Goal: Task Accomplishment & Management: Manage account settings

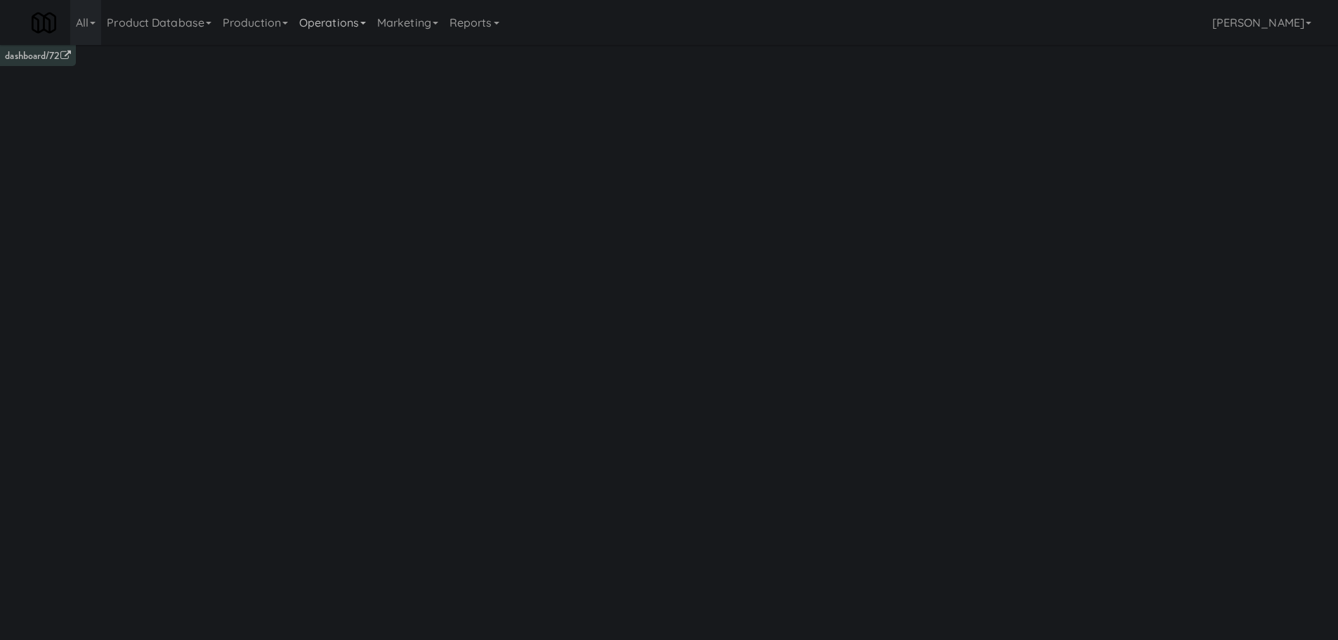
click at [334, 28] on link "Operations" at bounding box center [333, 22] width 78 height 45
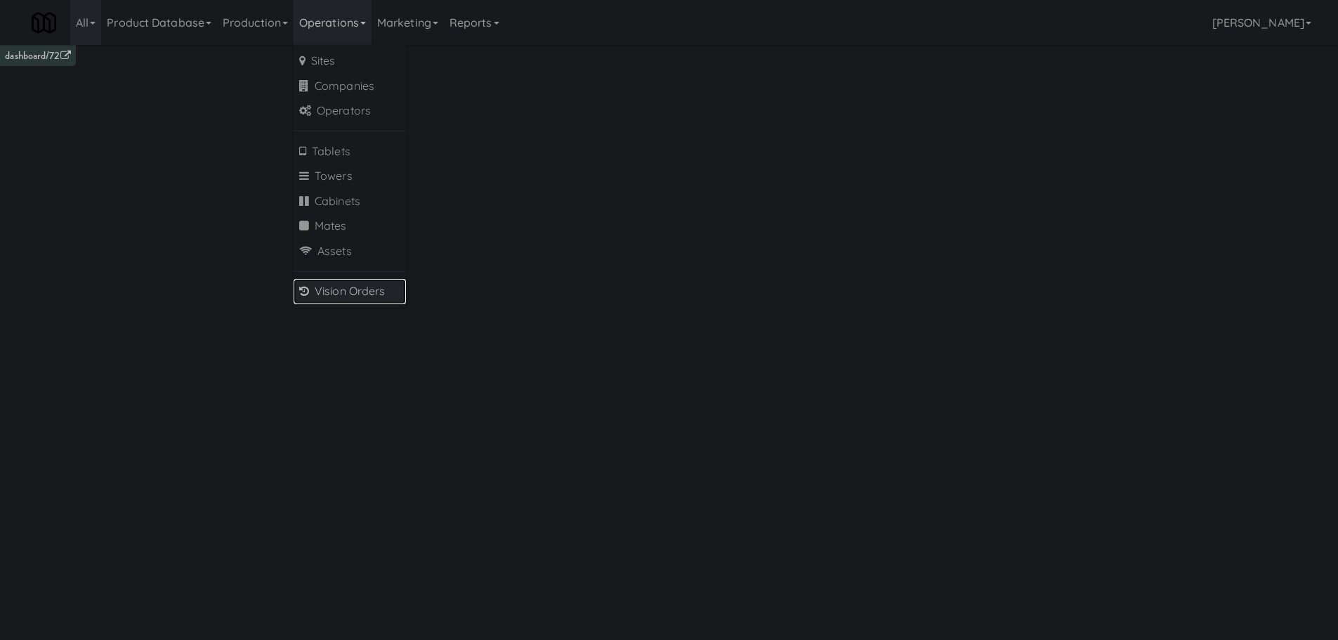
click at [330, 287] on link "Vision Orders" at bounding box center [350, 291] width 112 height 25
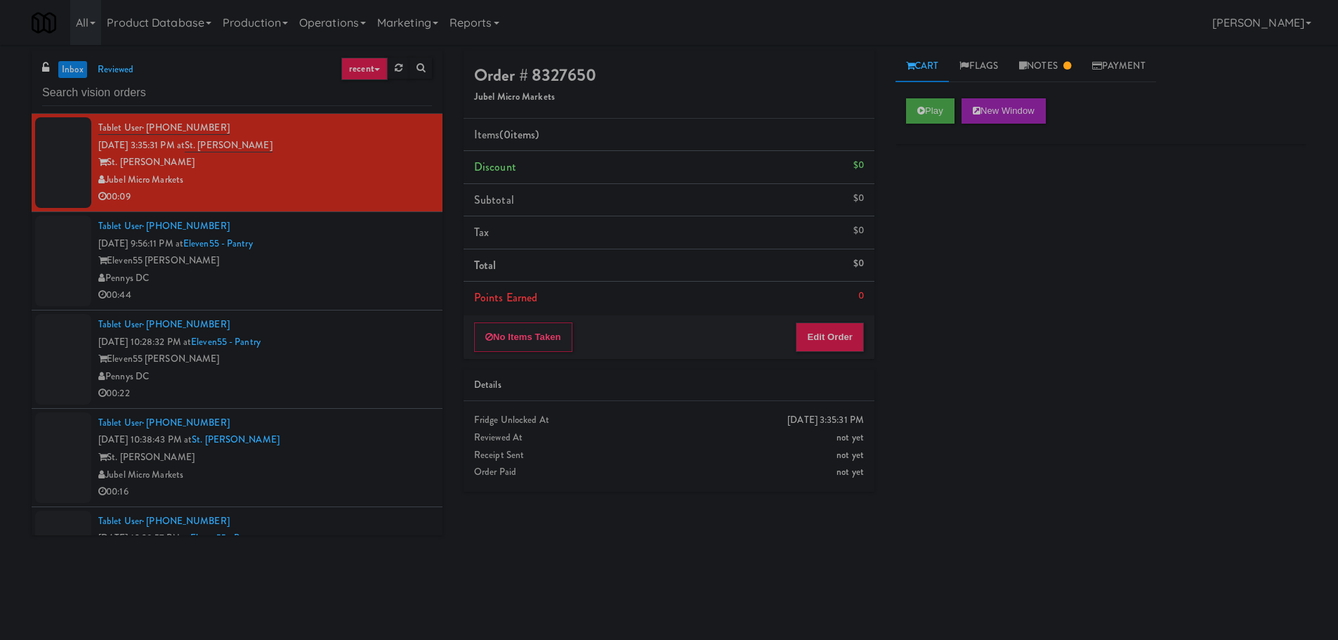
click at [370, 268] on div "Eleven55 [PERSON_NAME]" at bounding box center [265, 261] width 334 height 18
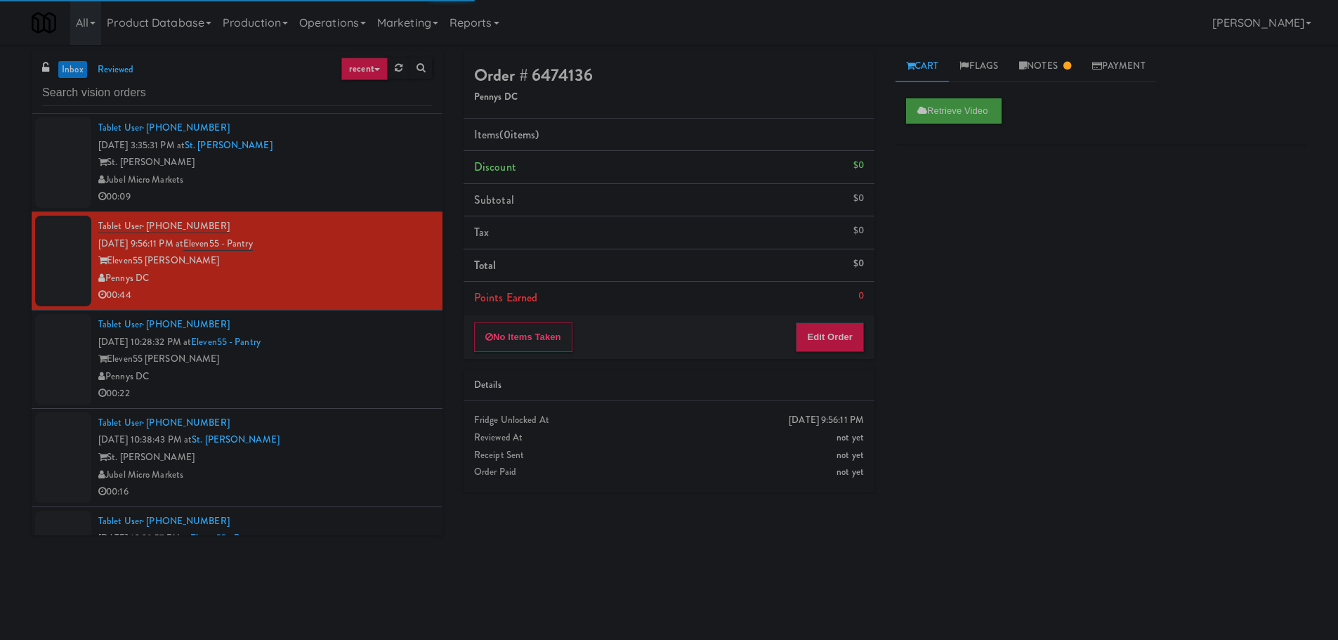
click at [352, 368] on div "Pennys DC" at bounding box center [265, 377] width 334 height 18
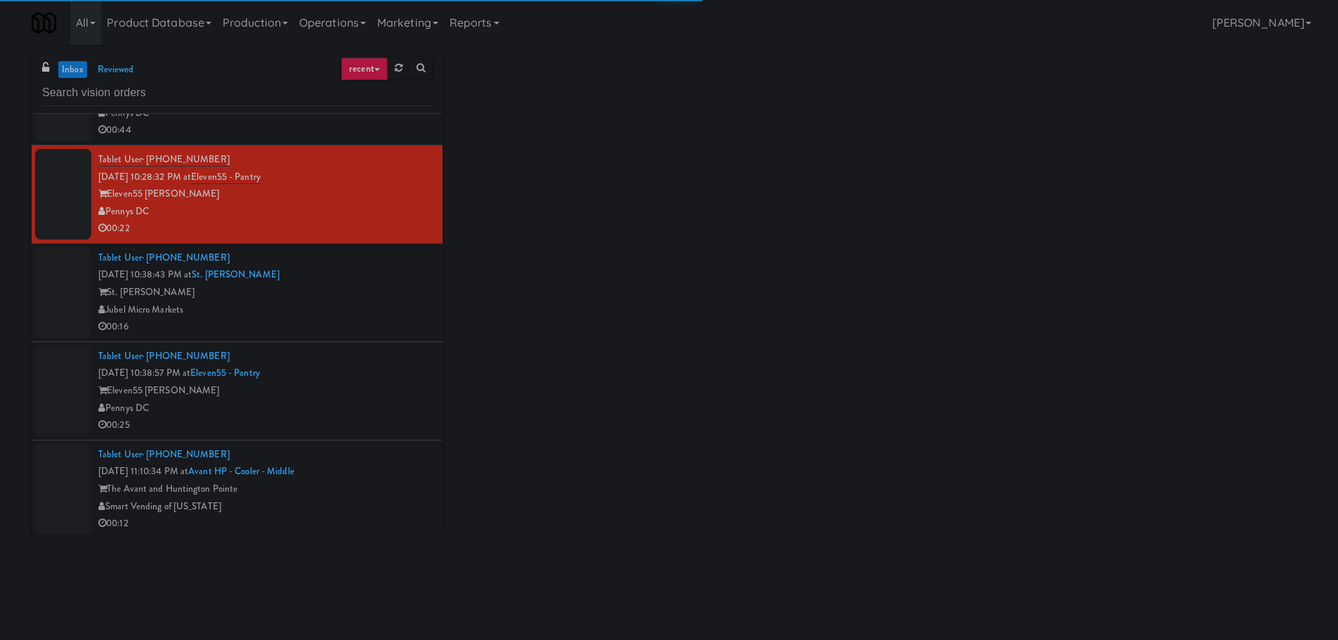
scroll to position [211, 0]
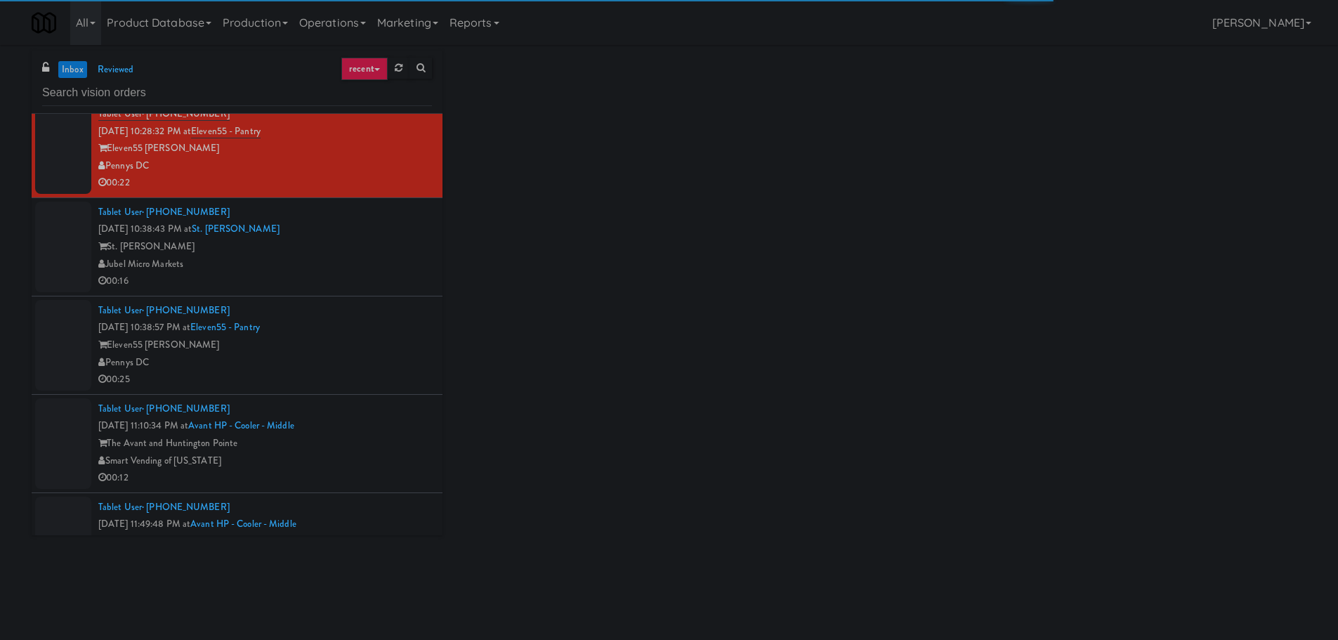
click at [369, 267] on div "Jubel Micro Markets" at bounding box center [265, 265] width 334 height 18
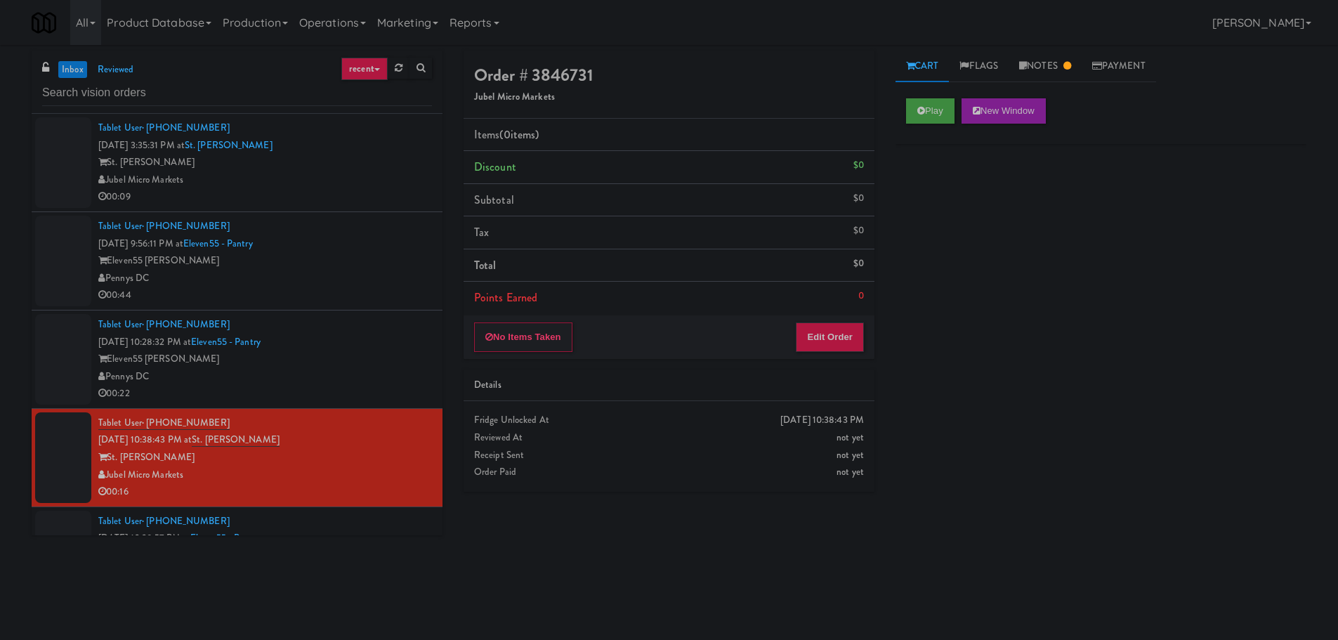
click at [367, 353] on div "Eleven55 [PERSON_NAME]" at bounding box center [265, 359] width 334 height 18
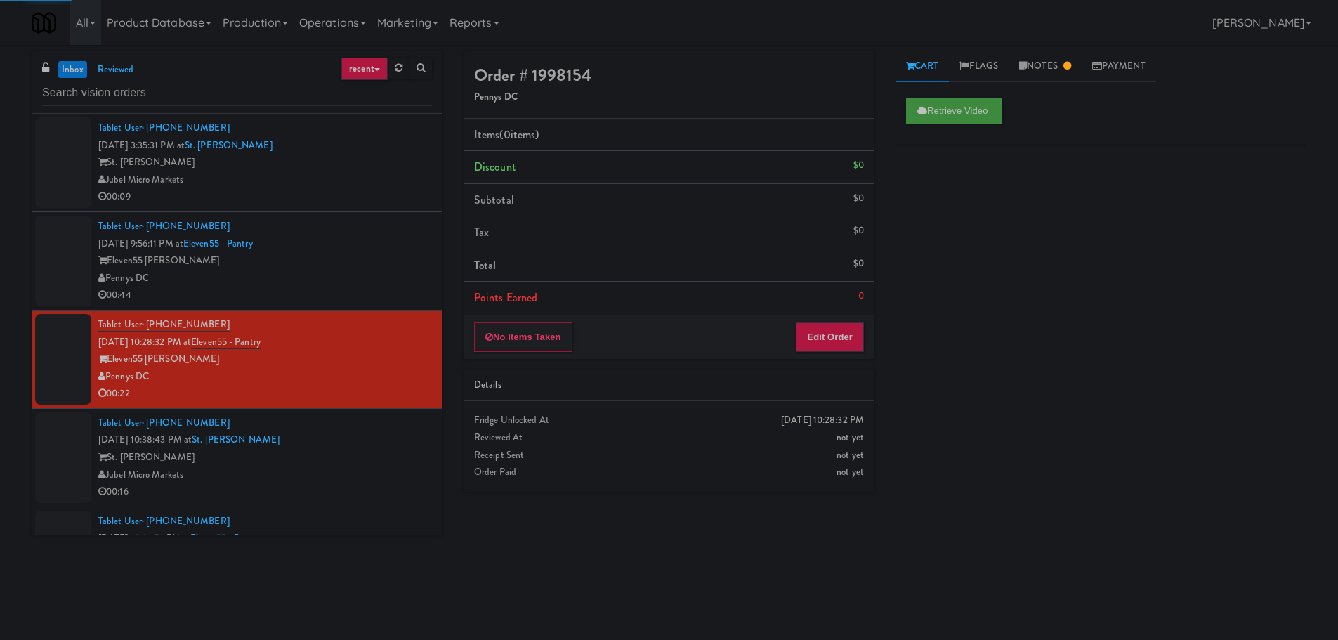
click at [81, 58] on div "inbox reviewed recent all unclear take inventory issue suspicious failed recent…" at bounding box center [237, 82] width 411 height 63
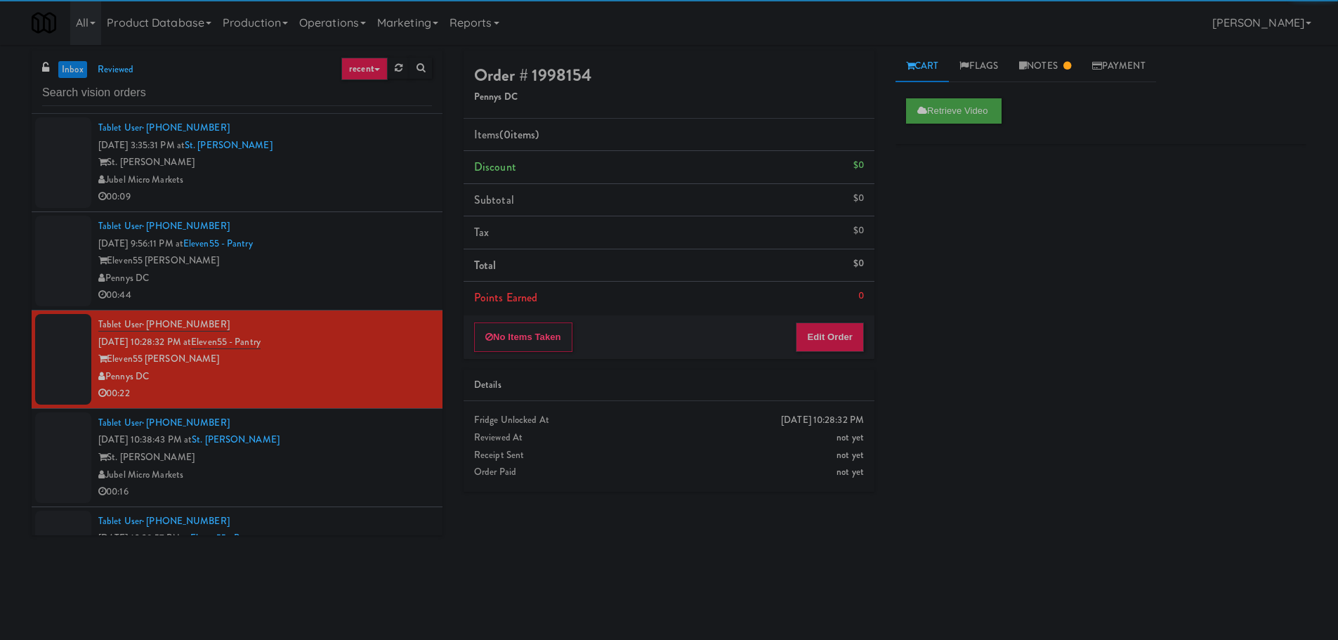
click at [79, 62] on link "inbox" at bounding box center [72, 70] width 29 height 18
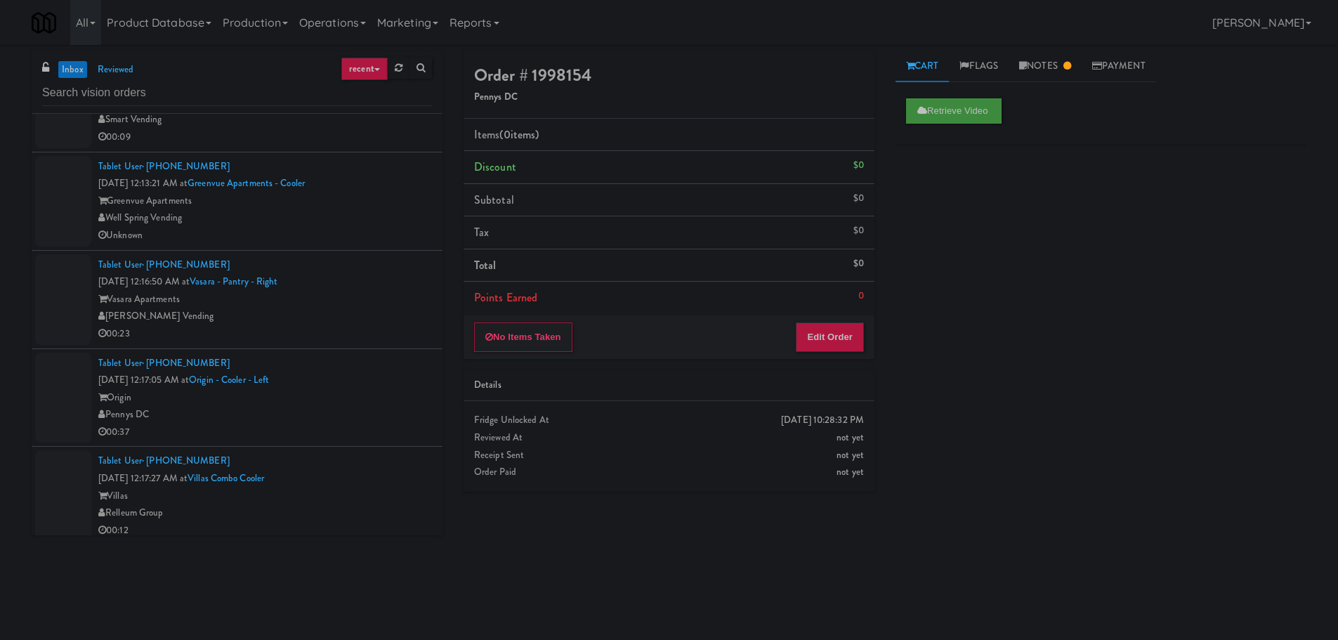
scroll to position [3440, 0]
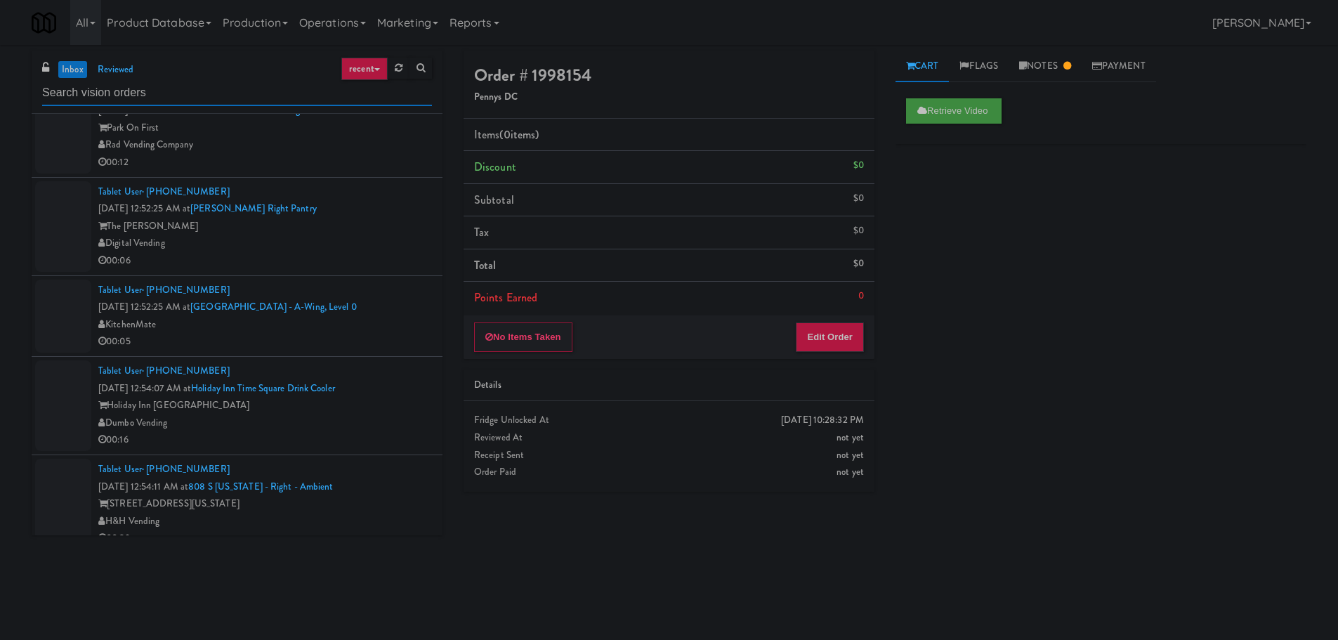
click at [185, 84] on input "text" at bounding box center [237, 93] width 390 height 26
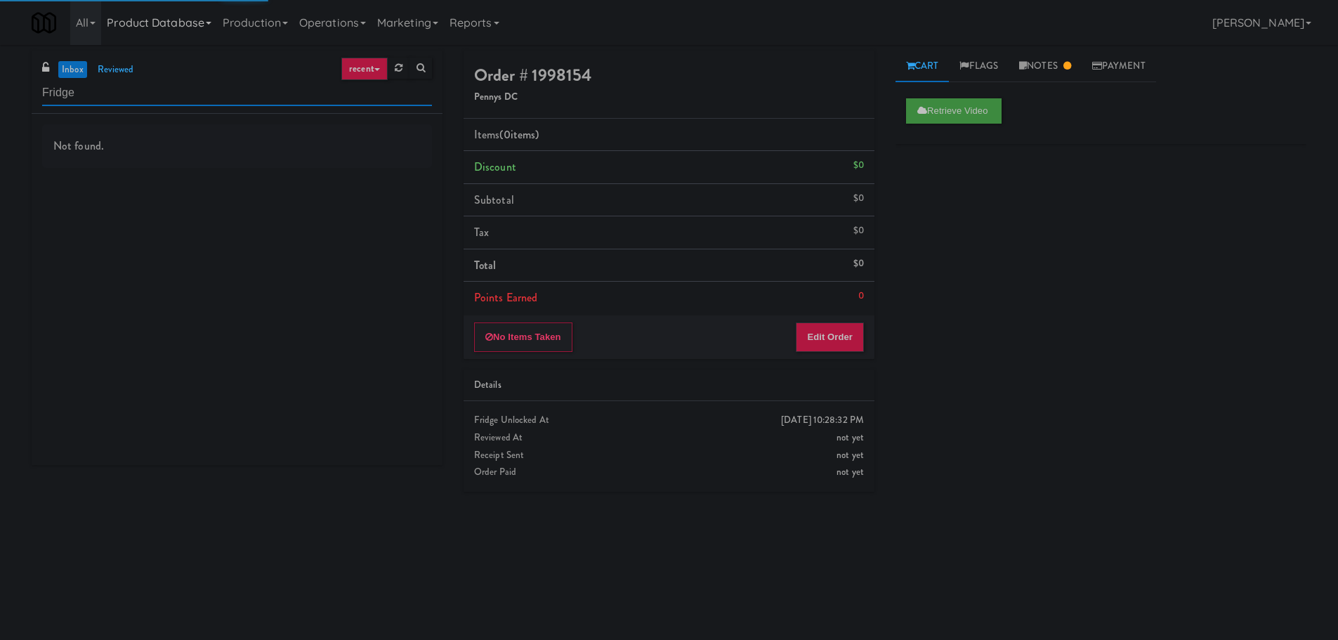
type input "Fridge"
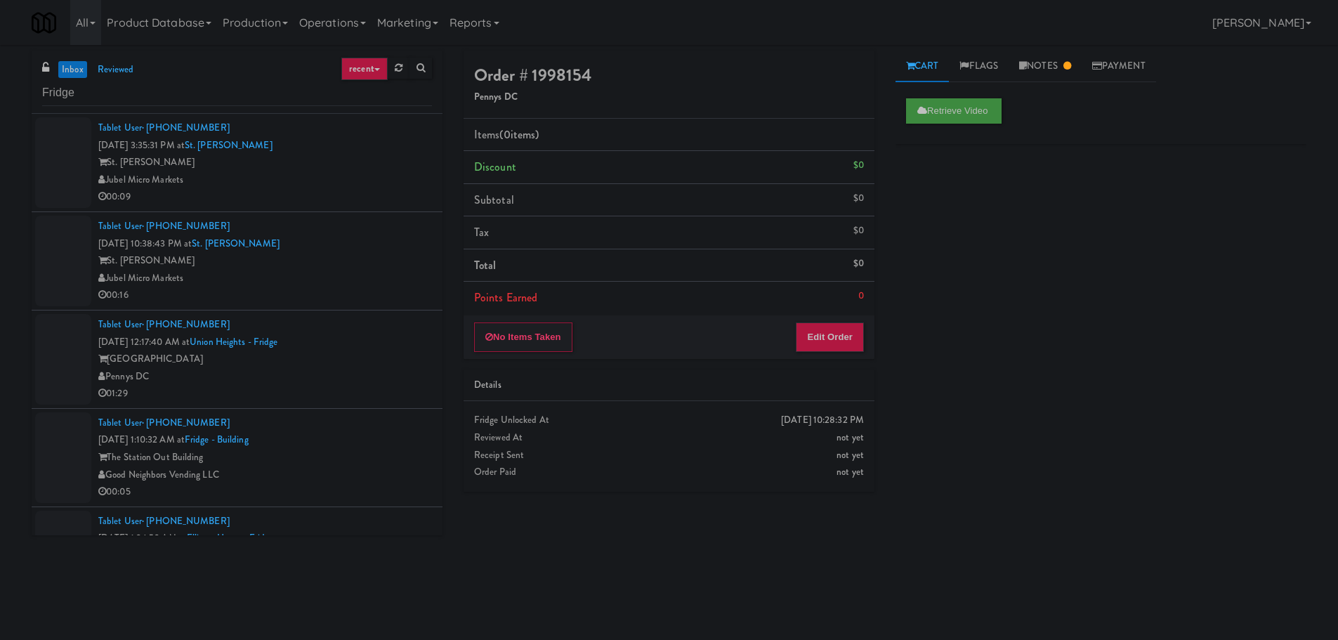
click at [402, 242] on div "Tablet User · (214) 773-0333 [DATE] 10:38:43 PM at [GEOGRAPHIC_DATA][PERSON_NAM…" at bounding box center [265, 261] width 334 height 86
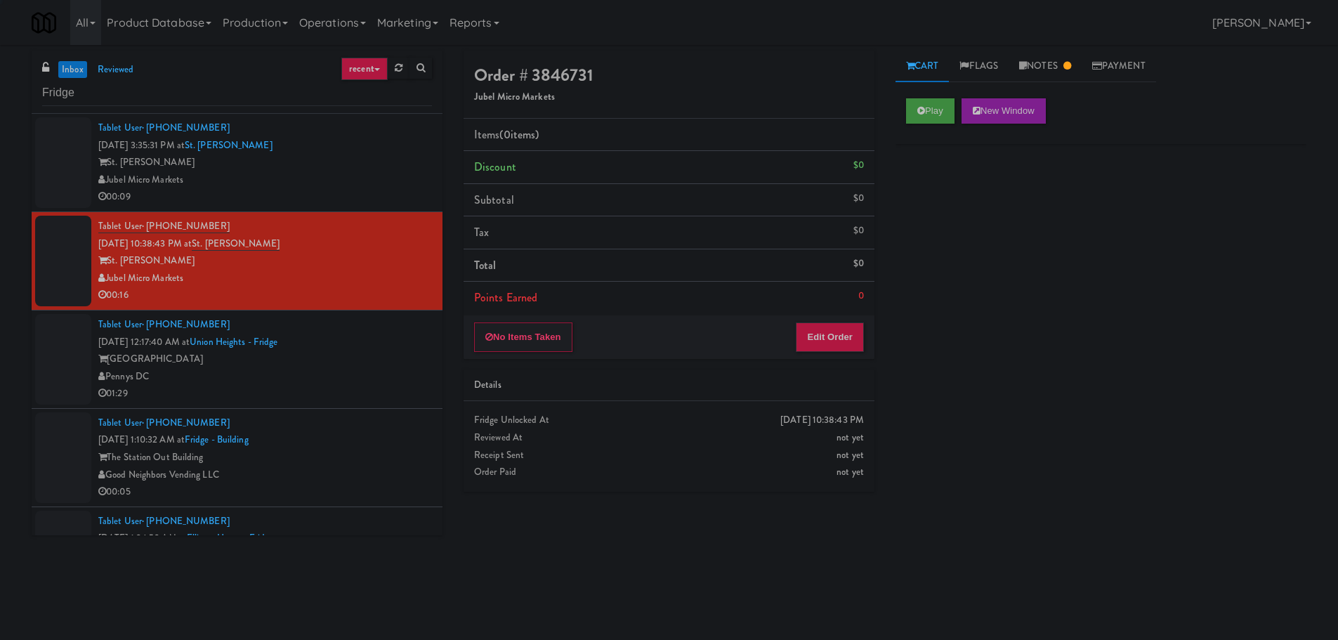
click at [385, 336] on div "Tablet User · (202) 905-8831 [DATE] 12:17:40 AM at [GEOGRAPHIC_DATA] - [GEOGRAP…" at bounding box center [265, 359] width 334 height 86
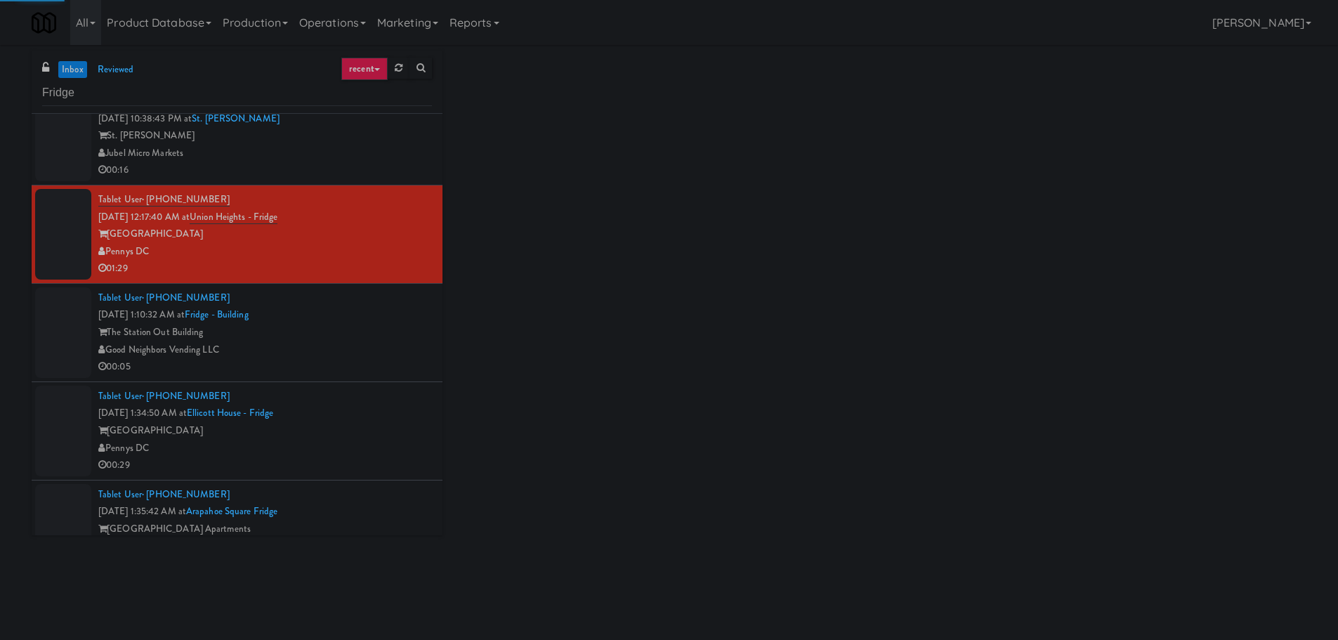
scroll to position [140, 0]
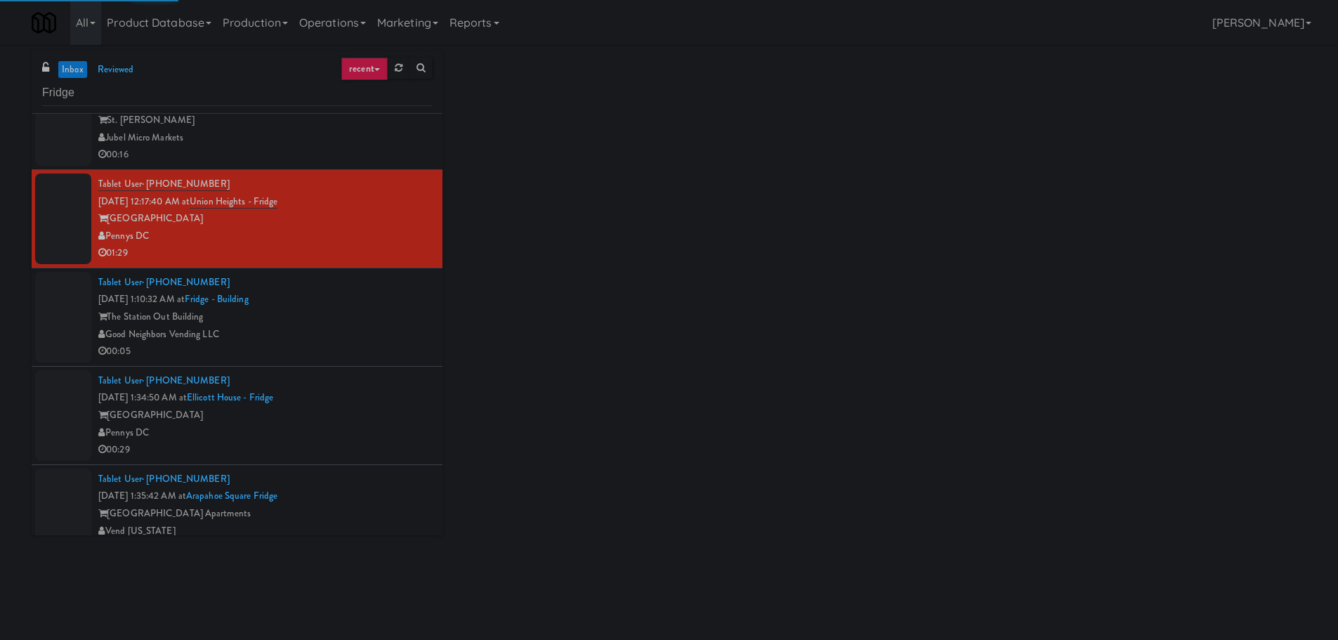
click at [378, 303] on div "Tablet User · (917) 282-6008 [DATE] 1:10:32 AM at [GEOGRAPHIC_DATA] [GEOGRAPHIC…" at bounding box center [265, 317] width 334 height 86
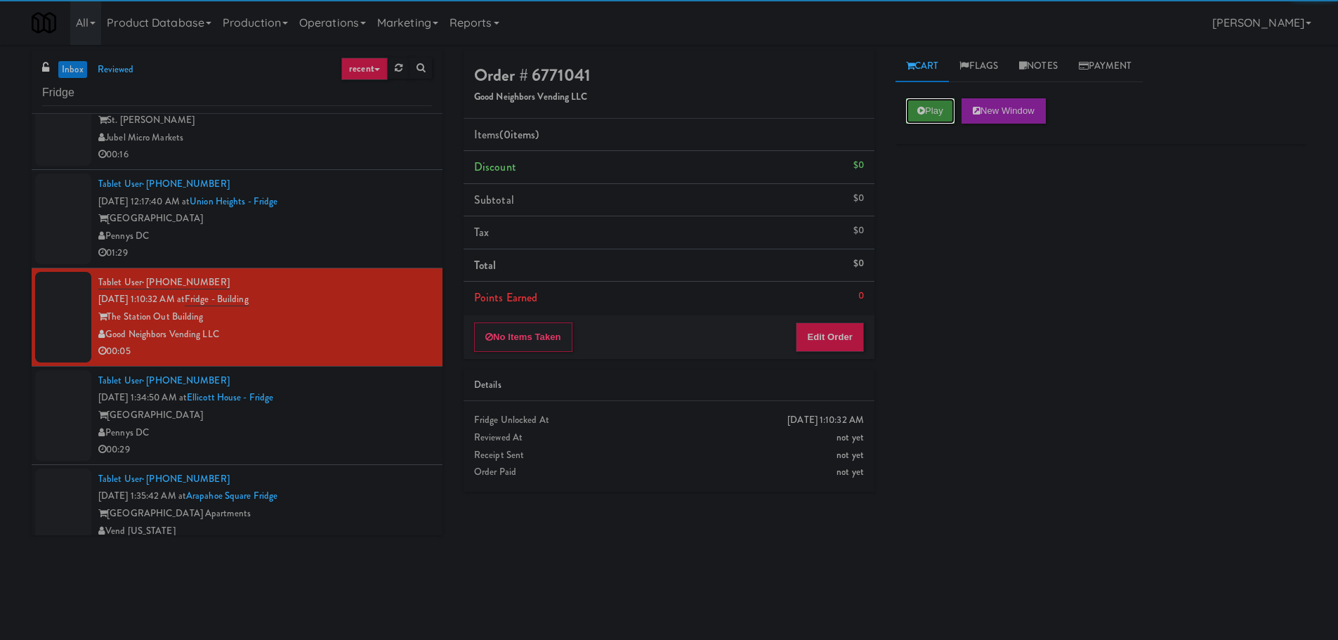
click at [918, 109] on icon at bounding box center [921, 110] width 8 height 9
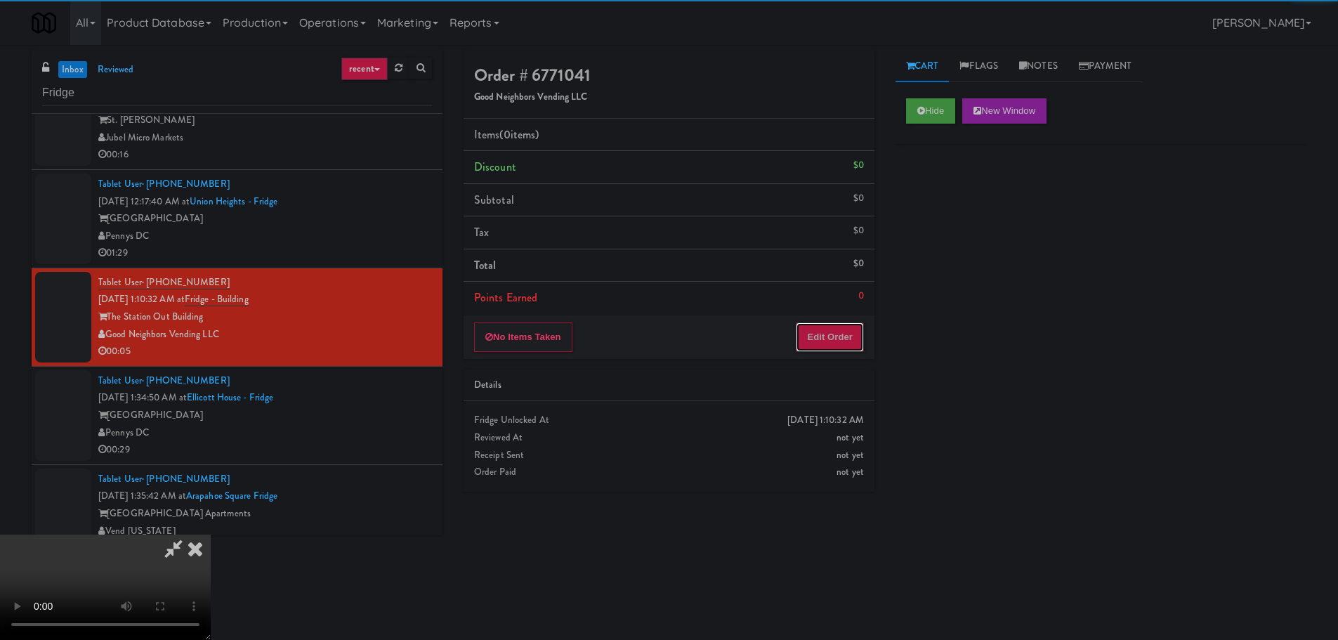
click at [830, 330] on button "Edit Order" at bounding box center [830, 336] width 68 height 29
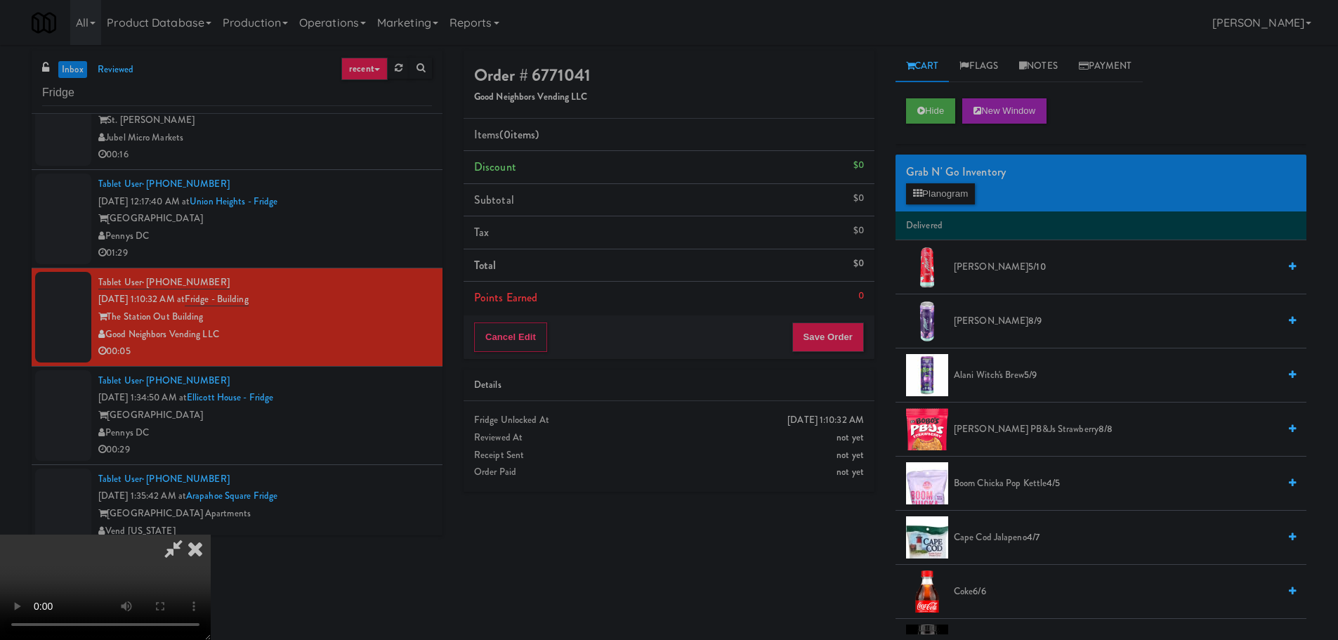
click at [211, 534] on video at bounding box center [105, 586] width 211 height 105
click at [953, 193] on button "Planogram" at bounding box center [940, 193] width 69 height 21
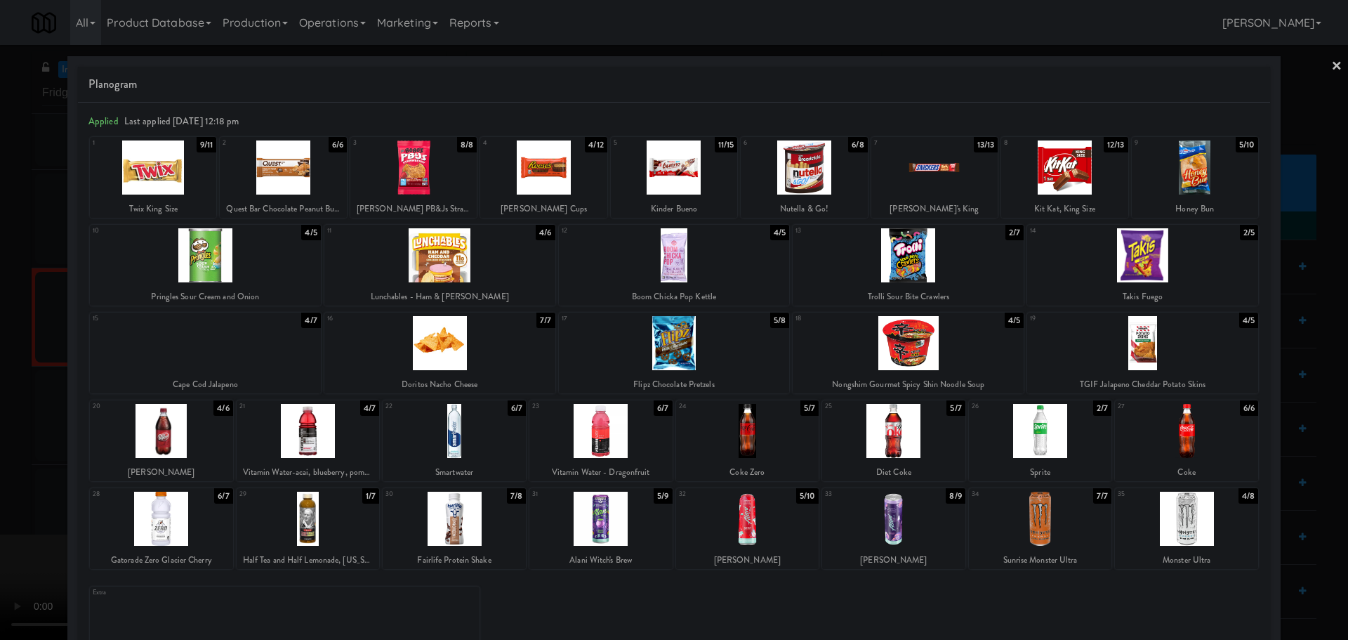
click at [300, 526] on div at bounding box center [308, 519] width 143 height 54
click at [0, 526] on div at bounding box center [674, 320] width 1348 height 640
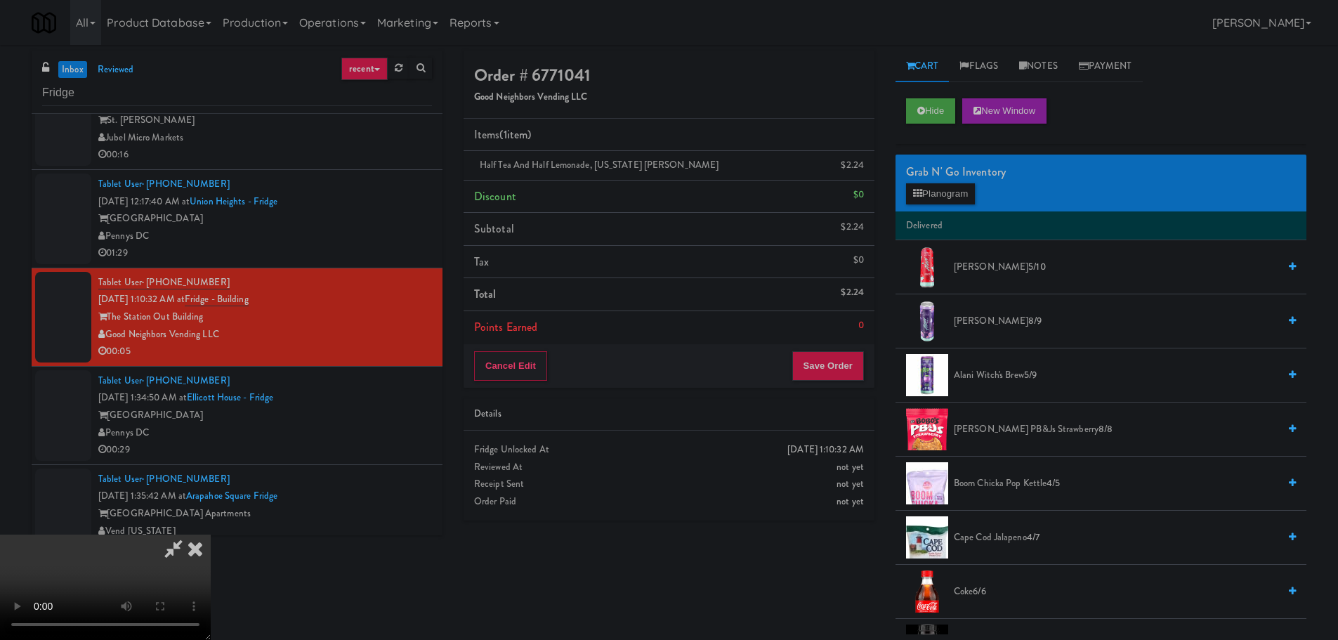
drag, startPoint x: 425, startPoint y: 413, endPoint x: 412, endPoint y: 414, distance: 12.7
click at [211, 534] on video at bounding box center [105, 586] width 211 height 105
click at [827, 362] on button "Save Order" at bounding box center [828, 365] width 72 height 29
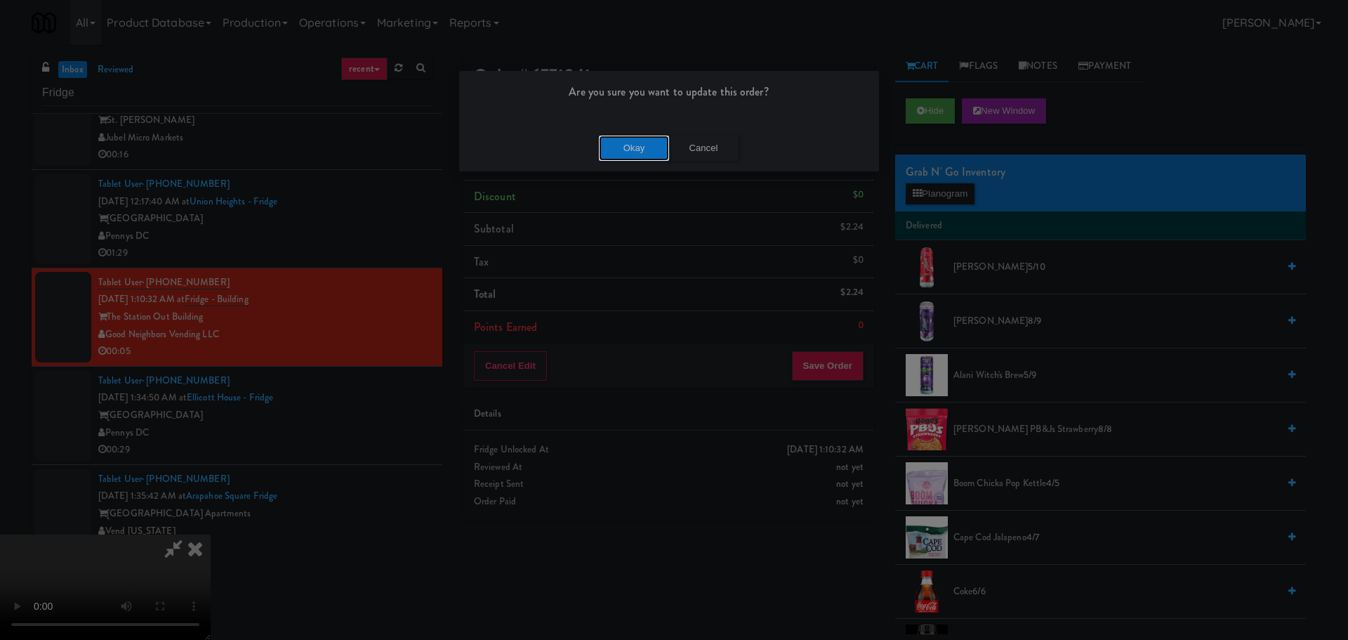
click at [651, 159] on button "Okay" at bounding box center [634, 148] width 70 height 25
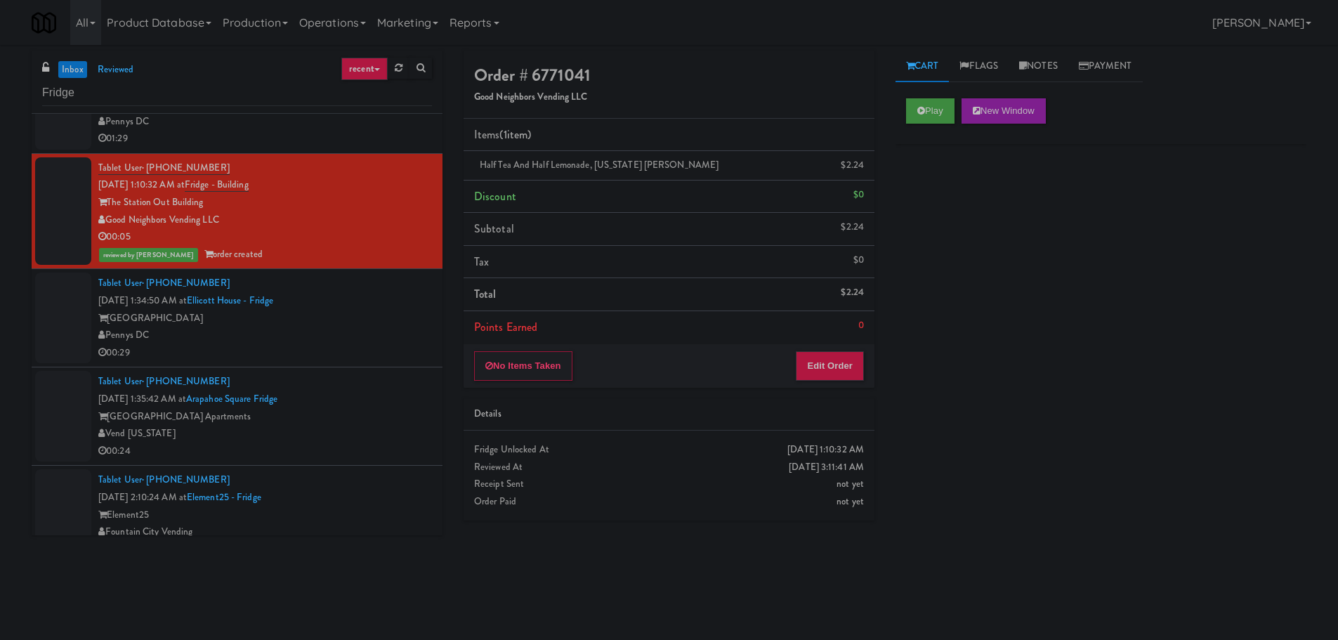
scroll to position [421, 0]
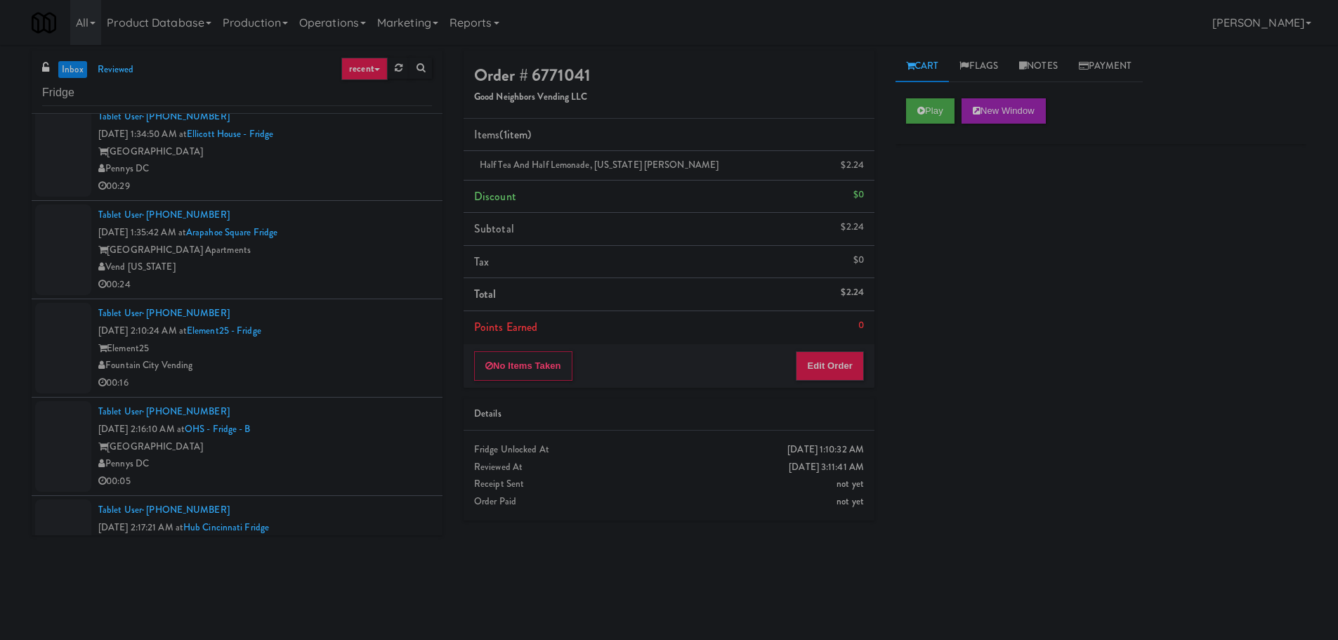
click at [368, 185] on div "00:29" at bounding box center [265, 187] width 334 height 18
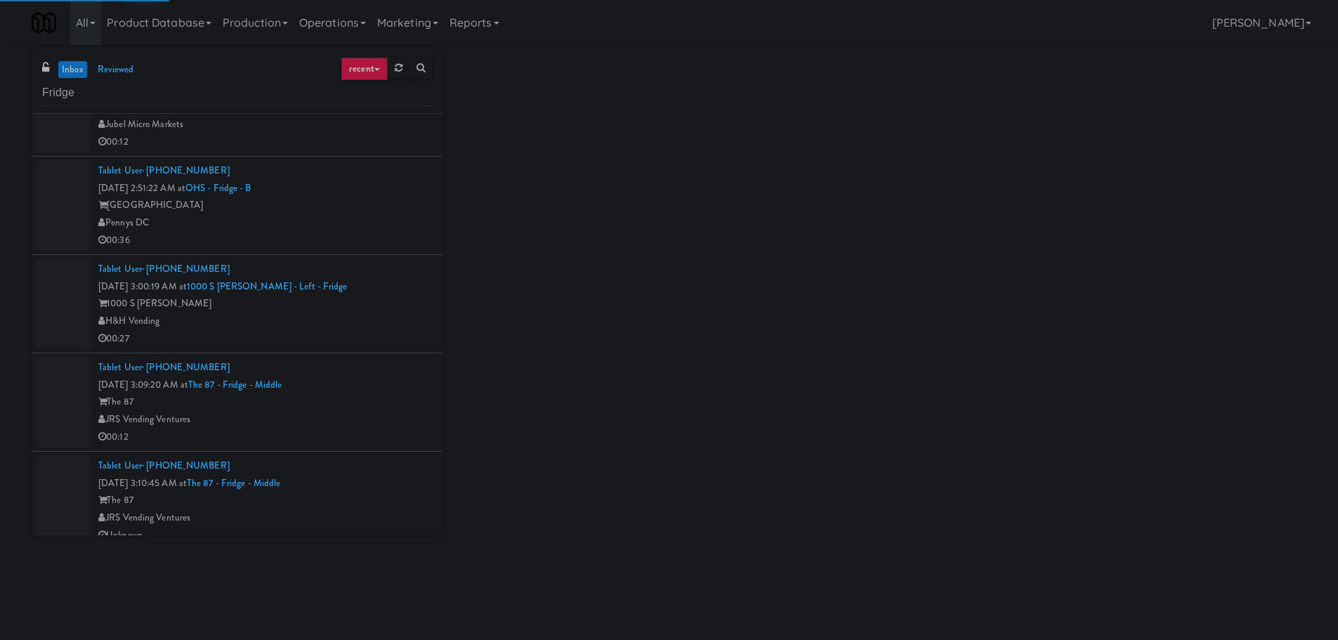
scroll to position [1069, 0]
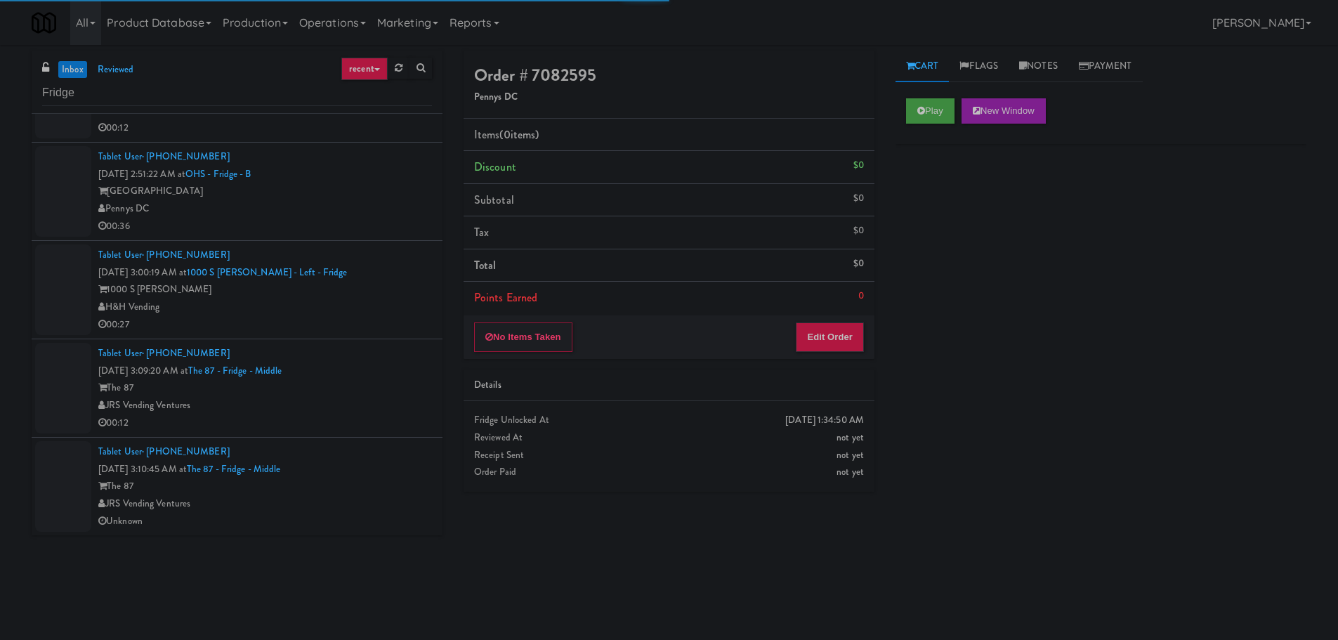
click at [372, 407] on div "JRS Vending Ventures" at bounding box center [265, 406] width 334 height 18
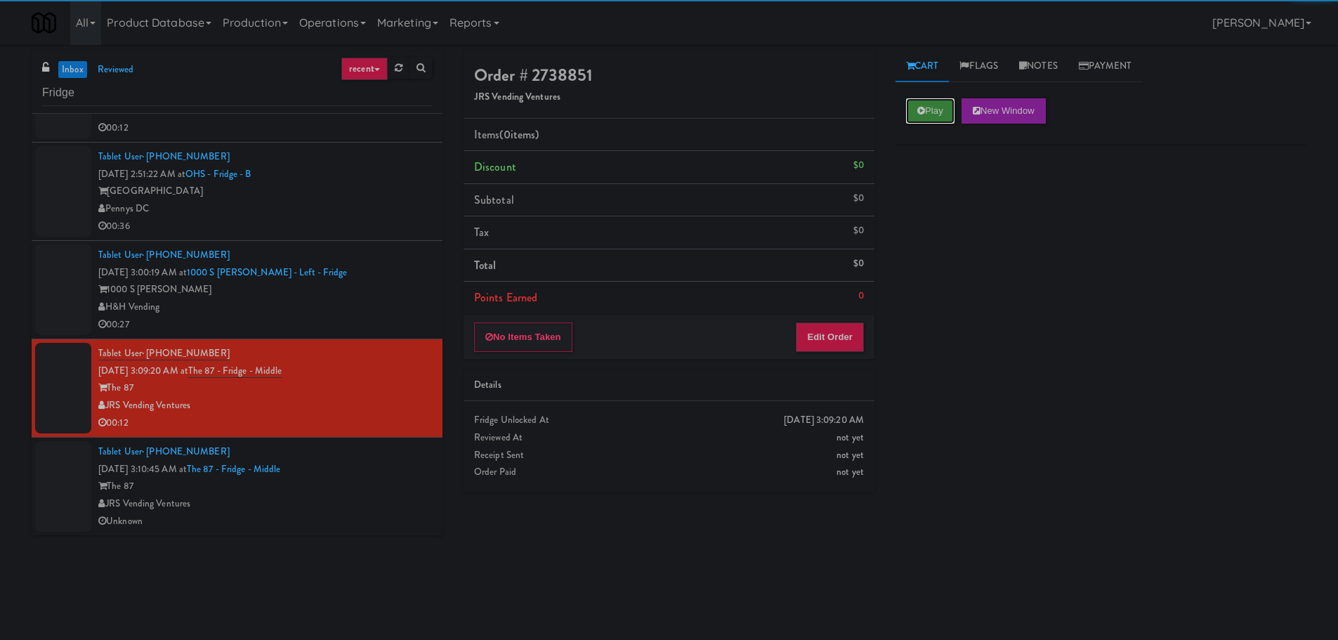
click at [919, 109] on icon at bounding box center [921, 110] width 8 height 9
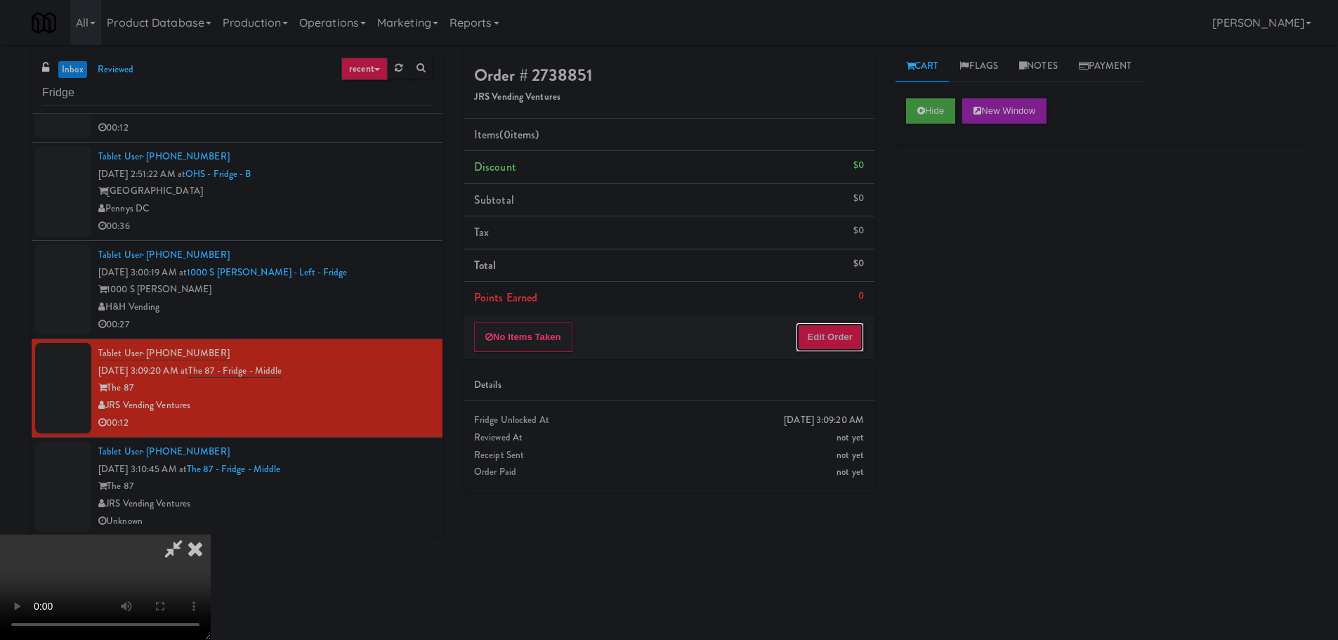
click at [824, 336] on button "Edit Order" at bounding box center [830, 336] width 68 height 29
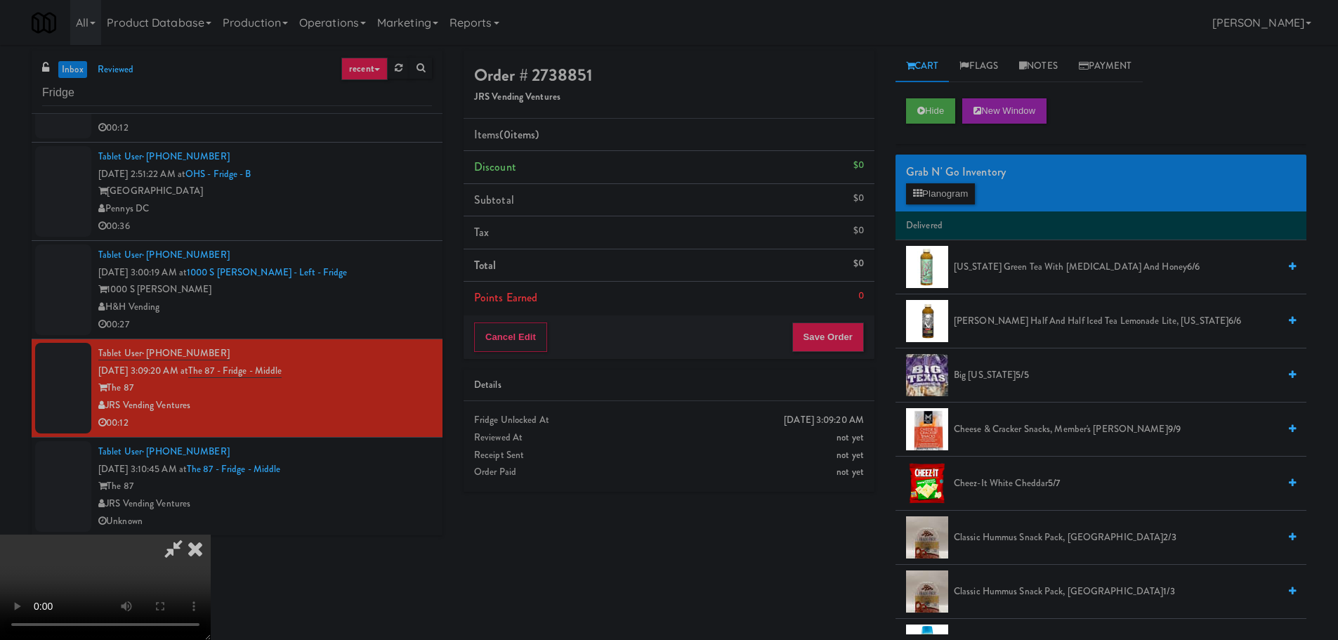
drag, startPoint x: 539, startPoint y: 386, endPoint x: 582, endPoint y: 393, distance: 44.2
click at [211, 534] on video at bounding box center [105, 586] width 211 height 105
click at [949, 191] on button "Planogram" at bounding box center [940, 193] width 69 height 21
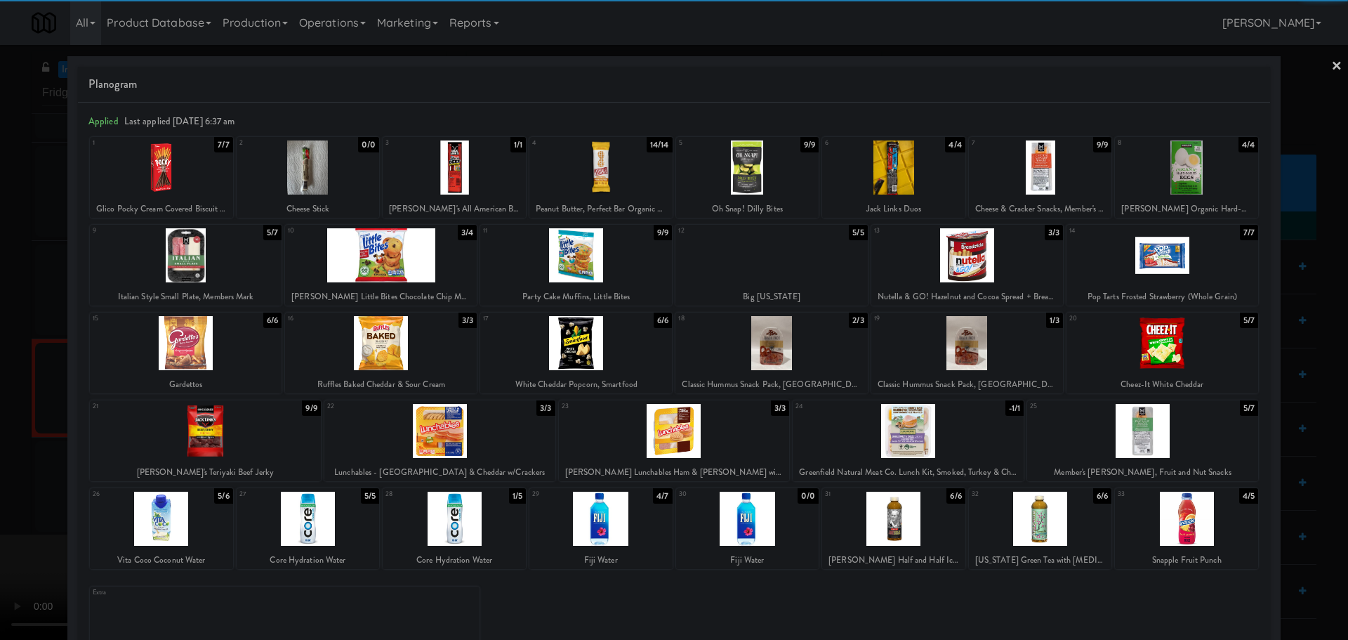
click at [392, 258] on div at bounding box center [381, 255] width 192 height 54
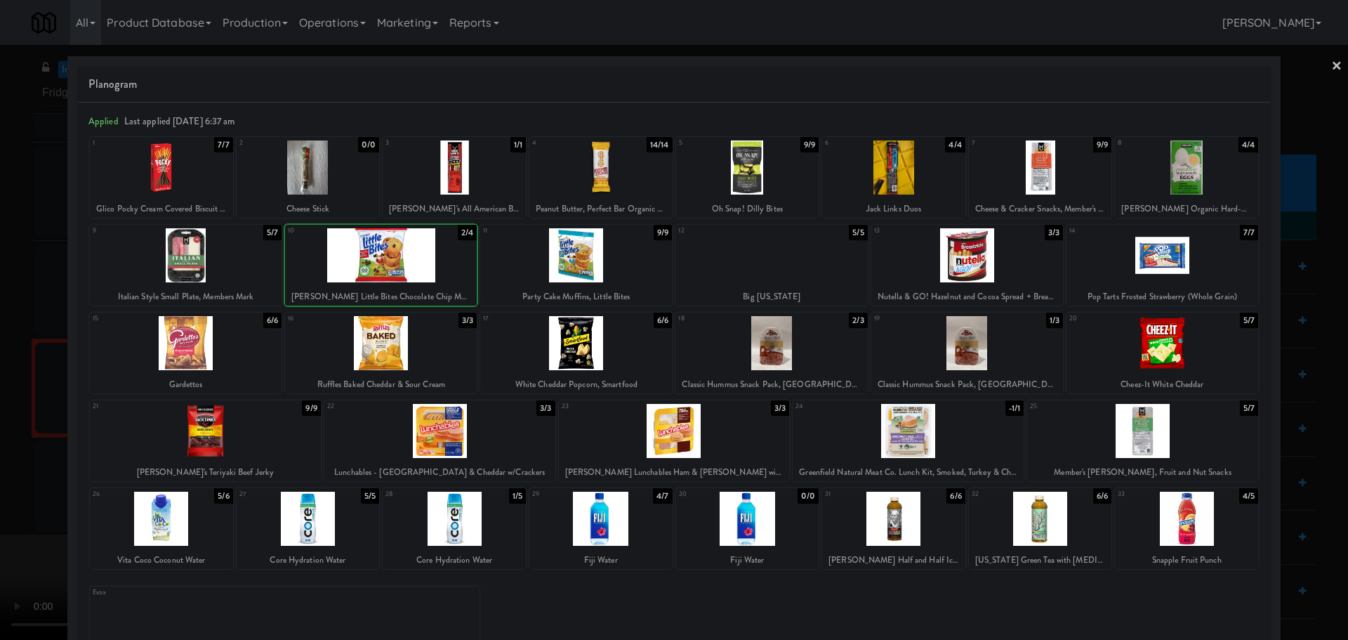
click at [0, 372] on div at bounding box center [674, 320] width 1348 height 640
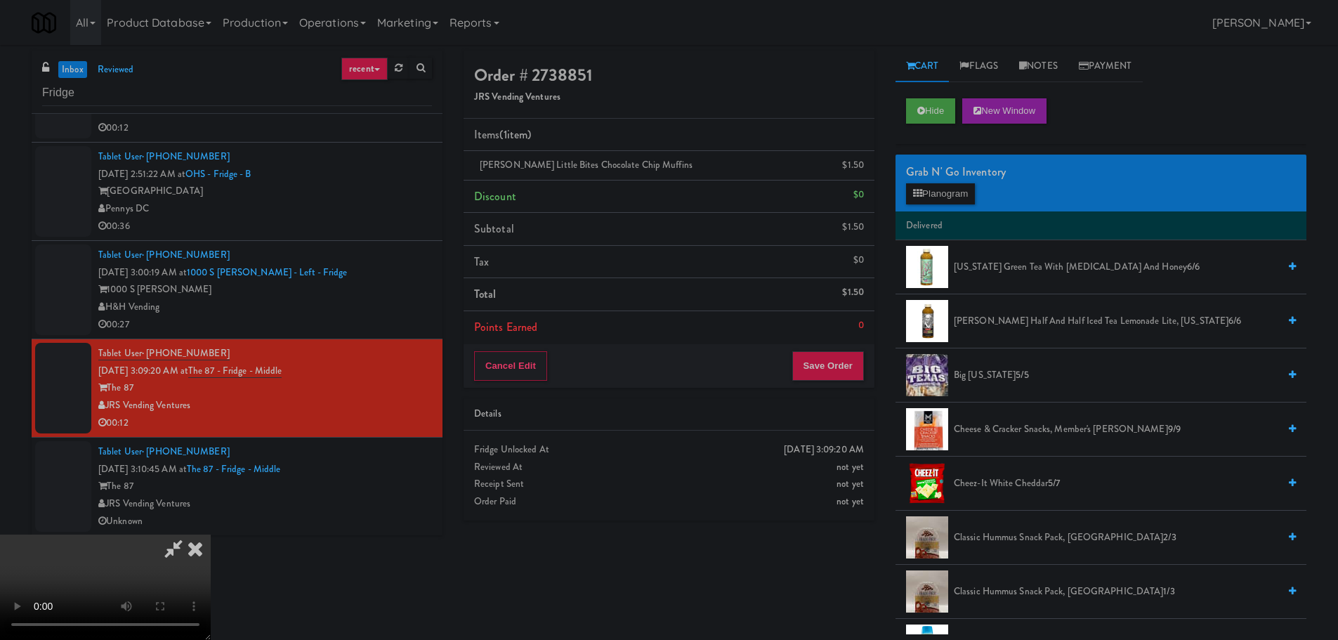
click at [211, 534] on video at bounding box center [105, 586] width 211 height 105
drag, startPoint x: 459, startPoint y: 313, endPoint x: 447, endPoint y: 322, distance: 15.0
click at [211, 534] on video at bounding box center [105, 586] width 211 height 105
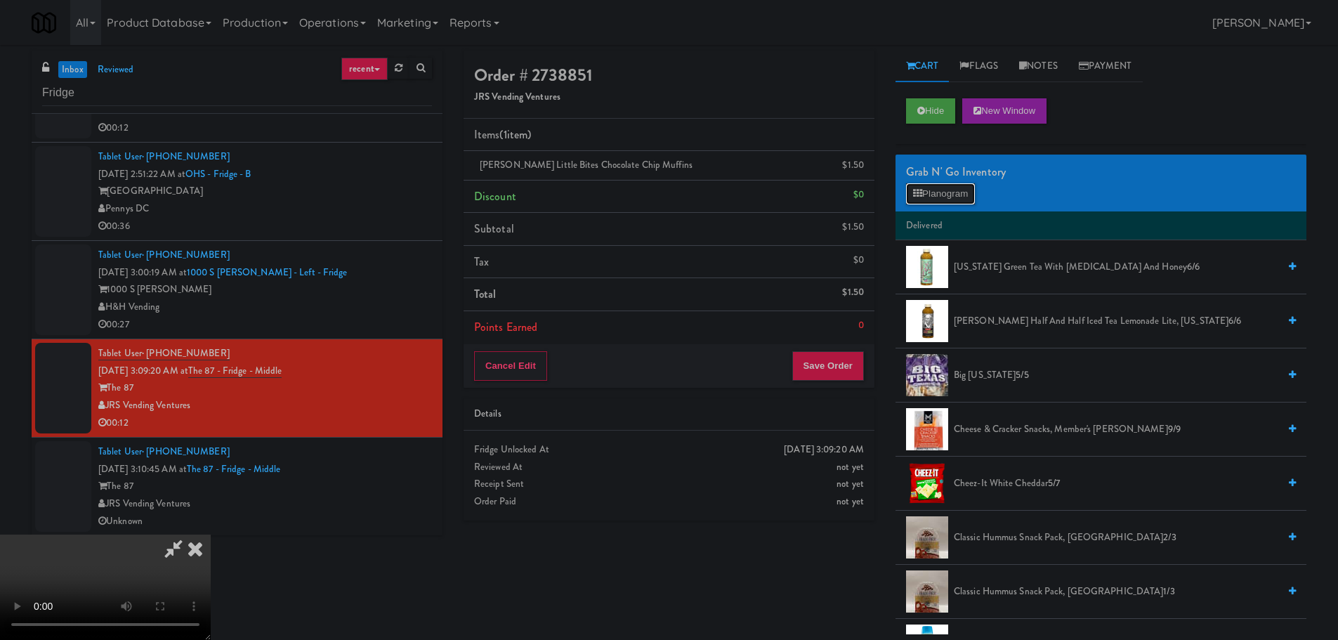
click at [942, 195] on button "Planogram" at bounding box center [940, 193] width 69 height 21
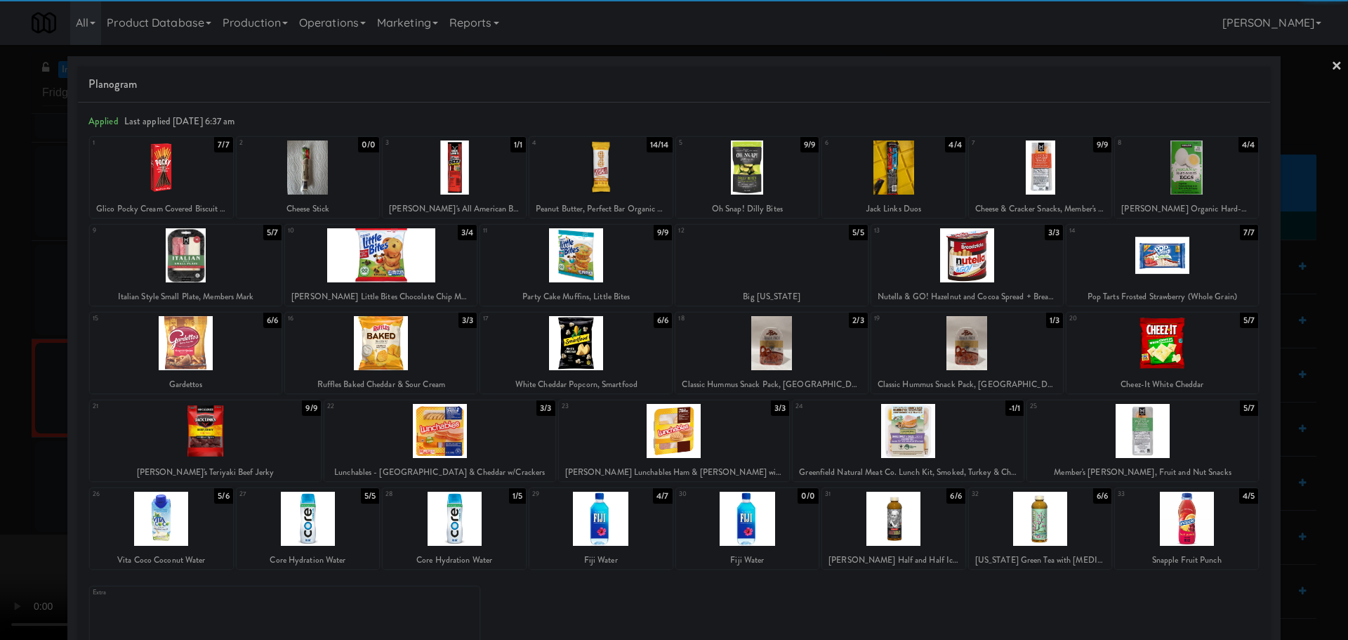
click at [603, 173] on div at bounding box center [600, 167] width 143 height 54
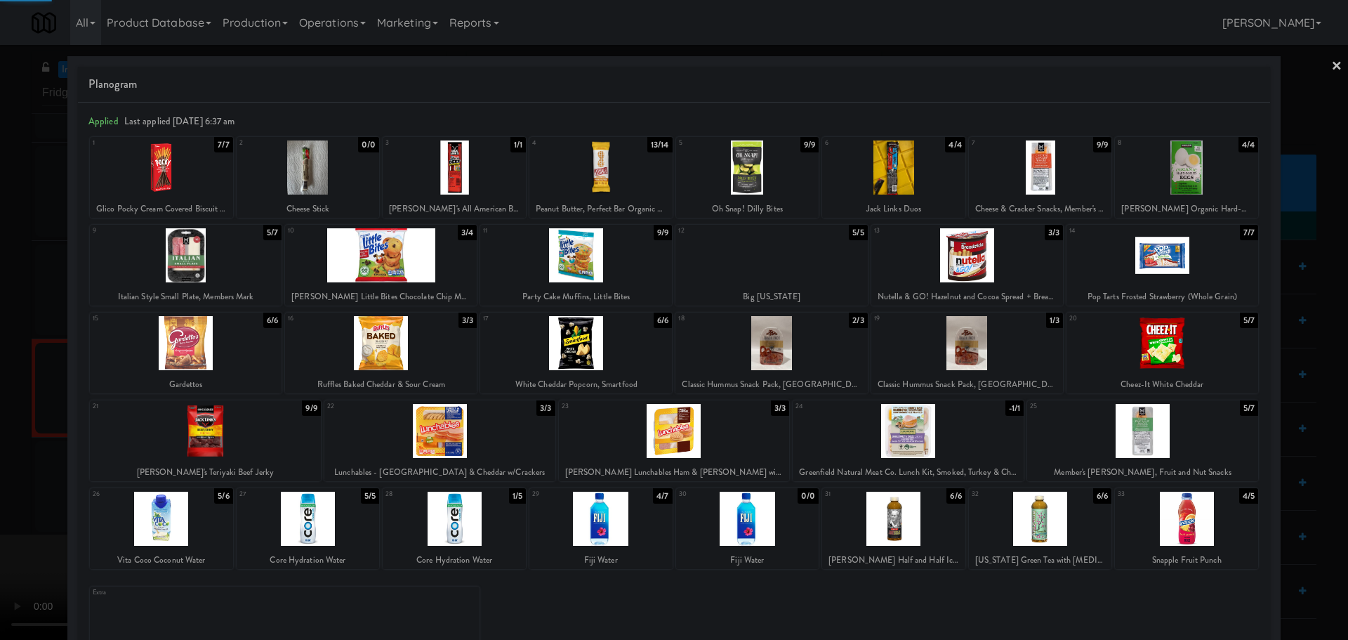
click at [0, 555] on div at bounding box center [674, 320] width 1348 height 640
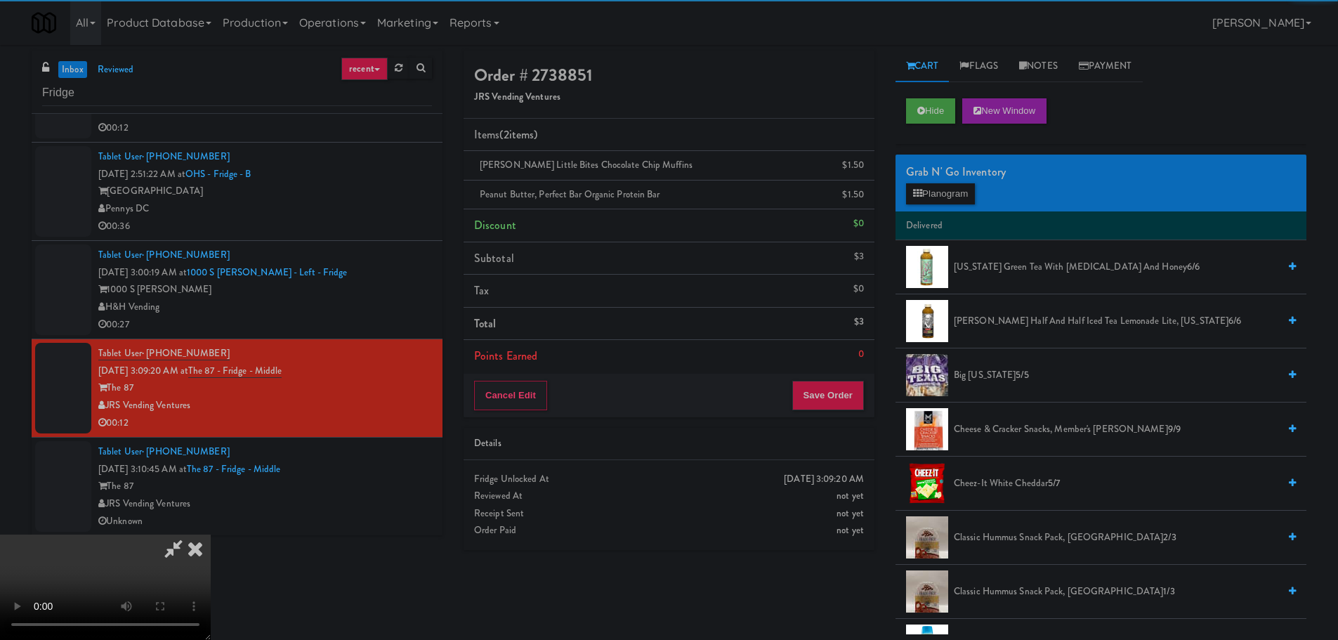
click at [211, 534] on video at bounding box center [105, 586] width 211 height 105
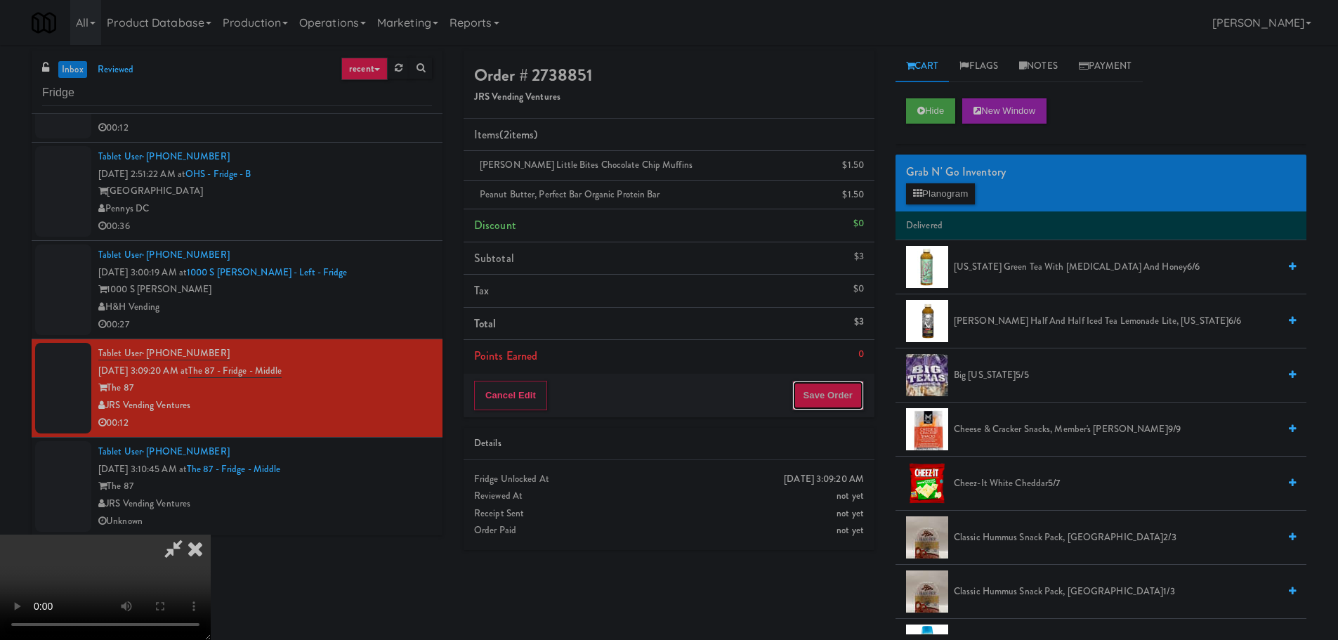
click at [831, 383] on button "Save Order" at bounding box center [828, 395] width 72 height 29
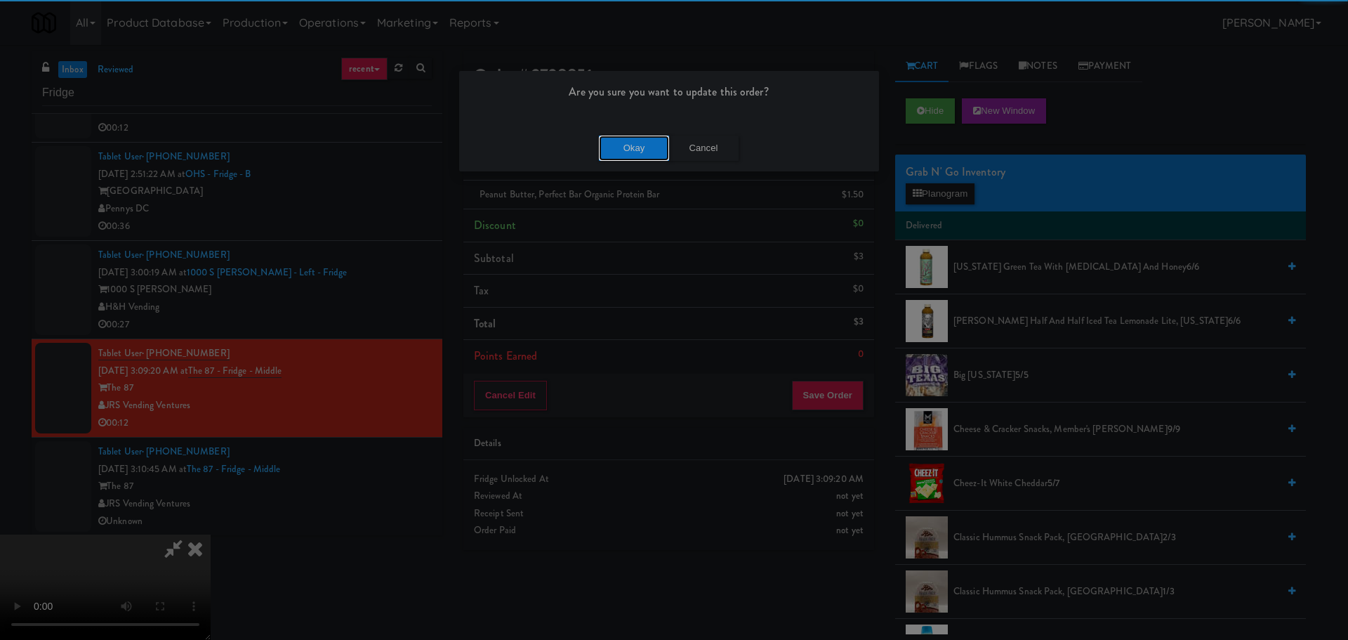
click at [639, 145] on button "Okay" at bounding box center [634, 148] width 70 height 25
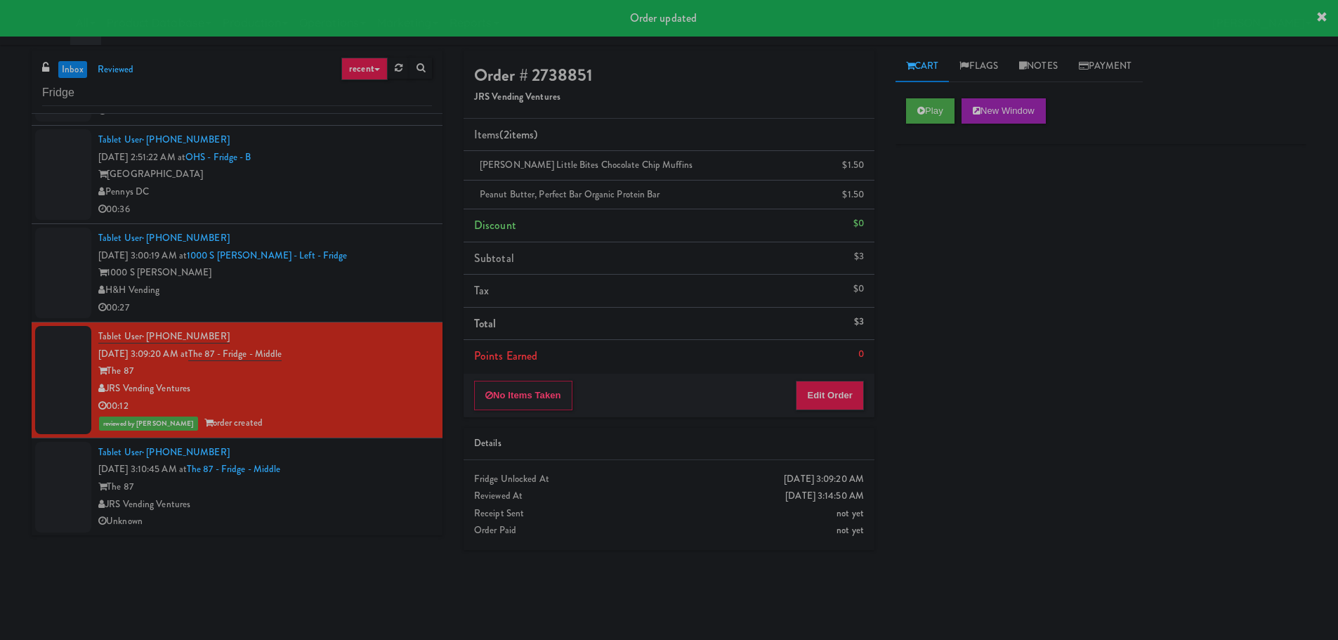
scroll to position [1087, 0]
click at [357, 461] on div "Tablet User · (646) 392-2610 [DATE] 3:10:45 AM at The 87 - Fridge - Middle The …" at bounding box center [265, 486] width 334 height 86
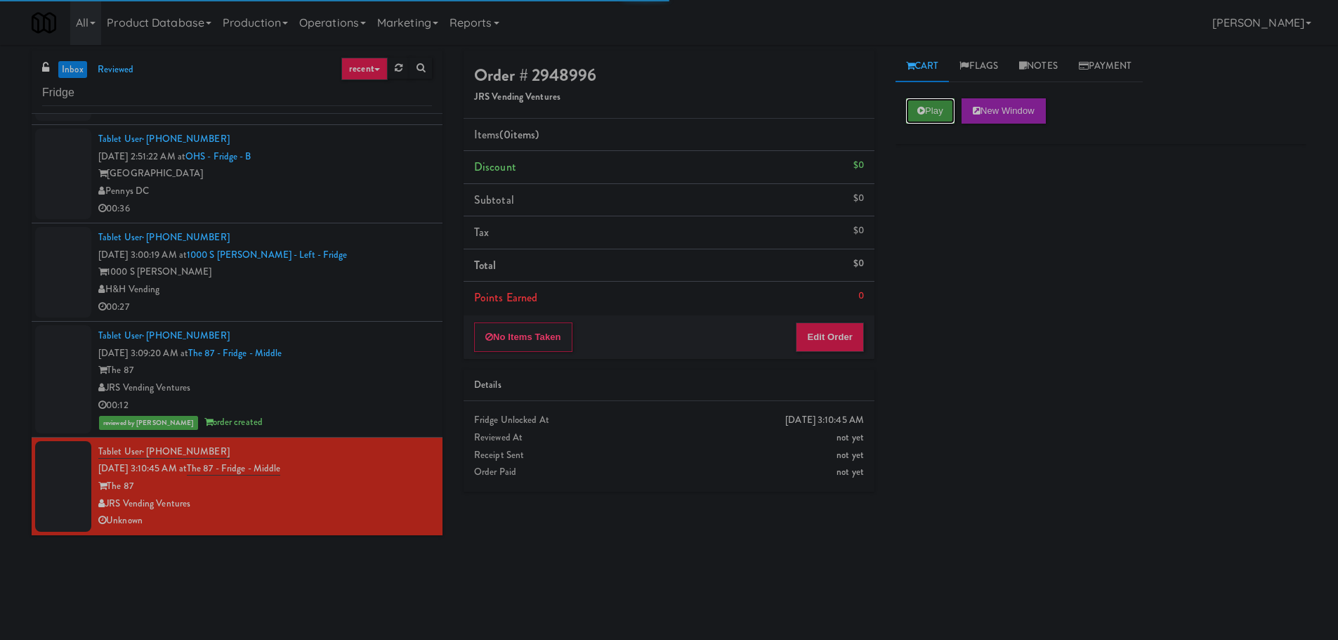
click at [941, 112] on button "Play" at bounding box center [930, 110] width 48 height 25
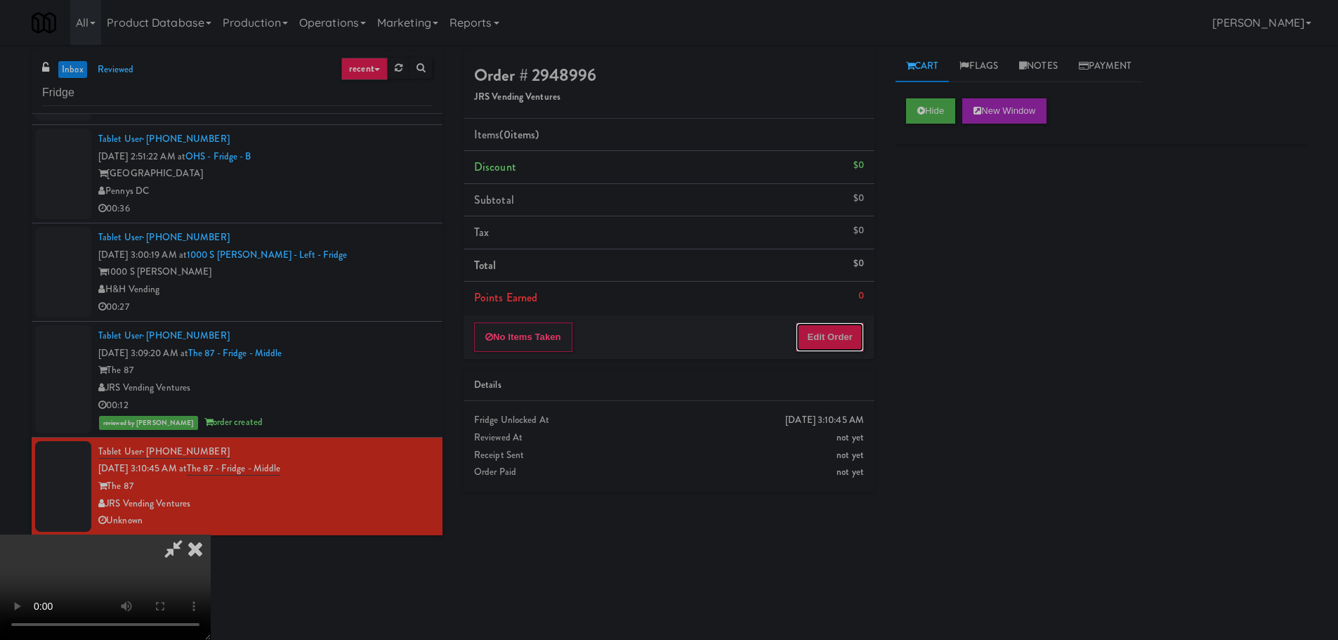
click at [831, 336] on button "Edit Order" at bounding box center [830, 336] width 68 height 29
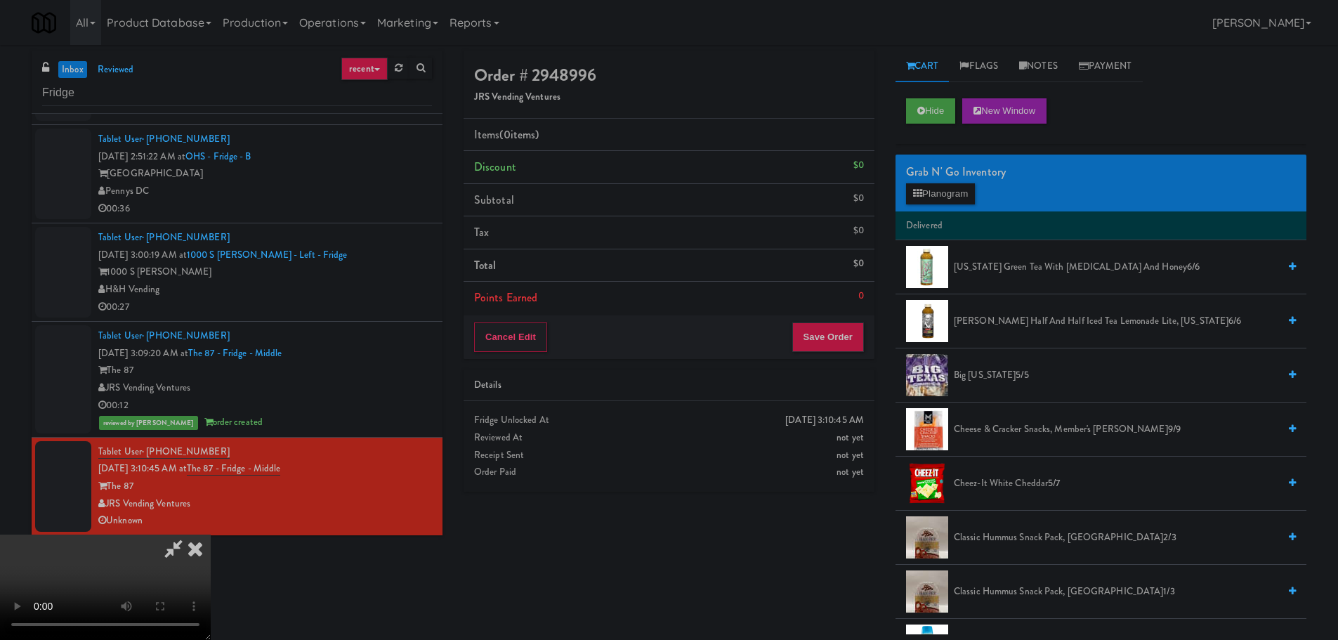
click at [211, 534] on video at bounding box center [105, 586] width 211 height 105
click at [951, 195] on button "Planogram" at bounding box center [940, 193] width 69 height 21
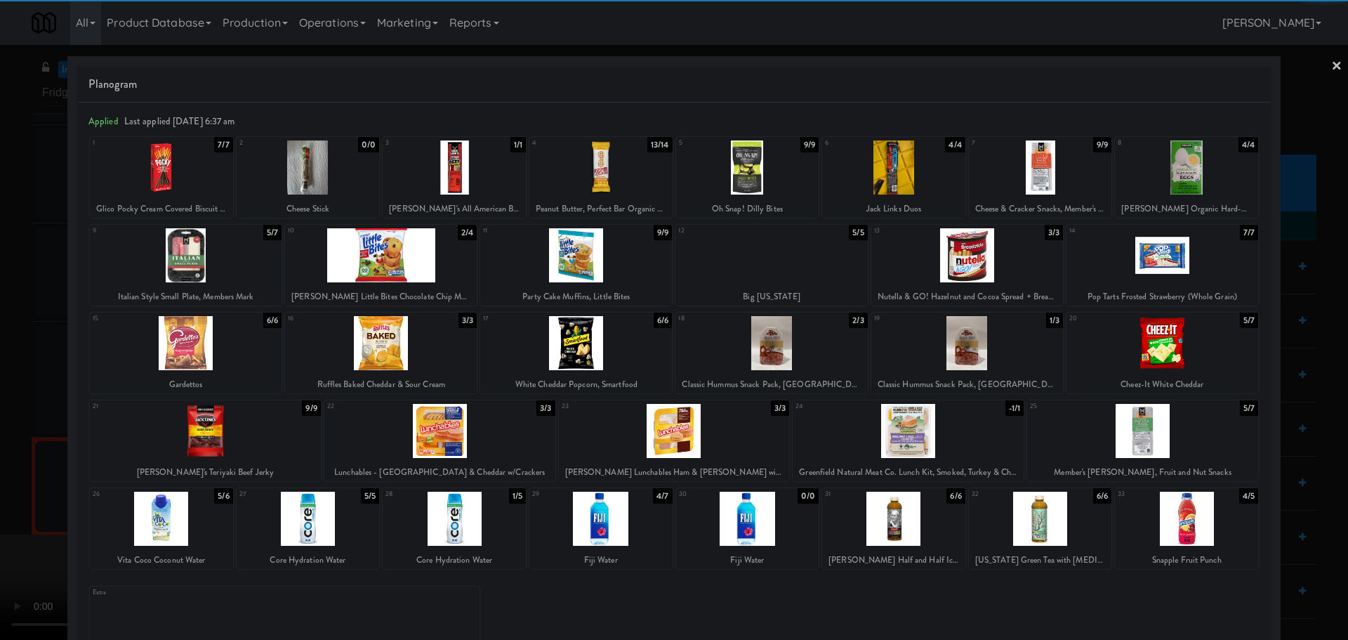
click at [225, 261] on div at bounding box center [186, 255] width 192 height 54
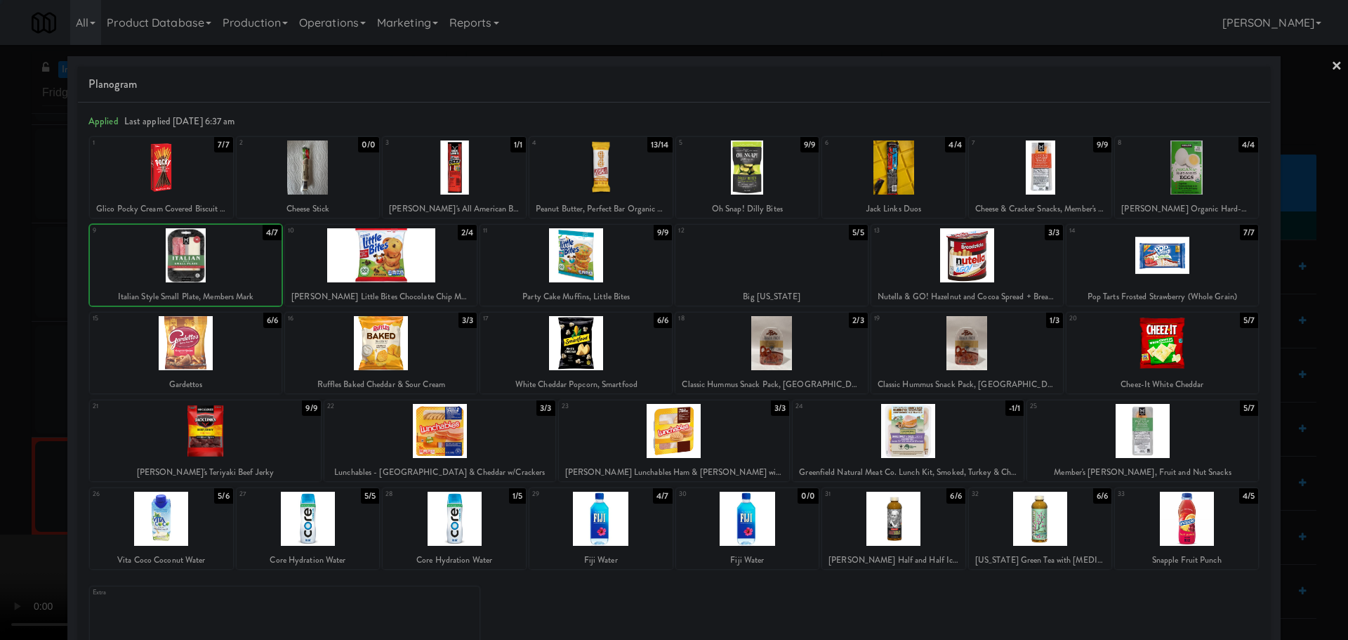
click at [0, 374] on div at bounding box center [674, 320] width 1348 height 640
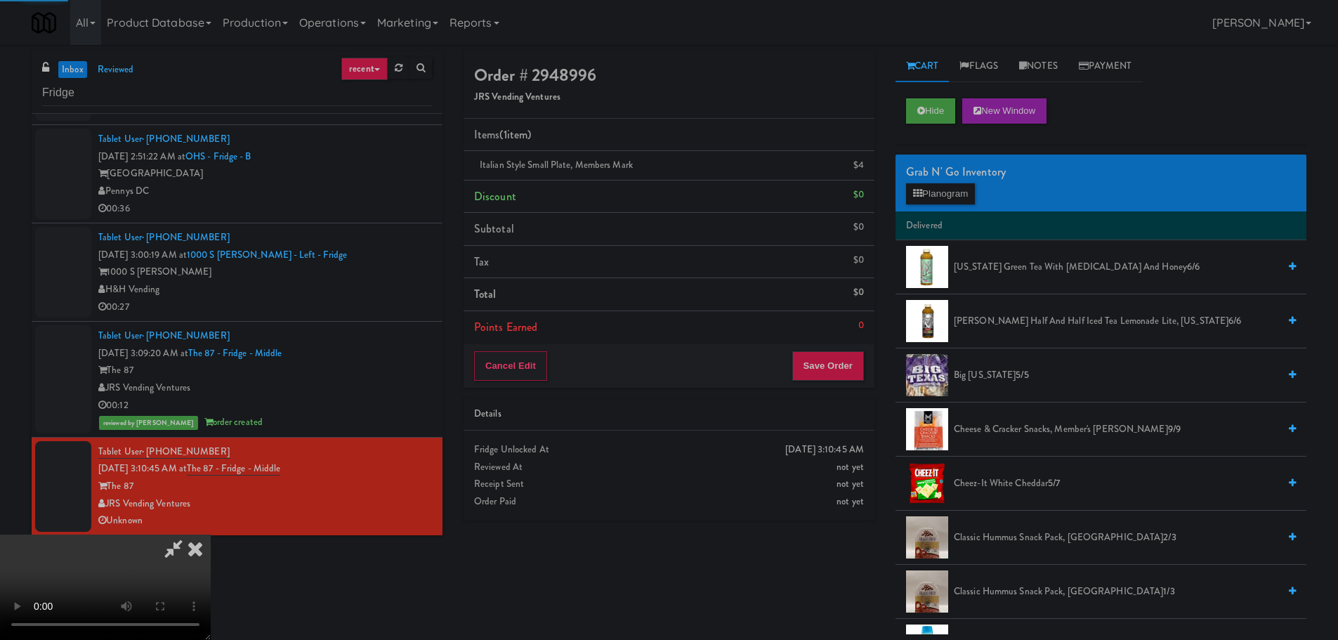
drag, startPoint x: 290, startPoint y: 367, endPoint x: 345, endPoint y: 369, distance: 55.5
click at [211, 534] on video at bounding box center [105, 586] width 211 height 105
click at [842, 369] on button "Save Order" at bounding box center [828, 365] width 72 height 29
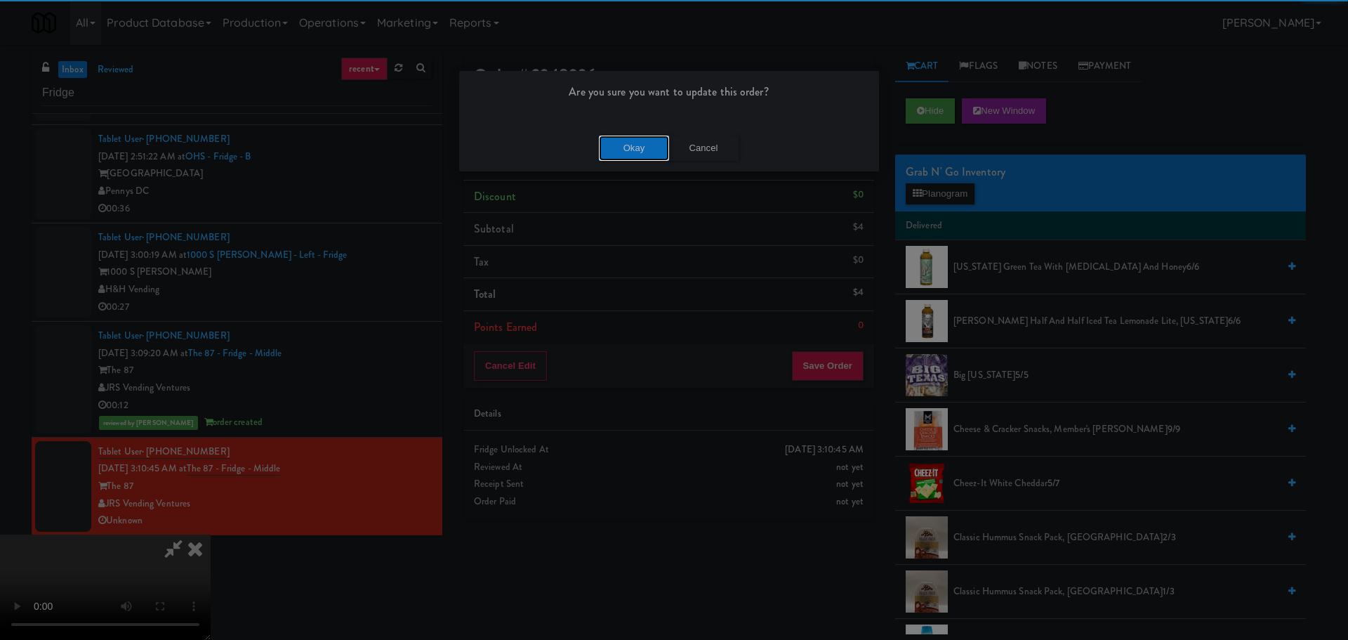
click at [638, 159] on button "Okay" at bounding box center [634, 148] width 70 height 25
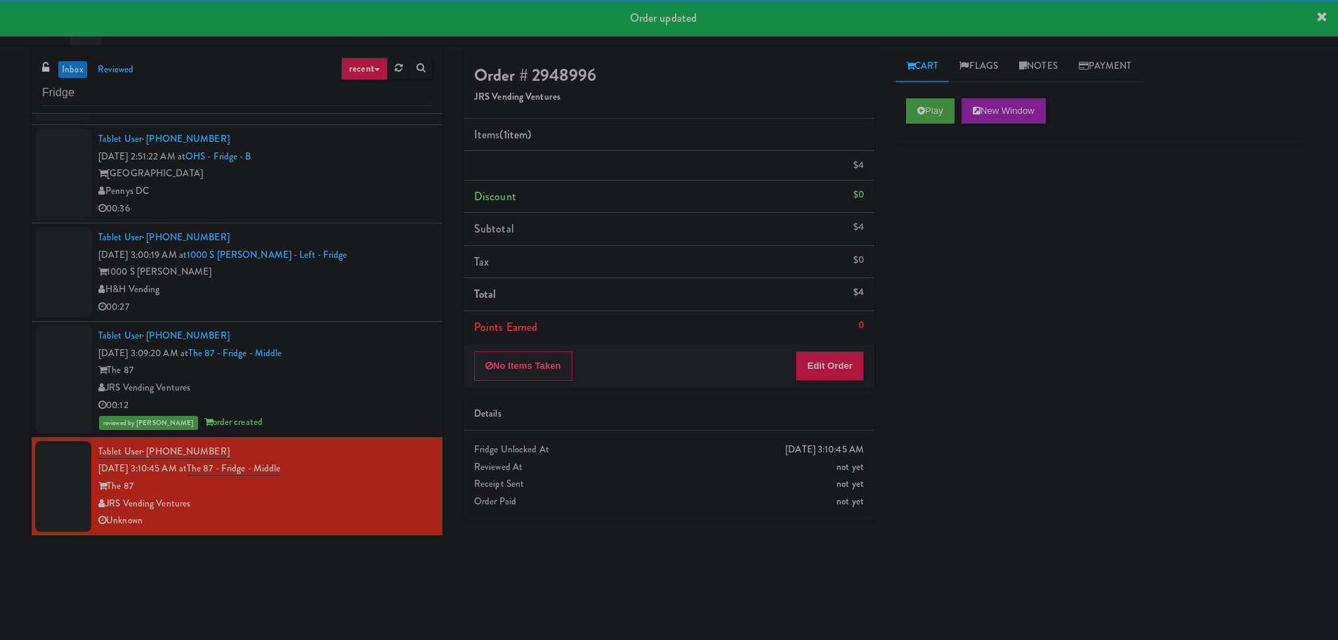
click at [393, 272] on div "1000 S [PERSON_NAME]" at bounding box center [265, 272] width 334 height 18
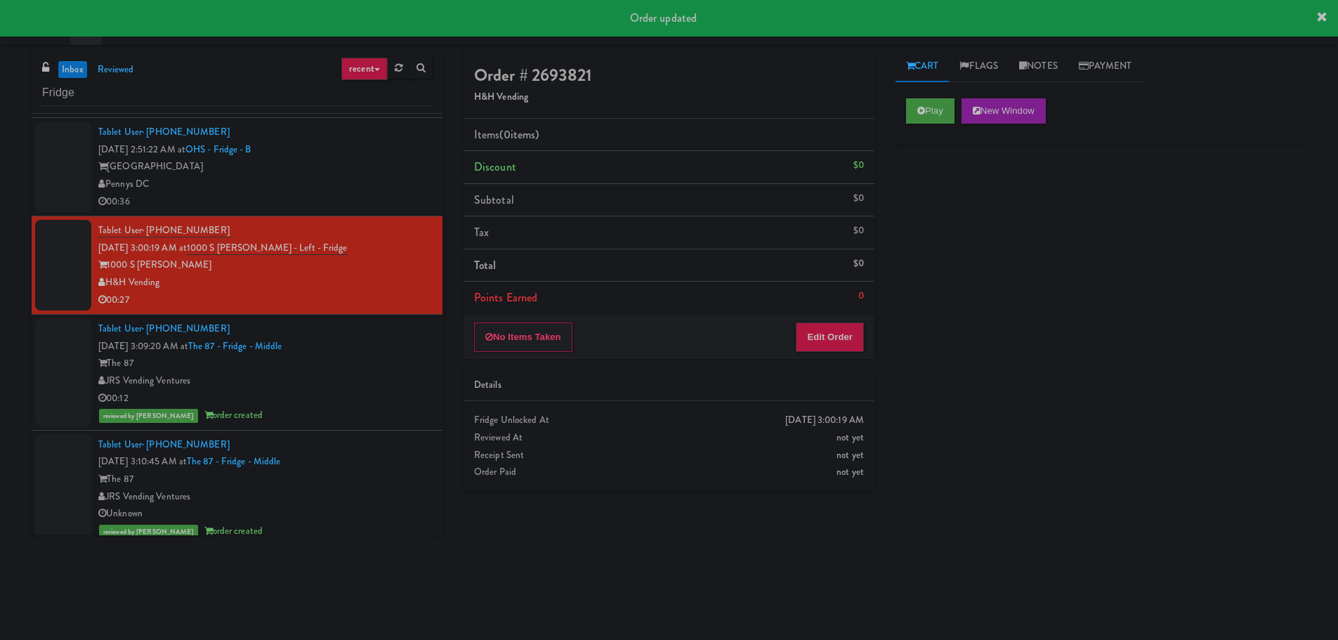
scroll to position [1104, 0]
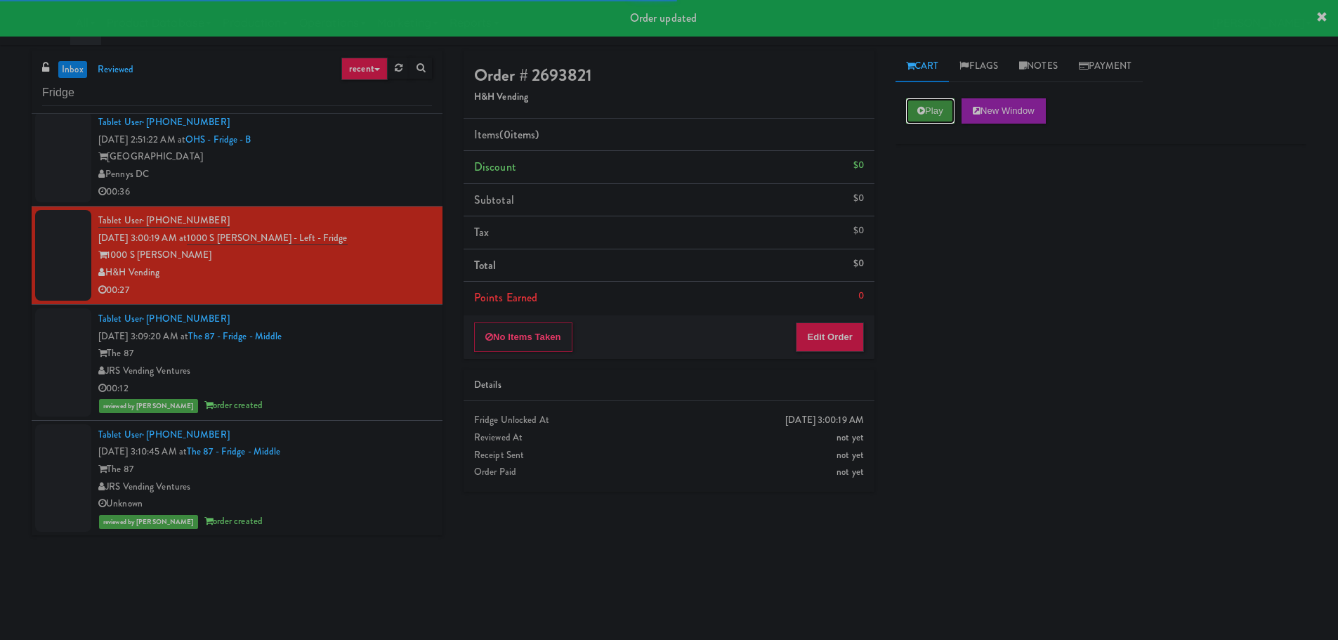
click at [913, 101] on button "Play" at bounding box center [930, 110] width 48 height 25
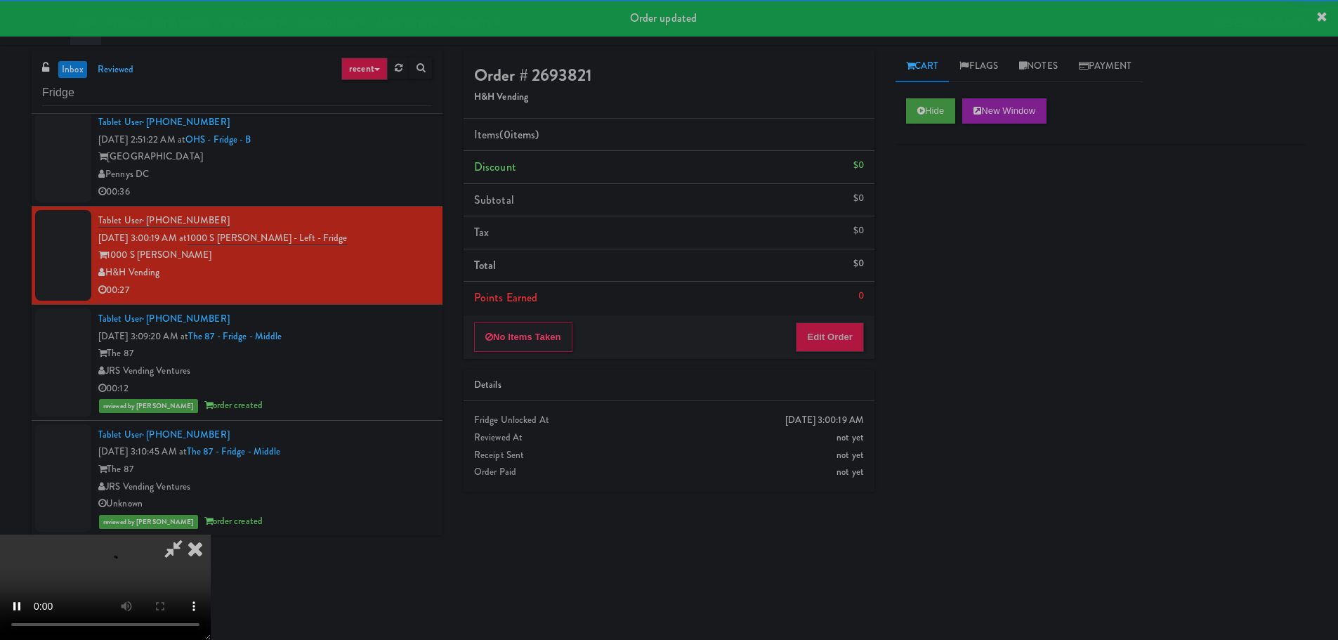
click at [882, 327] on div "Order # 2693821 H&H Vending Items (0 items ) Discount $0 Subtotal $0 Tax $0 Tot…" at bounding box center [885, 333] width 864 height 564
click at [823, 334] on button "Edit Order" at bounding box center [830, 336] width 68 height 29
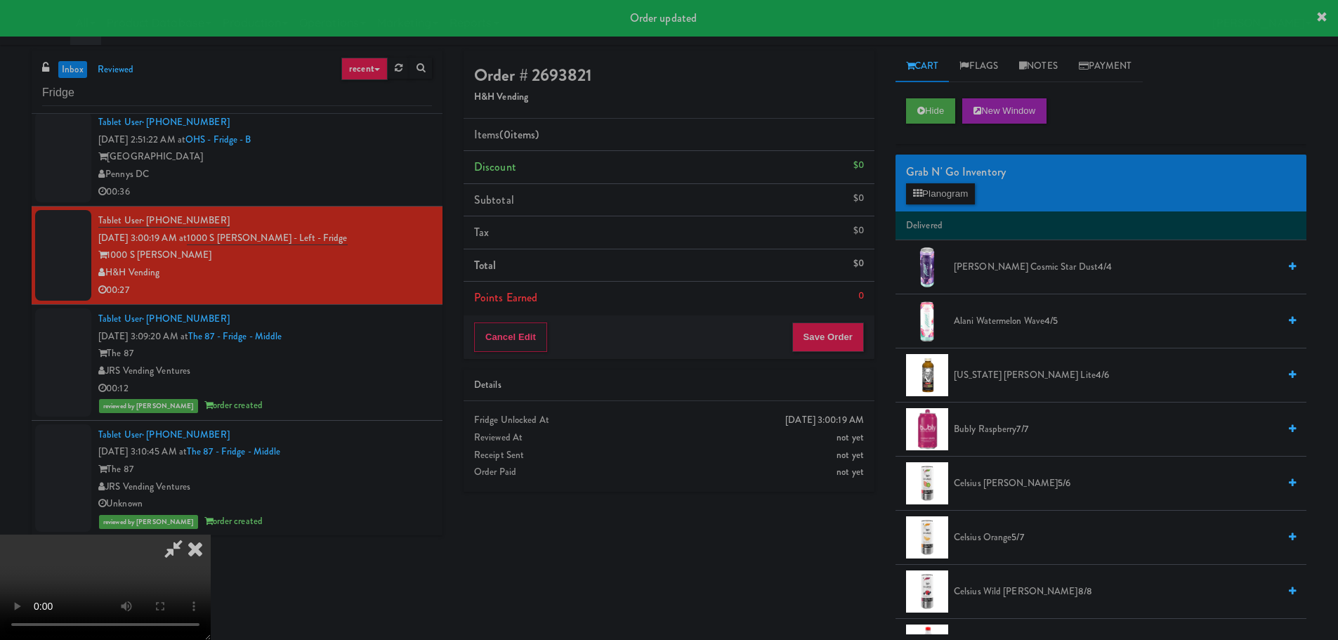
click at [684, 510] on div "Order # 2693821 H&H Vending Items (0 items ) Discount $0 Subtotal $0 Tax $0 Tot…" at bounding box center [885, 343] width 864 height 584
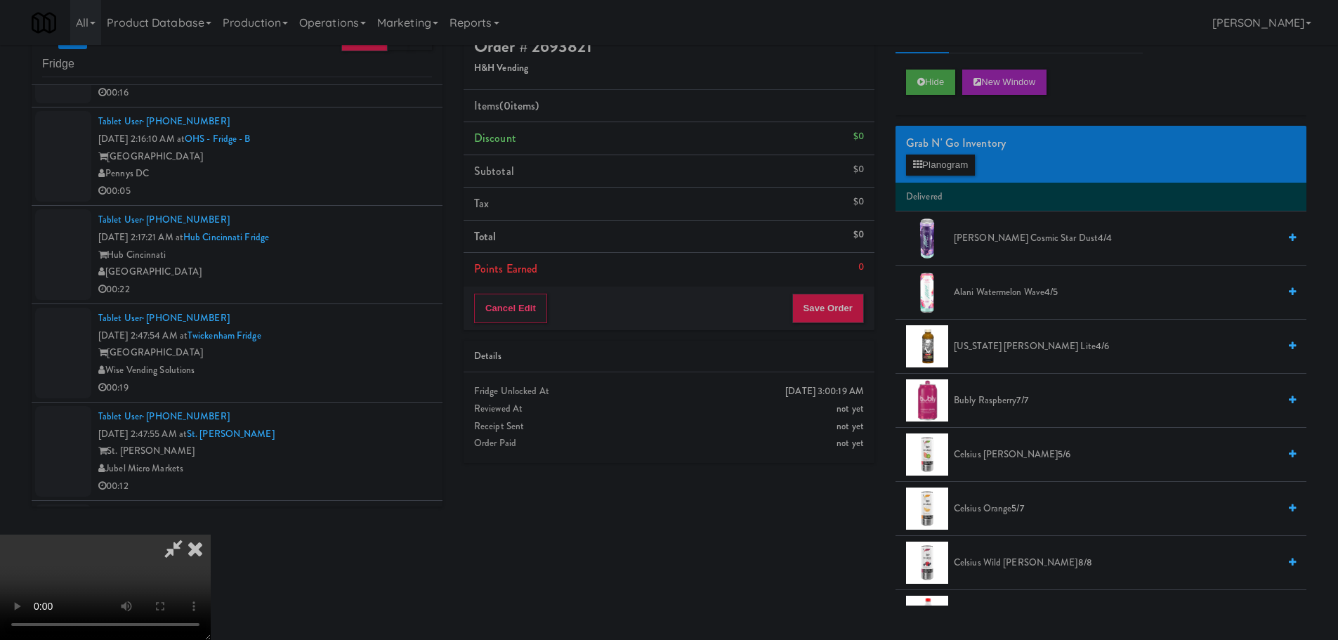
scroll to position [0, 0]
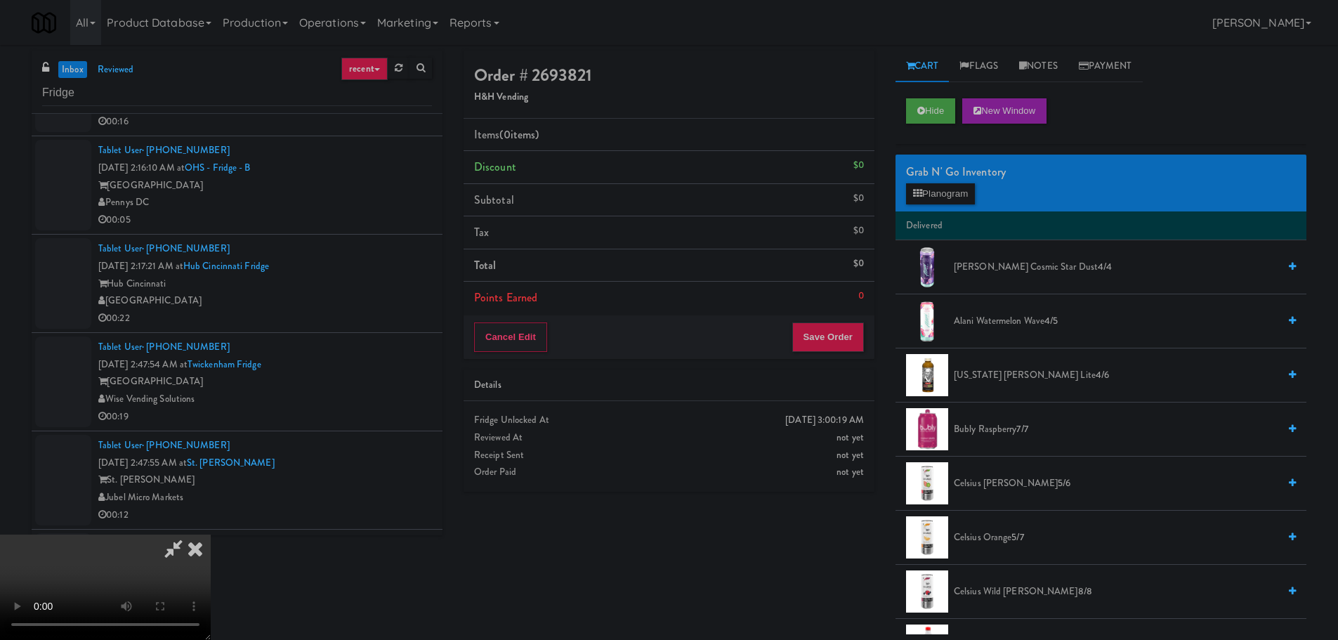
click at [211, 534] on video at bounding box center [105, 586] width 211 height 105
drag, startPoint x: 502, startPoint y: 381, endPoint x: 494, endPoint y: 382, distance: 8.5
click at [211, 534] on video at bounding box center [105, 586] width 211 height 105
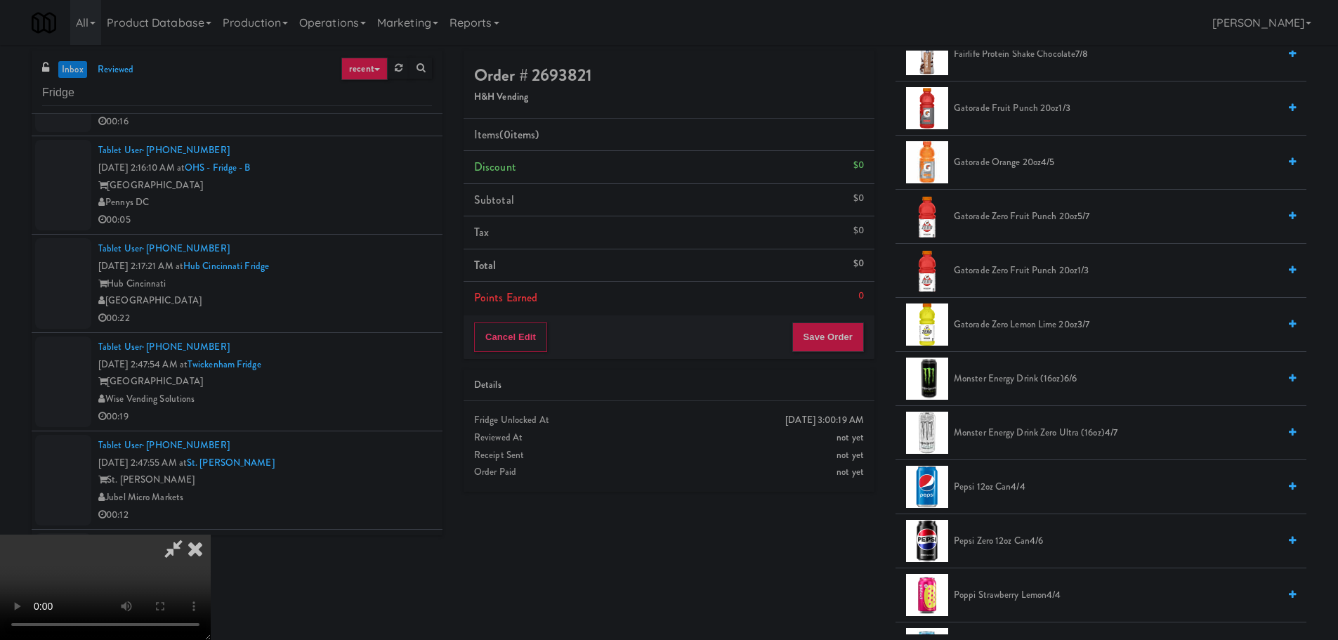
scroll to position [1053, 0]
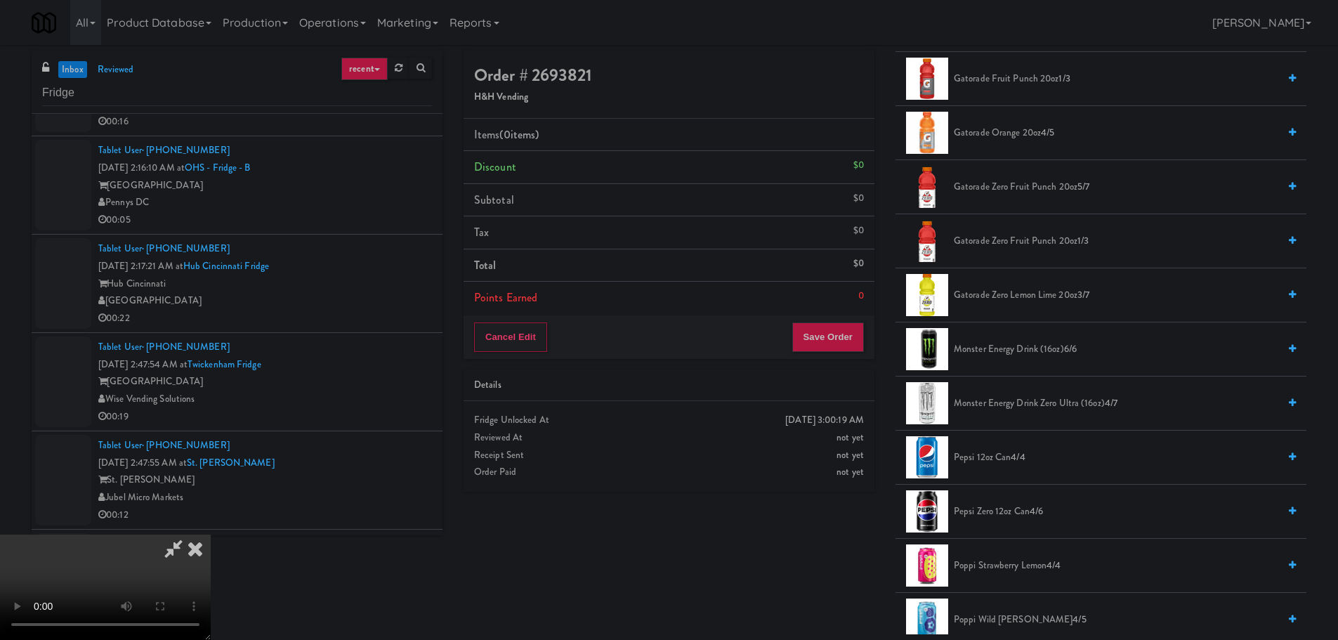
click at [1050, 298] on span "Gatorade Zero Lemon Lime 20oz 3/7" at bounding box center [1116, 296] width 324 height 18
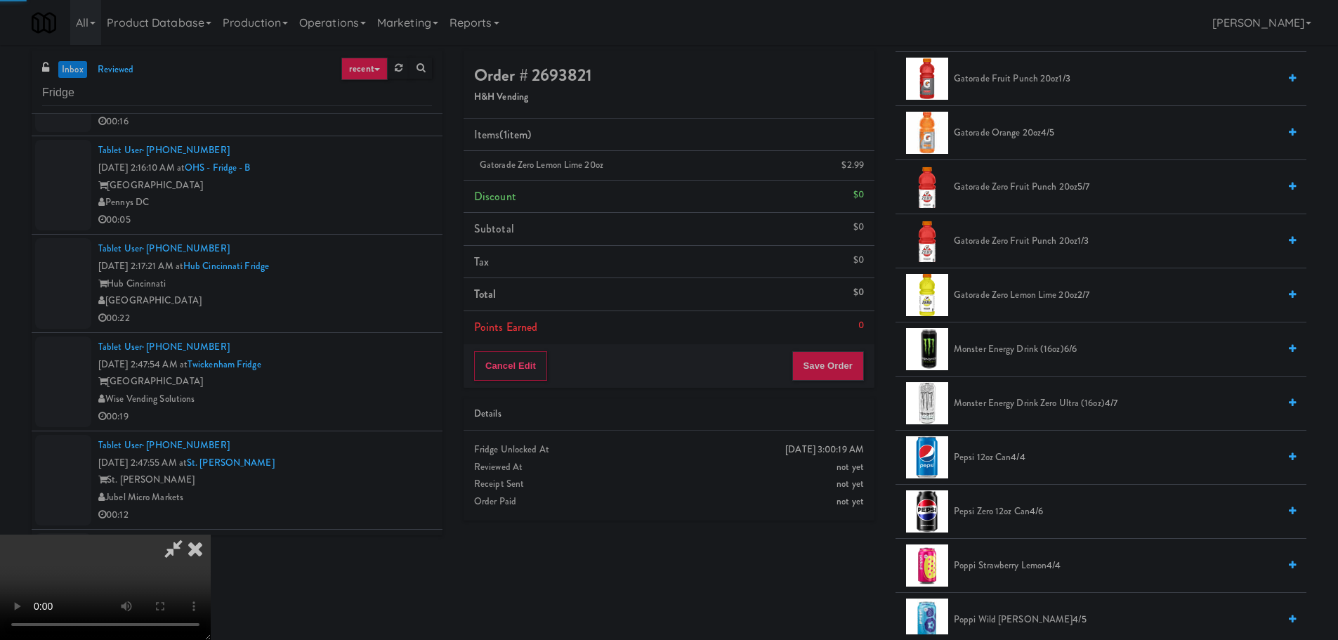
click at [211, 534] on video at bounding box center [105, 586] width 211 height 105
drag, startPoint x: 664, startPoint y: 383, endPoint x: 675, endPoint y: 384, distance: 10.6
click at [211, 534] on video at bounding box center [105, 586] width 211 height 105
click at [211, 572] on video at bounding box center [105, 586] width 211 height 105
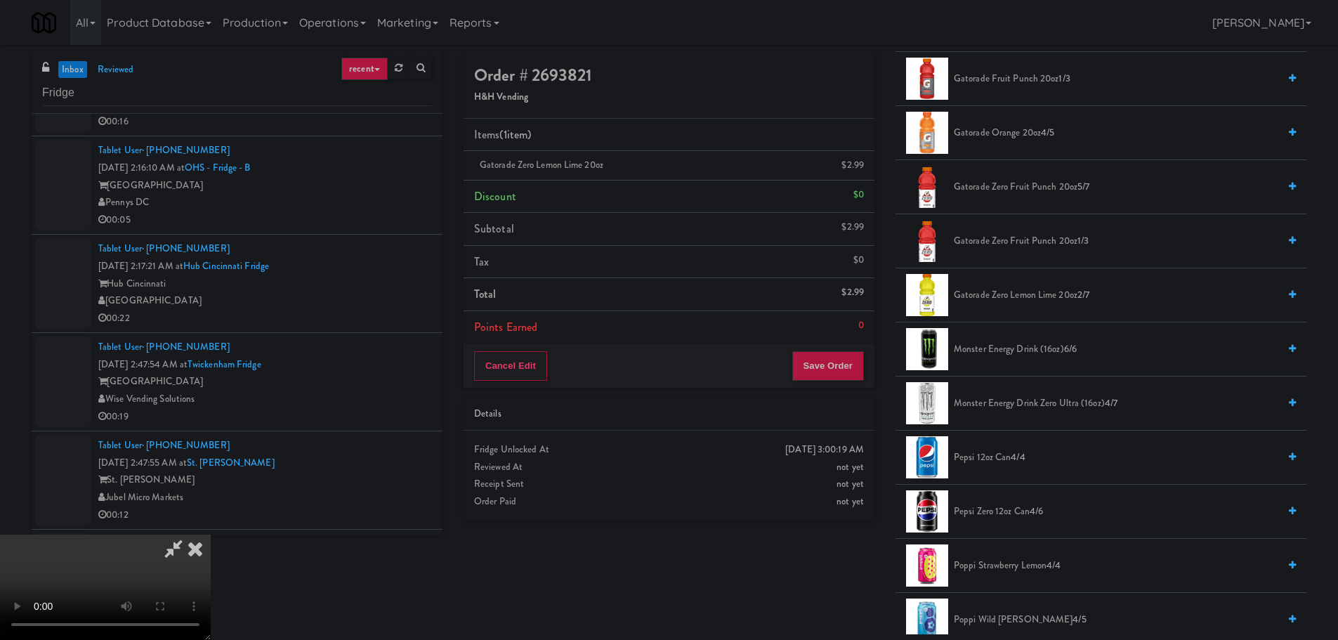
click at [211, 572] on video at bounding box center [105, 586] width 211 height 105
click at [211, 534] on video at bounding box center [105, 586] width 211 height 105
click at [829, 365] on button "Save Order" at bounding box center [828, 365] width 72 height 29
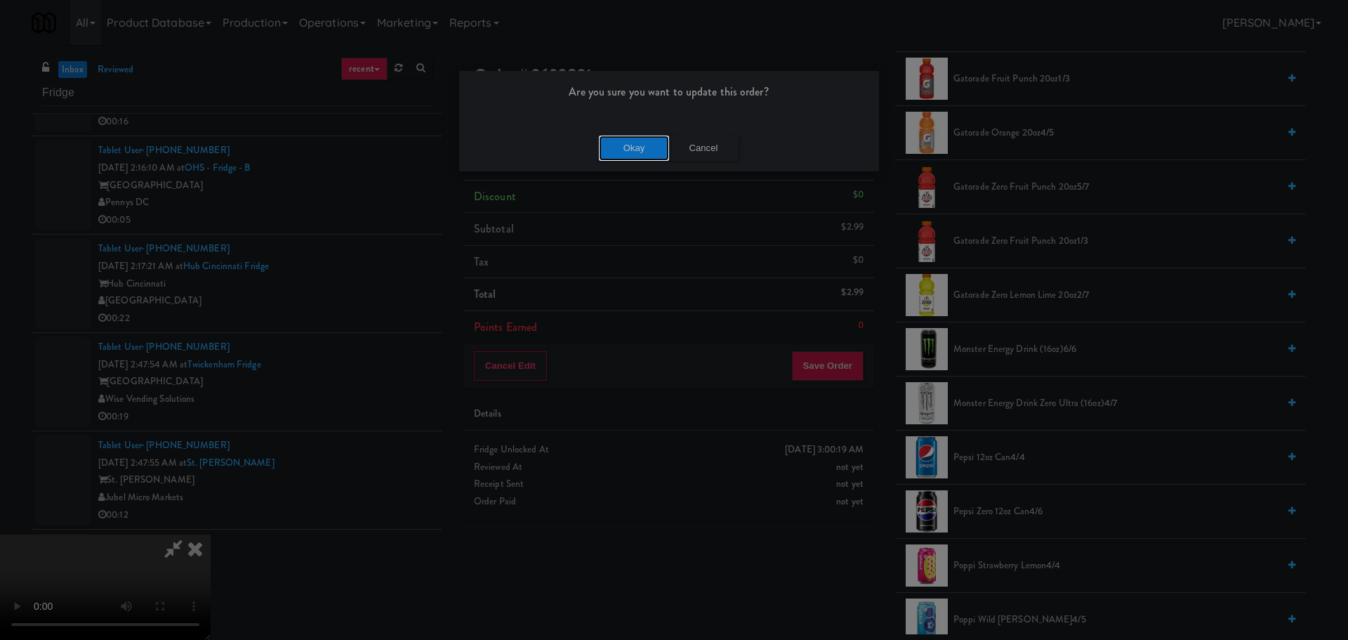
click at [631, 146] on button "Okay" at bounding box center [634, 148] width 70 height 25
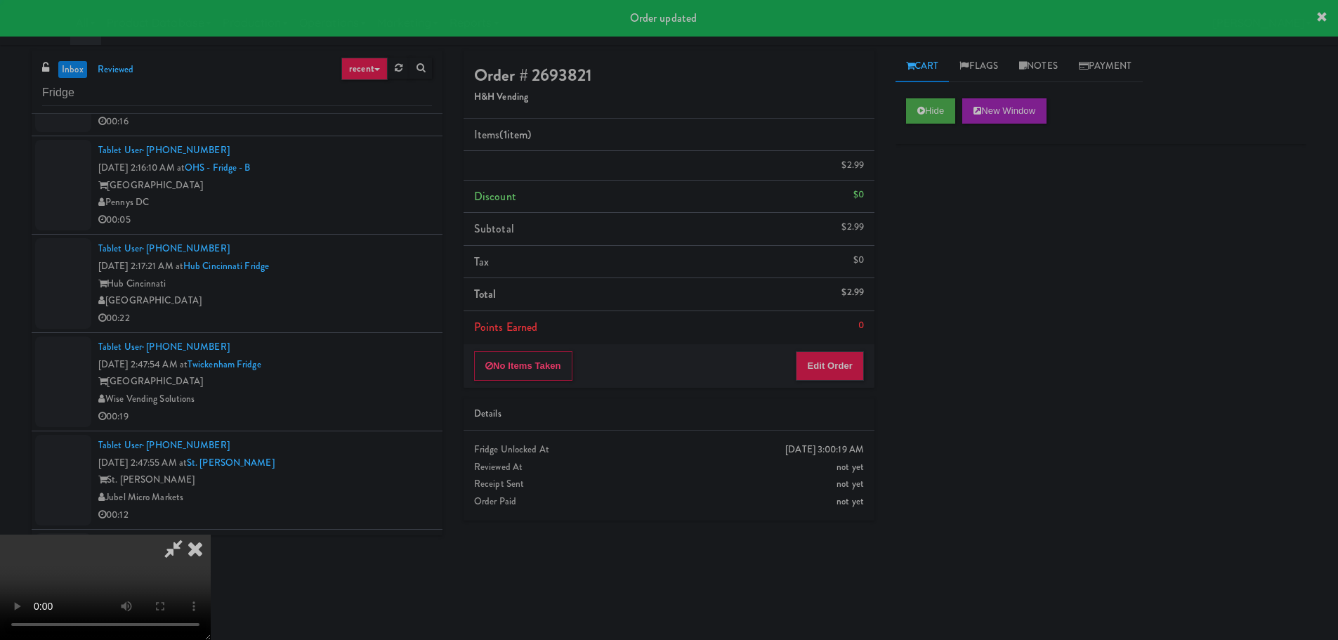
scroll to position [0, 0]
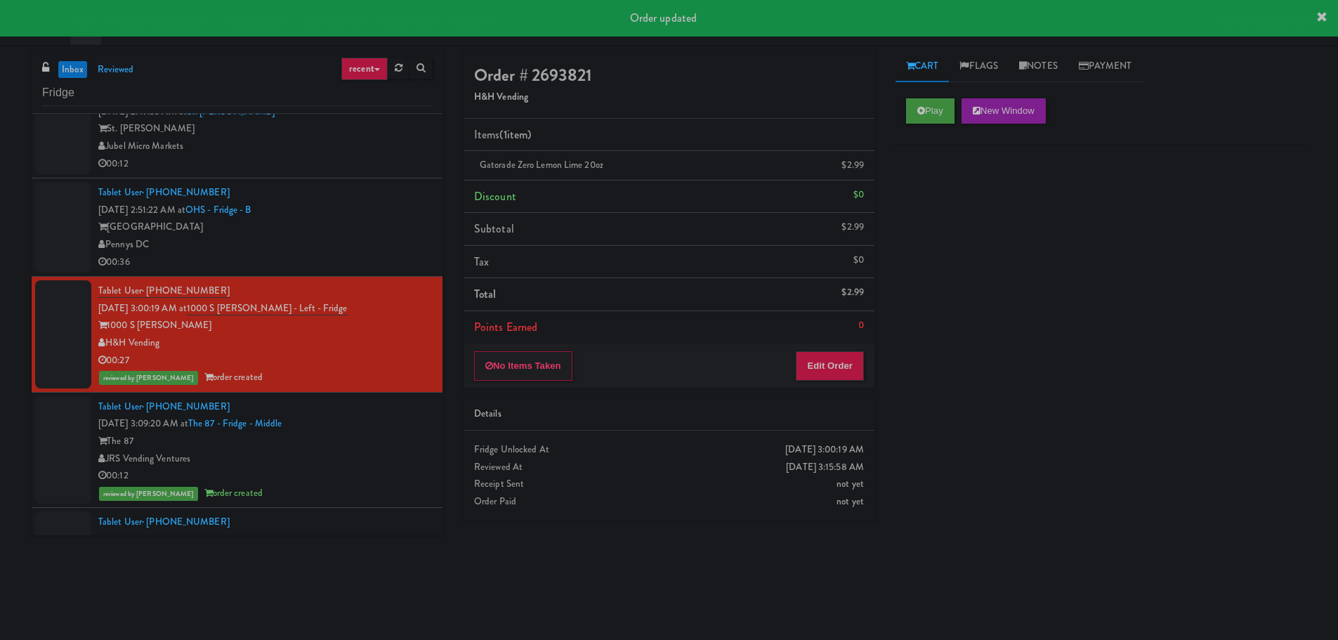
click at [385, 237] on div "Pennys DC" at bounding box center [265, 245] width 334 height 18
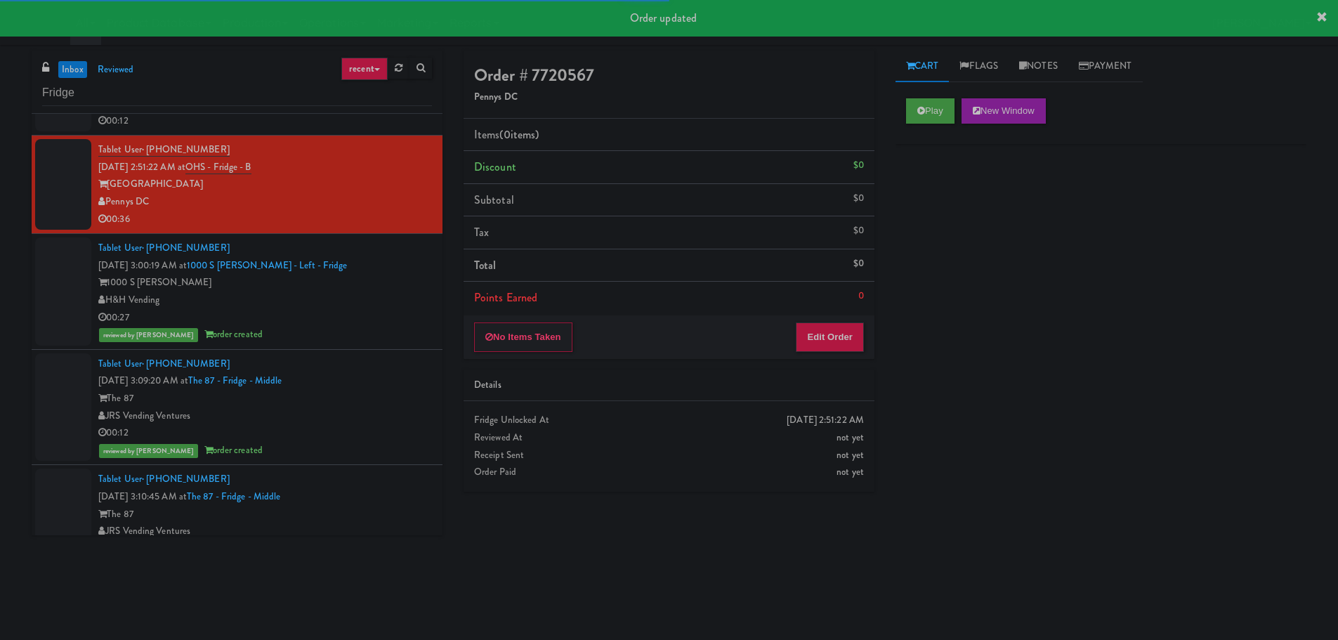
scroll to position [911, 0]
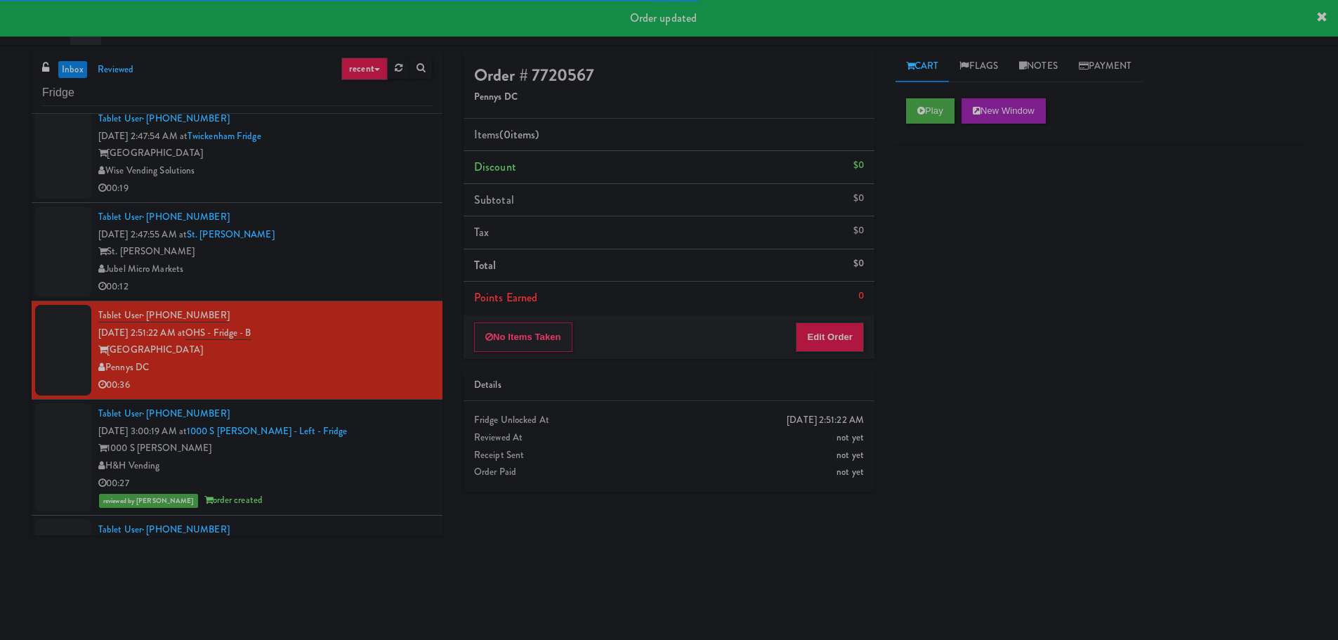
click at [377, 273] on div "Jubel Micro Markets" at bounding box center [265, 270] width 334 height 18
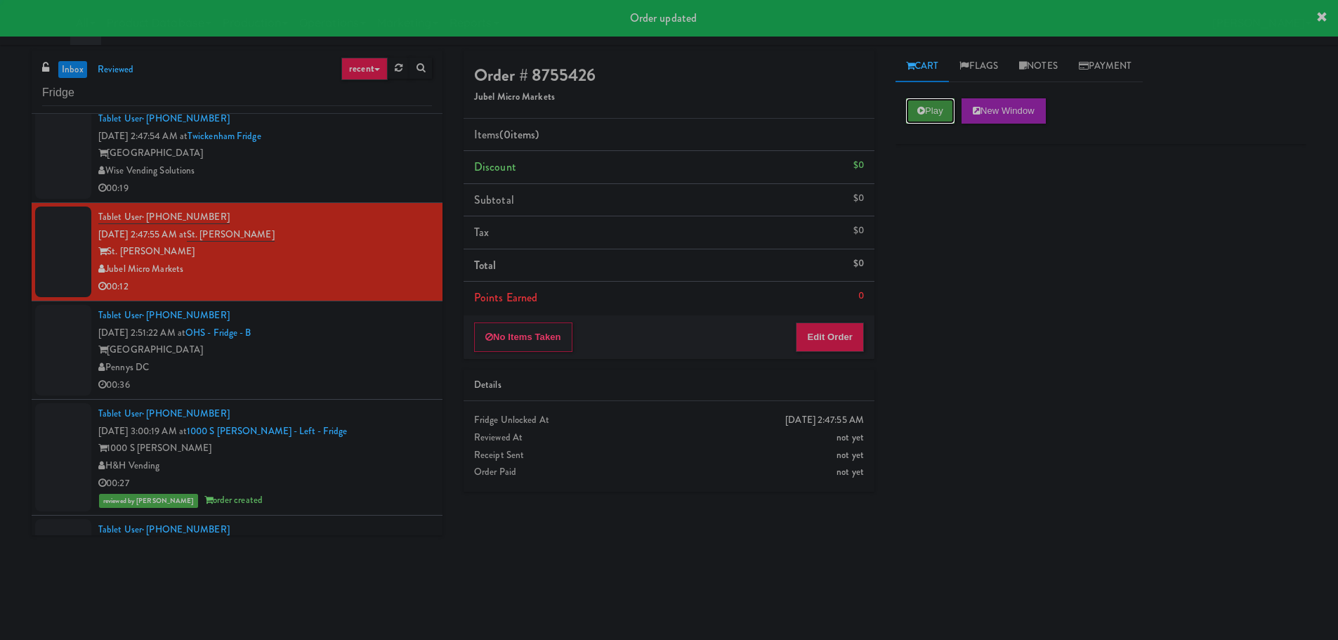
click at [923, 119] on button "Play" at bounding box center [930, 110] width 48 height 25
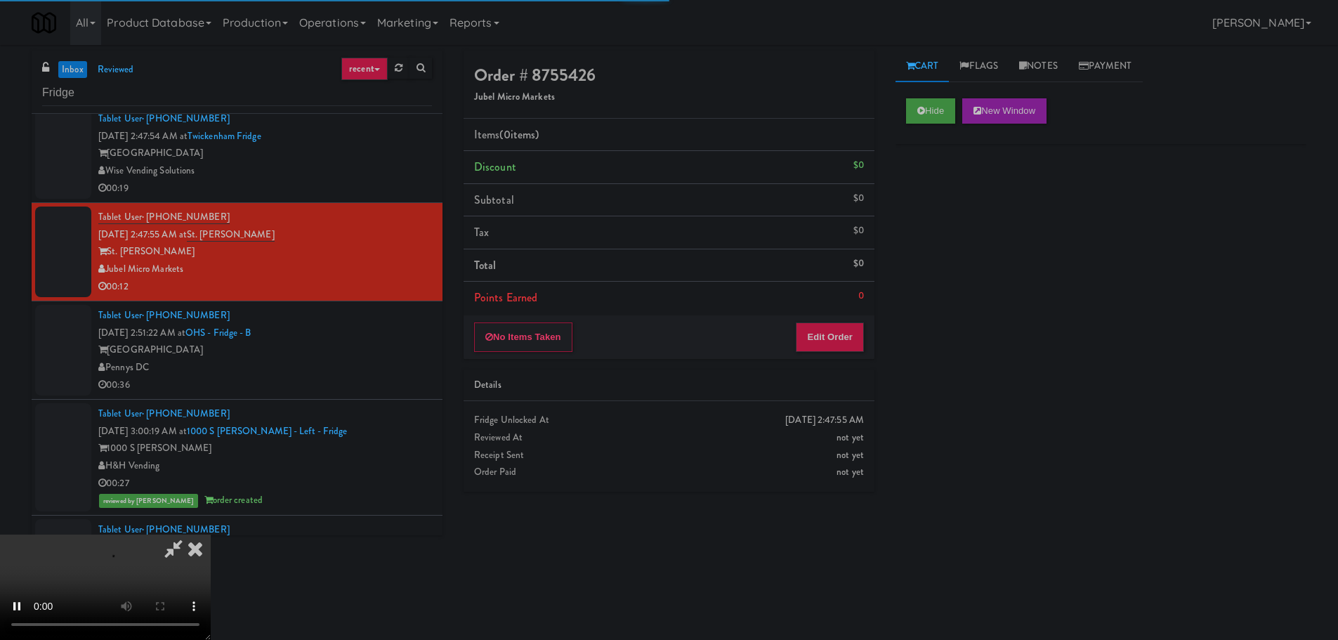
click at [842, 301] on li "Points Earned 0" at bounding box center [668, 298] width 411 height 32
click at [841, 324] on button "Edit Order" at bounding box center [830, 336] width 68 height 29
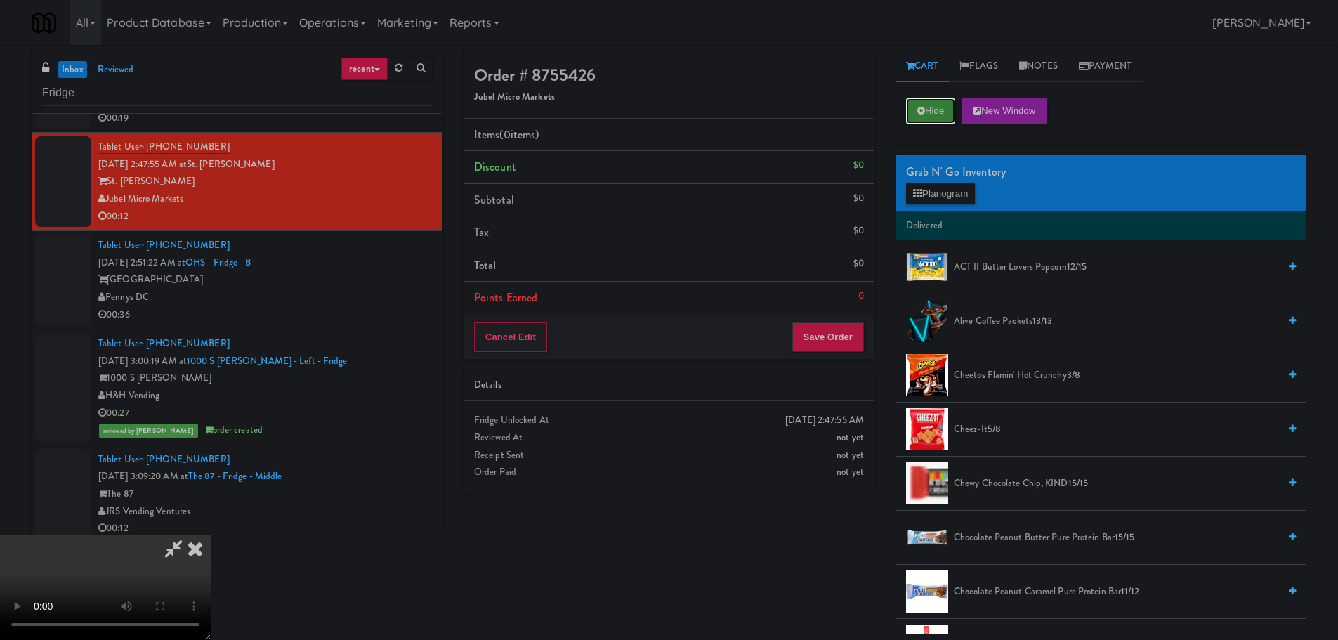
click at [917, 100] on button "Hide" at bounding box center [930, 110] width 49 height 25
click at [917, 112] on icon at bounding box center [921, 110] width 8 height 9
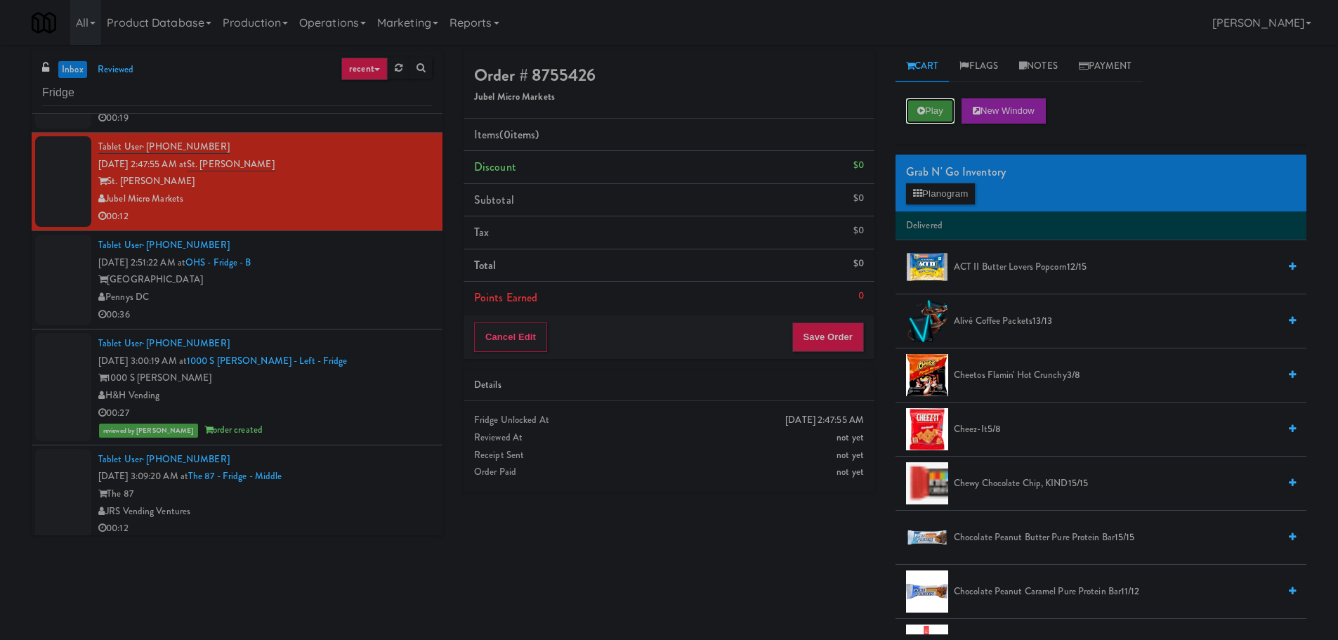
scroll to position [0, 0]
click at [917, 112] on icon at bounding box center [921, 110] width 8 height 9
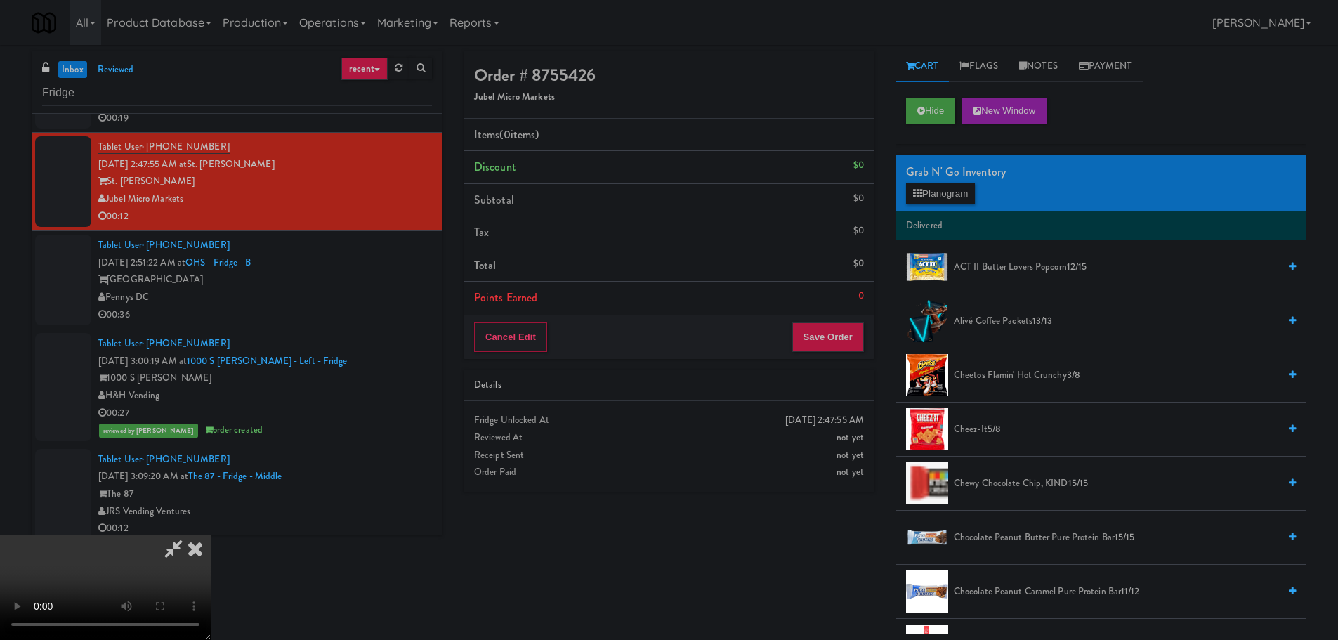
click at [211, 534] on video at bounding box center [105, 586] width 211 height 105
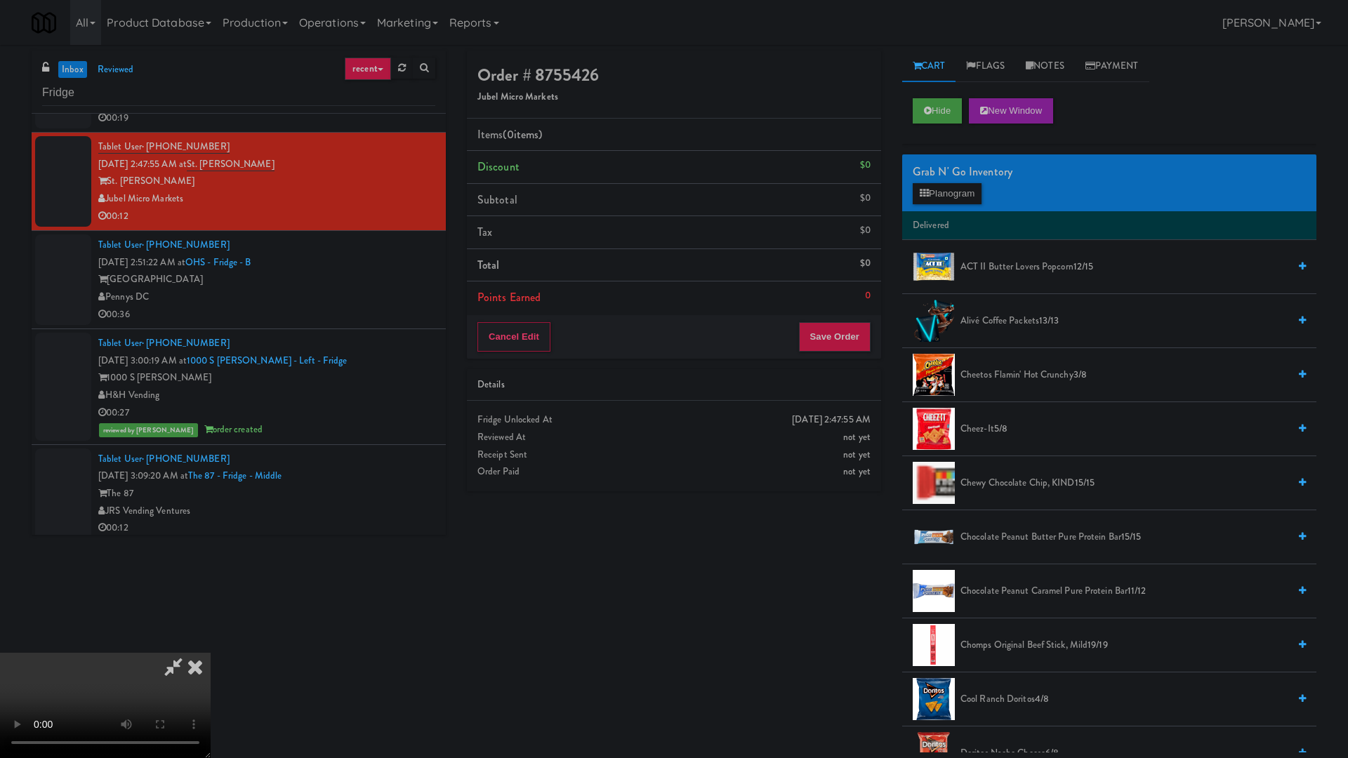
click at [211, 639] on video at bounding box center [105, 705] width 211 height 105
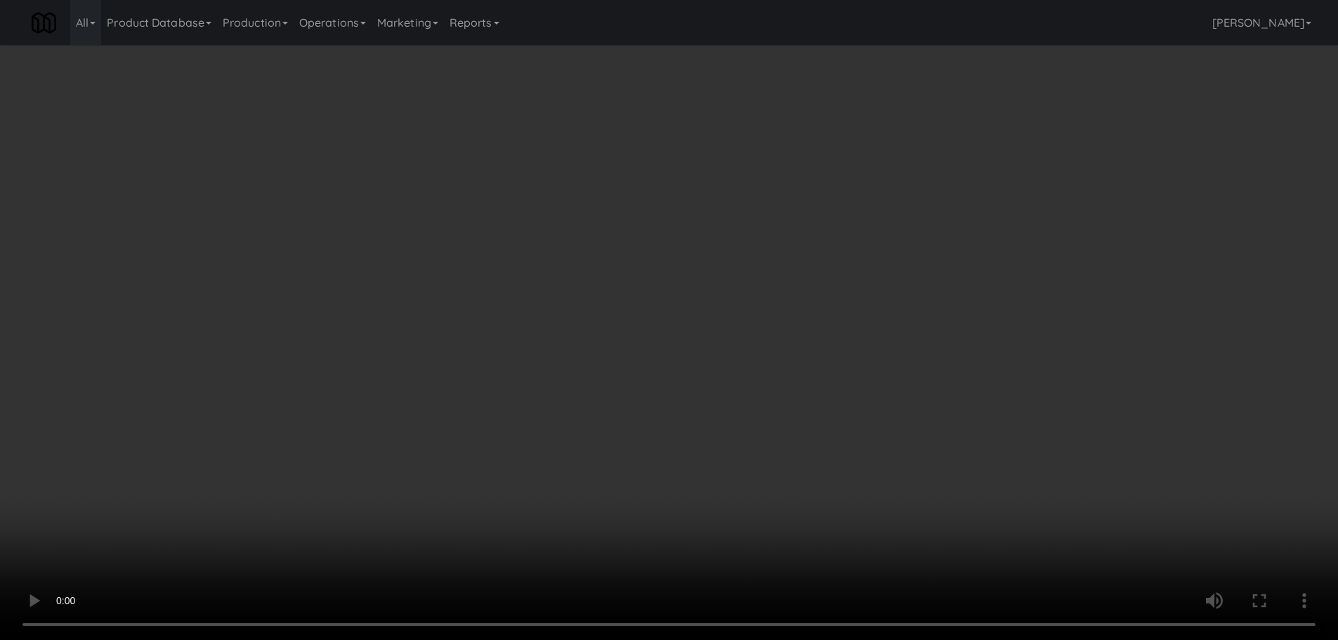
scroll to position [1024, 0]
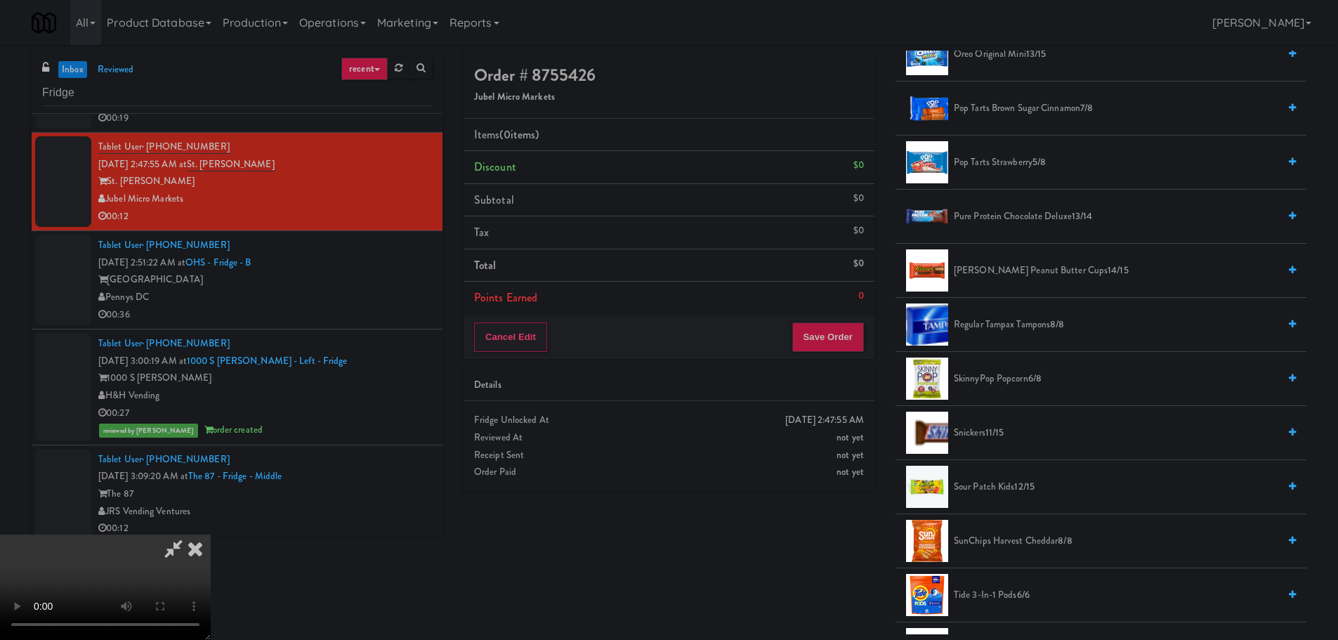
click at [1006, 275] on span "[PERSON_NAME] Peanut Butter Cups 14/15" at bounding box center [1116, 271] width 324 height 18
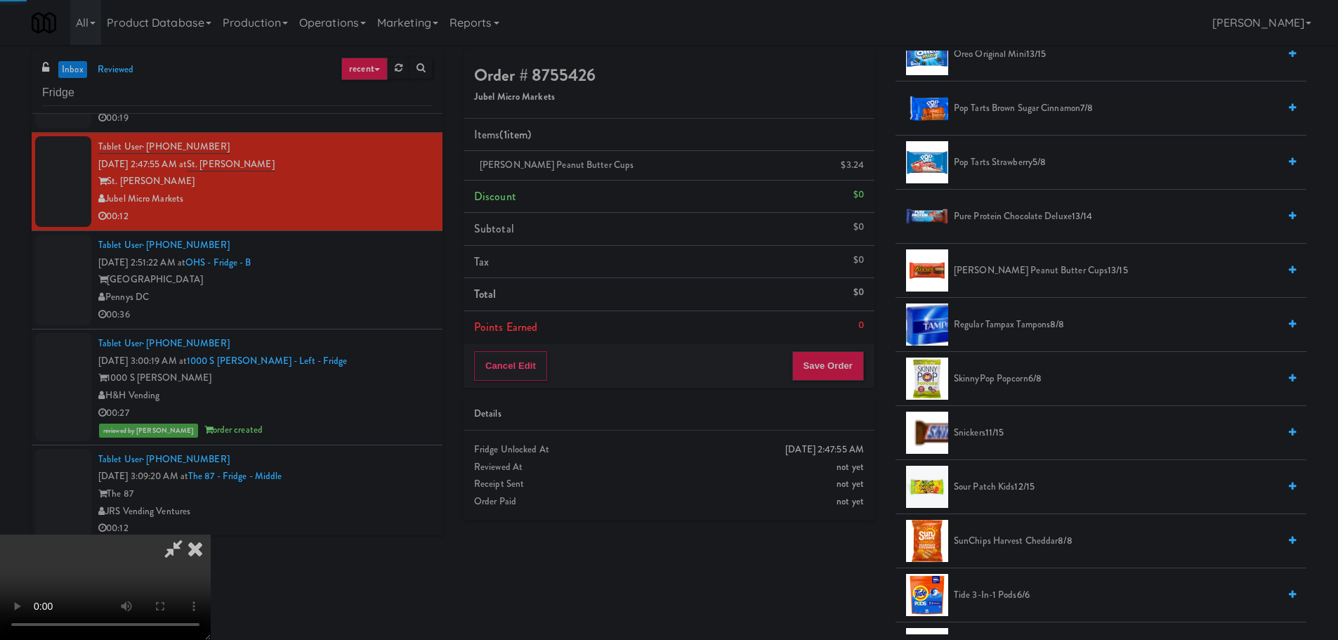
drag, startPoint x: 574, startPoint y: 324, endPoint x: 584, endPoint y: 330, distance: 12.3
click at [211, 534] on video at bounding box center [105, 586] width 211 height 105
click at [841, 360] on button "Save Order" at bounding box center [828, 365] width 72 height 29
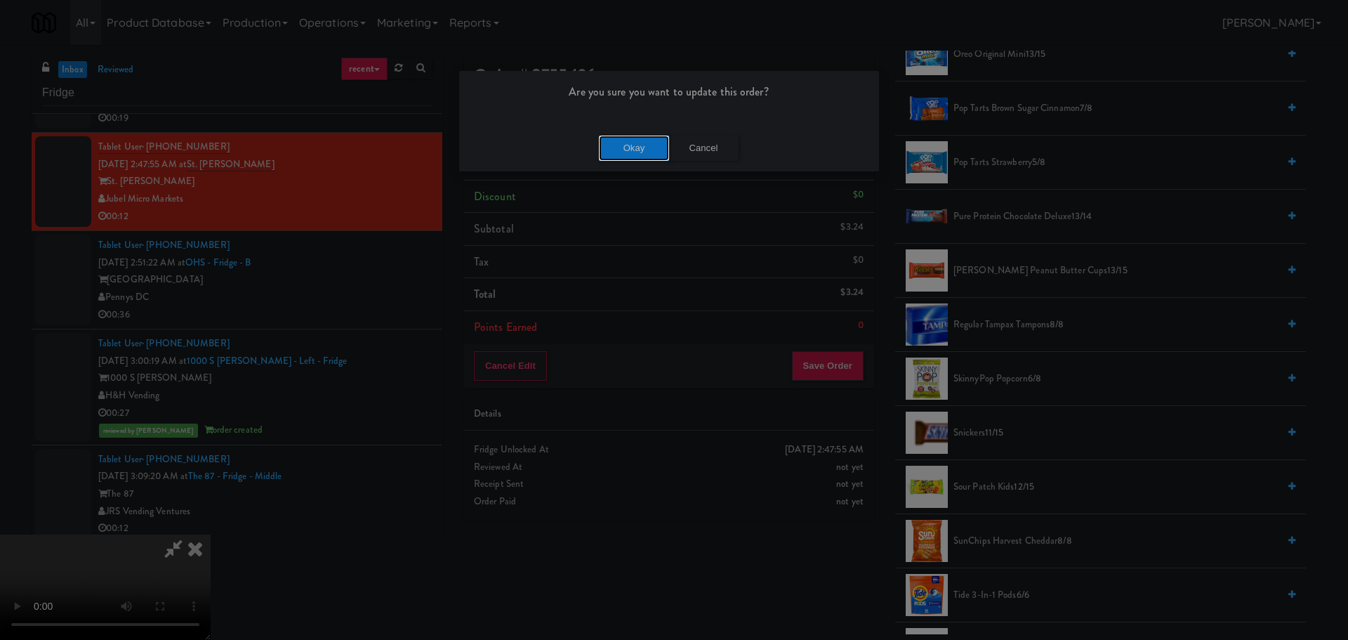
drag, startPoint x: 627, startPoint y: 135, endPoint x: 631, endPoint y: 141, distance: 7.2
click at [630, 140] on button "Okay" at bounding box center [634, 148] width 70 height 25
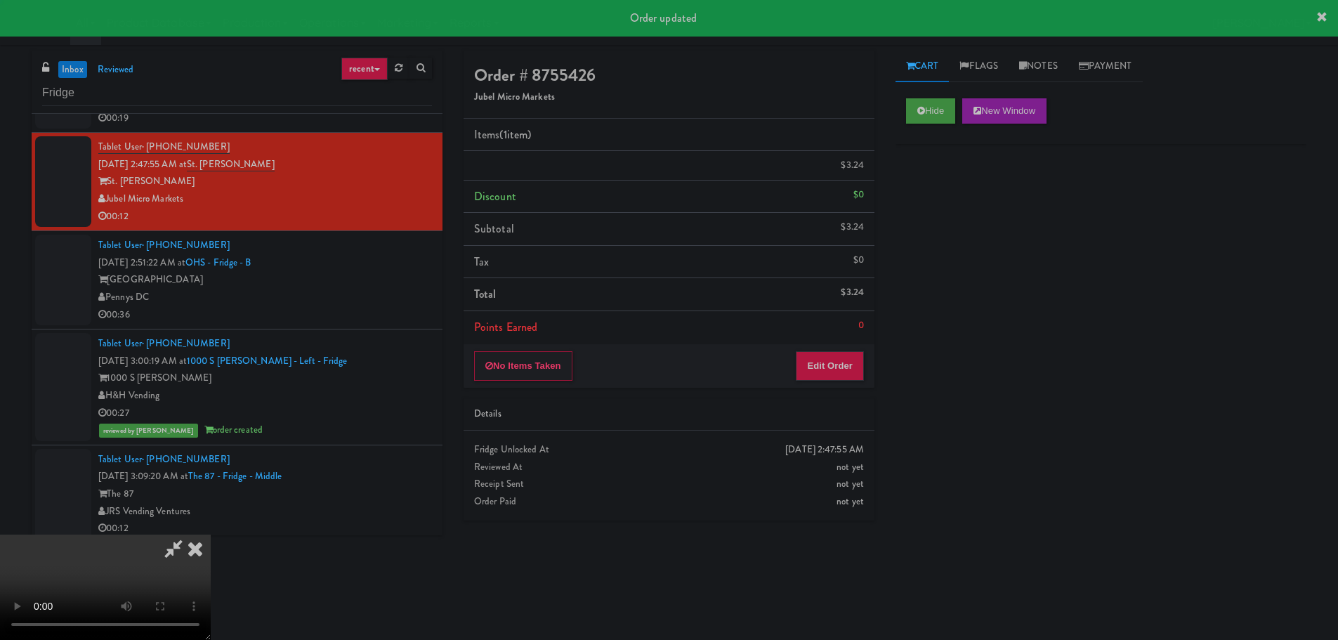
scroll to position [0, 0]
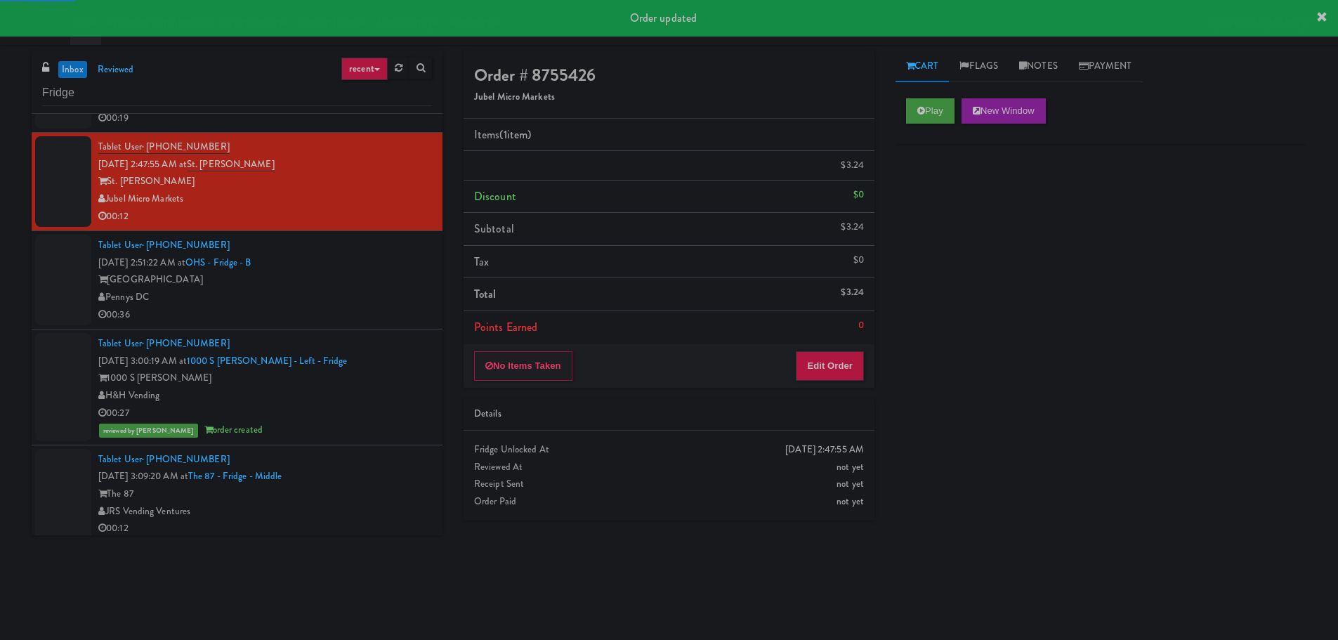
click at [377, 298] on div "Pennys DC" at bounding box center [265, 298] width 334 height 18
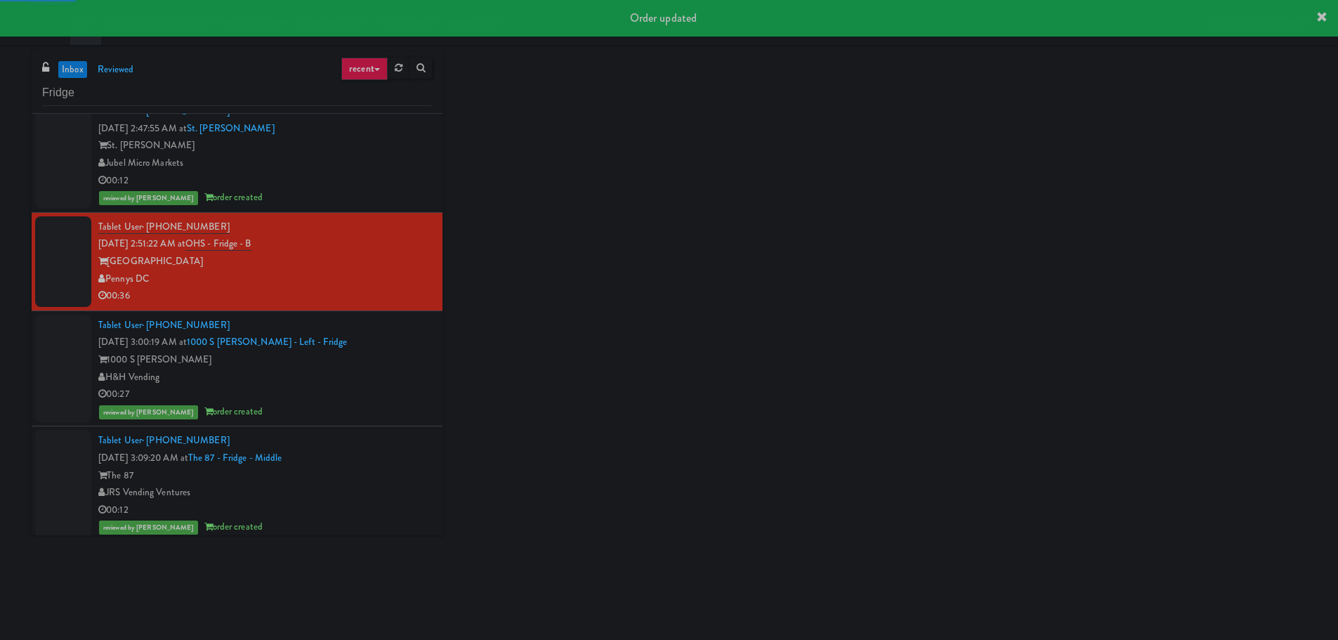
scroll to position [1138, 0]
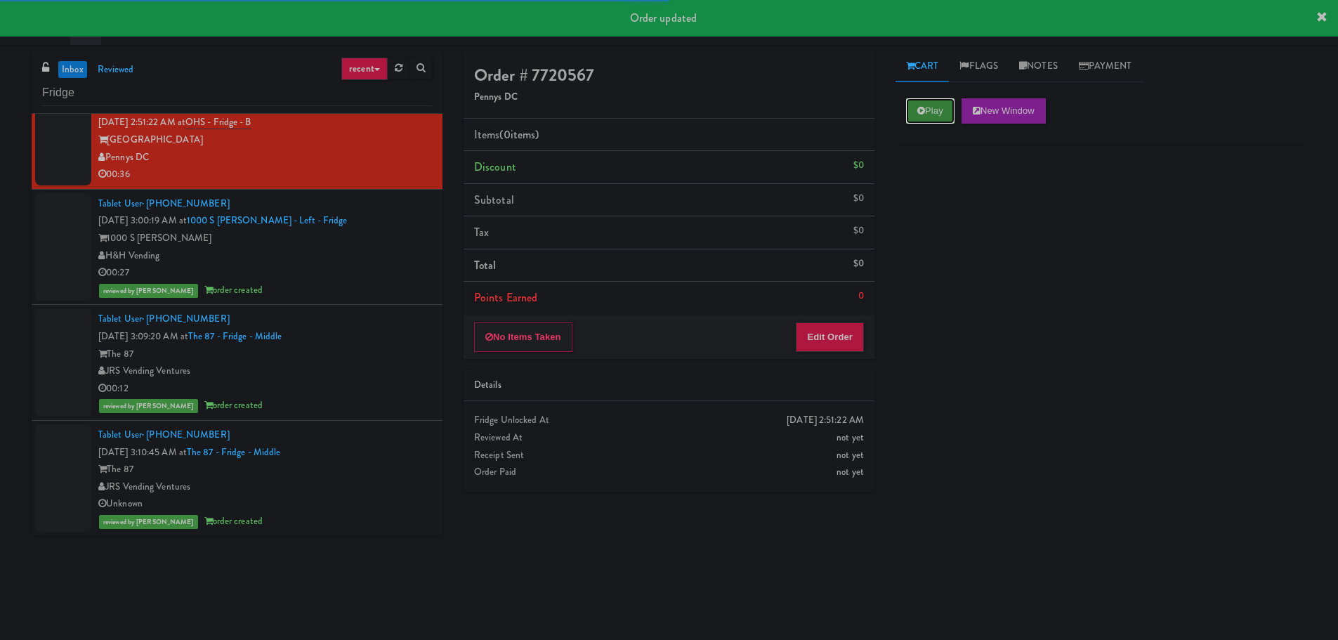
click at [942, 114] on button "Play" at bounding box center [930, 110] width 48 height 25
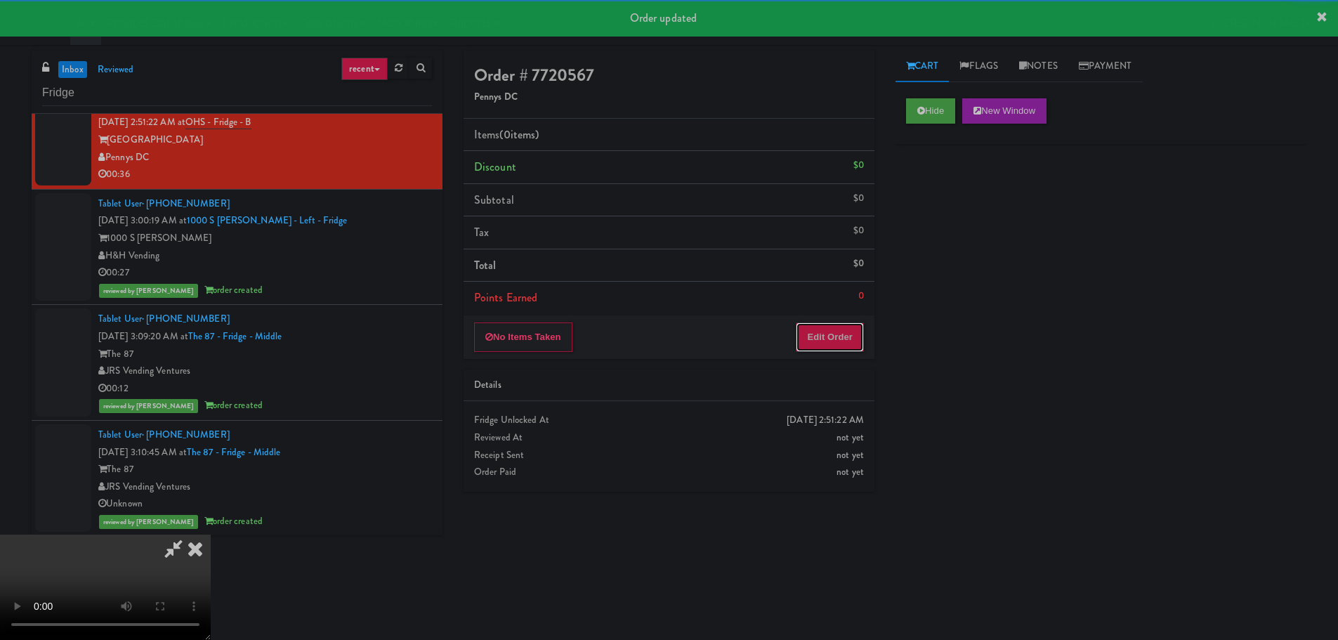
click at [805, 337] on button "Edit Order" at bounding box center [830, 336] width 68 height 29
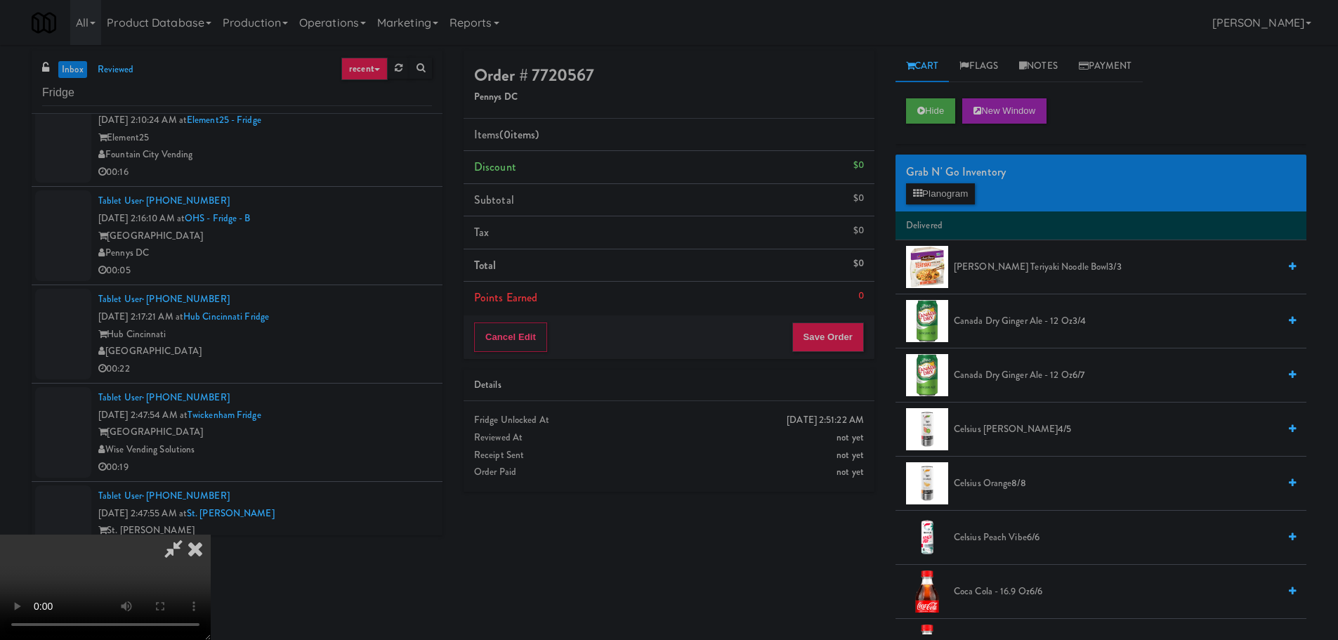
scroll to position [0, 0]
click at [211, 534] on video at bounding box center [105, 586] width 211 height 105
drag, startPoint x: 473, startPoint y: 387, endPoint x: 638, endPoint y: 391, distance: 165.8
click at [211, 534] on video at bounding box center [105, 586] width 211 height 105
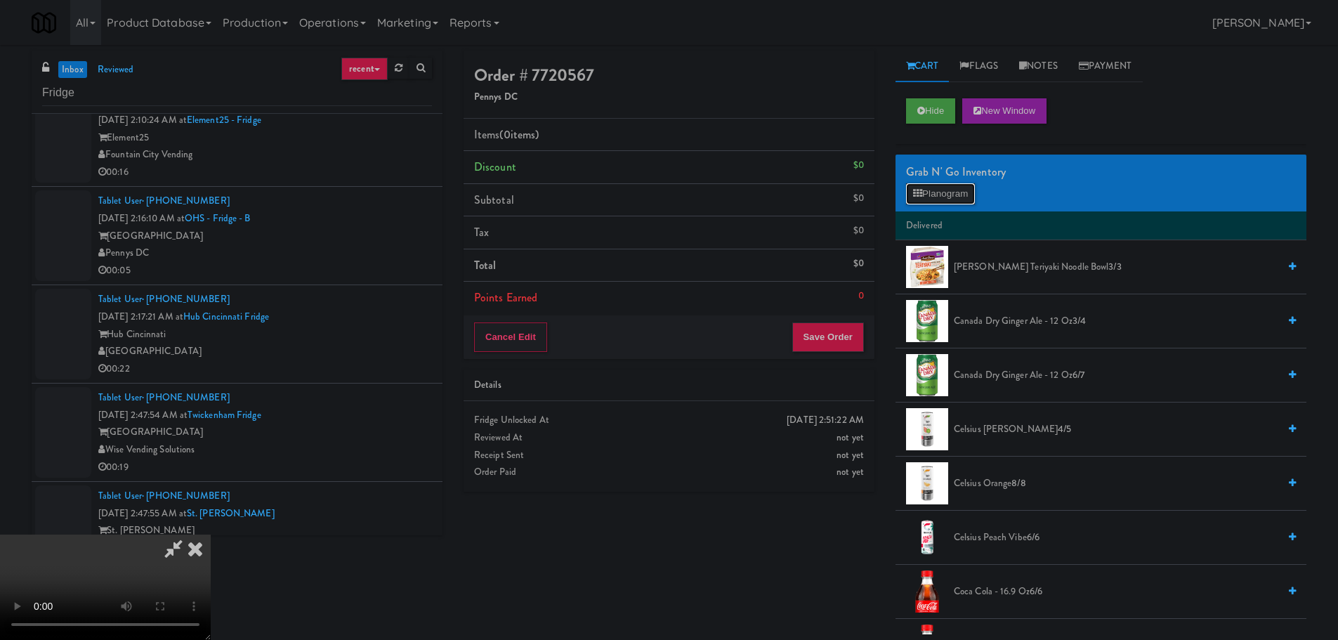
click at [947, 204] on button "Planogram" at bounding box center [940, 193] width 69 height 21
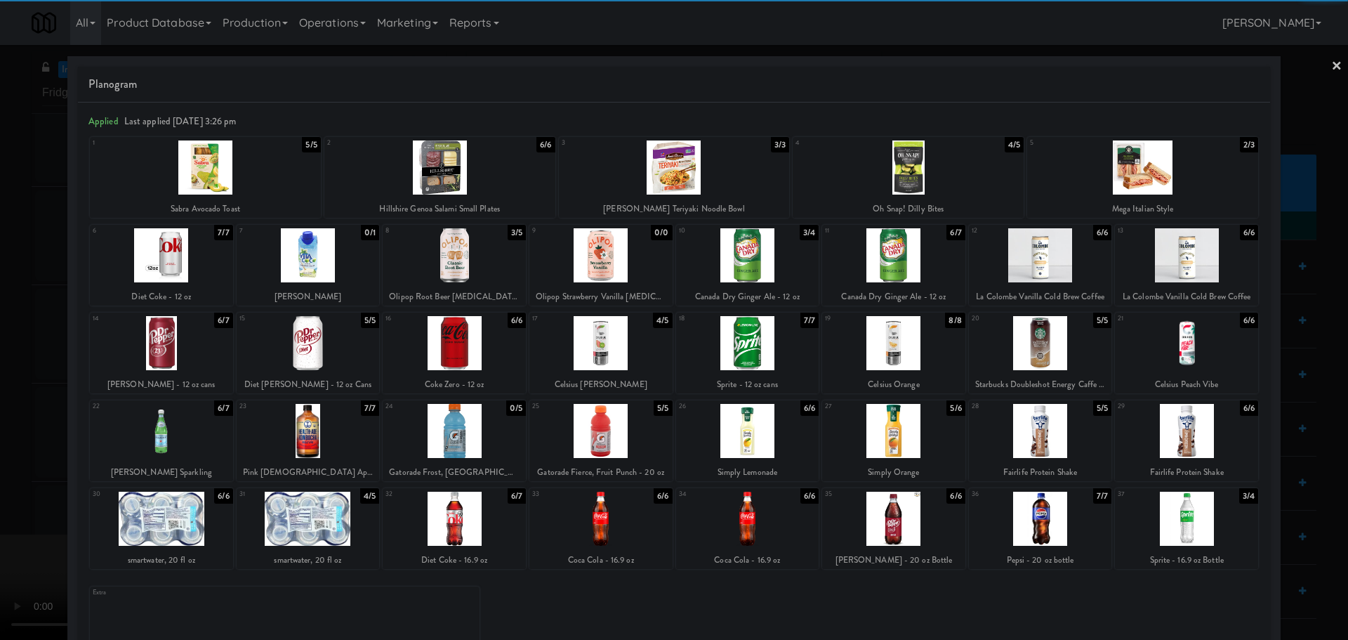
click at [459, 185] on div at bounding box center [439, 167] width 231 height 54
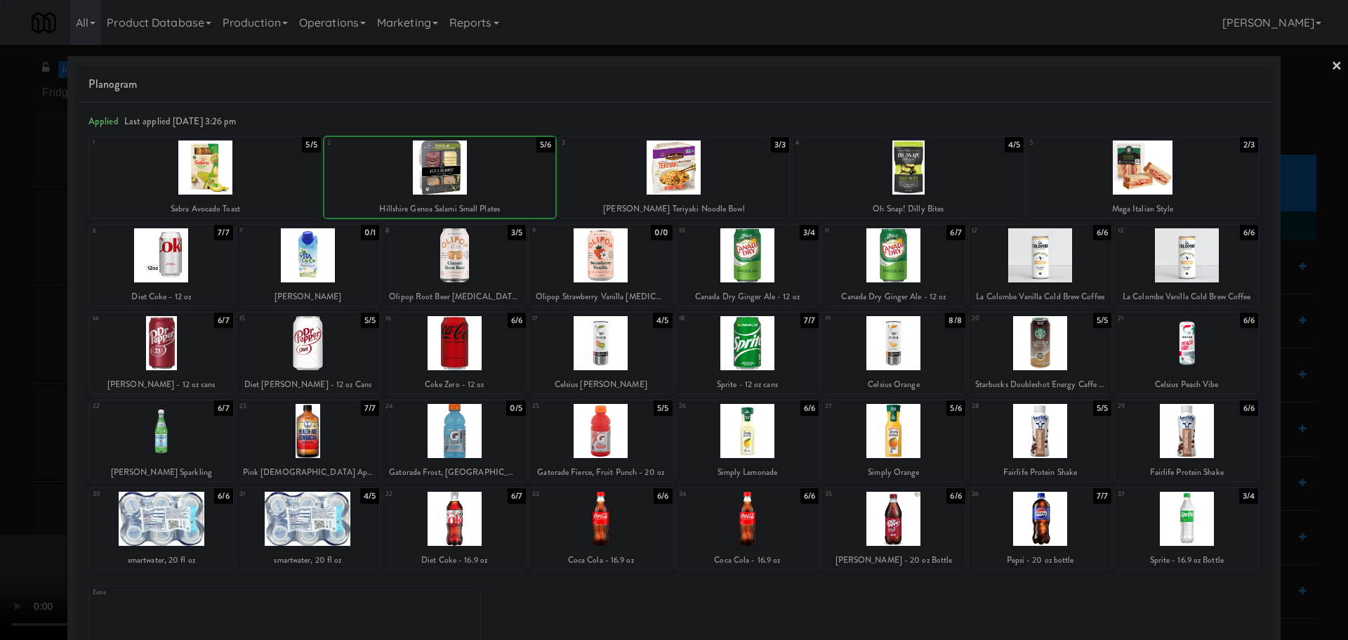
click at [10, 400] on div at bounding box center [674, 320] width 1348 height 640
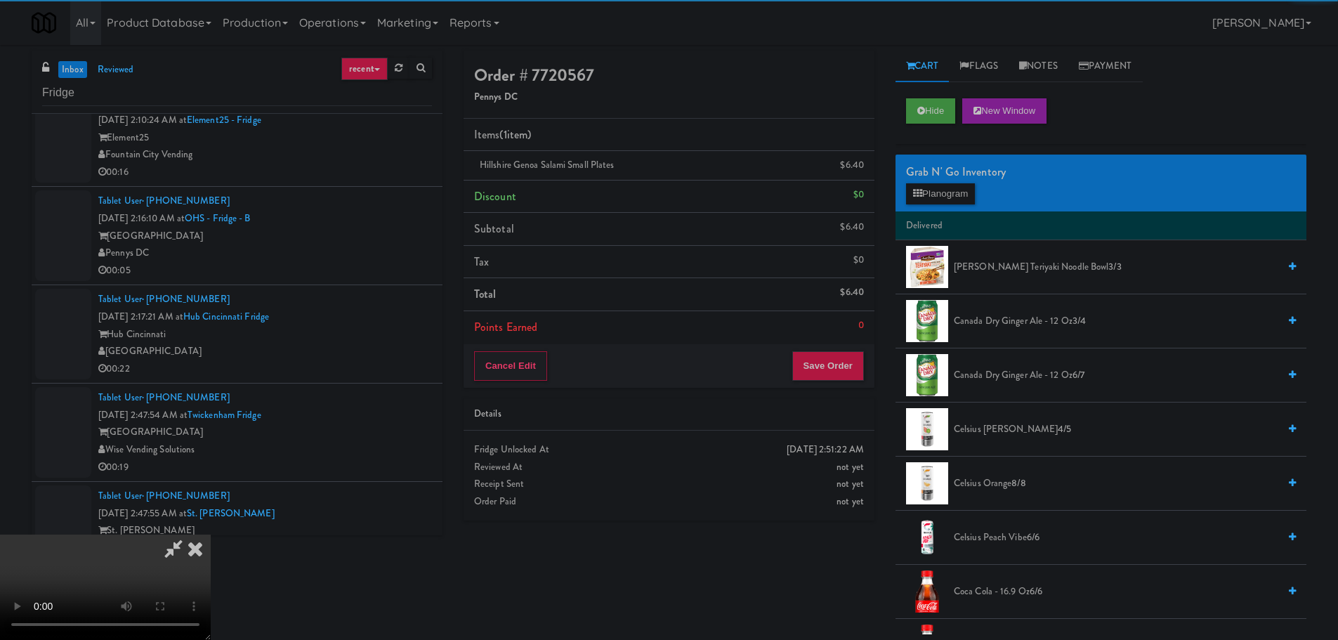
scroll to position [242, 0]
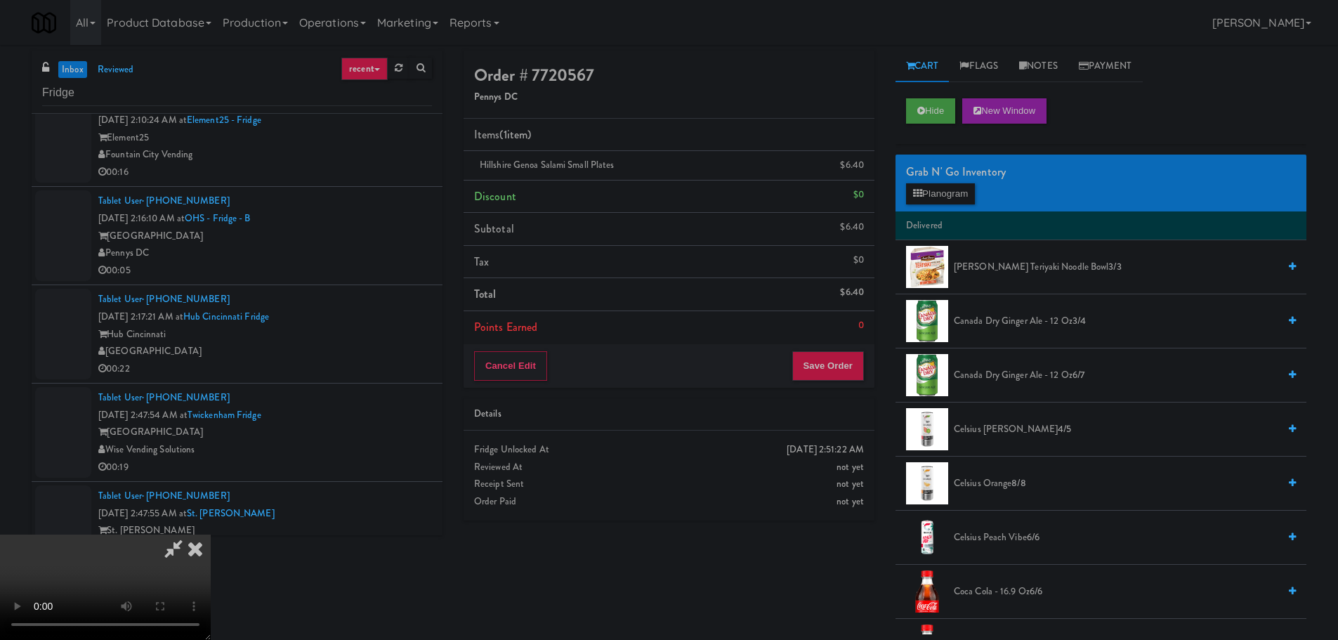
click at [211, 534] on video at bounding box center [105, 586] width 211 height 105
drag, startPoint x: 449, startPoint y: 314, endPoint x: 811, endPoint y: 152, distance: 396.7
click at [211, 534] on video at bounding box center [105, 586] width 211 height 105
click at [860, 169] on link at bounding box center [862, 171] width 13 height 18
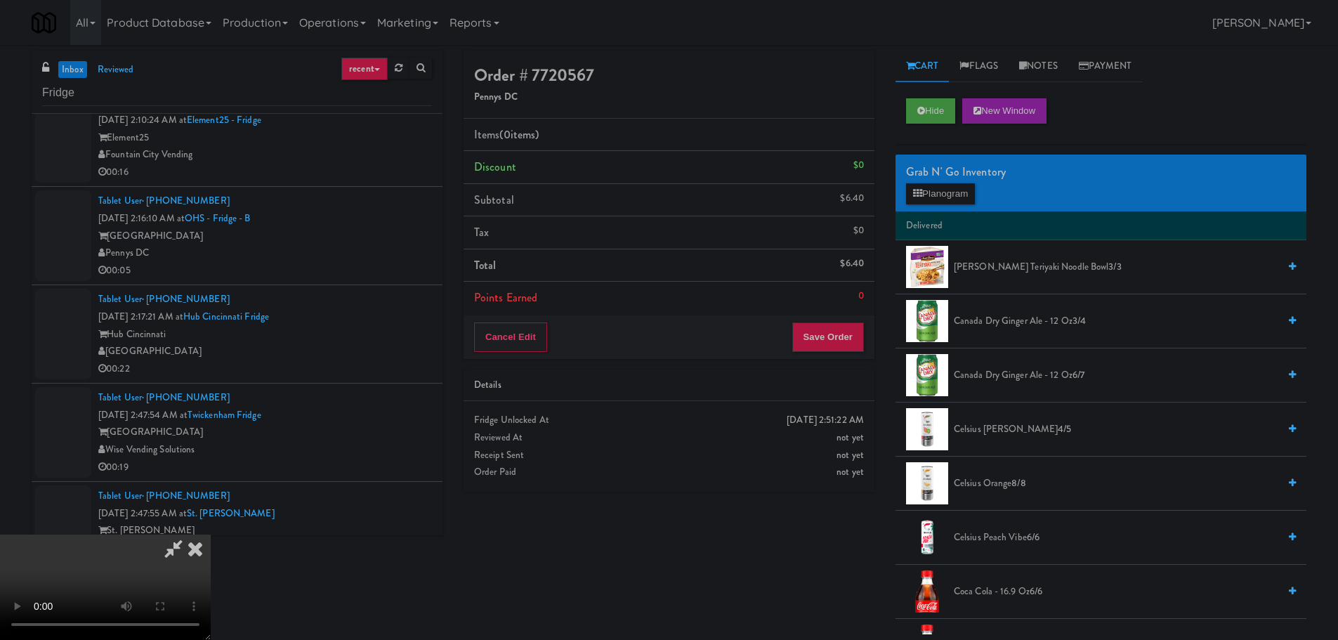
drag, startPoint x: 401, startPoint y: 292, endPoint x: 409, endPoint y: 295, distance: 8.2
click at [211, 534] on video at bounding box center [105, 586] width 211 height 105
drag, startPoint x: 577, startPoint y: 398, endPoint x: 633, endPoint y: 394, distance: 56.3
click at [211, 534] on video at bounding box center [105, 586] width 211 height 105
click at [928, 197] on button "Planogram" at bounding box center [940, 193] width 69 height 21
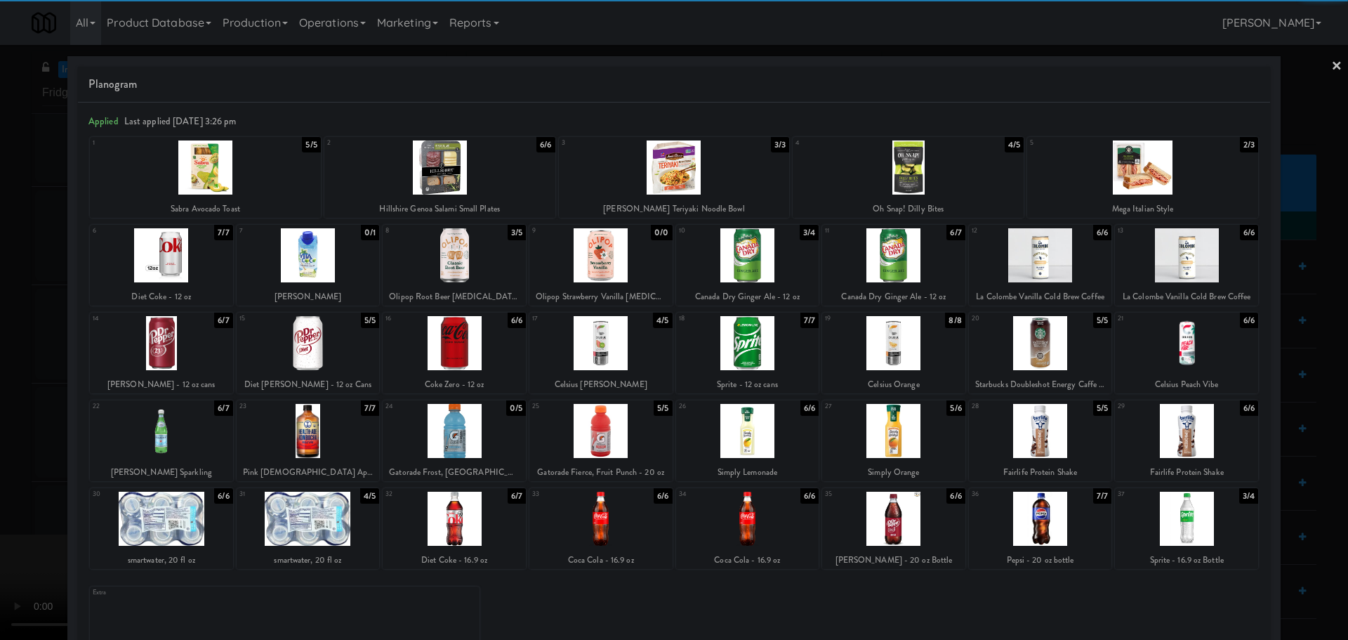
click at [456, 183] on div at bounding box center [439, 167] width 231 height 54
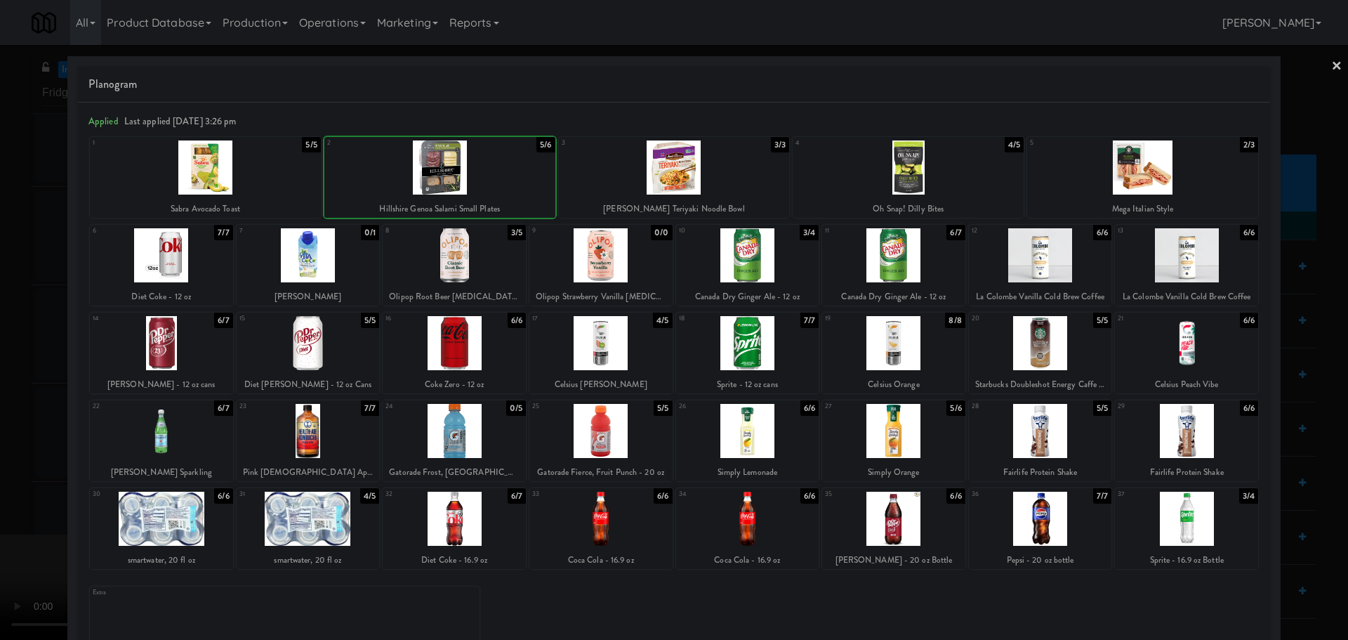
click at [1, 439] on div at bounding box center [674, 320] width 1348 height 640
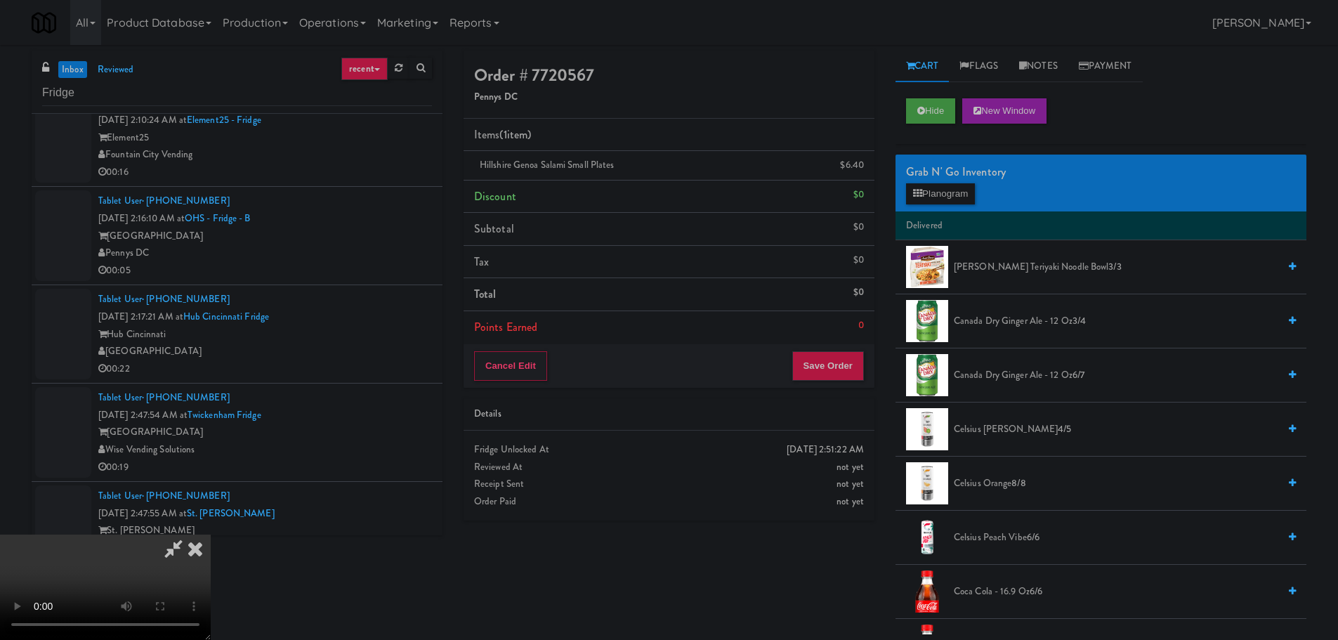
click at [211, 534] on video at bounding box center [105, 586] width 211 height 105
click at [847, 365] on button "Save Order" at bounding box center [828, 365] width 72 height 29
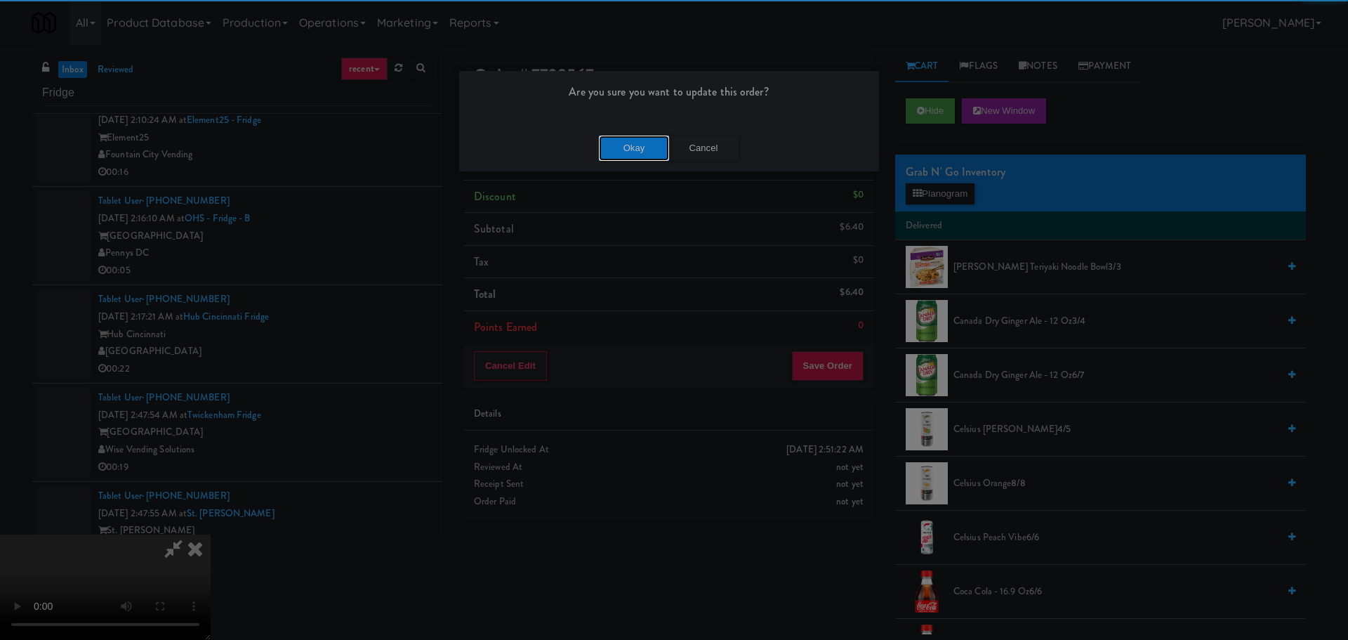
click at [654, 152] on button "Okay" at bounding box center [634, 148] width 70 height 25
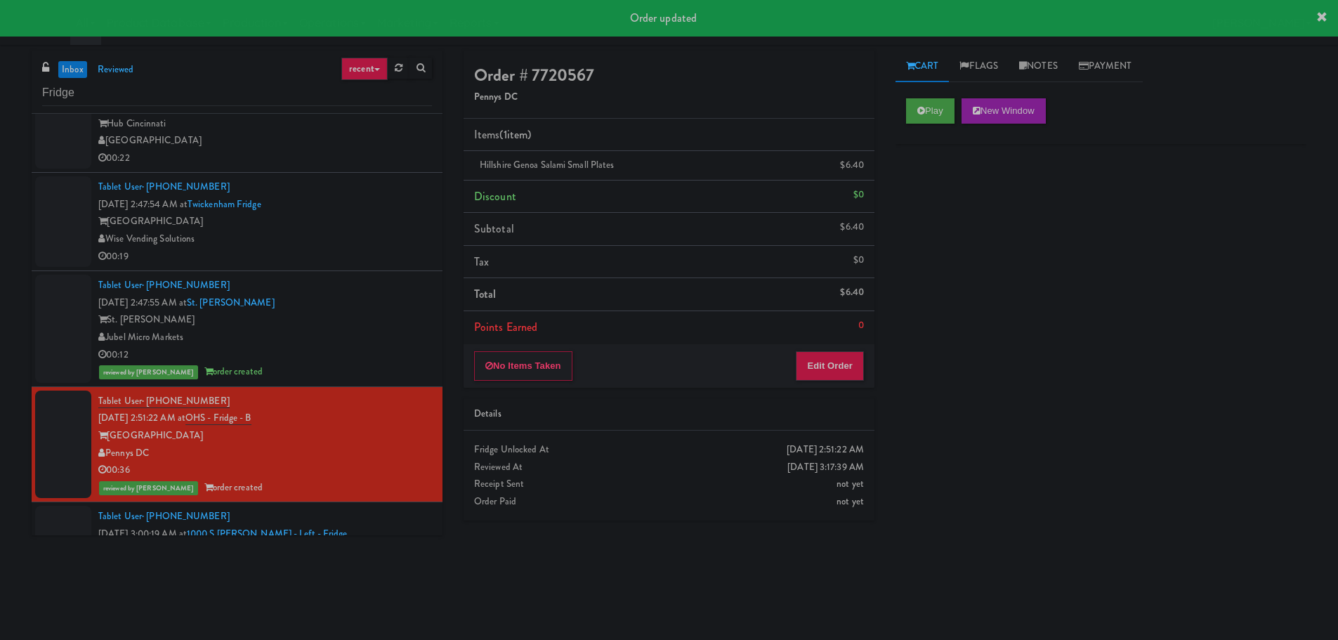
click at [388, 252] on div "00:19" at bounding box center [265, 257] width 334 height 18
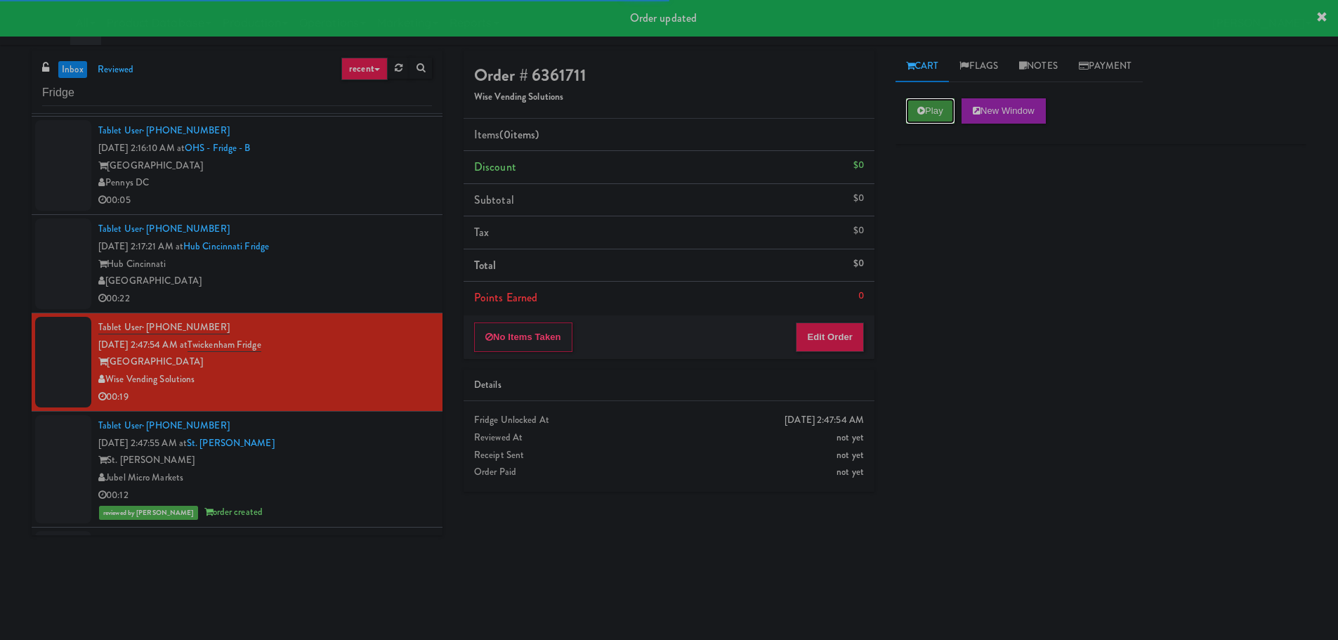
click at [937, 116] on button "Play" at bounding box center [930, 110] width 48 height 25
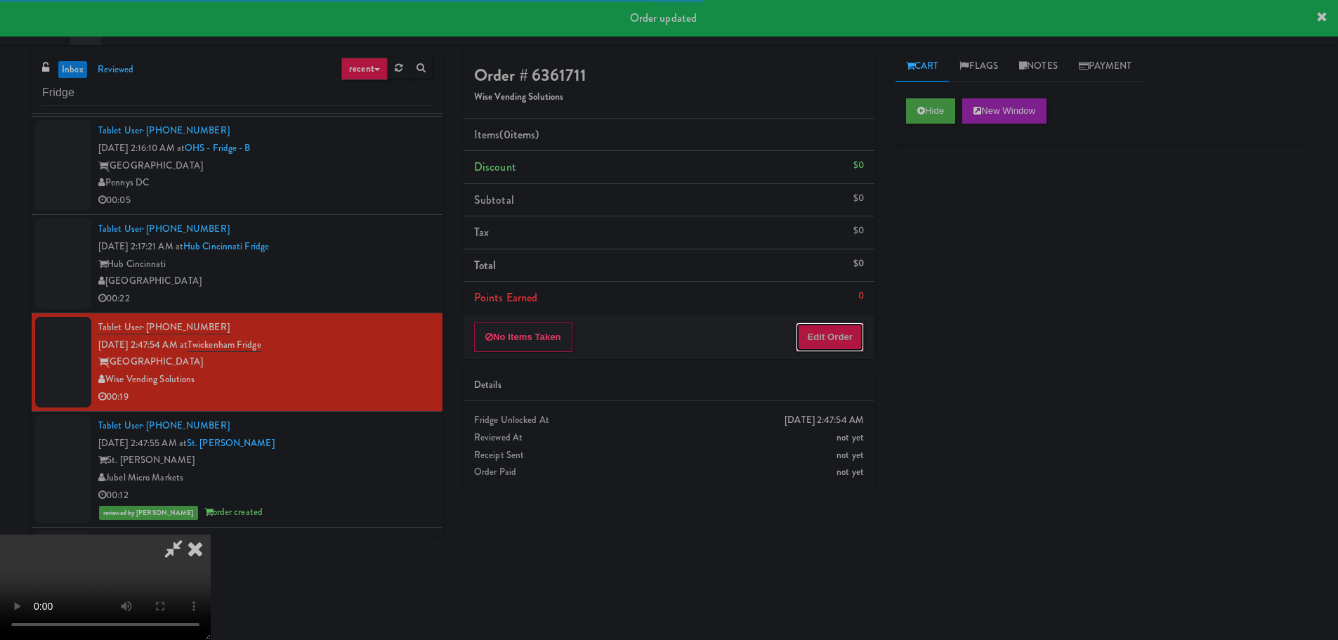
click at [855, 329] on button "Edit Order" at bounding box center [830, 336] width 68 height 29
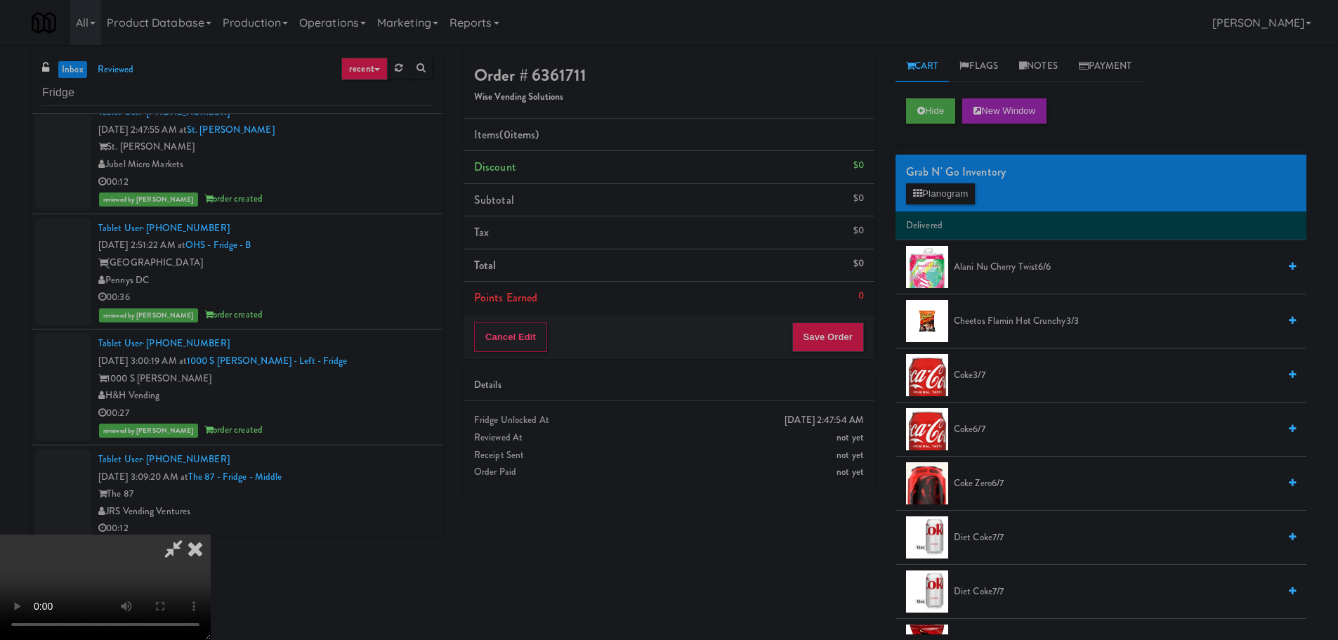
drag, startPoint x: 511, startPoint y: 412, endPoint x: 570, endPoint y: 403, distance: 58.9
click at [211, 534] on video at bounding box center [105, 586] width 211 height 105
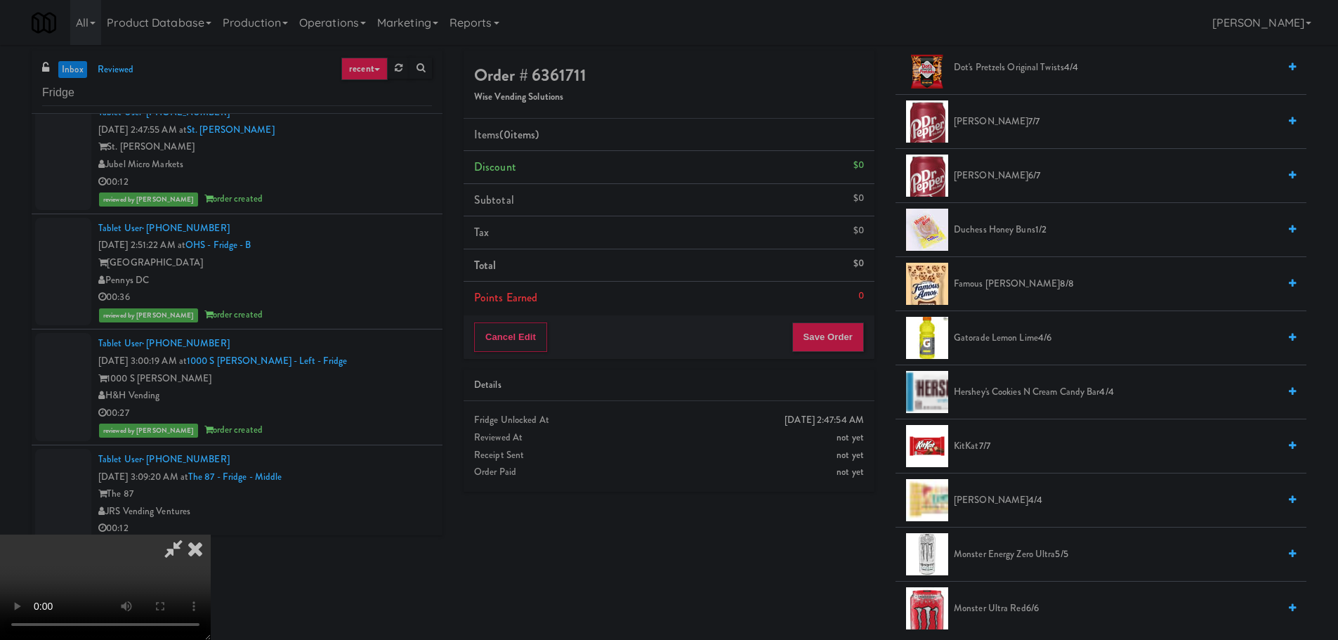
click at [1010, 275] on span "Famous [PERSON_NAME] 8/8" at bounding box center [1116, 284] width 324 height 18
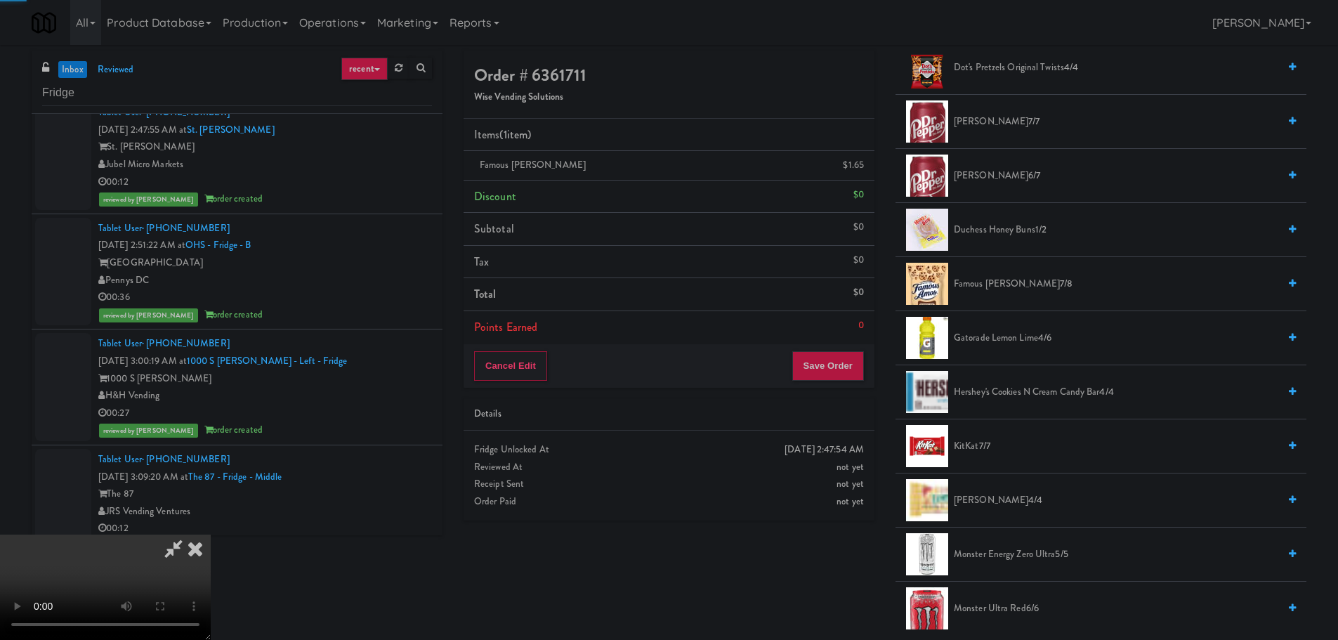
click at [211, 534] on video at bounding box center [105, 586] width 211 height 105
click at [824, 386] on div "Cancel Edit Save Order" at bounding box center [668, 366] width 411 height 44
click at [833, 375] on button "Save Order" at bounding box center [828, 365] width 72 height 29
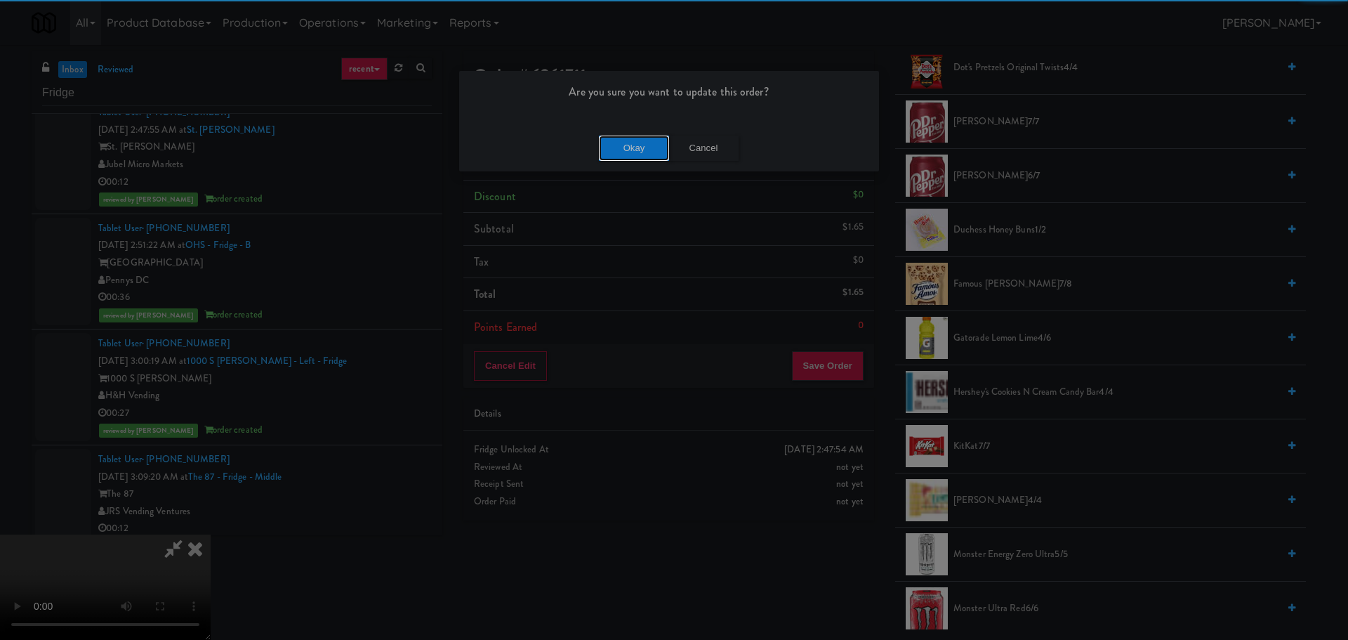
click at [647, 139] on button "Okay" at bounding box center [634, 148] width 70 height 25
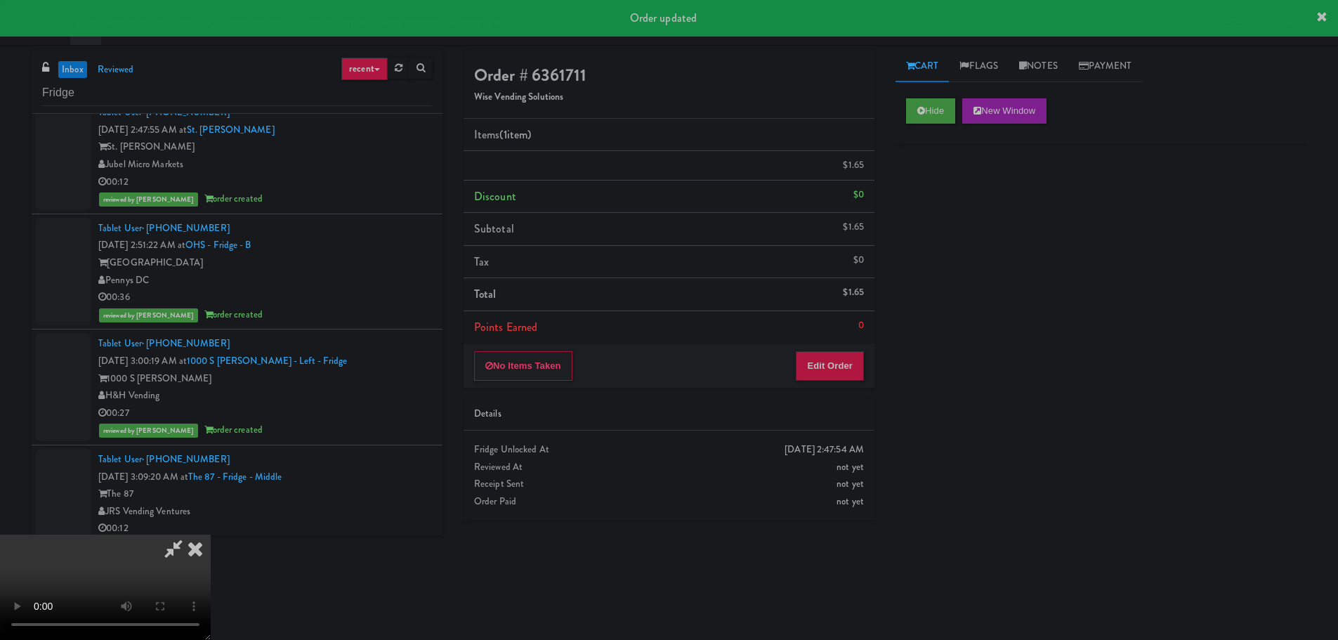
scroll to position [0, 0]
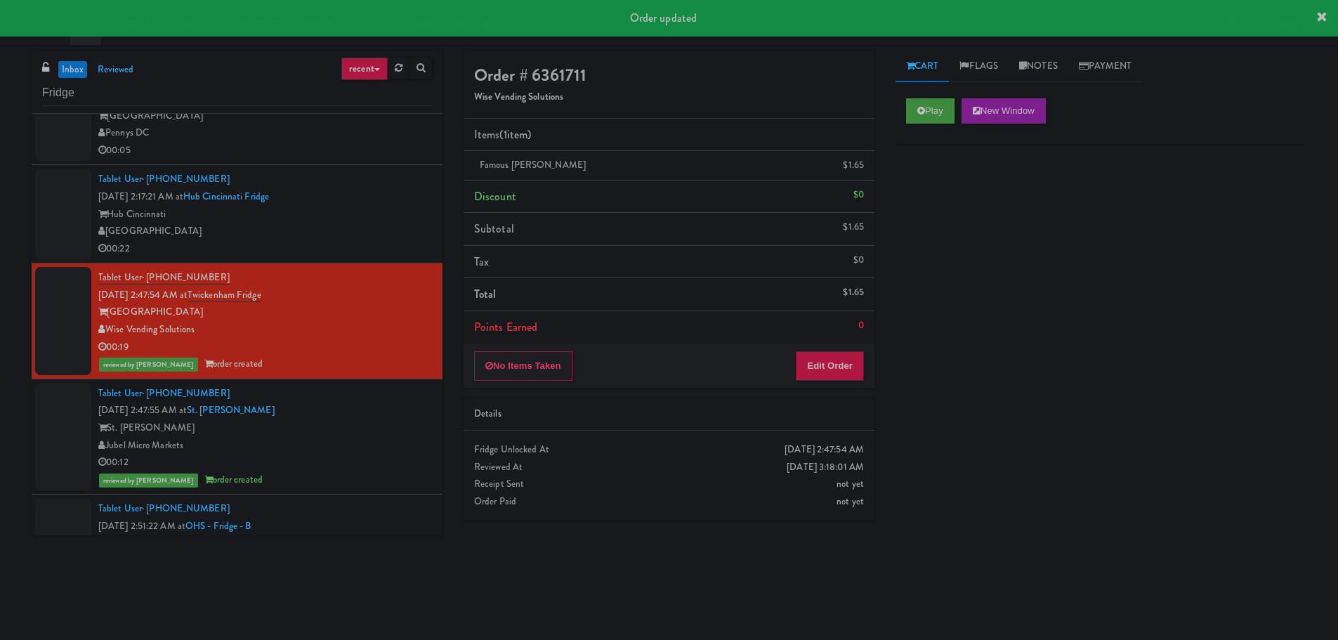
click at [393, 217] on div "Hub Cincinnati" at bounding box center [265, 215] width 334 height 18
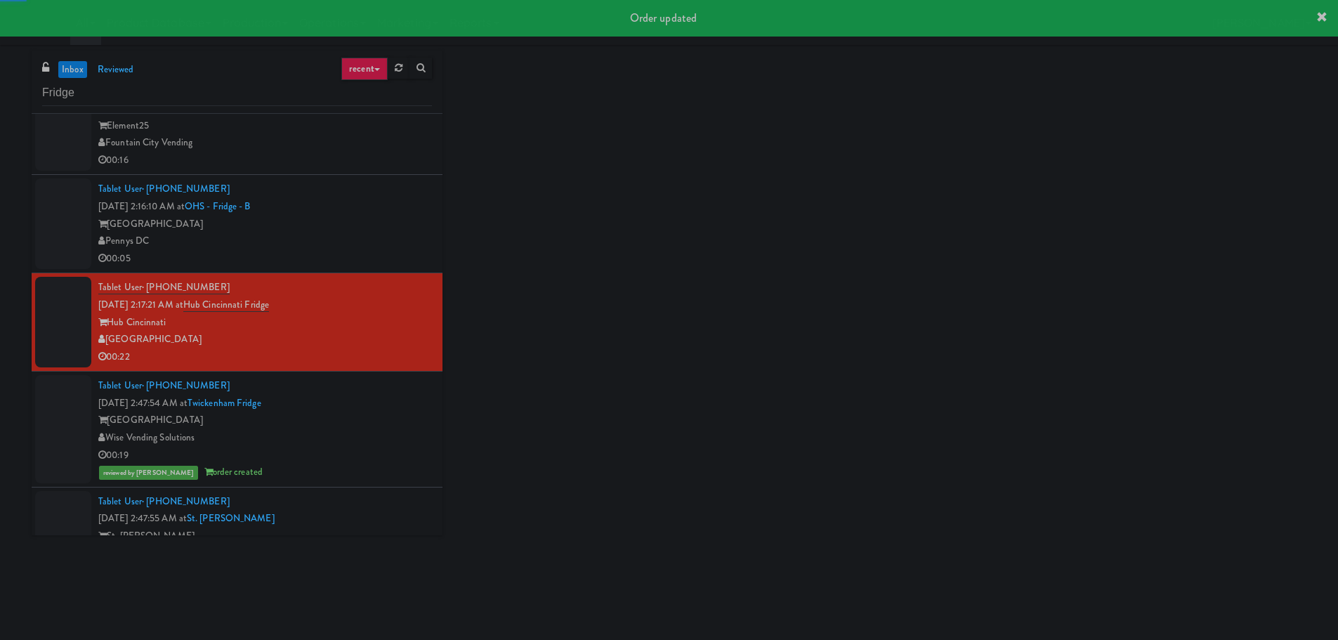
scroll to position [612, 0]
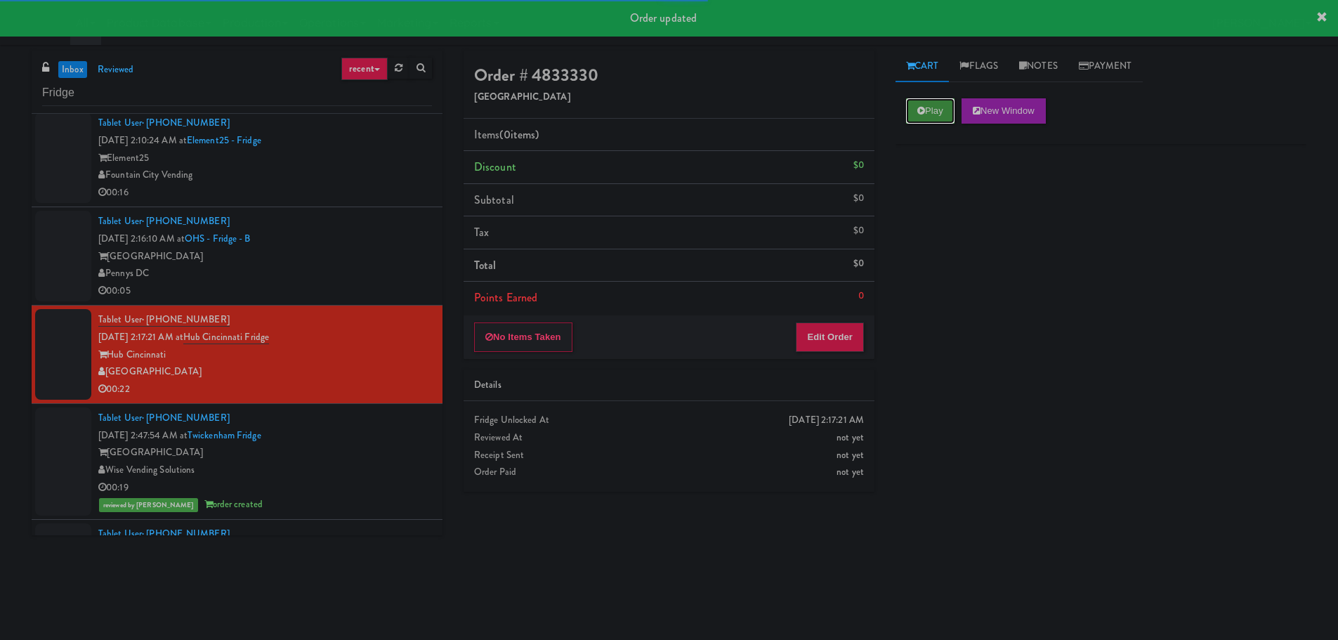
click at [919, 106] on icon at bounding box center [921, 110] width 8 height 9
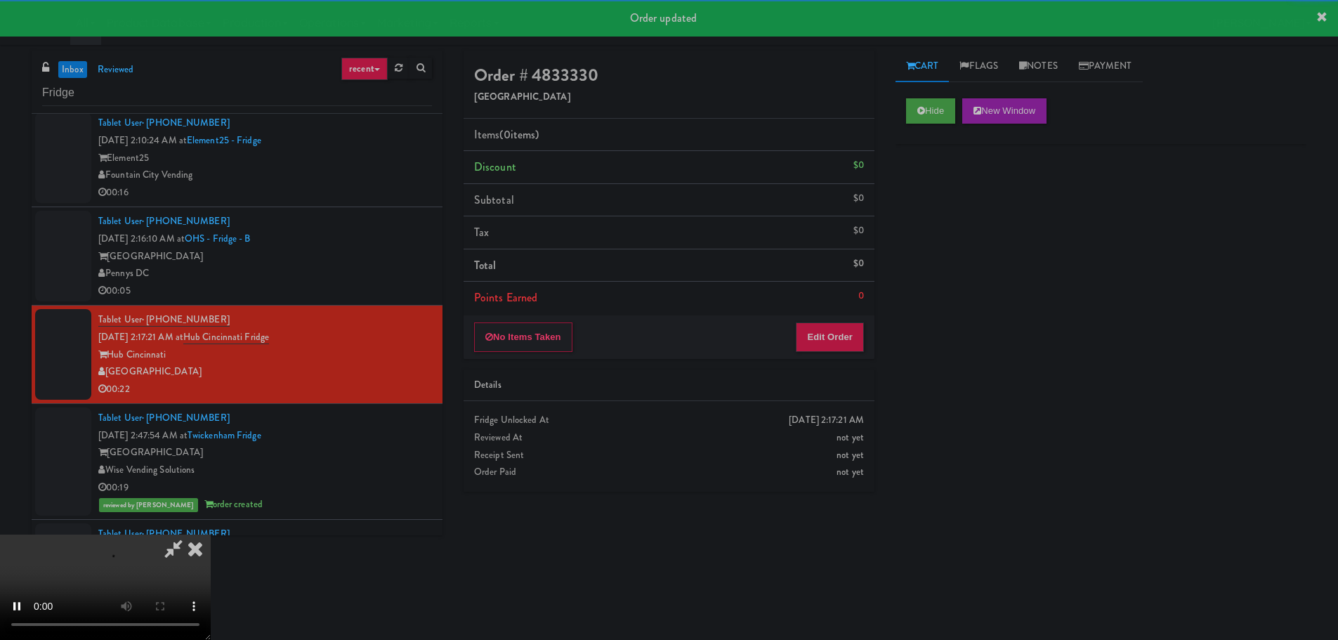
click at [868, 309] on li "Points Earned 0" at bounding box center [668, 298] width 411 height 32
click at [827, 330] on button "Edit Order" at bounding box center [830, 336] width 68 height 29
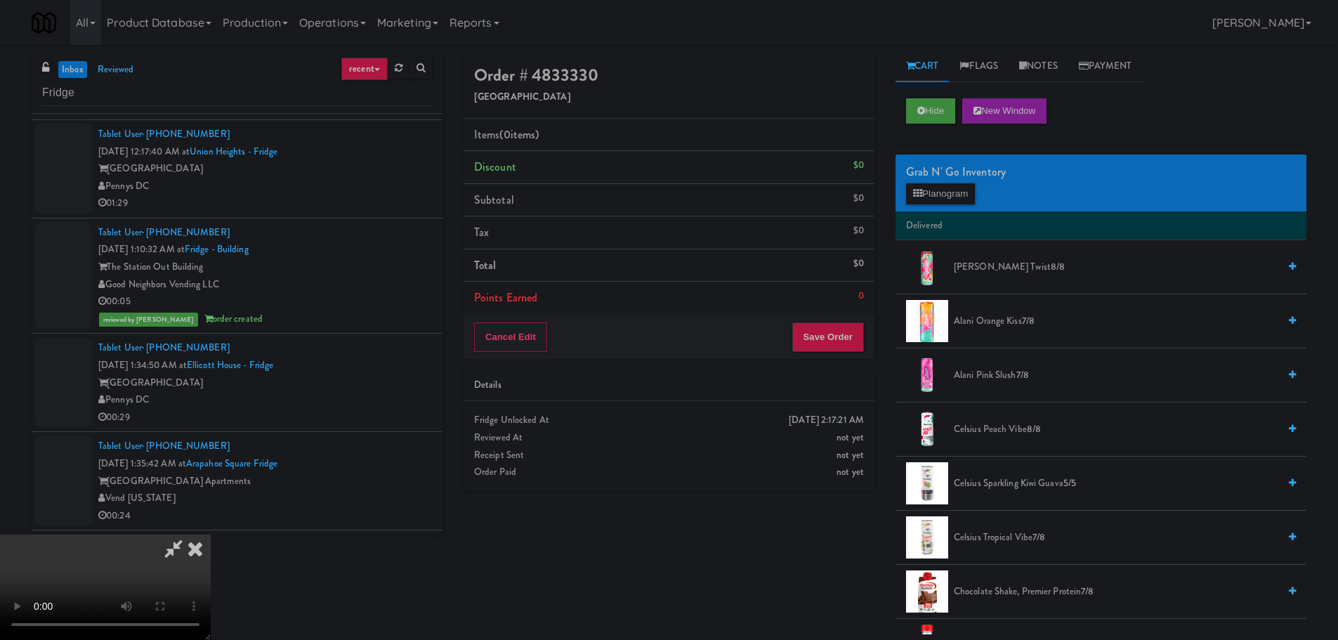
scroll to position [0, 0]
click at [211, 534] on video at bounding box center [105, 586] width 211 height 105
click at [942, 211] on li "Delivered" at bounding box center [1100, 225] width 411 height 29
click at [942, 208] on div "Grab N' Go Inventory Planogram" at bounding box center [1100, 182] width 411 height 57
click at [942, 202] on button "Planogram" at bounding box center [940, 193] width 69 height 21
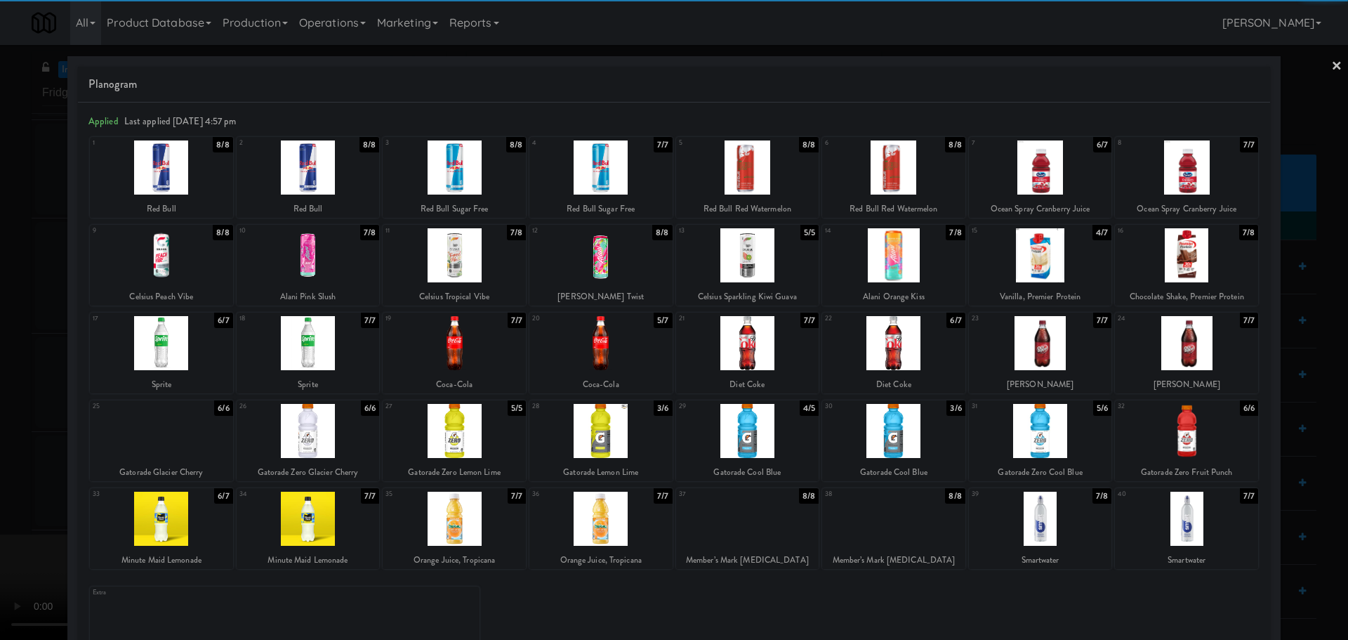
click at [784, 441] on div at bounding box center [747, 431] width 143 height 54
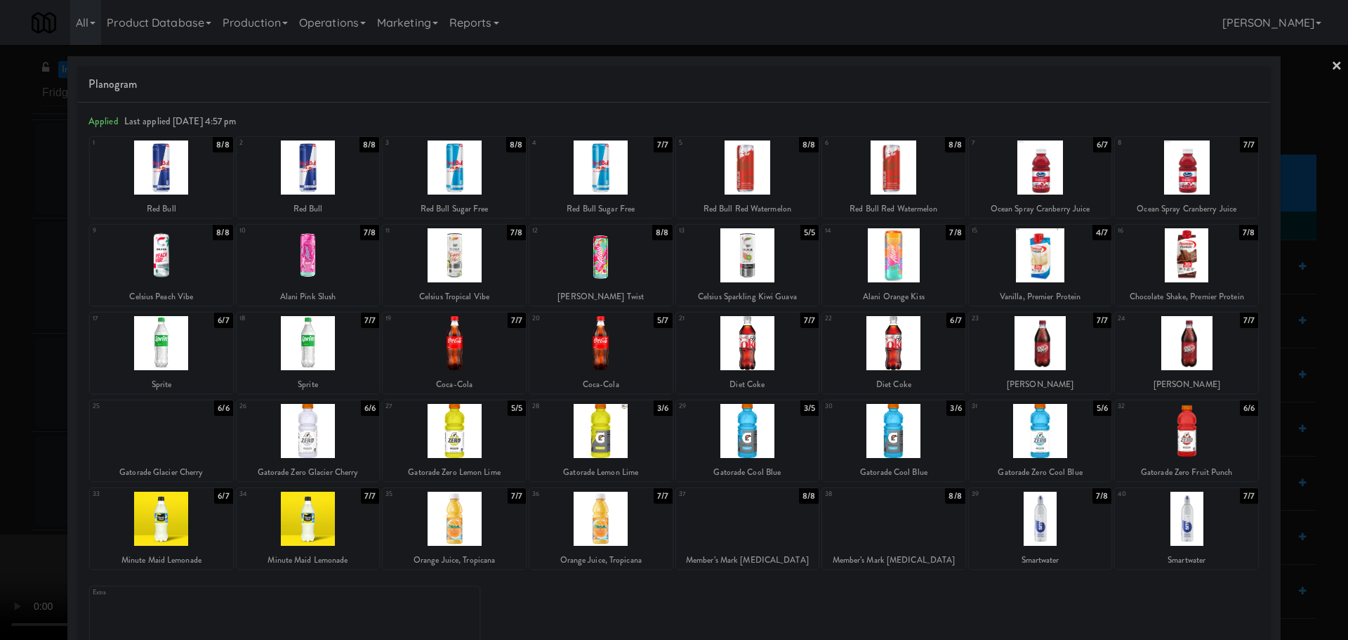
drag, startPoint x: 4, startPoint y: 434, endPoint x: 34, endPoint y: 431, distance: 31.0
click at [13, 434] on div at bounding box center [674, 320] width 1348 height 640
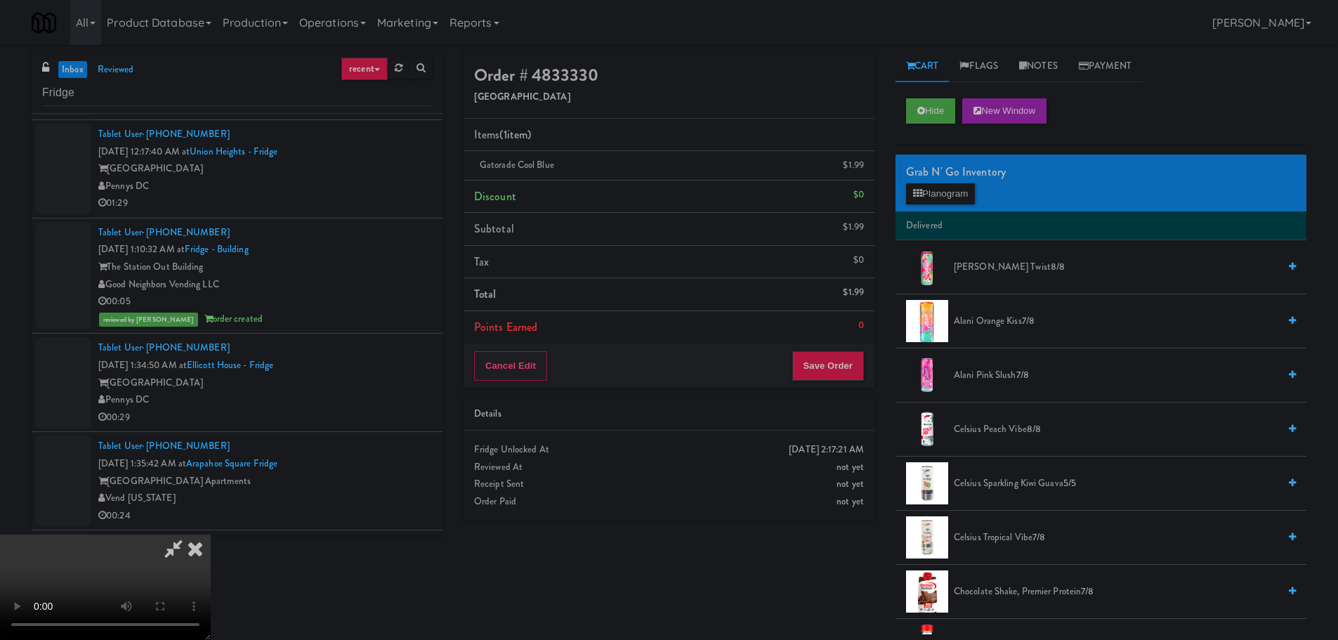
scroll to position [242, 0]
drag, startPoint x: 431, startPoint y: 364, endPoint x: 442, endPoint y: 368, distance: 11.1
click at [211, 534] on video at bounding box center [105, 586] width 211 height 105
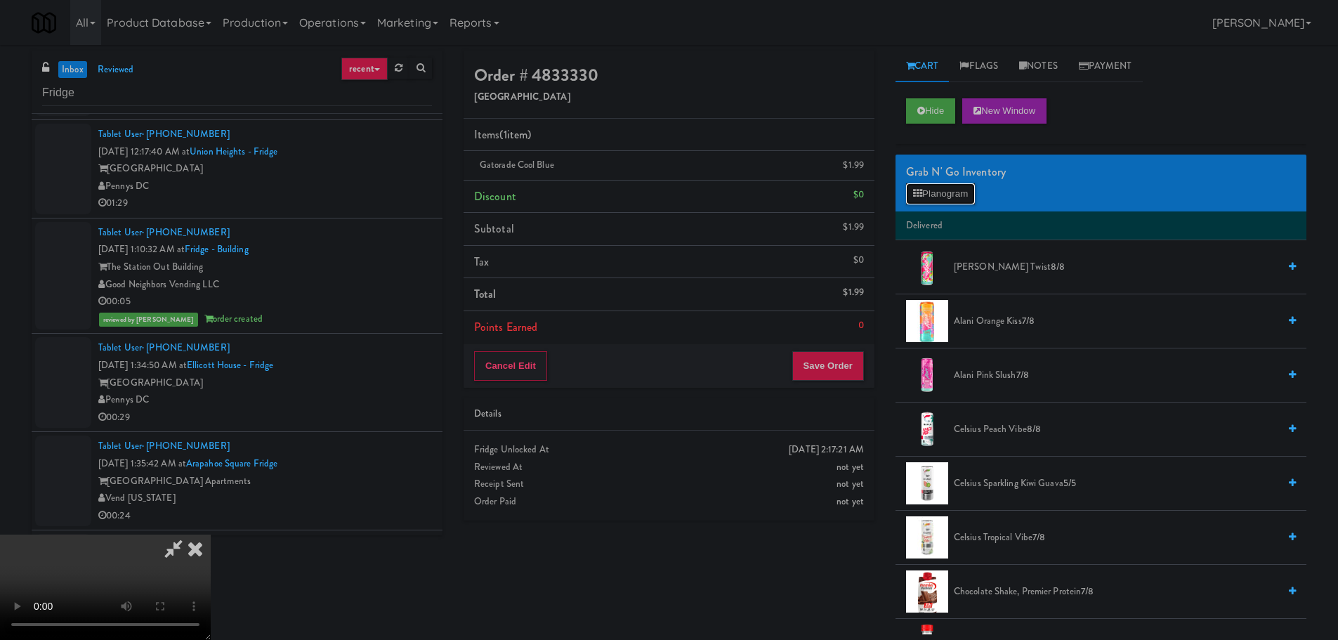
click at [949, 197] on button "Planogram" at bounding box center [940, 193] width 69 height 21
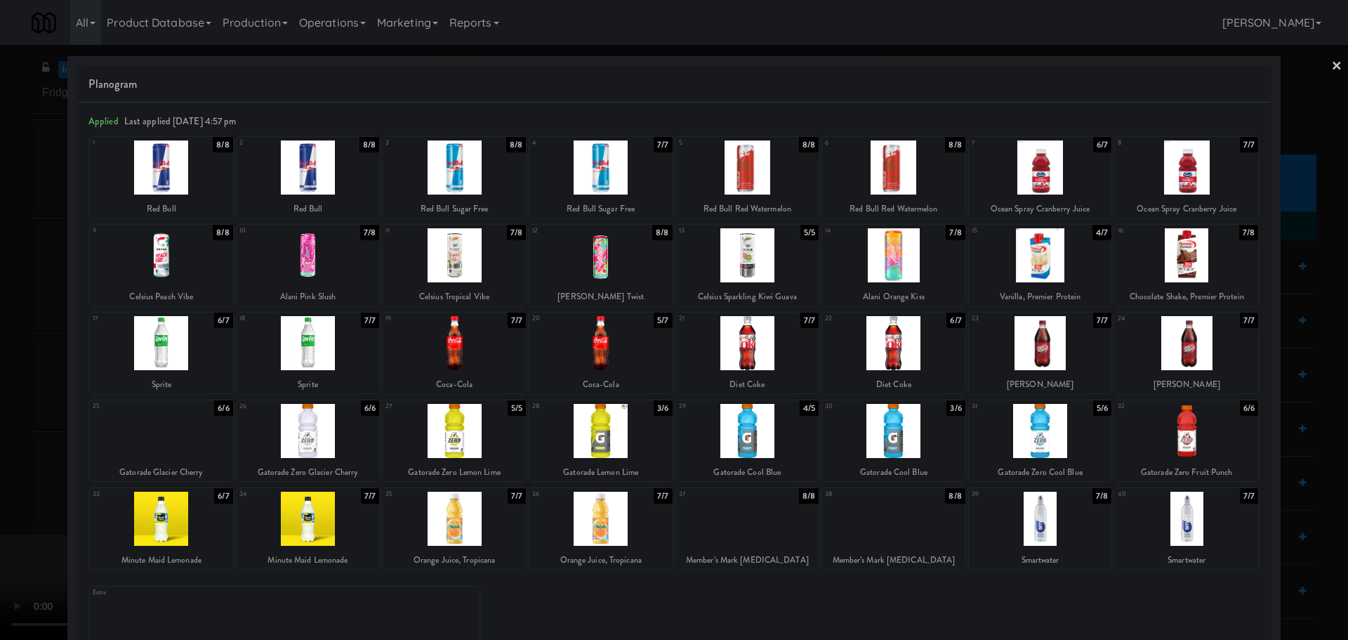
click at [164, 445] on div at bounding box center [161, 431] width 143 height 54
drag, startPoint x: 0, startPoint y: 452, endPoint x: 15, endPoint y: 445, distance: 16.0
click at [1, 452] on div at bounding box center [674, 320] width 1348 height 640
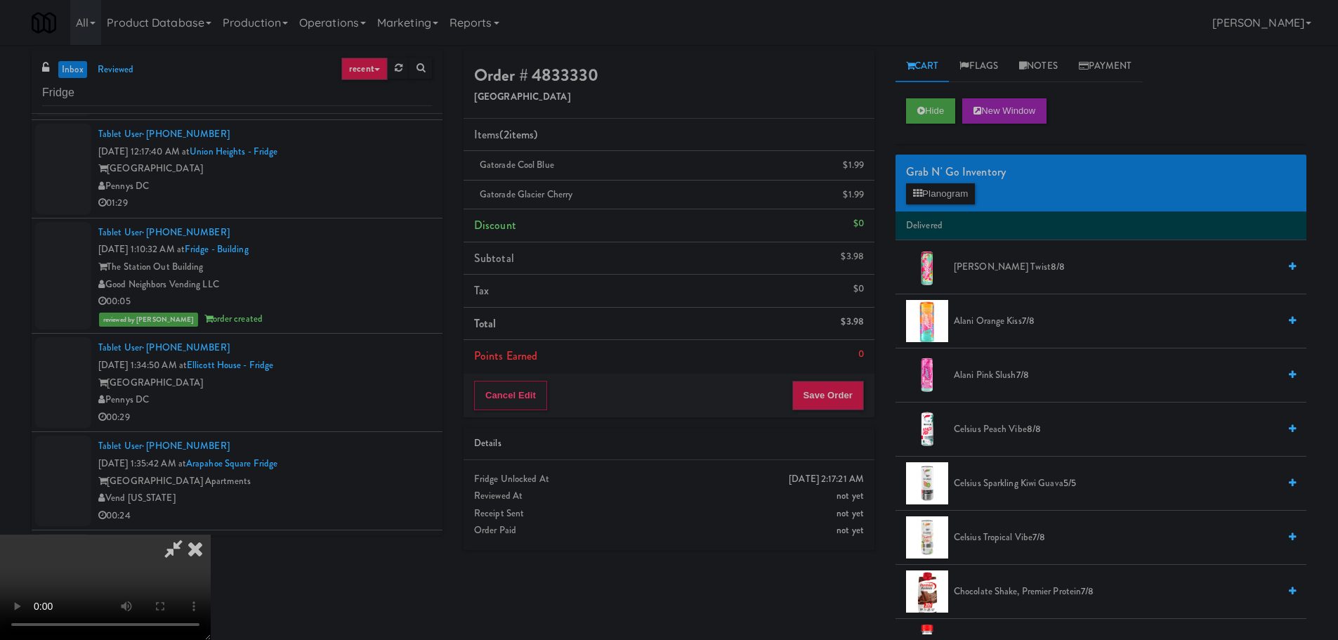
click at [211, 534] on video at bounding box center [105, 586] width 211 height 105
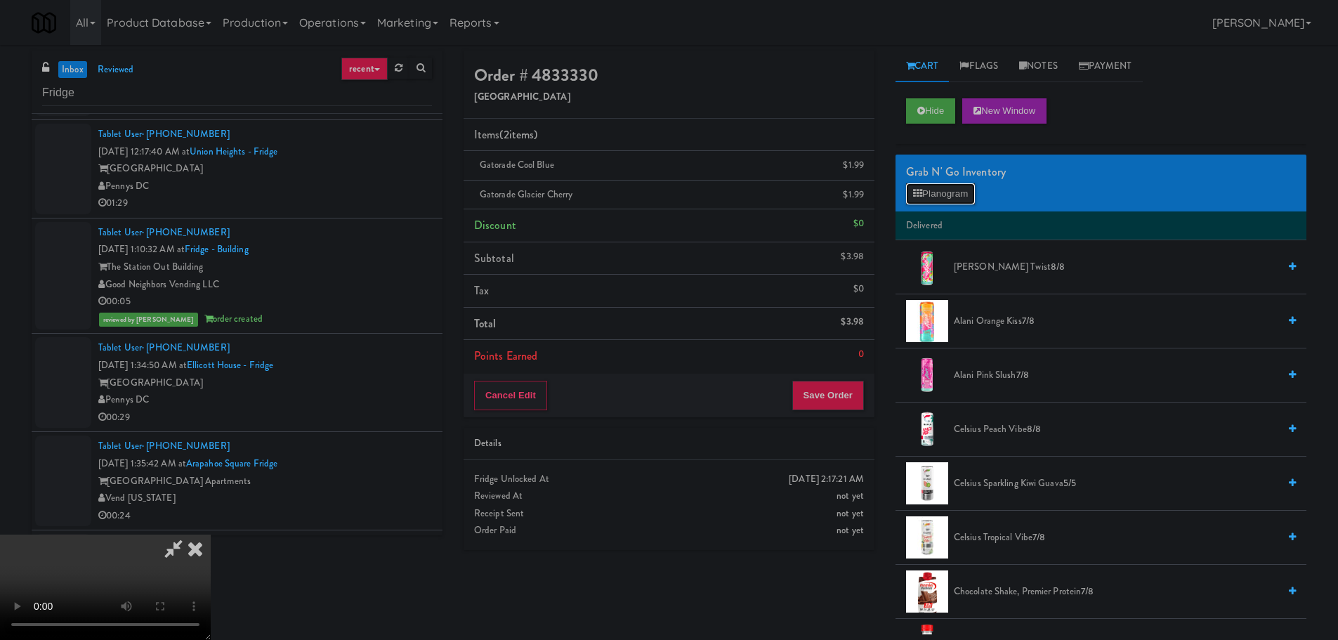
click at [930, 195] on button "Planogram" at bounding box center [940, 193] width 69 height 21
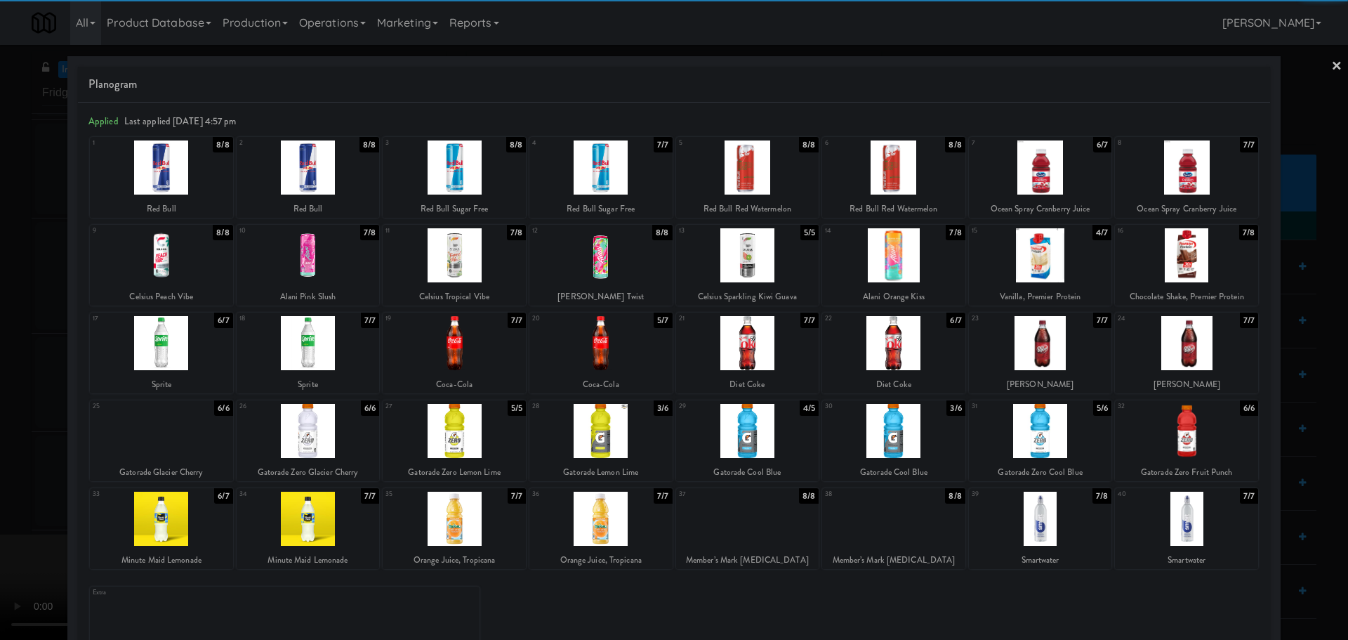
click at [713, 523] on div at bounding box center [747, 519] width 143 height 54
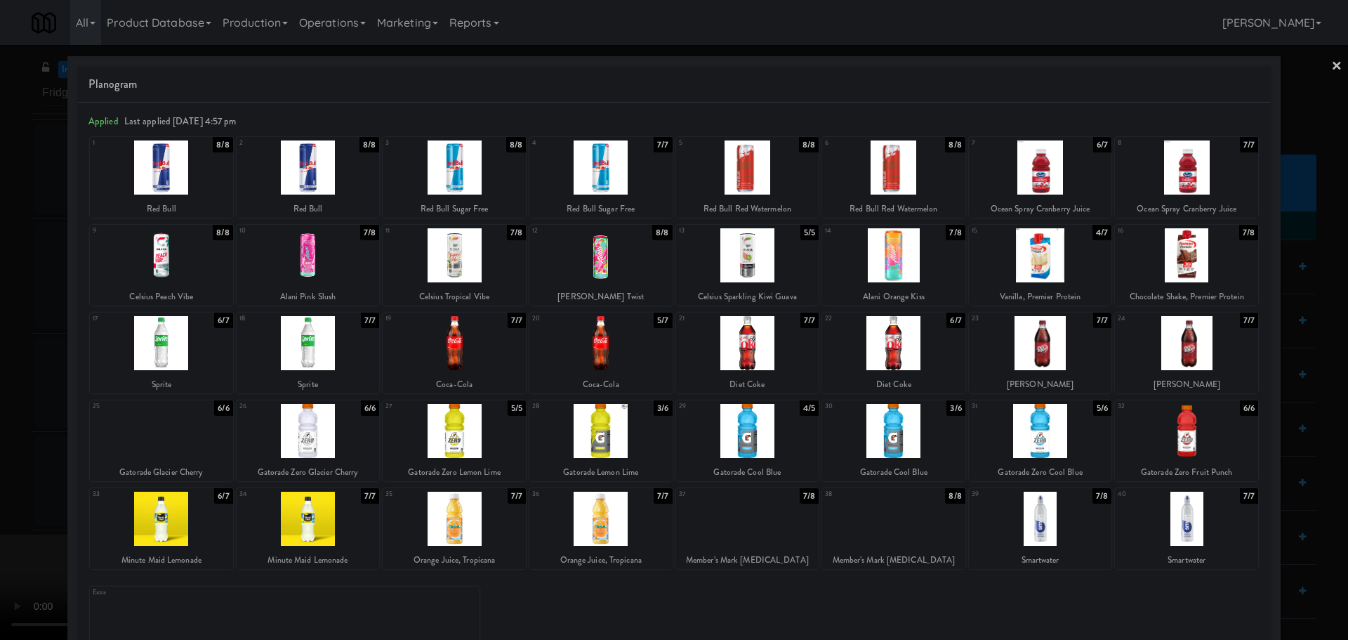
click at [6, 506] on div at bounding box center [674, 320] width 1348 height 640
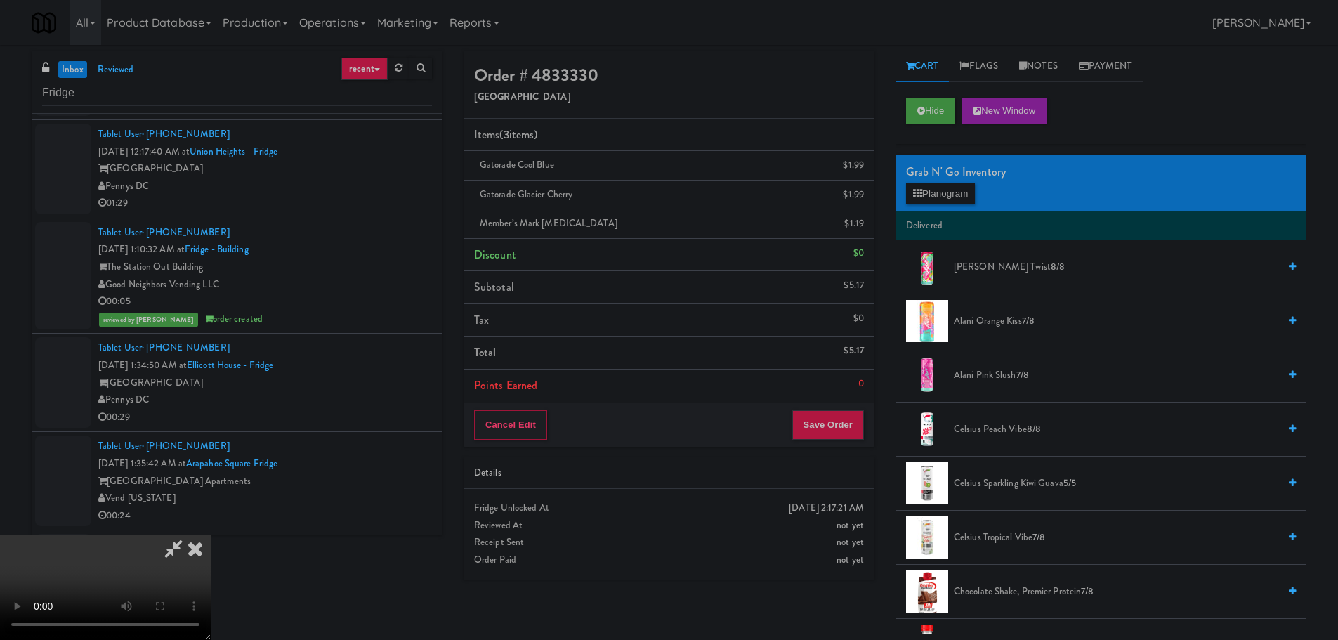
click at [211, 534] on video at bounding box center [105, 586] width 211 height 105
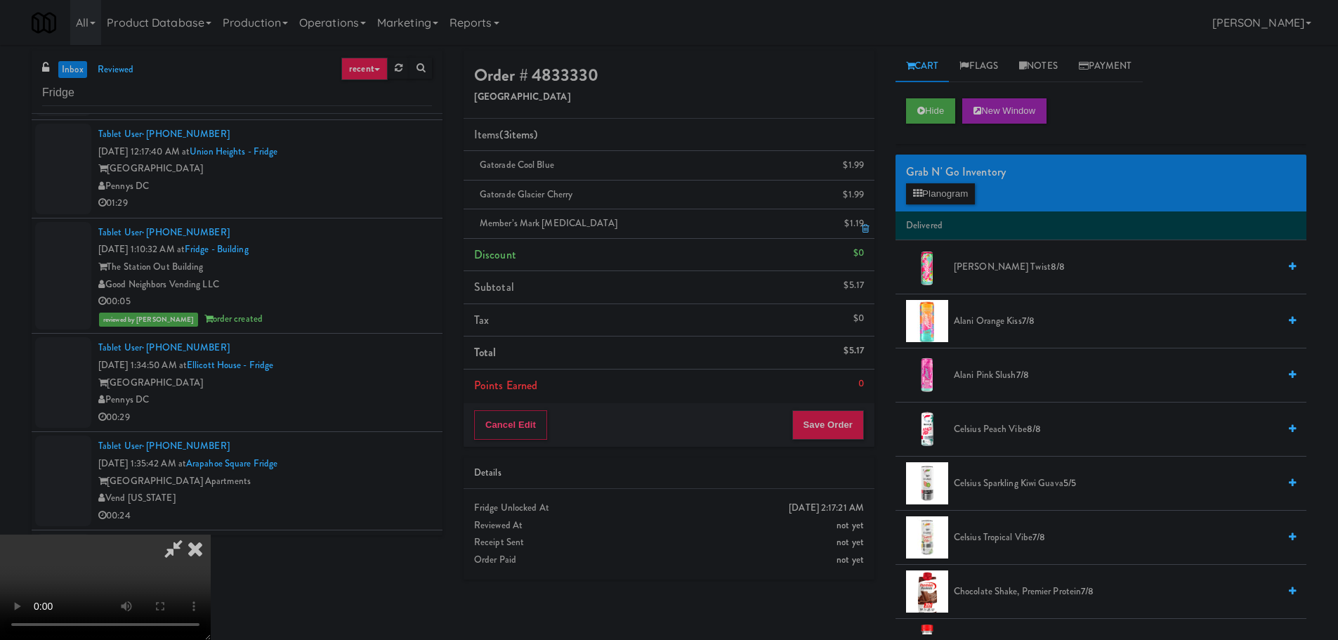
click at [860, 232] on link at bounding box center [862, 229] width 13 height 18
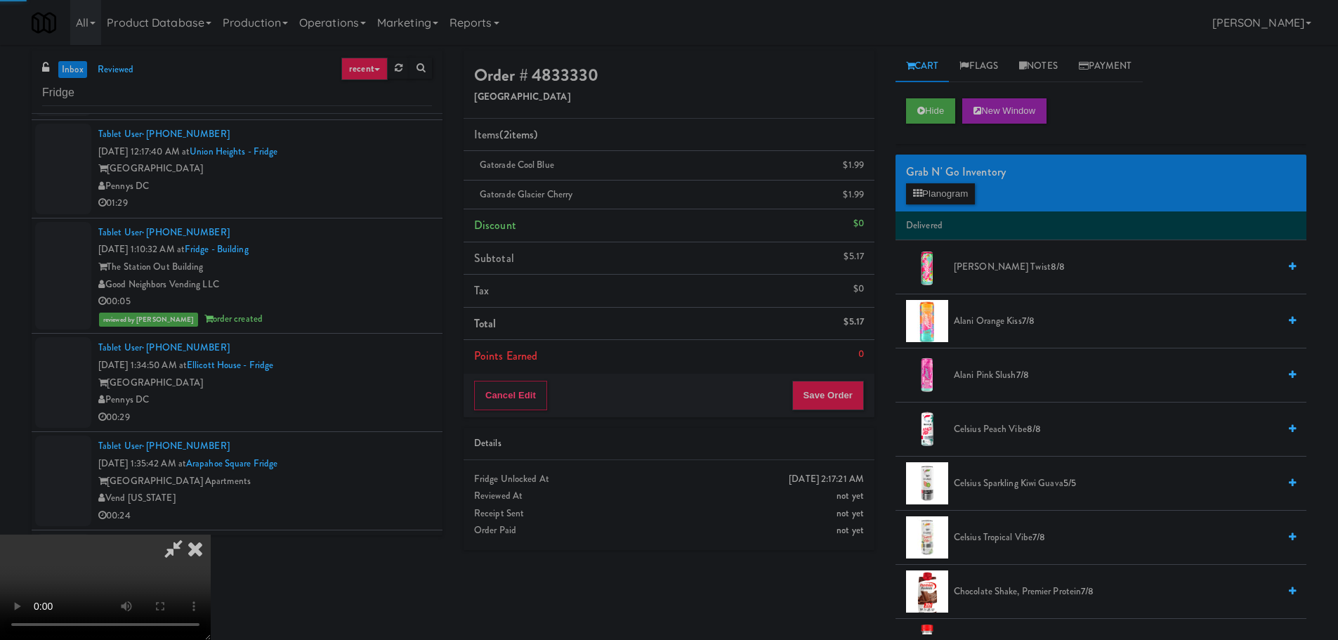
click at [211, 534] on video at bounding box center [105, 586] width 211 height 105
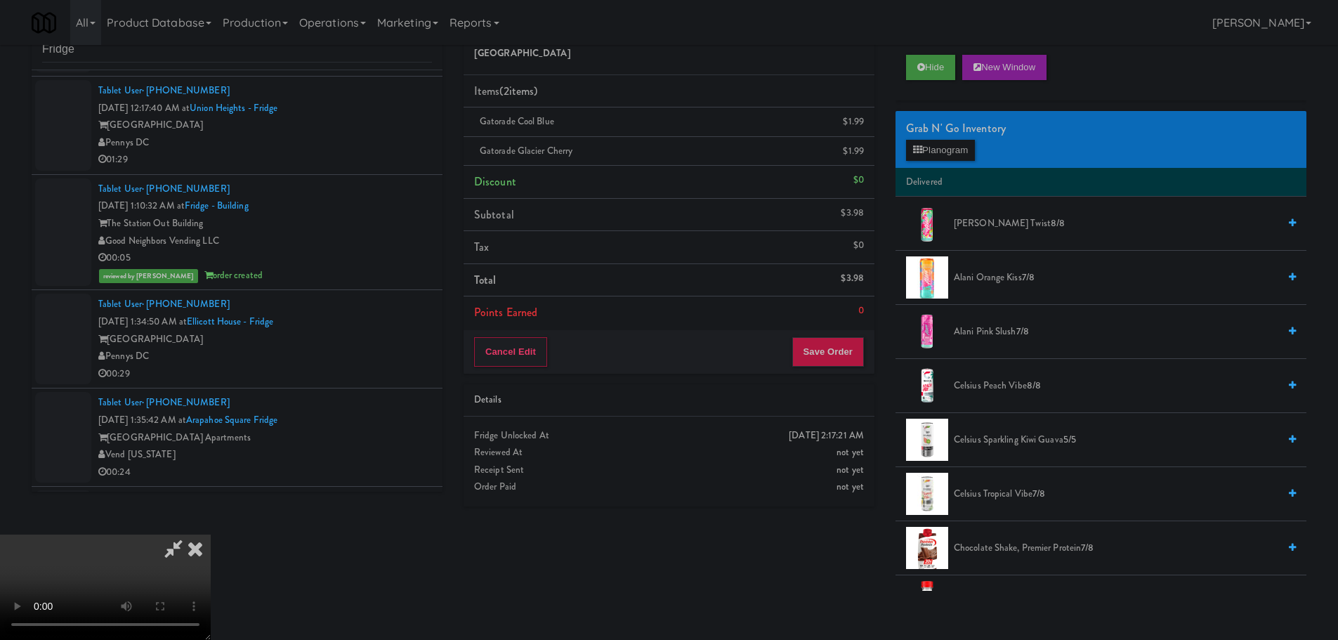
scroll to position [45, 0]
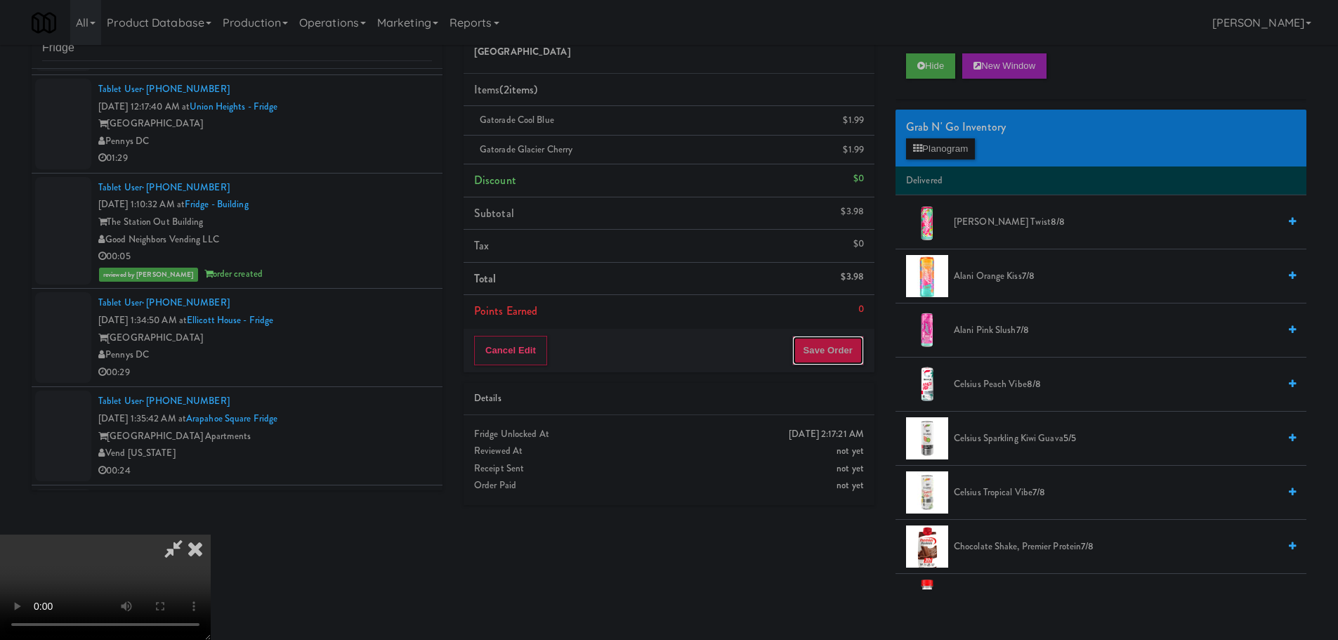
click at [843, 349] on button "Save Order" at bounding box center [828, 350] width 72 height 29
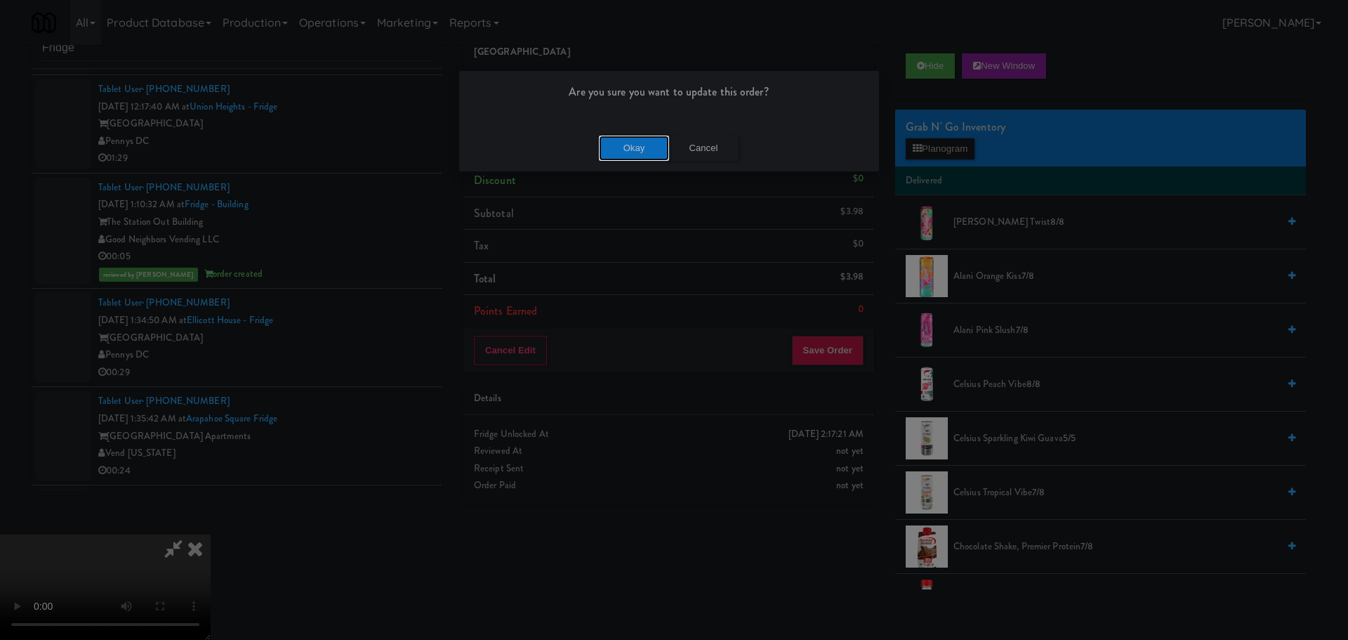
click at [624, 141] on button "Okay" at bounding box center [634, 148] width 70 height 25
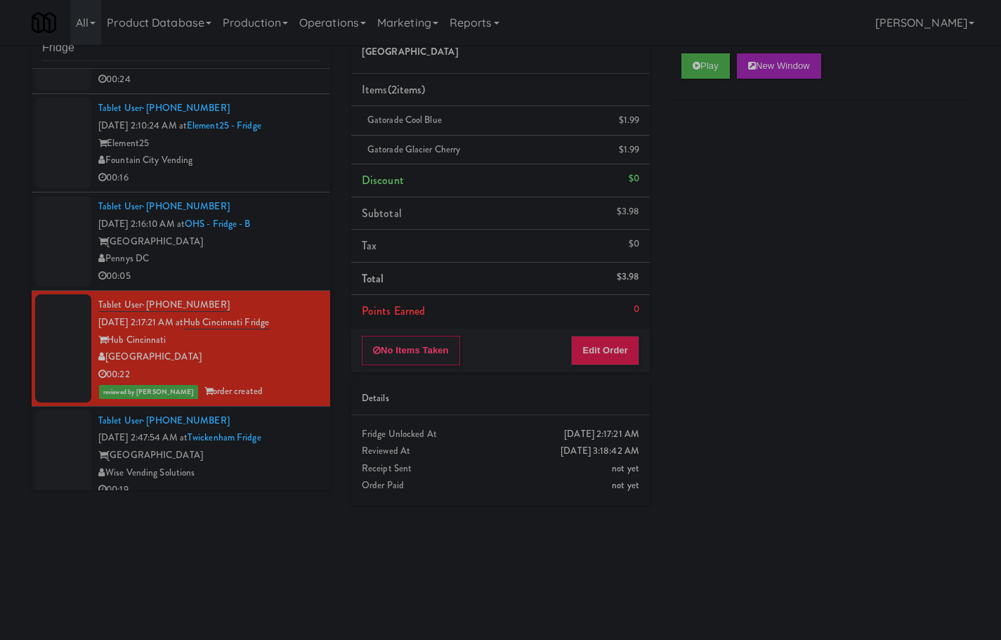
scroll to position [576, 0]
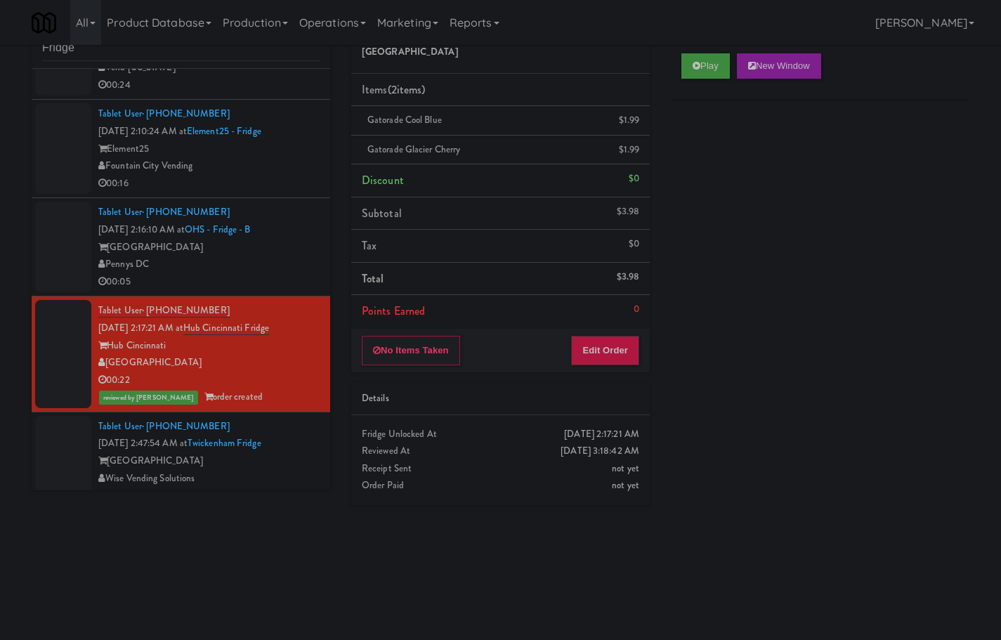
click at [249, 289] on div "00:05" at bounding box center [208, 282] width 221 height 18
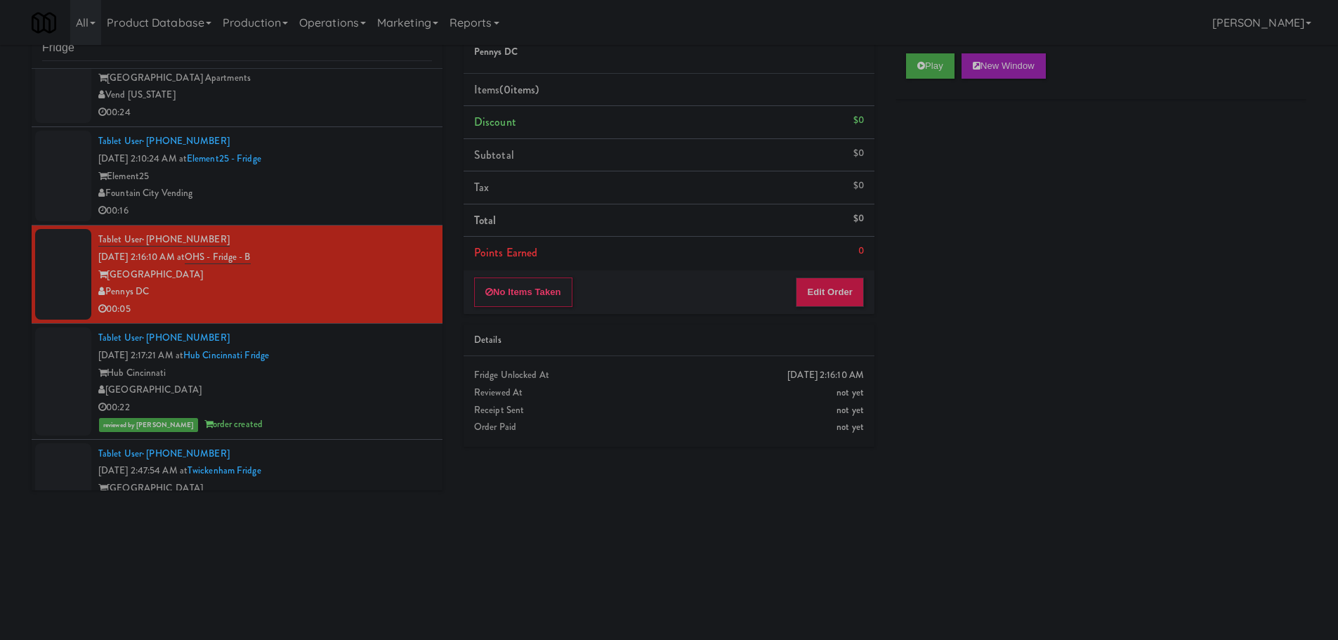
scroll to position [576, 0]
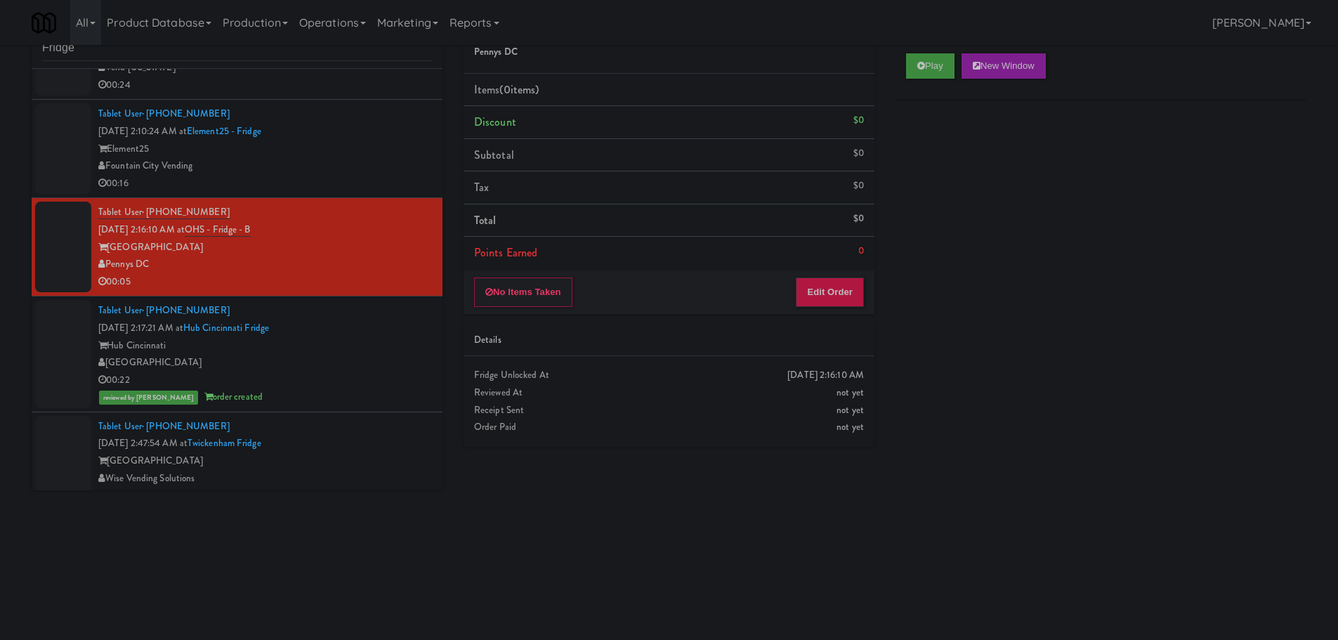
click at [410, 168] on div "Fountain City Vending" at bounding box center [265, 166] width 334 height 18
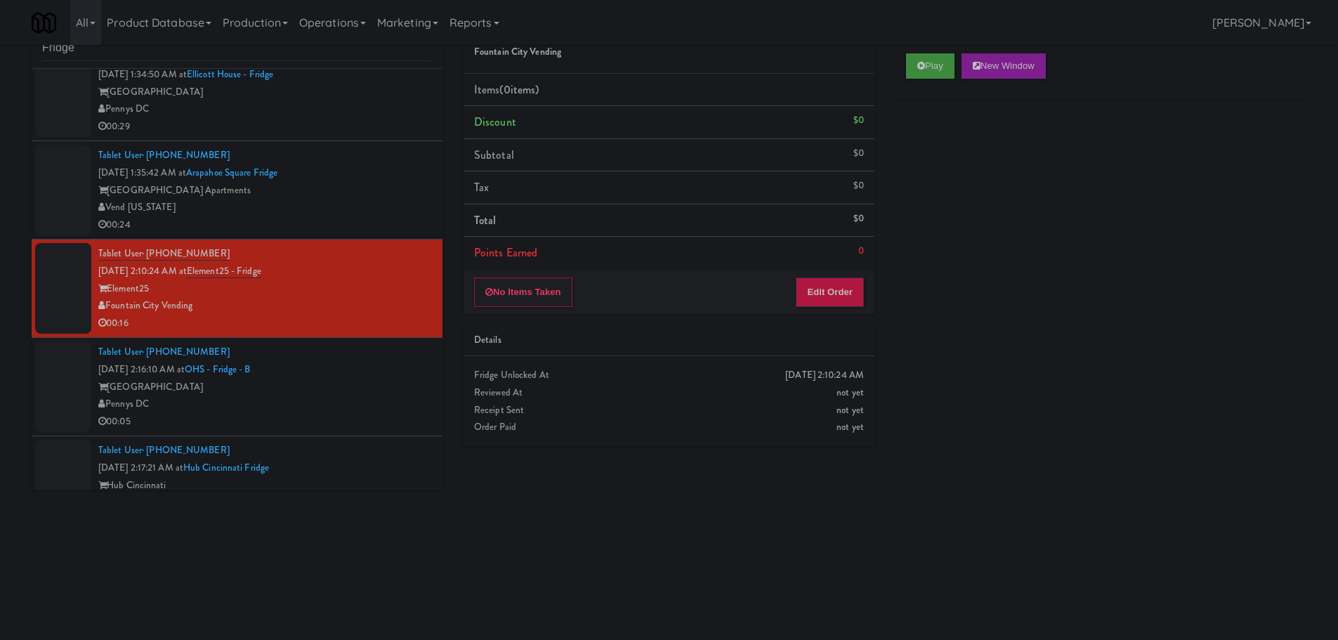
scroll to position [435, 0]
drag, startPoint x: 904, startPoint y: 64, endPoint x: 911, endPoint y: 83, distance: 20.2
click at [904, 64] on div "Play New Window" at bounding box center [1100, 71] width 411 height 56
click at [923, 70] on icon at bounding box center [921, 65] width 8 height 9
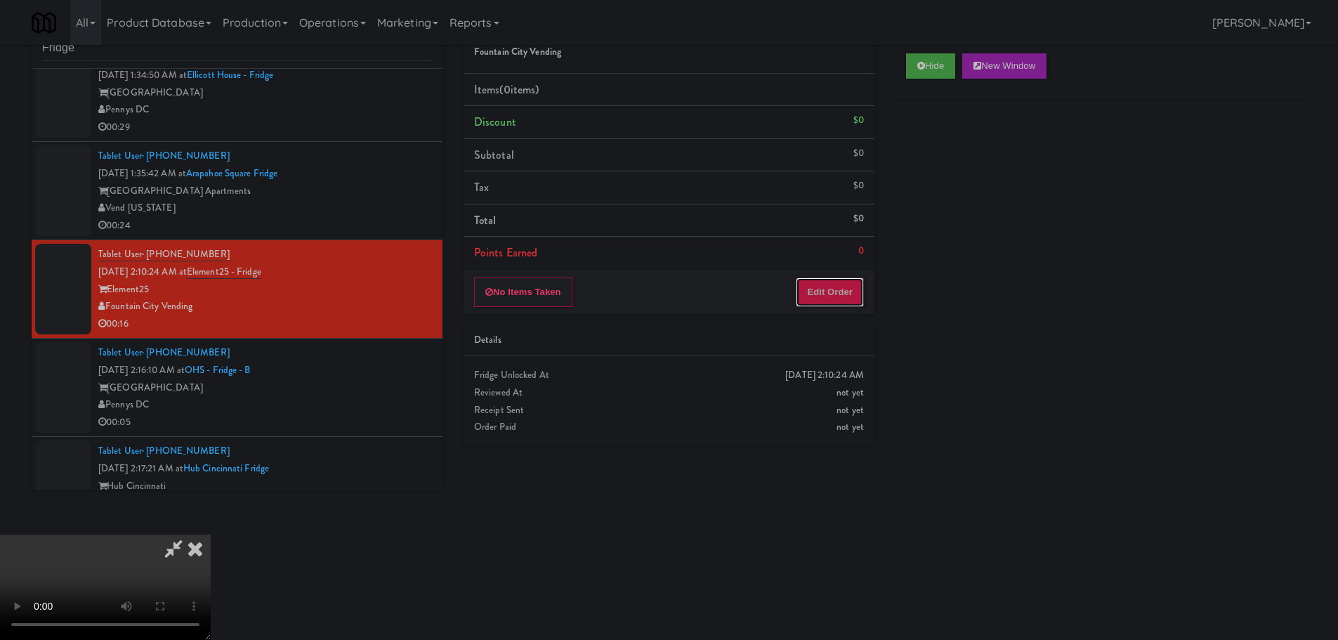
click at [824, 287] on button "Edit Order" at bounding box center [830, 291] width 68 height 29
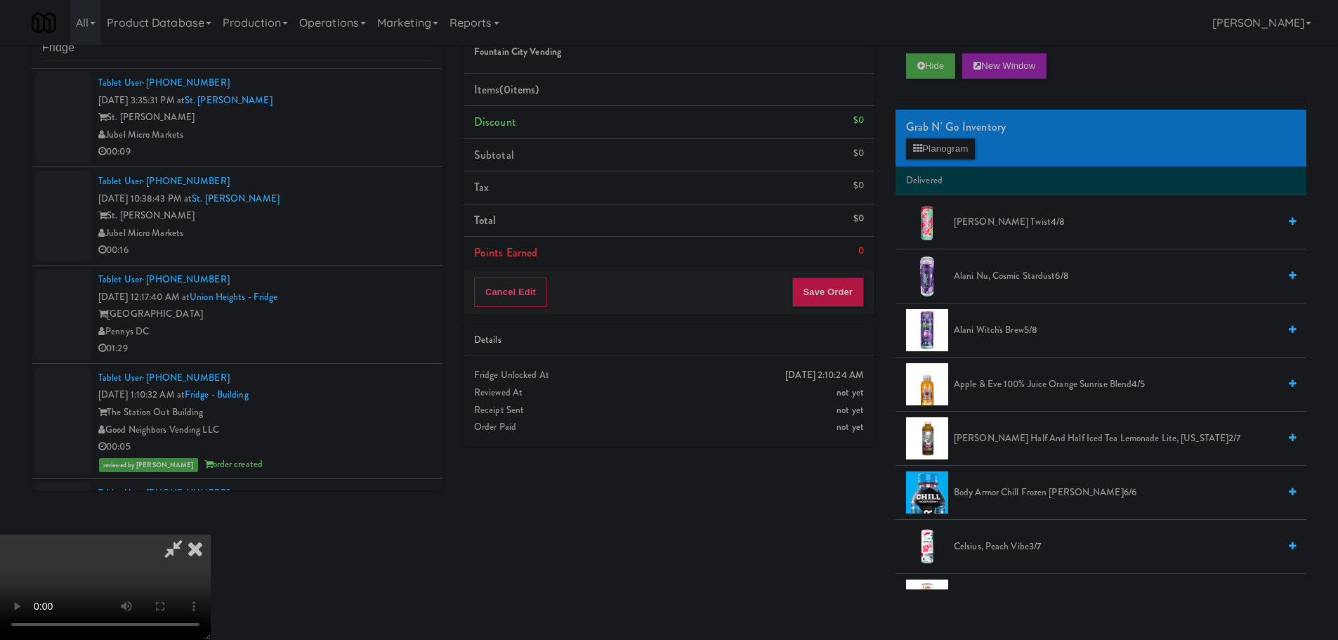
scroll to position [242, 0]
click at [940, 77] on button "Hide" at bounding box center [930, 65] width 49 height 25
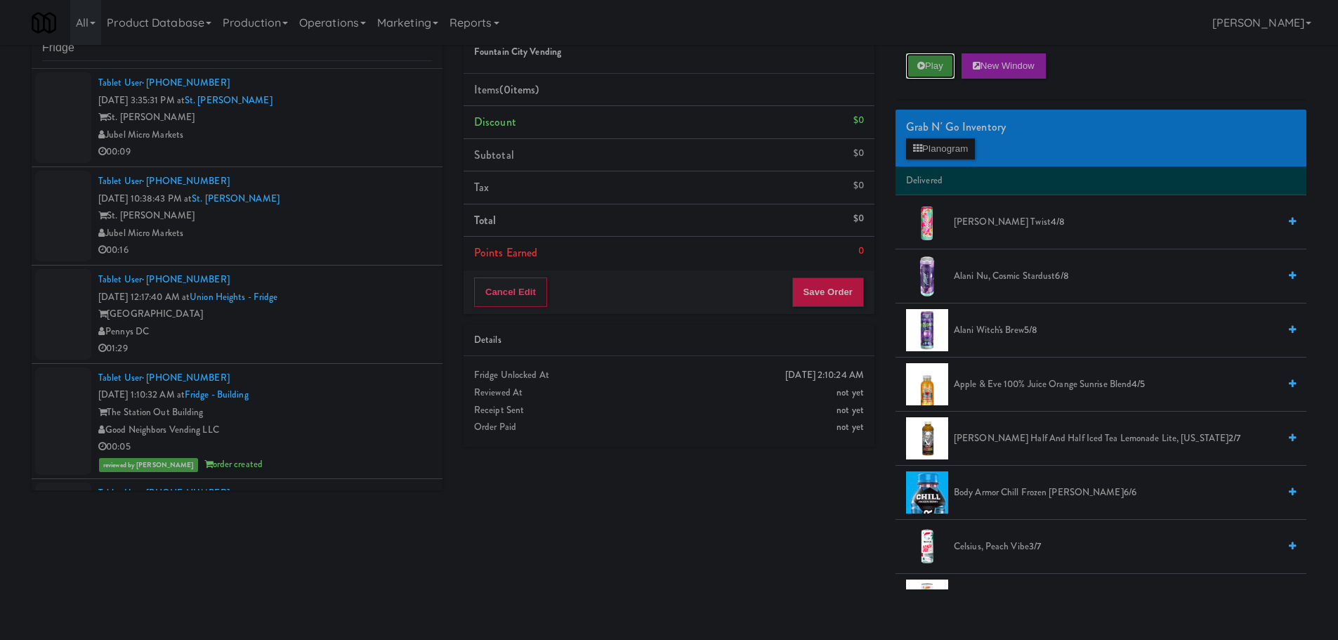
scroll to position [0, 0]
click at [940, 77] on button "Play" at bounding box center [930, 65] width 48 height 25
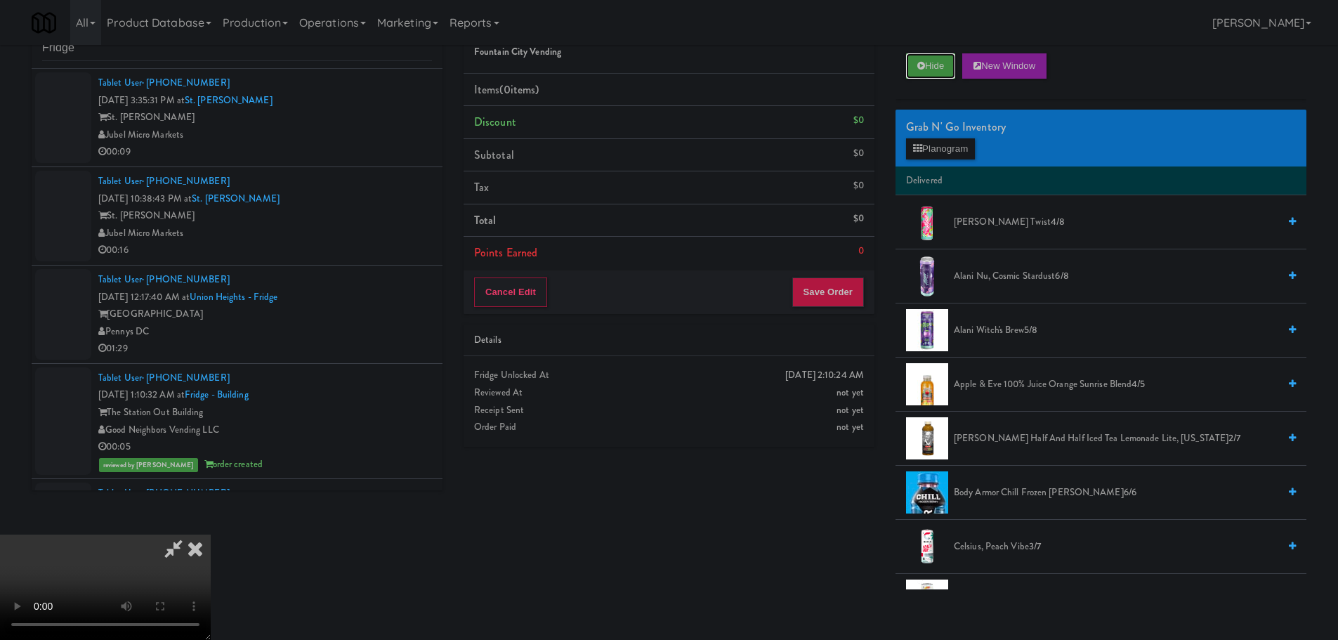
scroll to position [242, 0]
click at [944, 77] on button "Hide" at bounding box center [930, 65] width 49 height 25
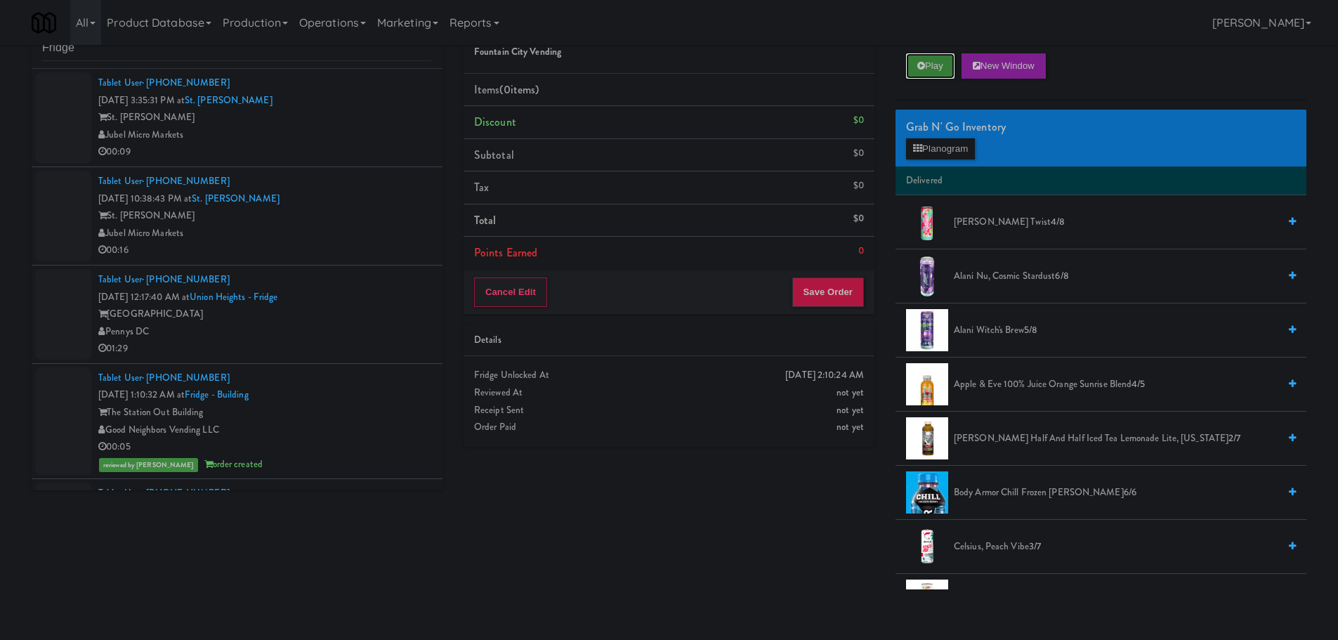
scroll to position [0, 0]
click at [944, 77] on button "Play" at bounding box center [930, 65] width 48 height 25
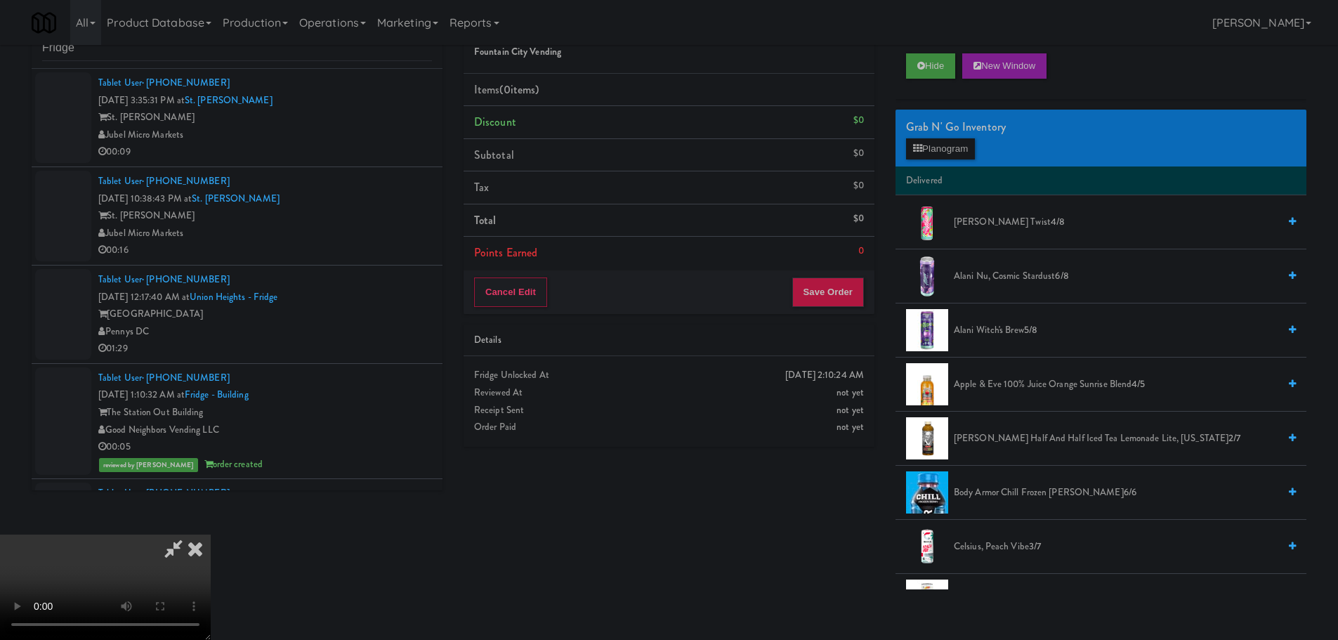
click at [370, 317] on div "[GEOGRAPHIC_DATA]" at bounding box center [265, 314] width 334 height 18
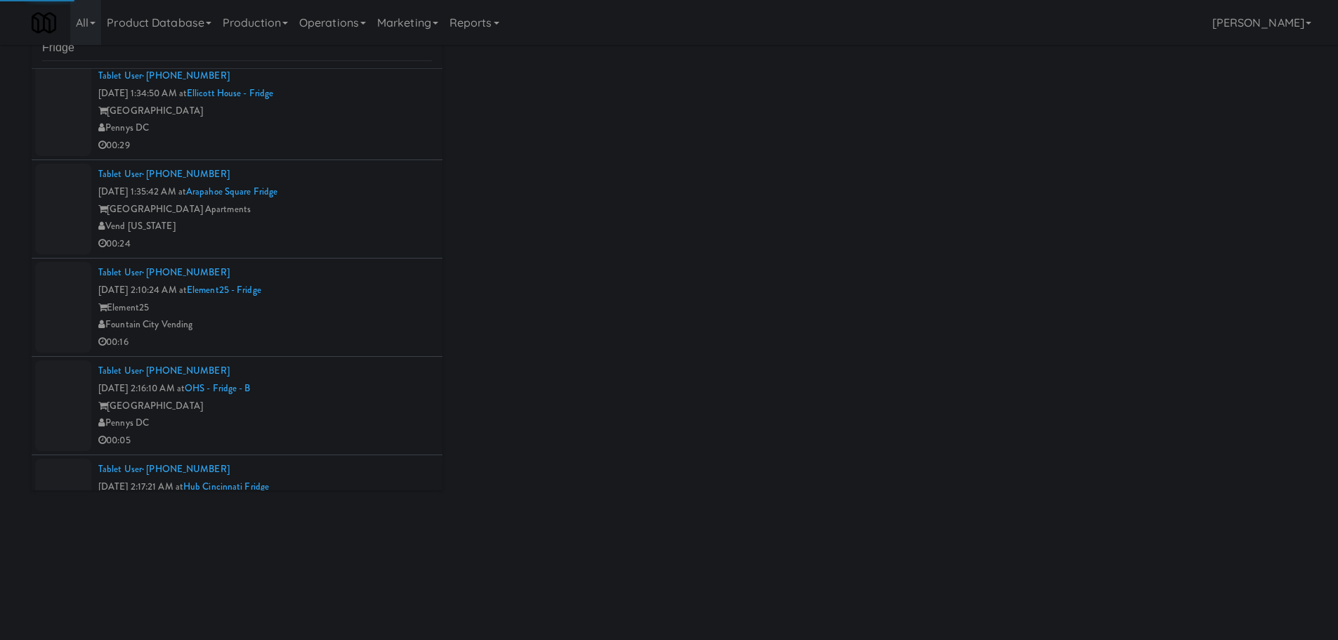
scroll to position [421, 0]
click at [362, 238] on div "00:24" at bounding box center [265, 240] width 334 height 18
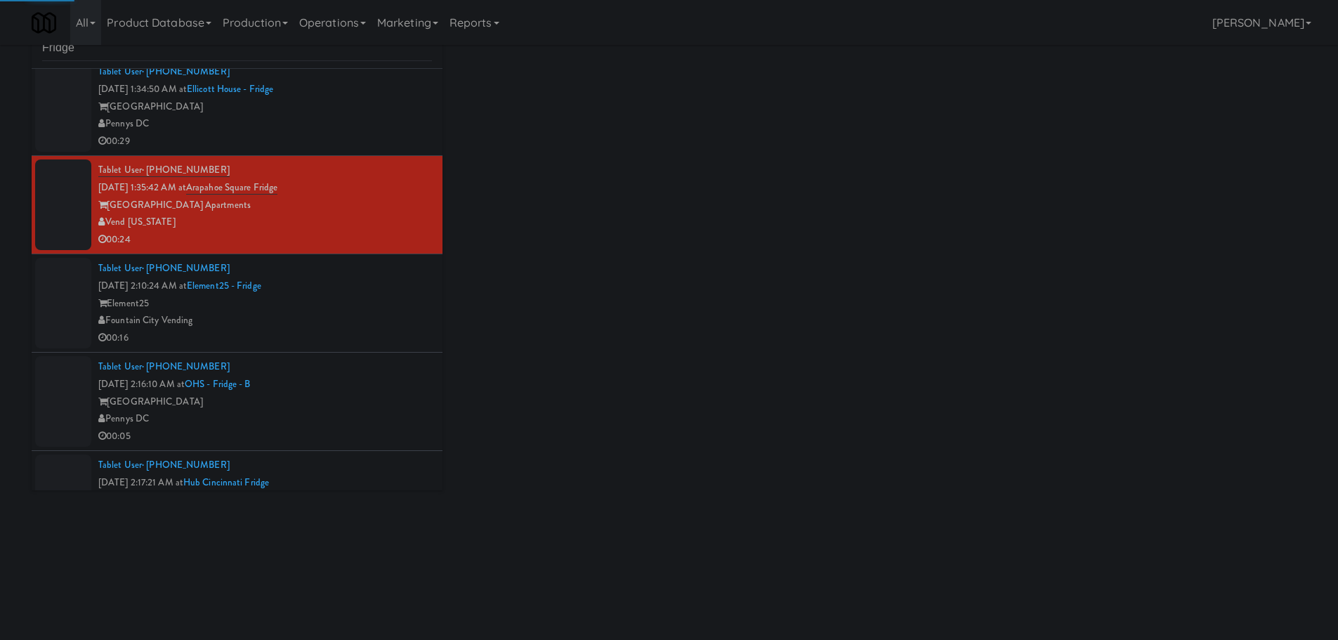
click at [373, 299] on div "Element25" at bounding box center [265, 304] width 334 height 18
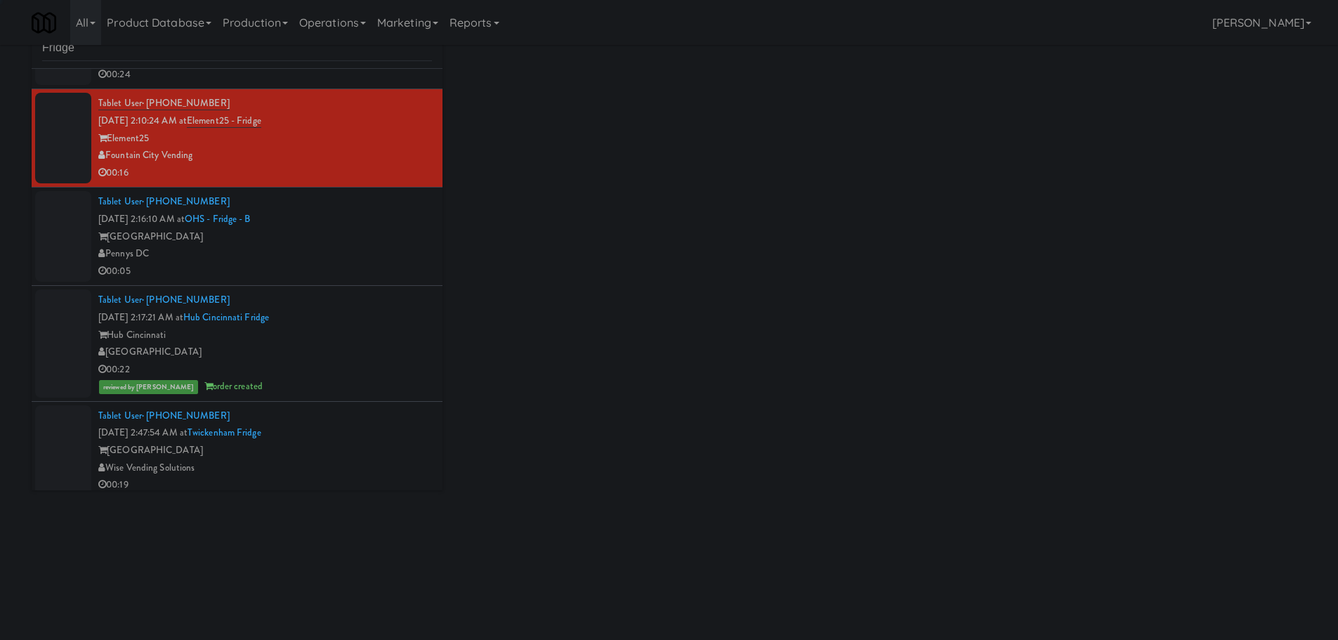
scroll to position [650, 0]
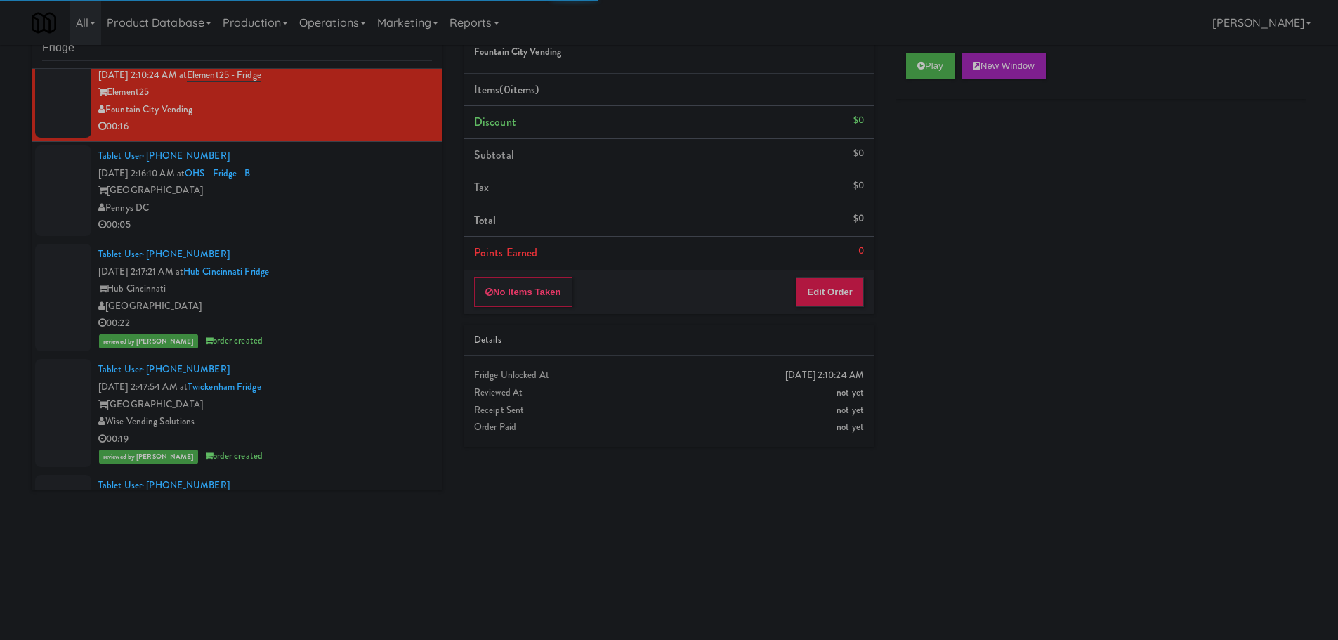
click at [353, 211] on div "Pennys DC" at bounding box center [265, 208] width 334 height 18
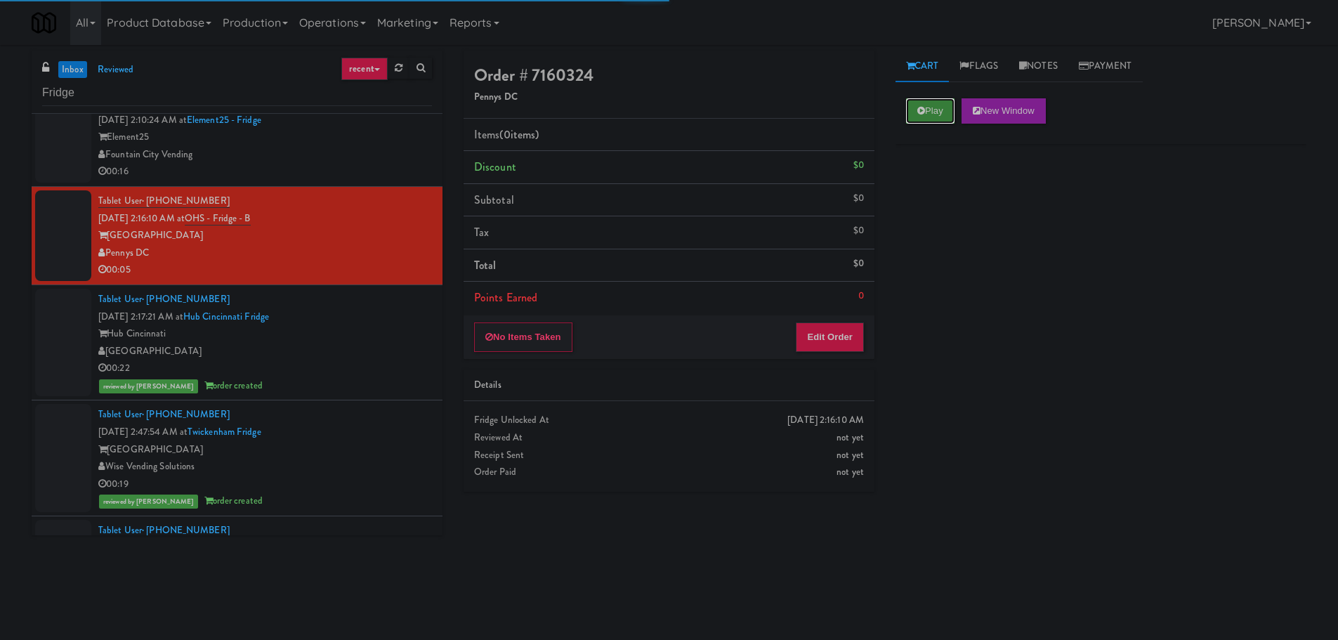
click at [916, 100] on button "Play" at bounding box center [930, 110] width 48 height 25
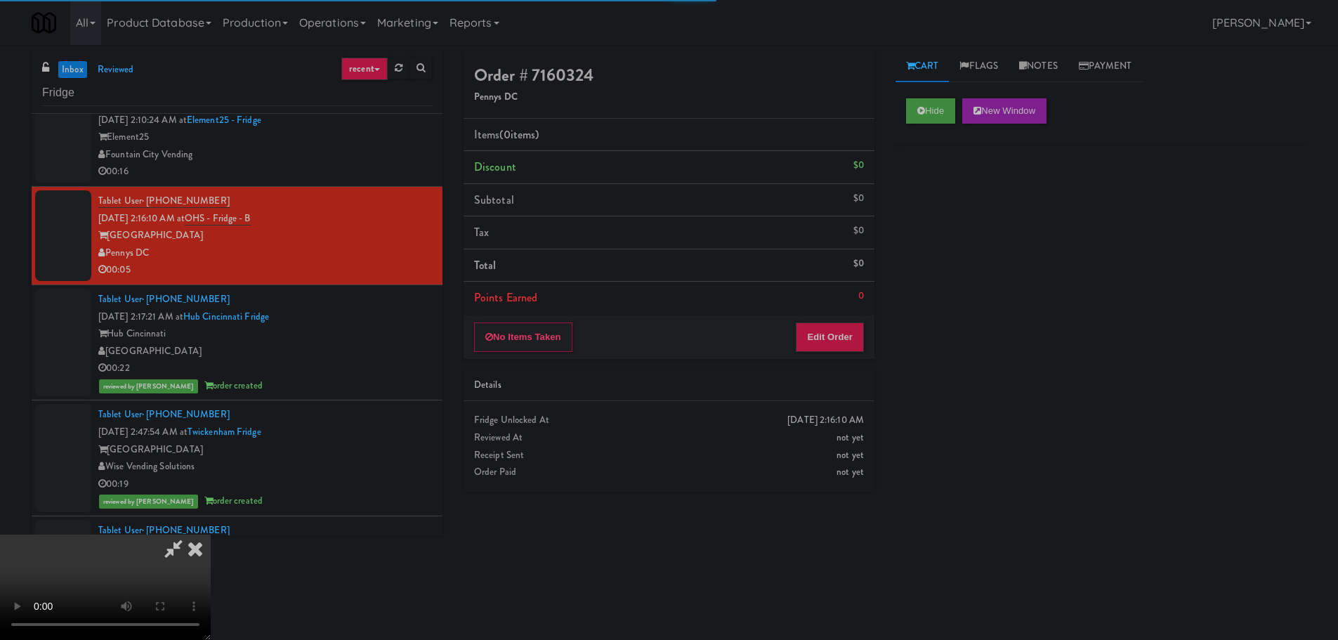
click at [845, 317] on div "No Items Taken Edit Order" at bounding box center [668, 337] width 411 height 44
click at [845, 334] on button "Edit Order" at bounding box center [830, 336] width 68 height 29
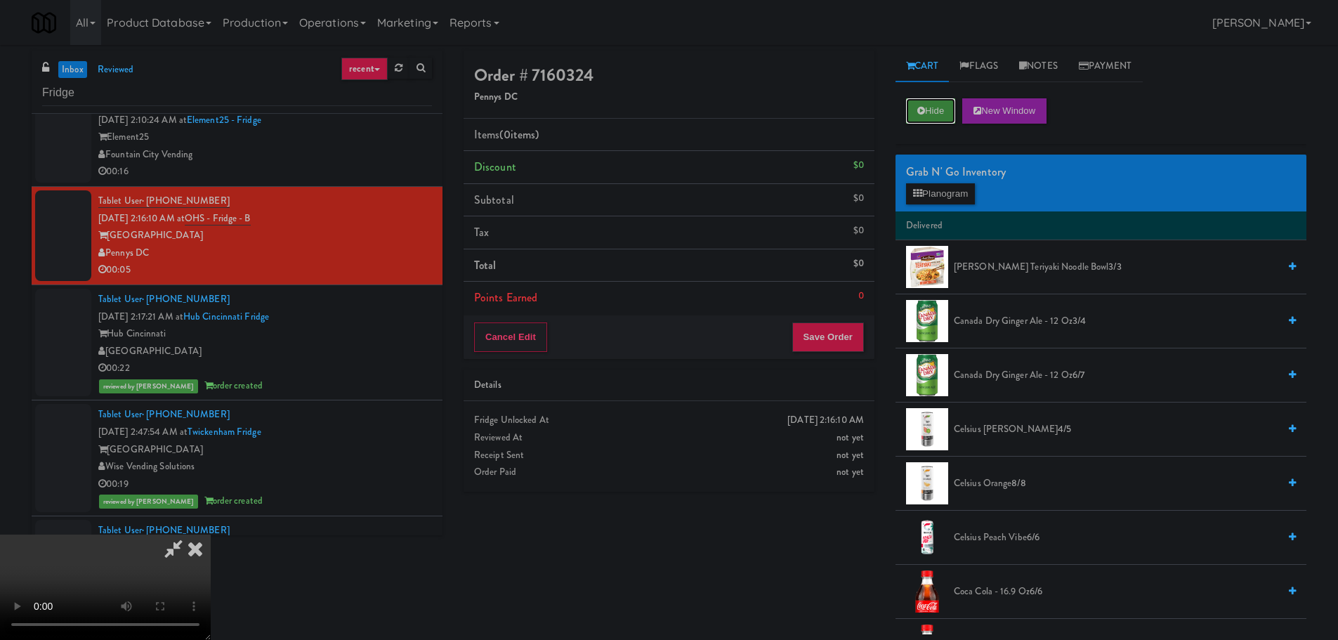
click at [953, 103] on button "Hide" at bounding box center [930, 110] width 49 height 25
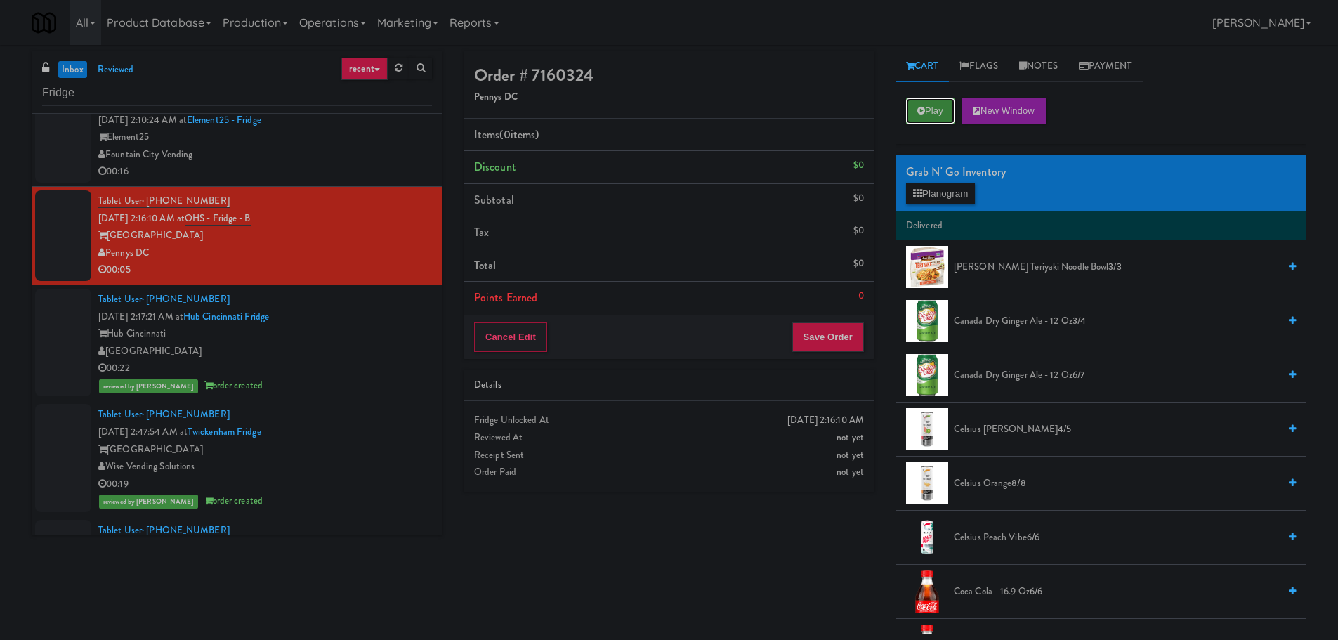
click at [953, 103] on button "Play" at bounding box center [930, 110] width 48 height 25
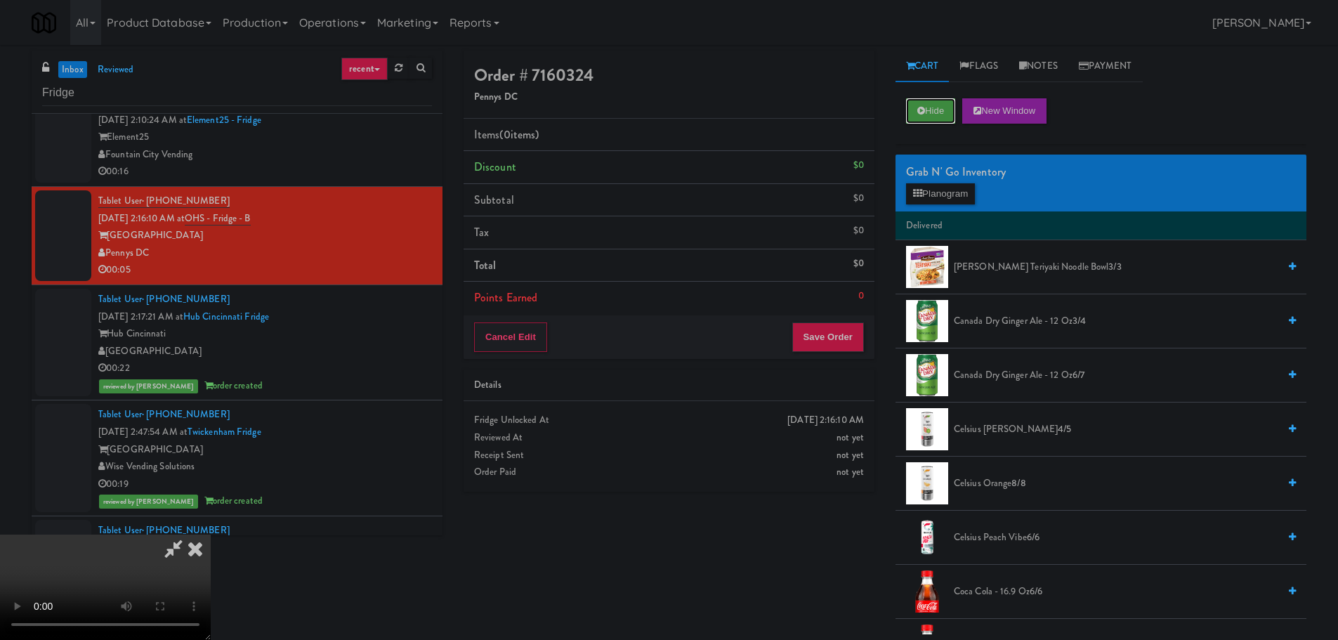
scroll to position [242, 0]
click at [211, 534] on video at bounding box center [105, 586] width 211 height 105
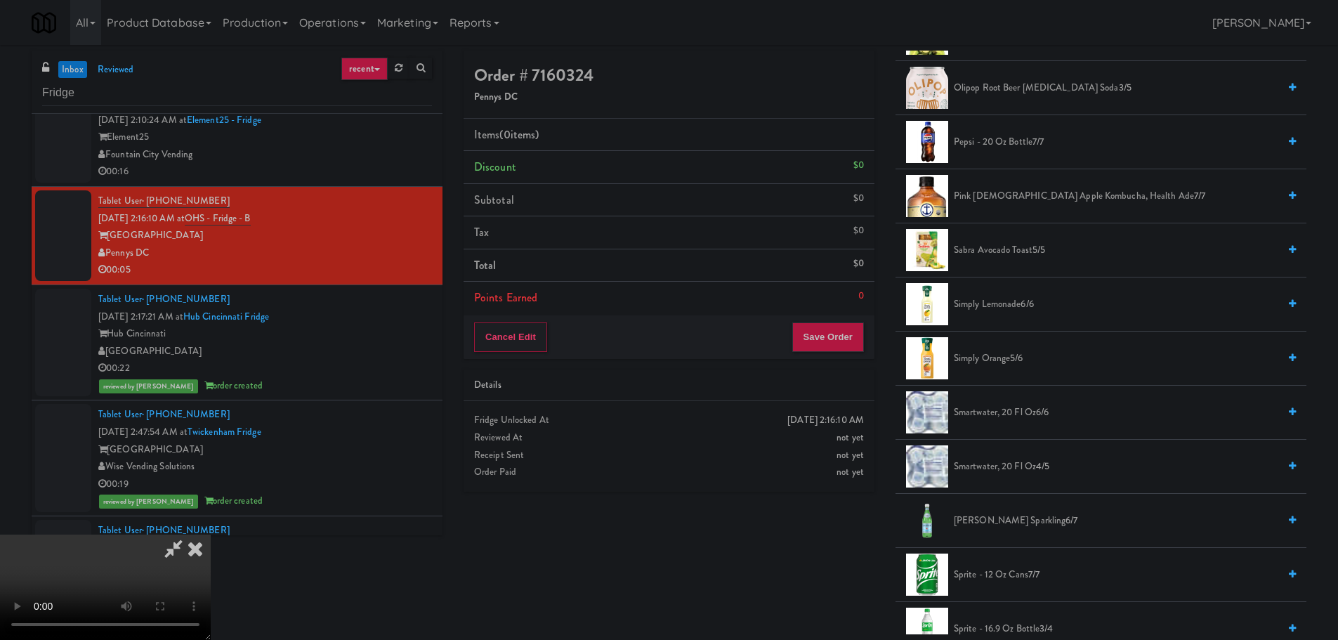
scroll to position [1264, 0]
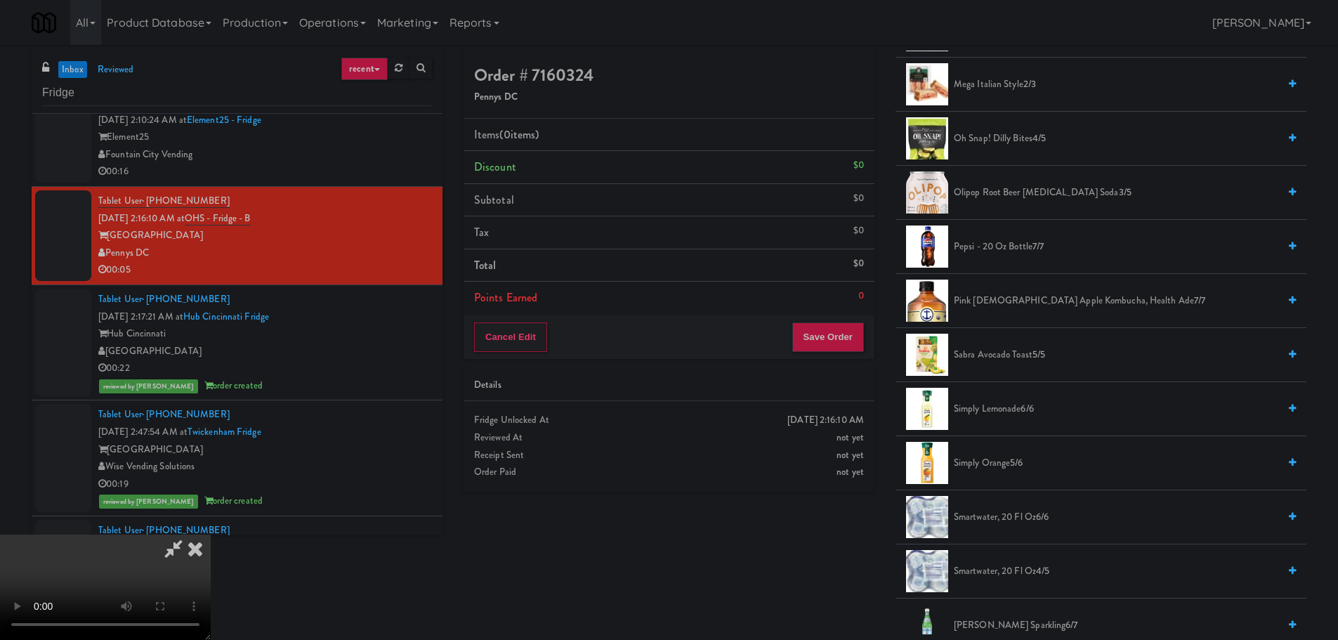
click at [1018, 249] on span "Pepsi - 20 oz bottle 7/7" at bounding box center [1116, 247] width 324 height 18
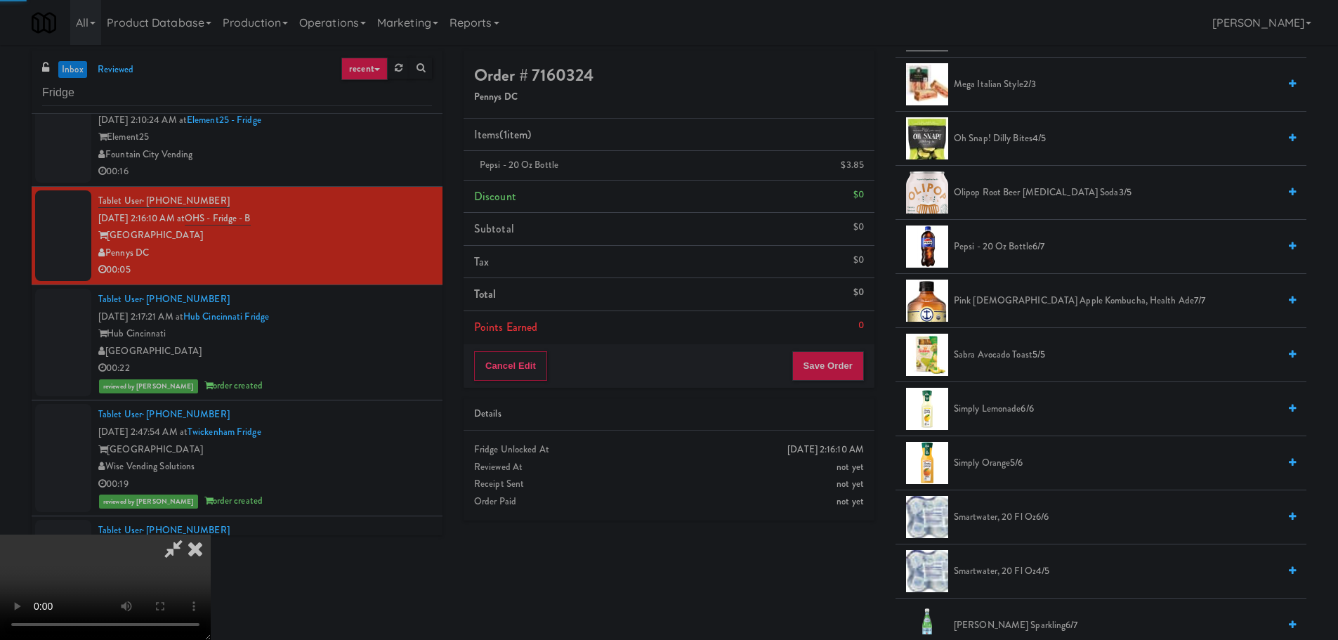
drag, startPoint x: 520, startPoint y: 263, endPoint x: 537, endPoint y: 261, distance: 16.2
click at [211, 534] on video at bounding box center [105, 586] width 211 height 105
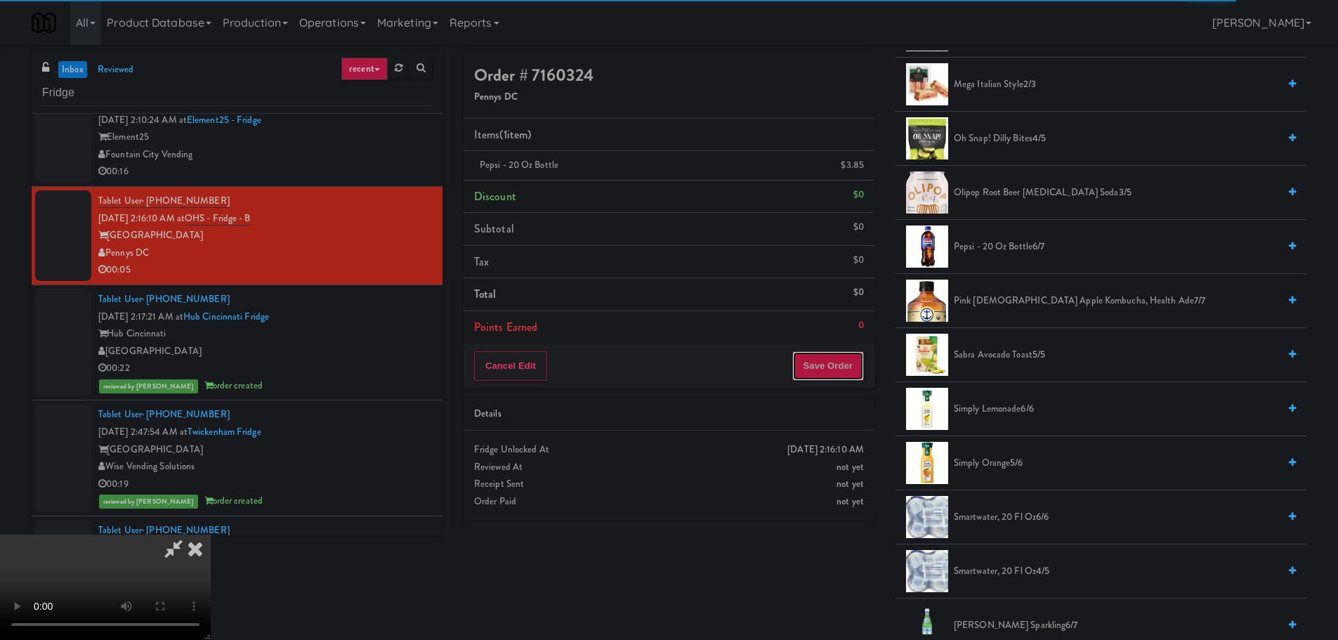
click at [834, 360] on button "Save Order" at bounding box center [828, 365] width 72 height 29
click at [836, 363] on button "Save Order" at bounding box center [828, 365] width 72 height 29
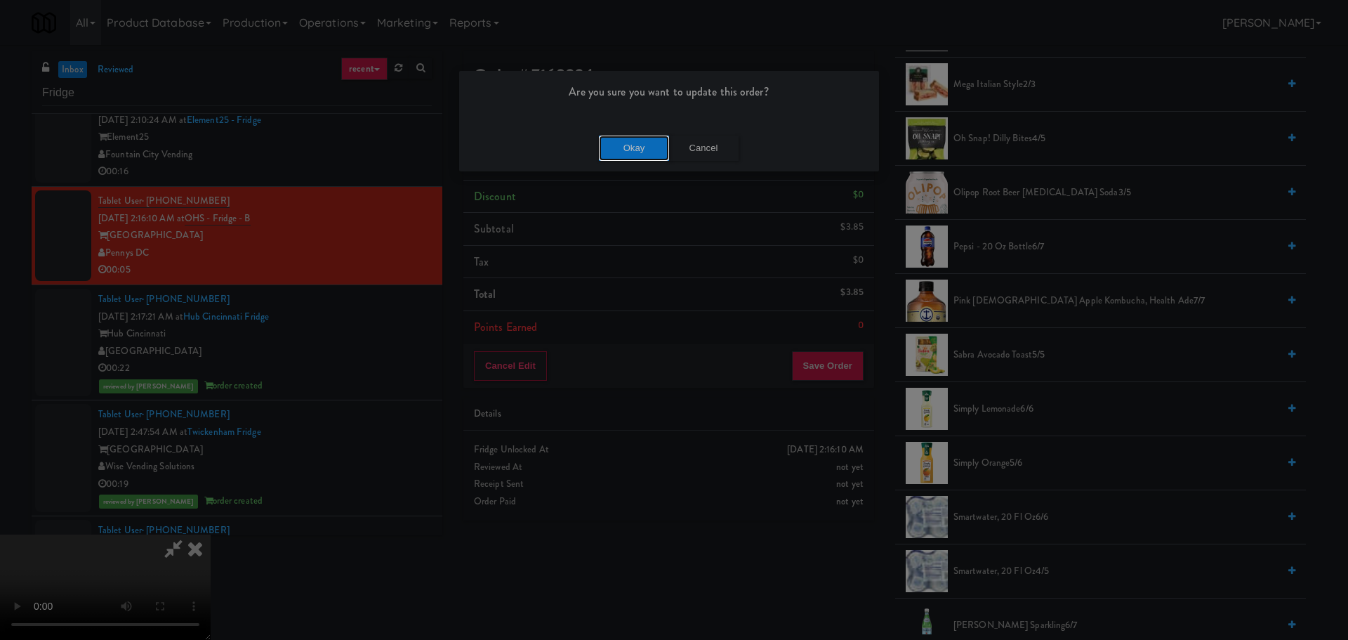
click at [639, 153] on button "Okay" at bounding box center [634, 148] width 70 height 25
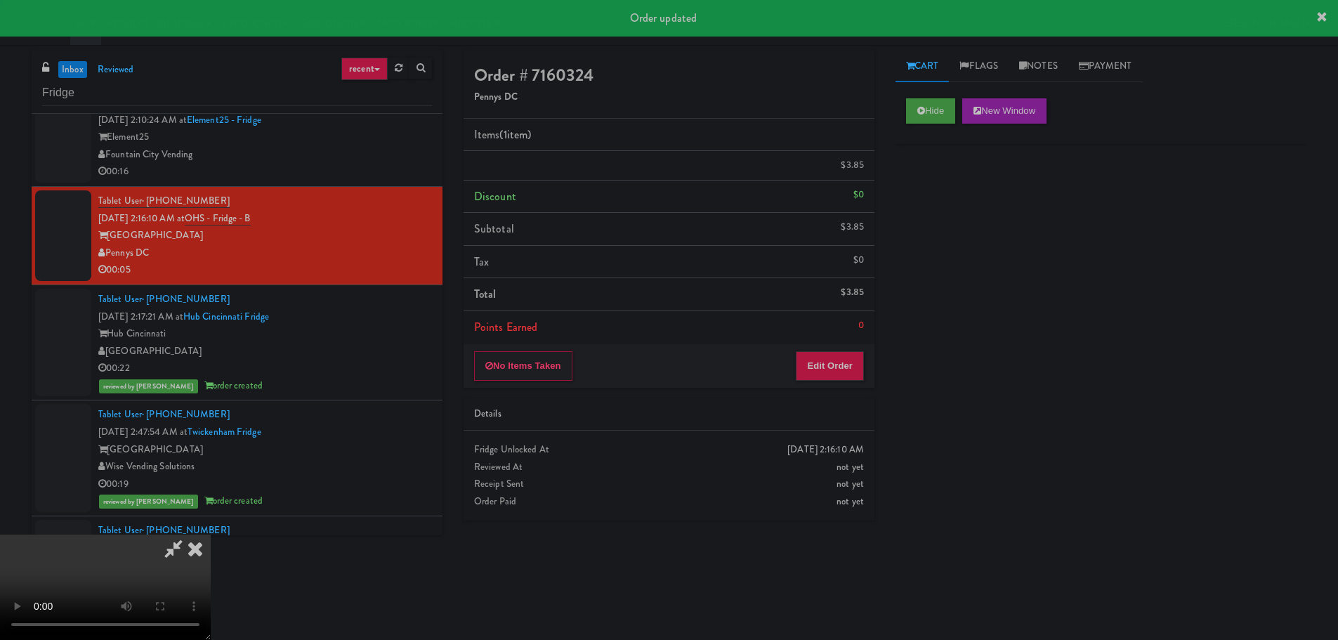
scroll to position [0, 0]
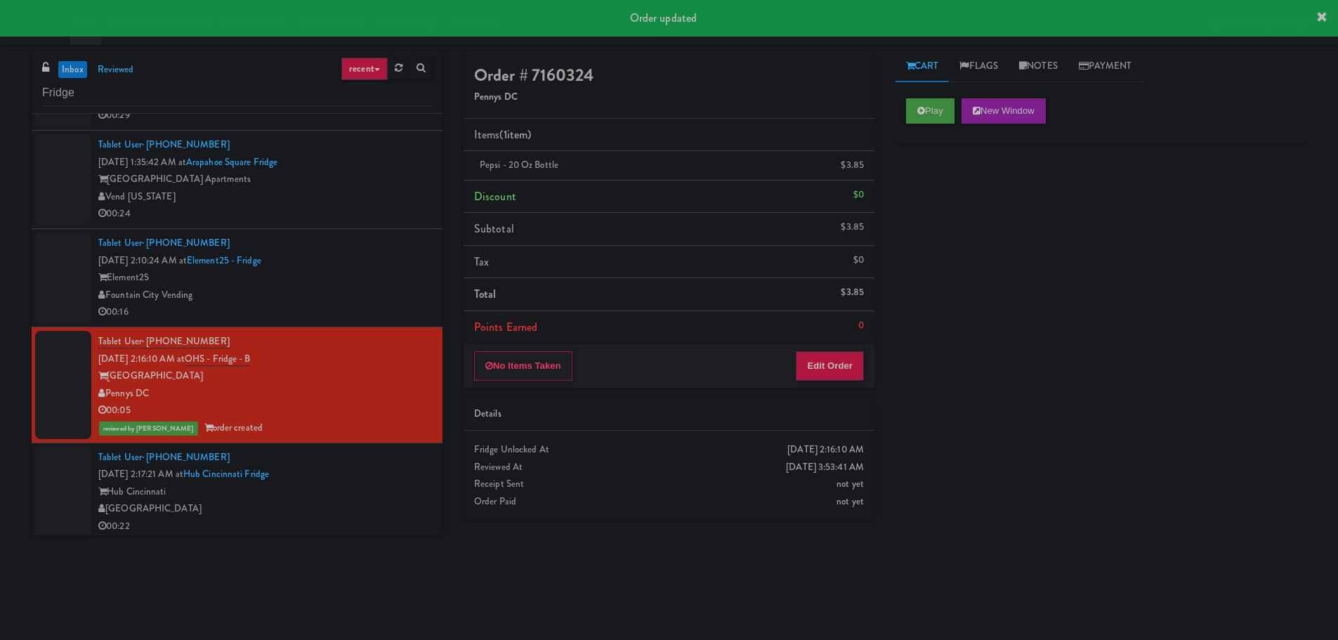
click at [383, 297] on div "Fountain City Vending" at bounding box center [265, 296] width 334 height 18
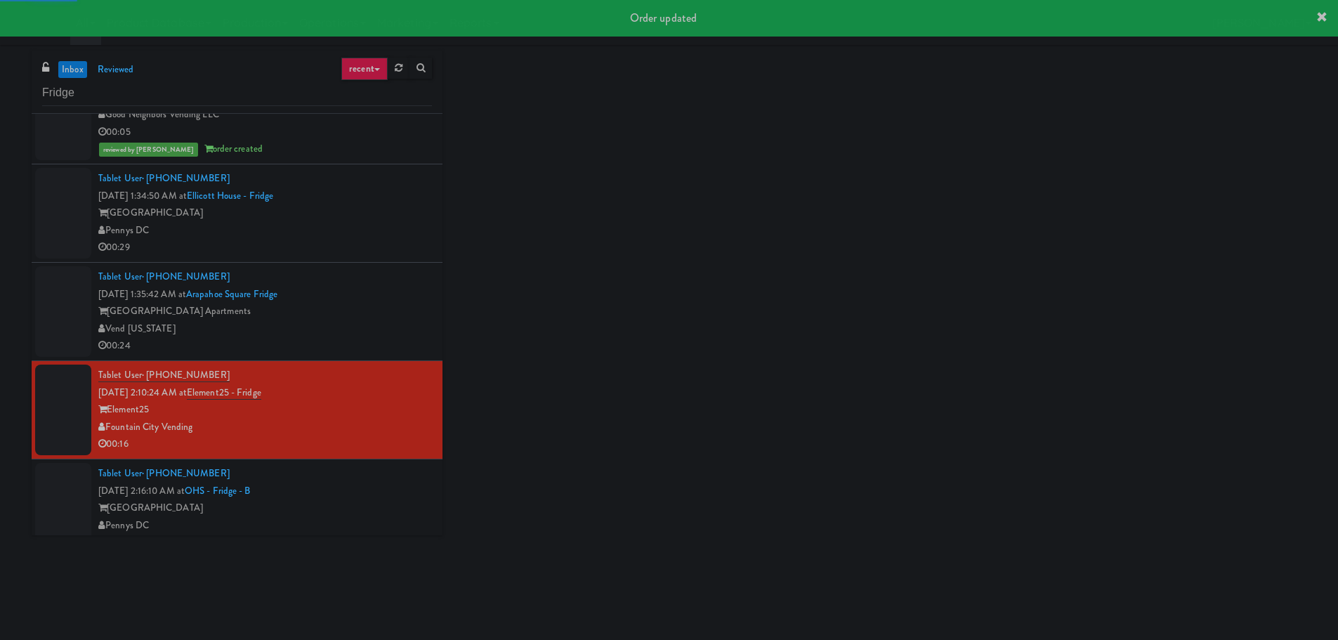
scroll to position [369, 0]
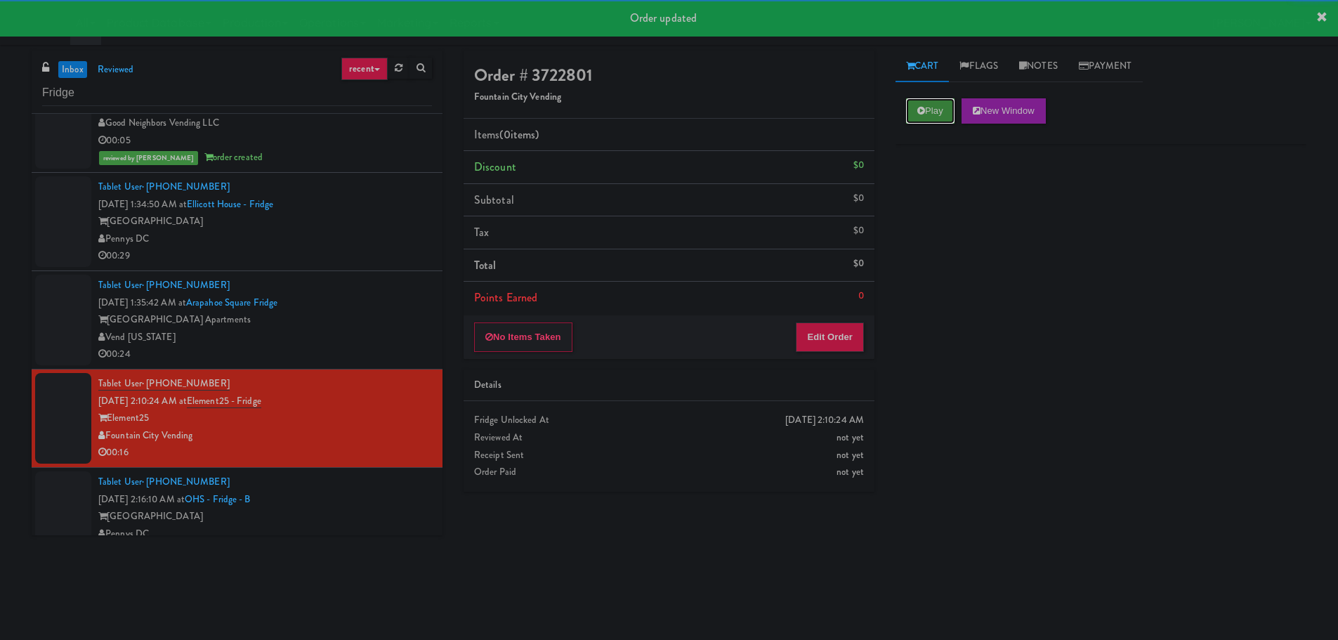
click at [918, 111] on icon at bounding box center [921, 110] width 8 height 9
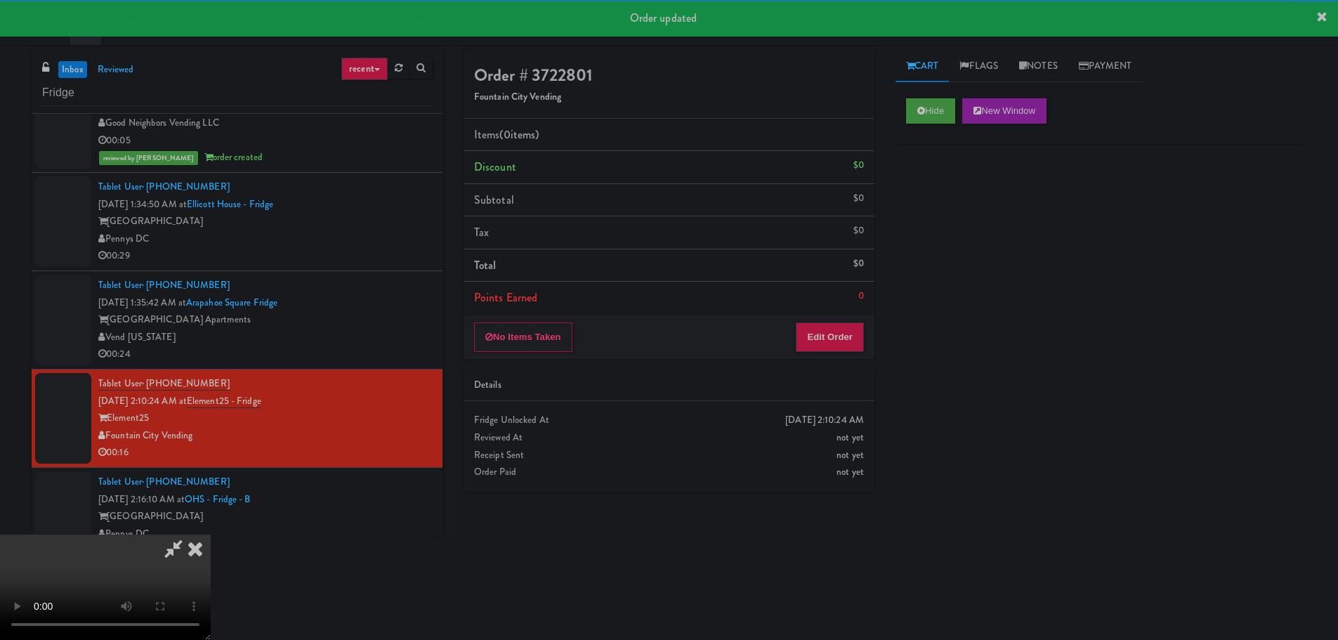
click at [871, 332] on div "No Items Taken Edit Order" at bounding box center [668, 337] width 411 height 44
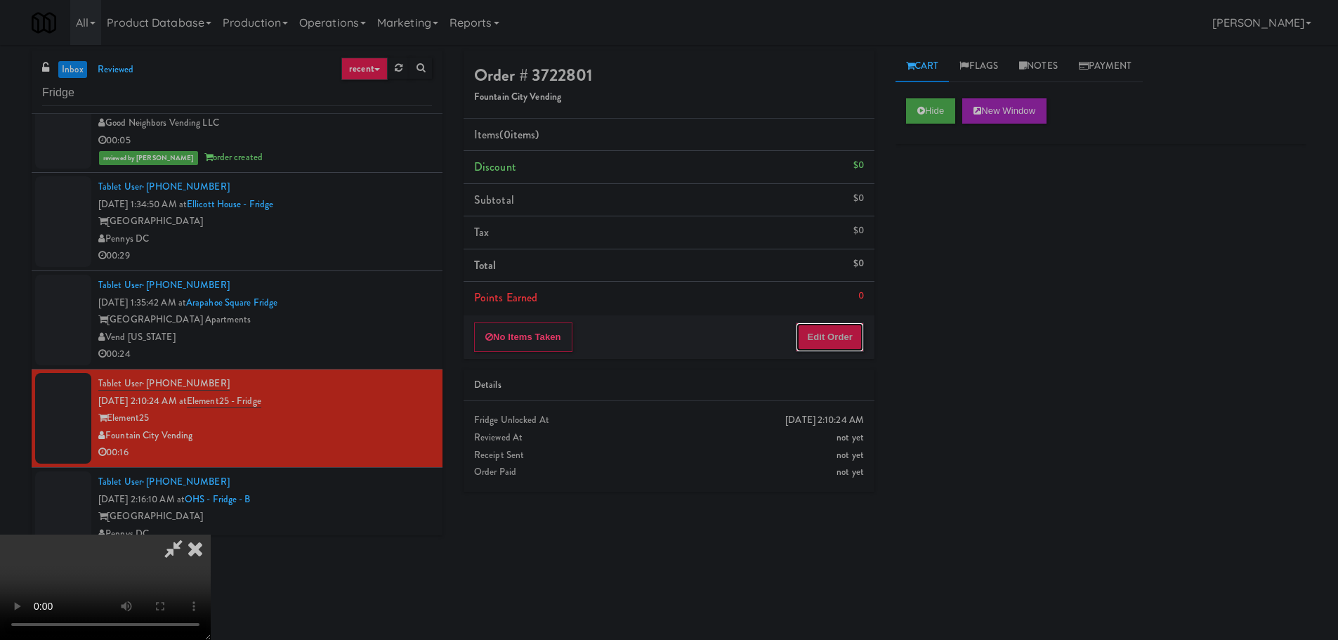
click at [836, 343] on button "Edit Order" at bounding box center [830, 336] width 68 height 29
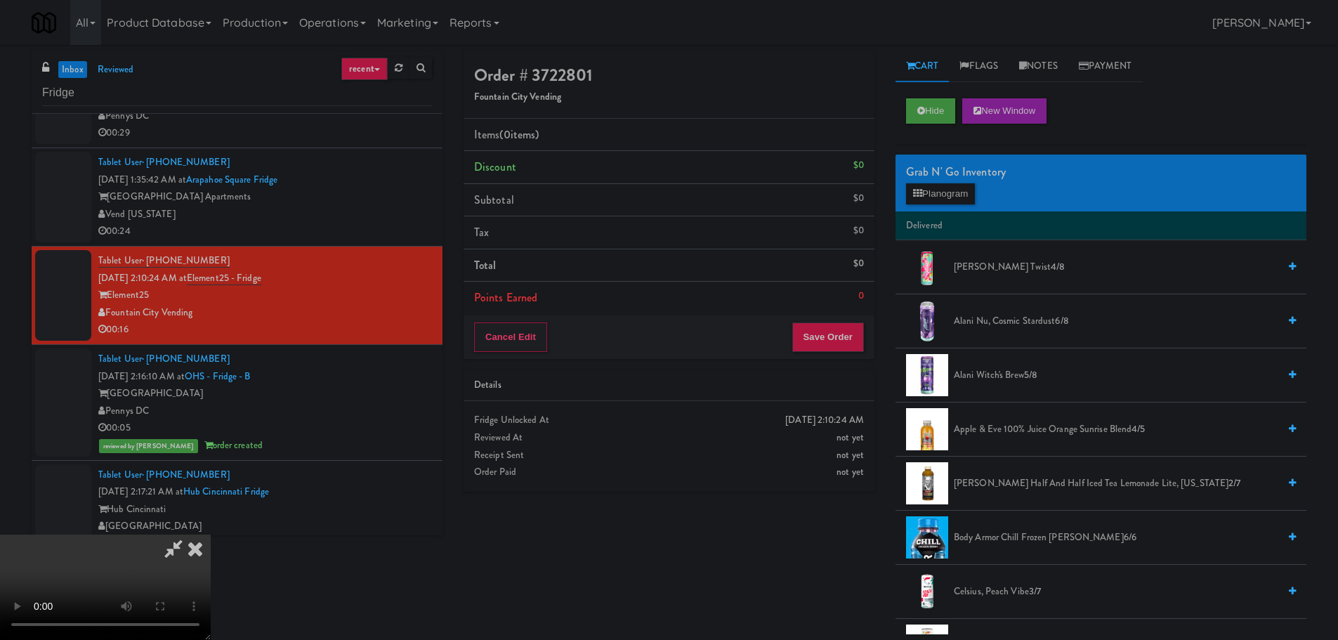
scroll to position [242, 0]
click at [946, 103] on button "Hide" at bounding box center [930, 110] width 49 height 25
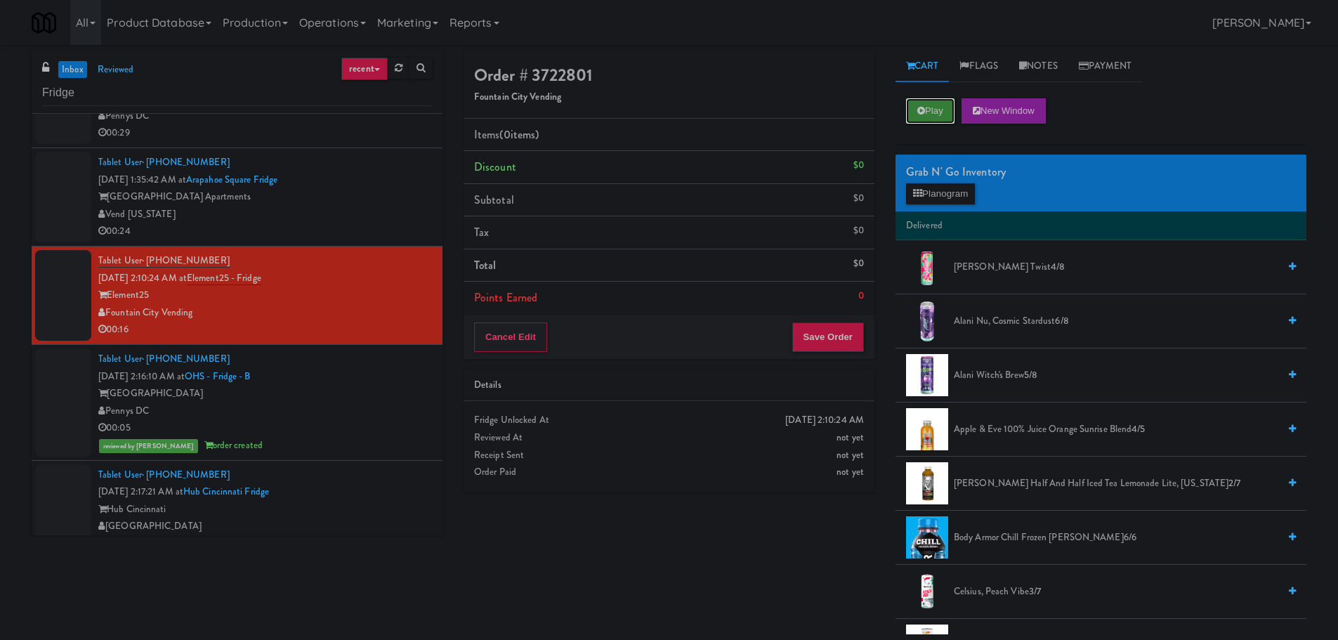
scroll to position [0, 0]
click at [946, 103] on button "Play" at bounding box center [930, 110] width 48 height 25
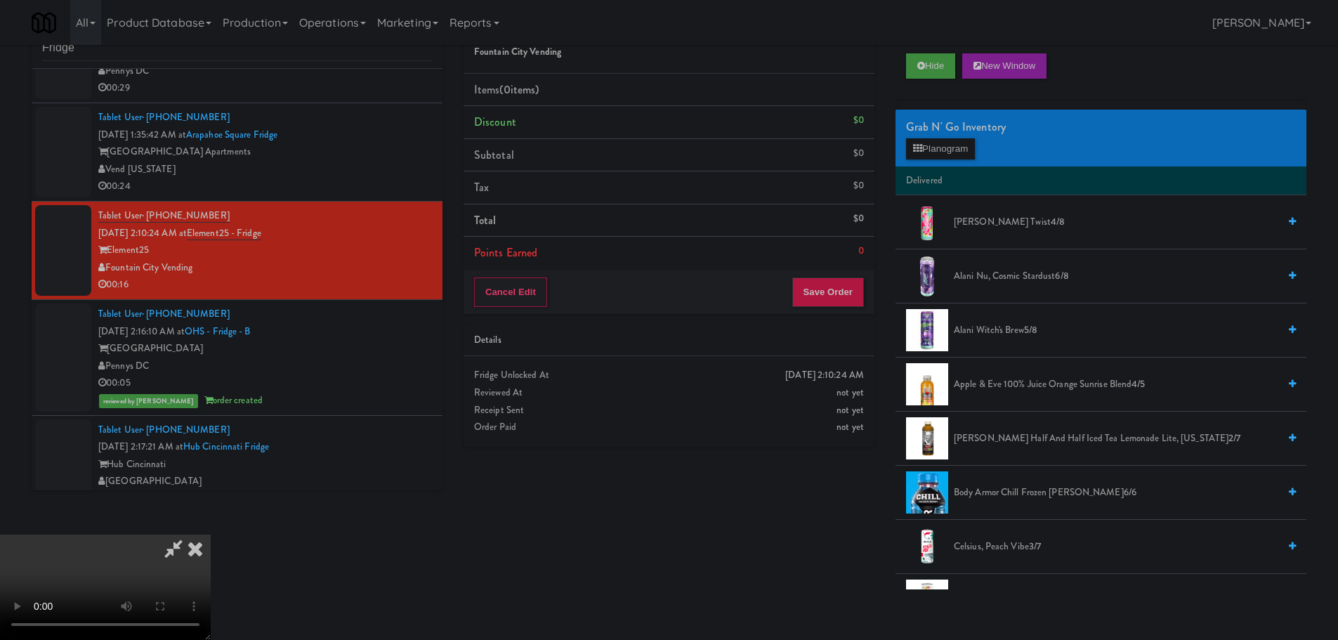
drag, startPoint x: 542, startPoint y: 403, endPoint x: 579, endPoint y: 390, distance: 39.5
click at [211, 534] on video at bounding box center [105, 586] width 211 height 105
click at [931, 152] on button "Planogram" at bounding box center [940, 148] width 69 height 21
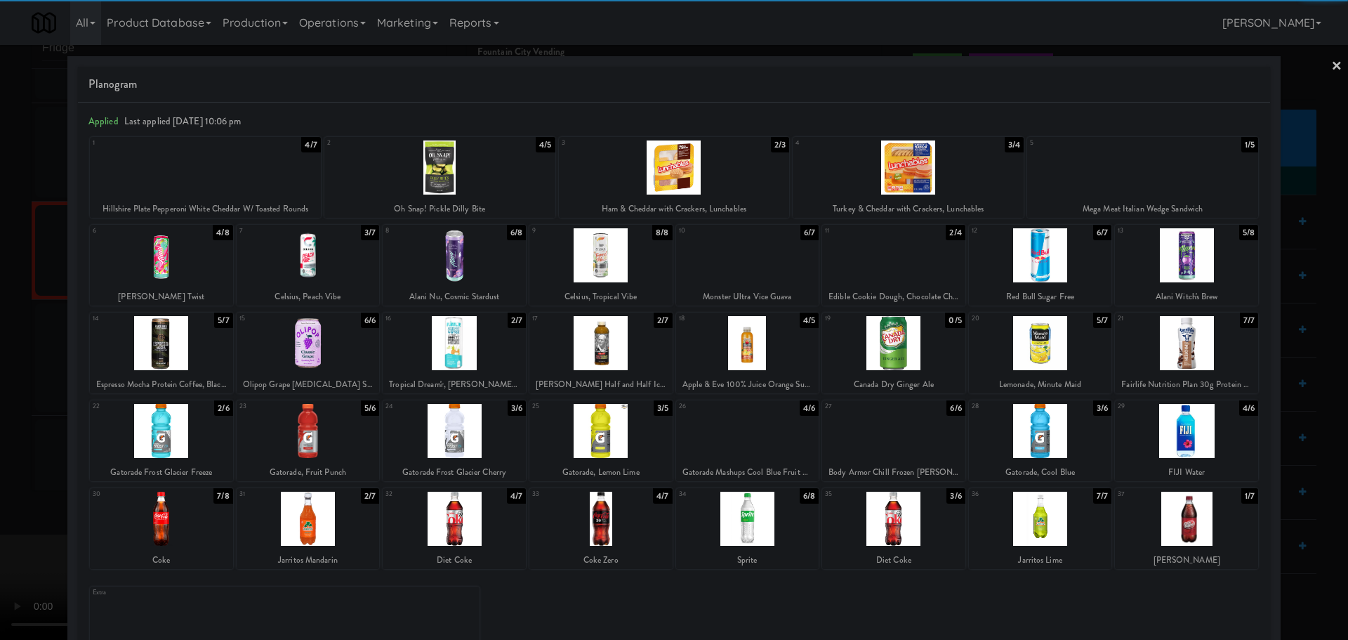
click at [911, 162] on div at bounding box center [908, 167] width 231 height 54
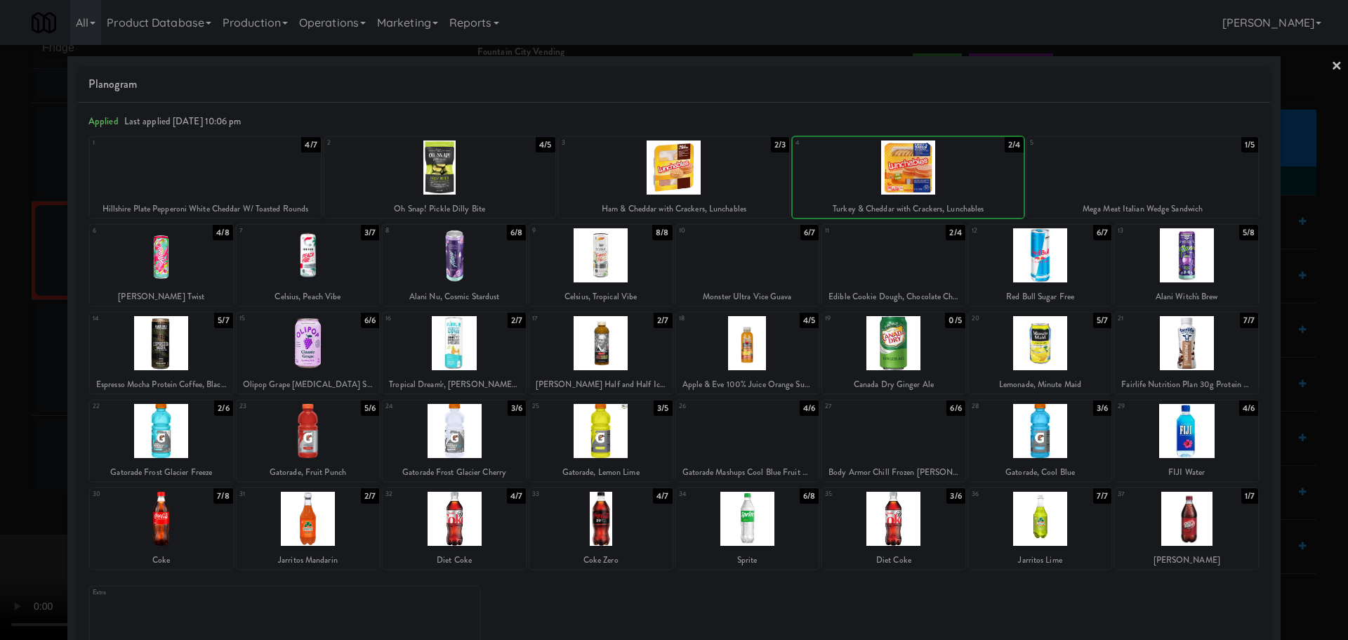
click at [5, 610] on div at bounding box center [674, 320] width 1348 height 640
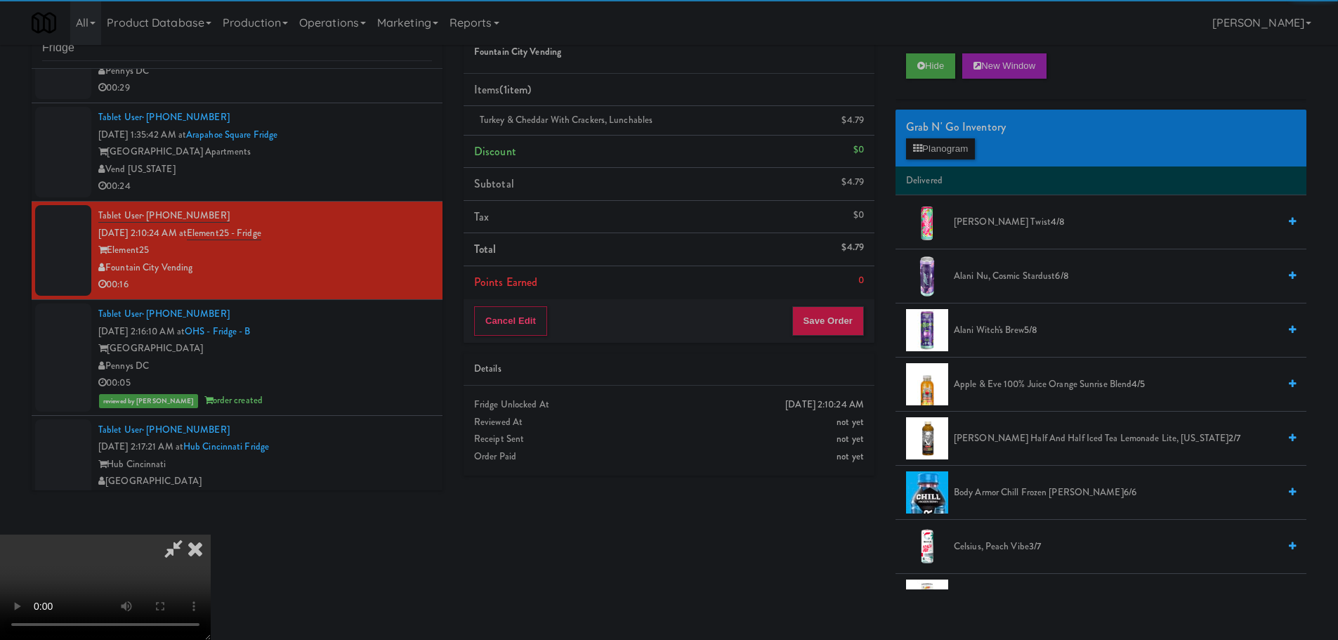
click at [211, 534] on video at bounding box center [105, 586] width 211 height 105
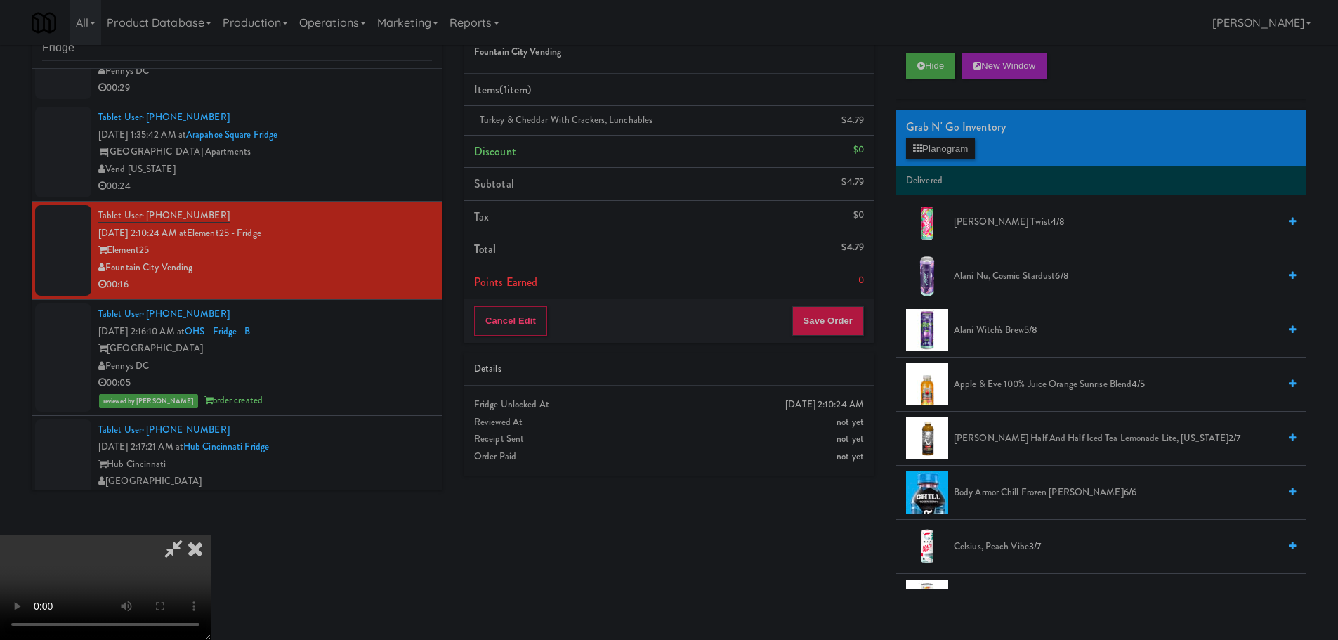
click at [211, 534] on video at bounding box center [105, 586] width 211 height 105
click at [937, 147] on button "Planogram" at bounding box center [940, 148] width 69 height 21
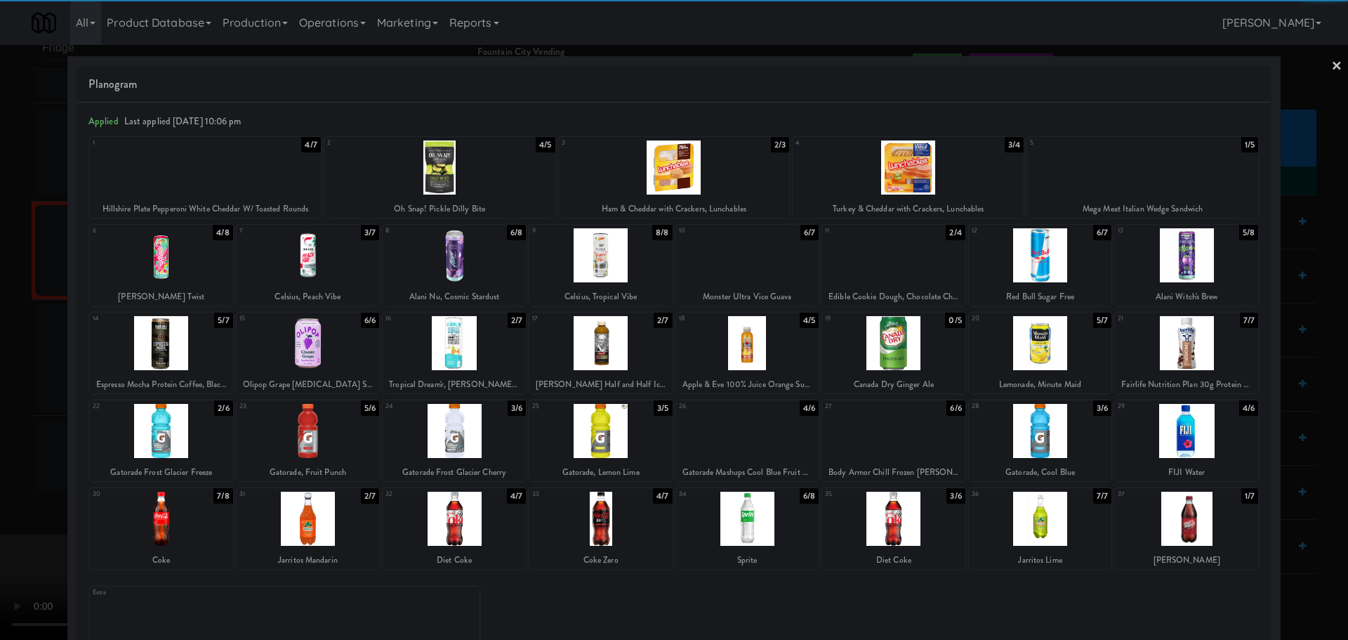
click at [243, 182] on div at bounding box center [205, 167] width 231 height 54
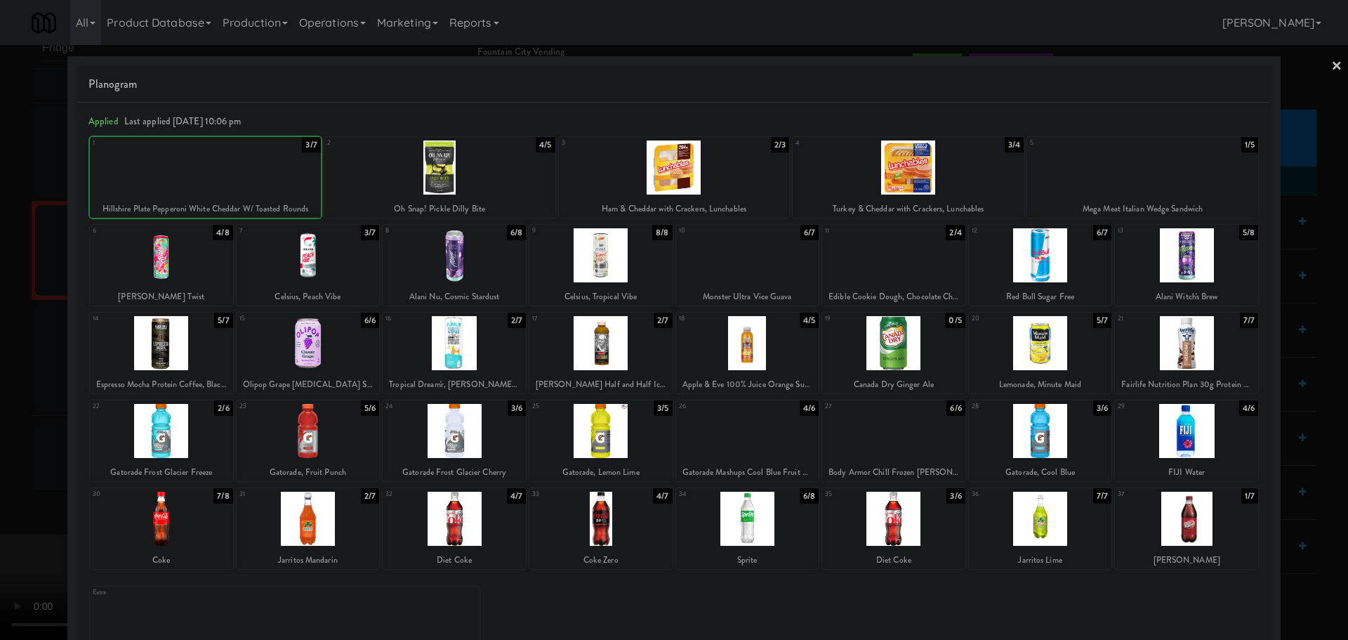
drag, startPoint x: 0, startPoint y: 278, endPoint x: 84, endPoint y: 297, distance: 85.7
click at [1, 279] on div at bounding box center [674, 320] width 1348 height 640
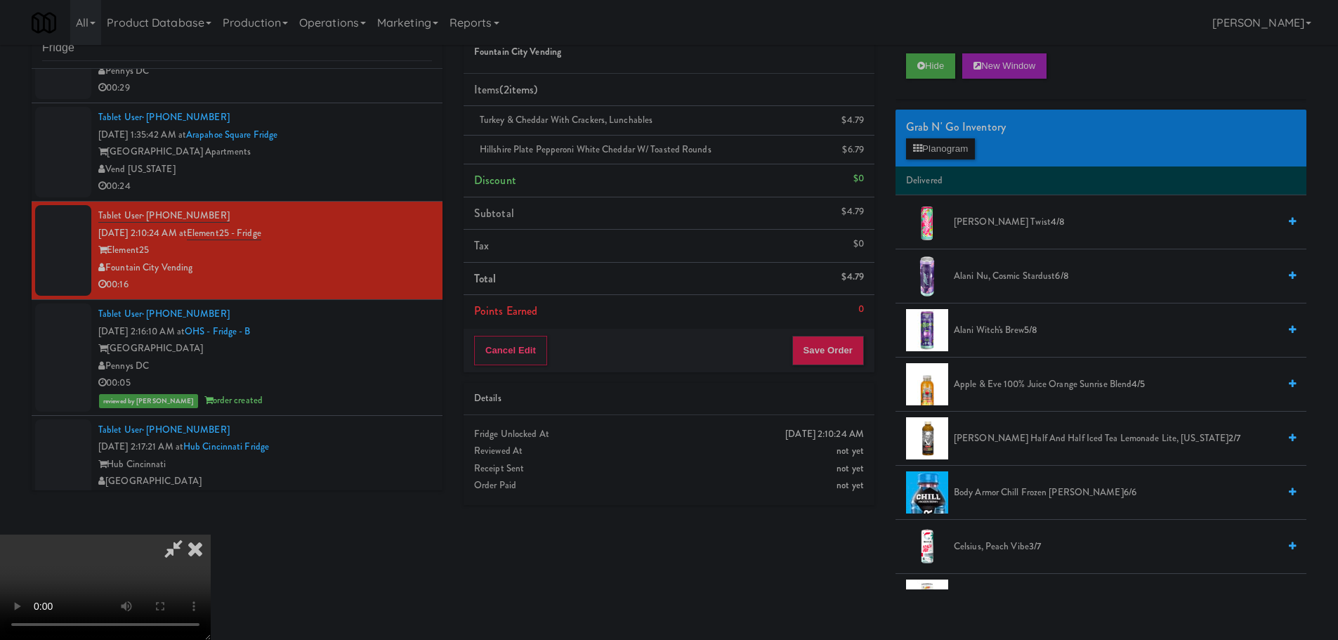
drag, startPoint x: 336, startPoint y: 364, endPoint x: 438, endPoint y: 413, distance: 113.1
click at [211, 534] on video at bounding box center [105, 586] width 211 height 105
click at [834, 338] on button "Save Order" at bounding box center [828, 350] width 72 height 29
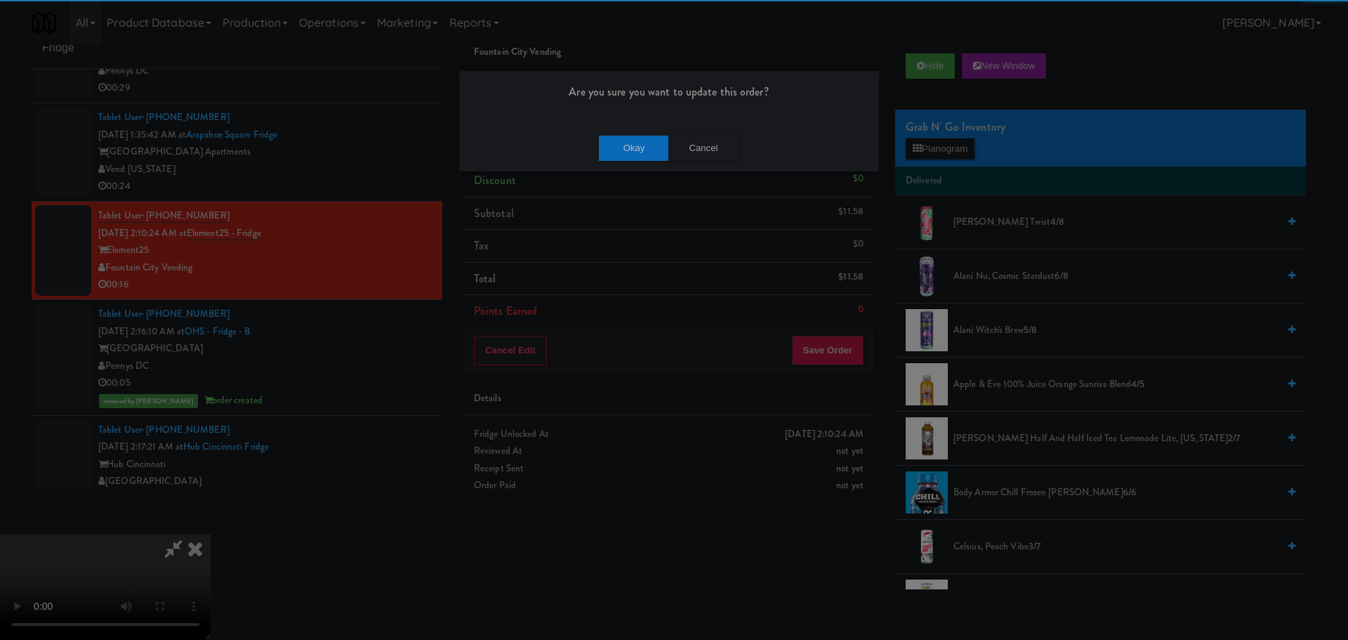
click at [641, 163] on div "Okay Cancel" at bounding box center [669, 147] width 420 height 47
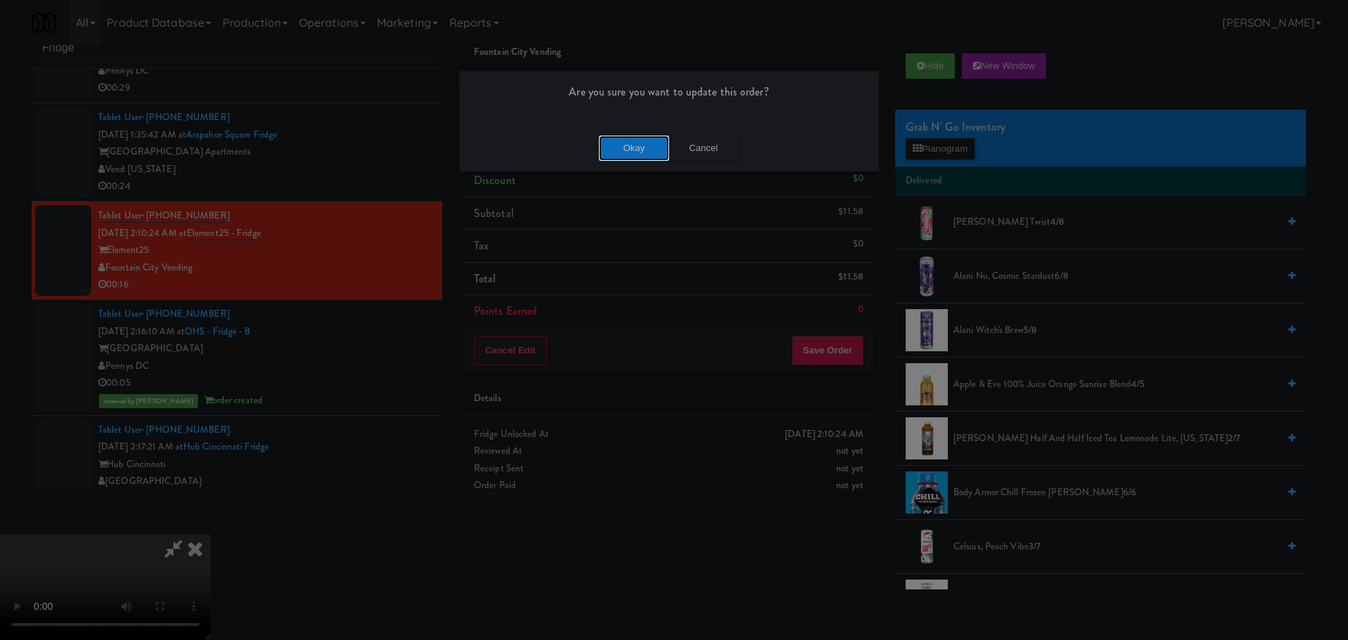
click at [645, 149] on button "Okay" at bounding box center [634, 148] width 70 height 25
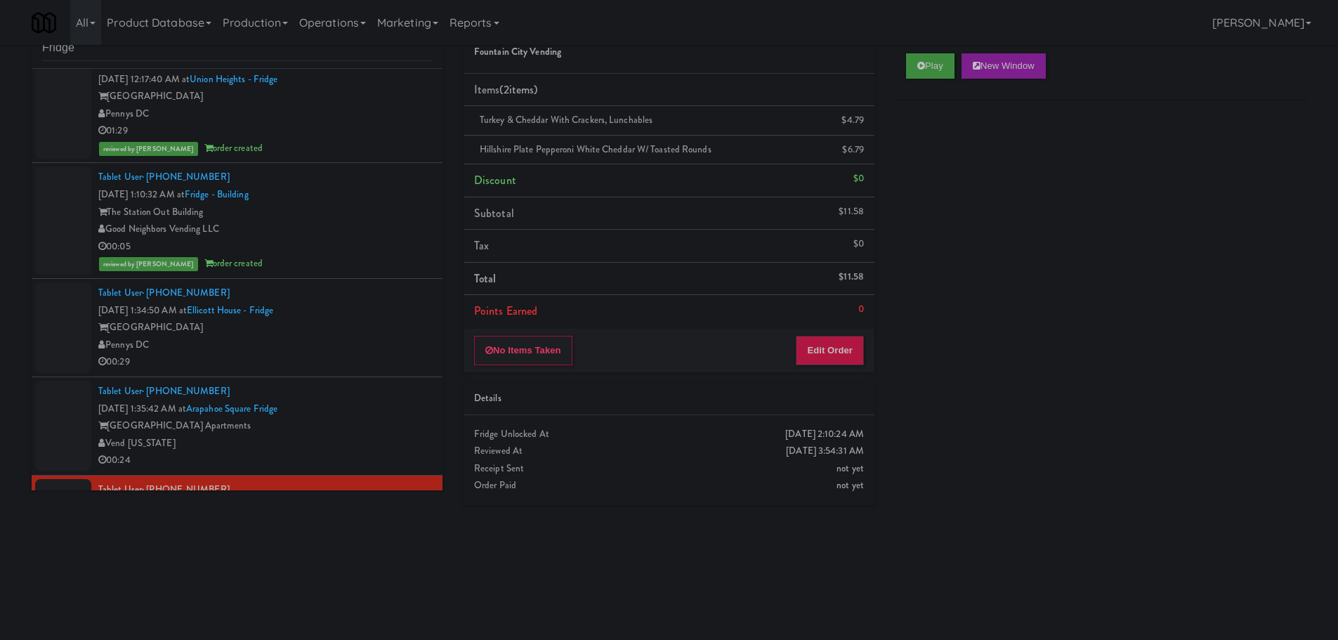
scroll to position [329, 0]
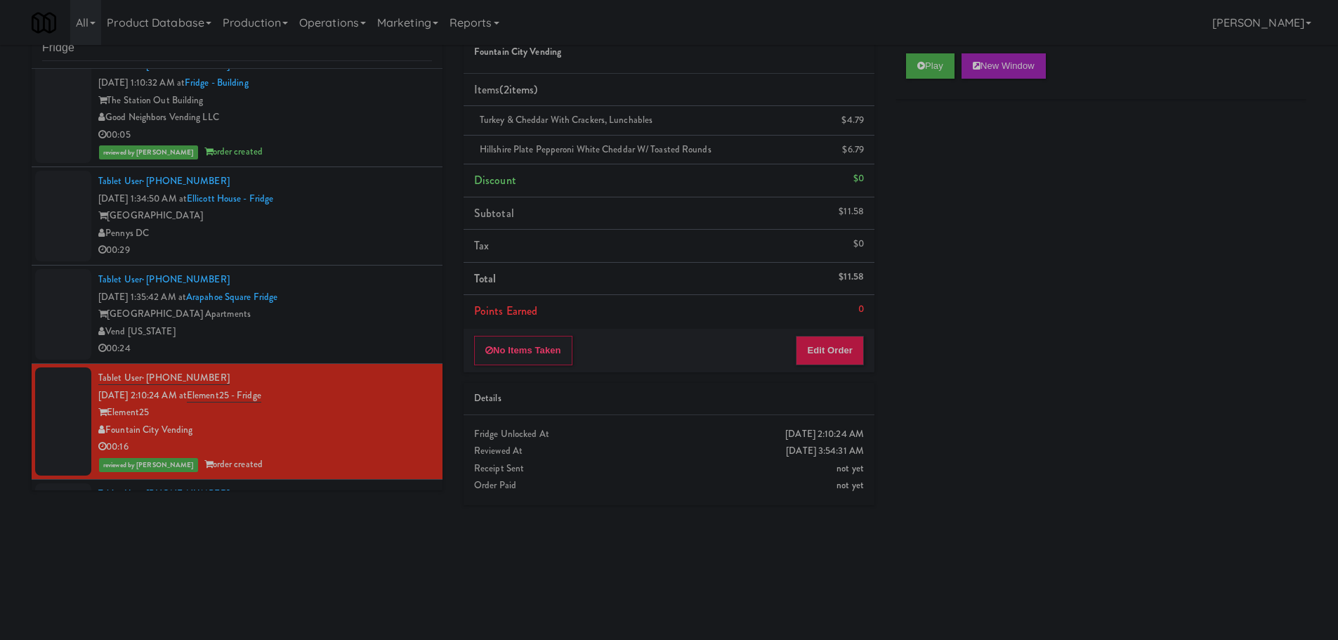
click at [357, 286] on div "Tablet User · (720) 818-5949 [DATE] 1:35:42 AM at [GEOGRAPHIC_DATA] [GEOGRAPHIC…" at bounding box center [265, 314] width 334 height 86
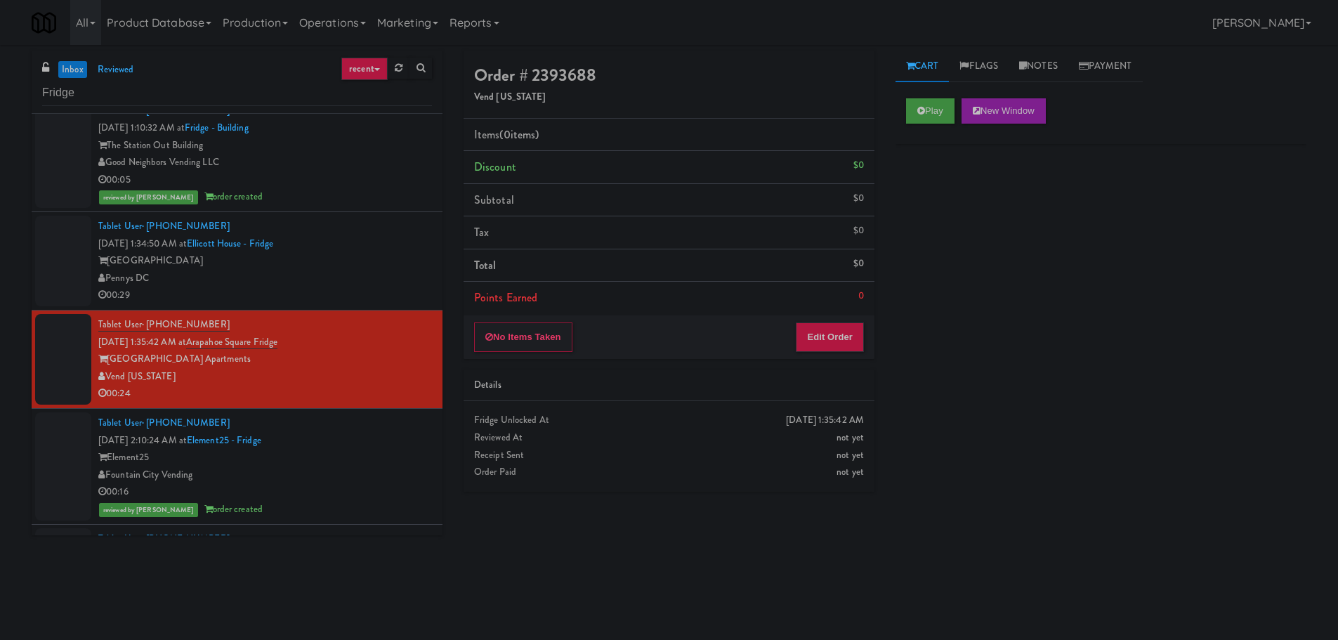
click at [894, 104] on div "Cart Flags Notes Payment Play New Window Primary Flag Clear Flag if unable to d…" at bounding box center [1101, 333] width 432 height 564
click at [923, 105] on button "Play" at bounding box center [930, 110] width 48 height 25
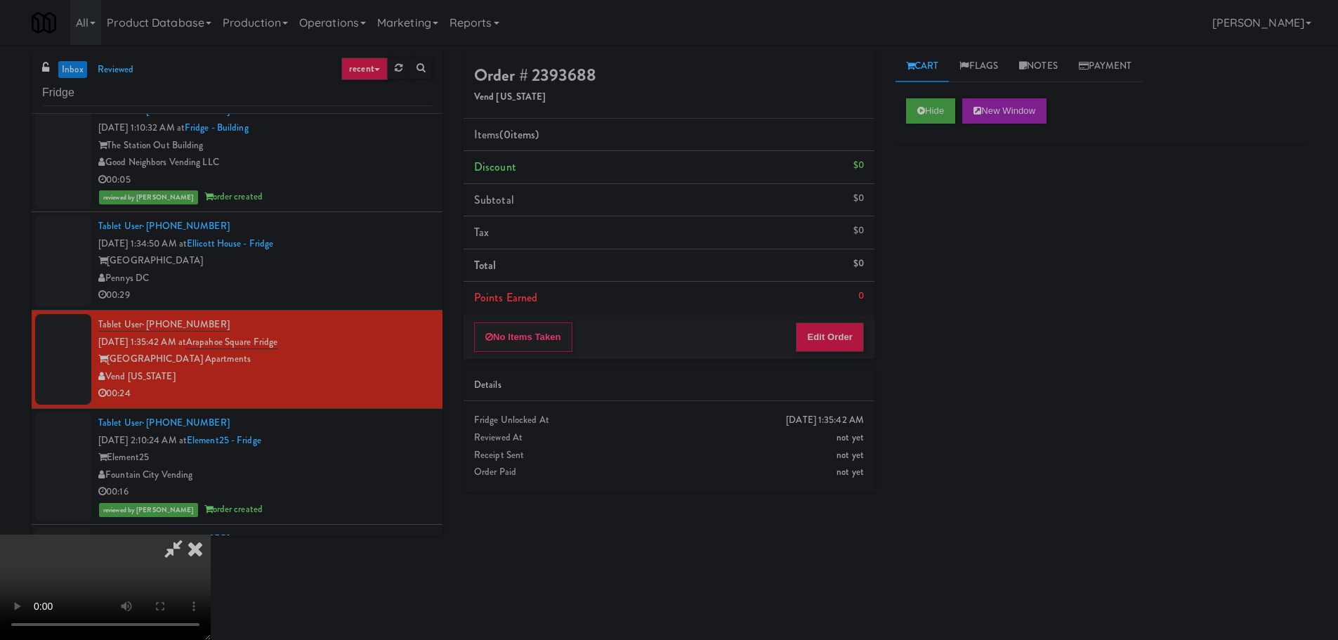
click at [794, 380] on div "Details" at bounding box center [669, 385] width 390 height 18
click at [812, 352] on div "No Items Taken Edit Order" at bounding box center [668, 337] width 411 height 44
click at [817, 345] on button "Edit Order" at bounding box center [830, 336] width 68 height 29
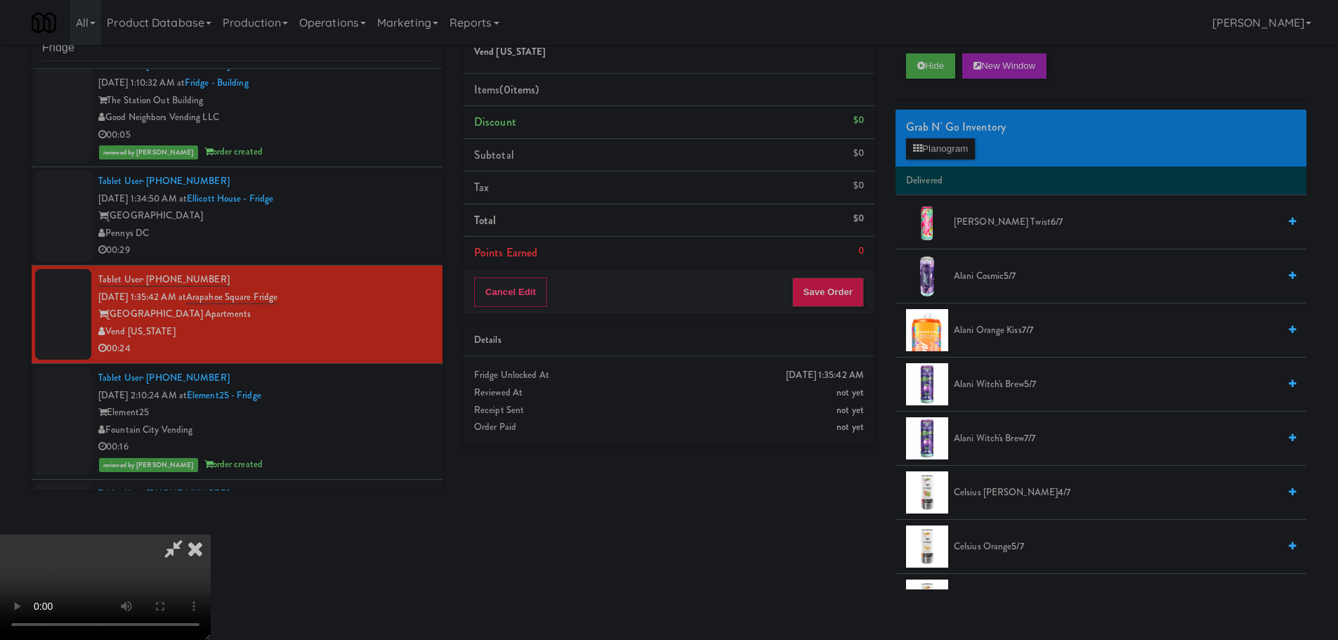
scroll to position [242, 0]
click at [44, 622] on video at bounding box center [105, 586] width 211 height 105
click at [182, 534] on video at bounding box center [105, 586] width 211 height 105
drag, startPoint x: 593, startPoint y: 352, endPoint x: 622, endPoint y: 343, distance: 30.0
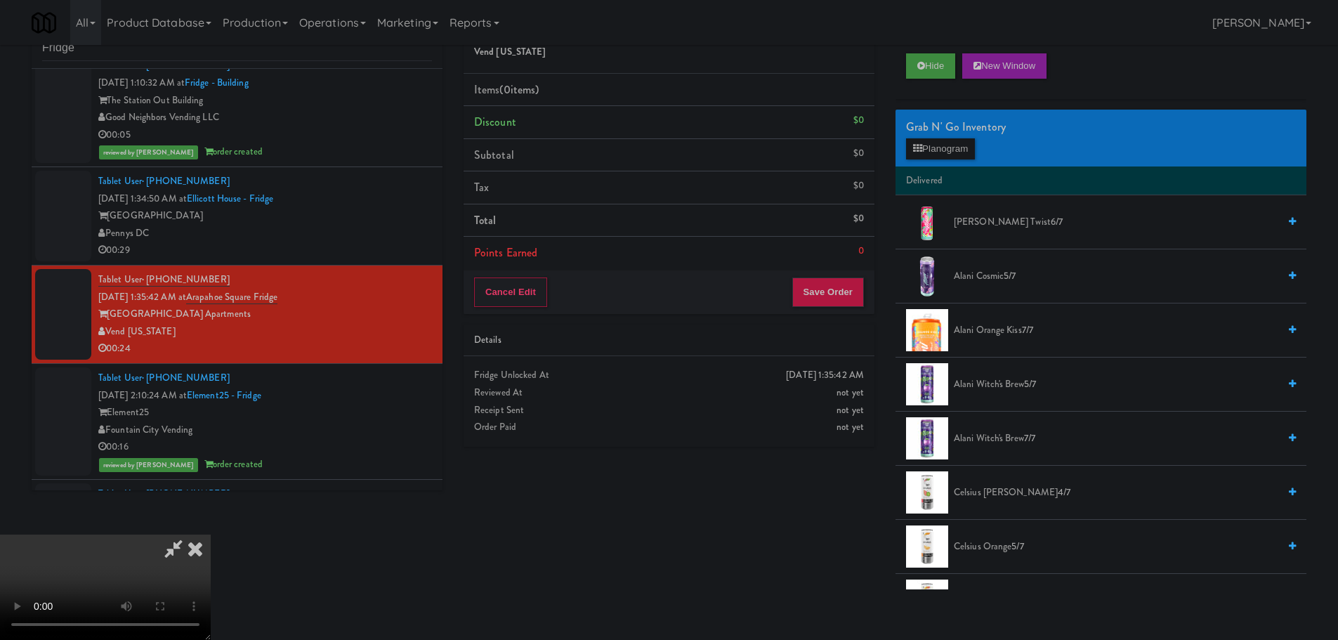
click at [211, 534] on video at bounding box center [105, 586] width 211 height 105
click at [955, 152] on button "Planogram" at bounding box center [940, 148] width 69 height 21
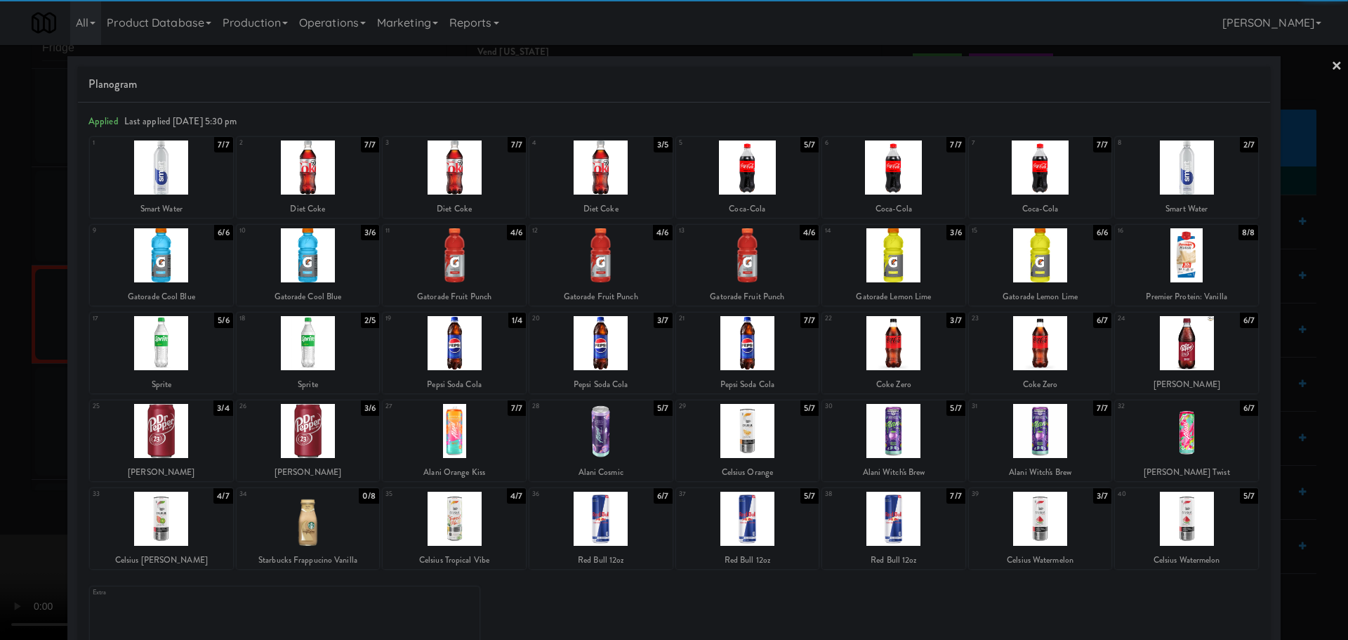
click at [1181, 345] on div at bounding box center [1186, 343] width 143 height 54
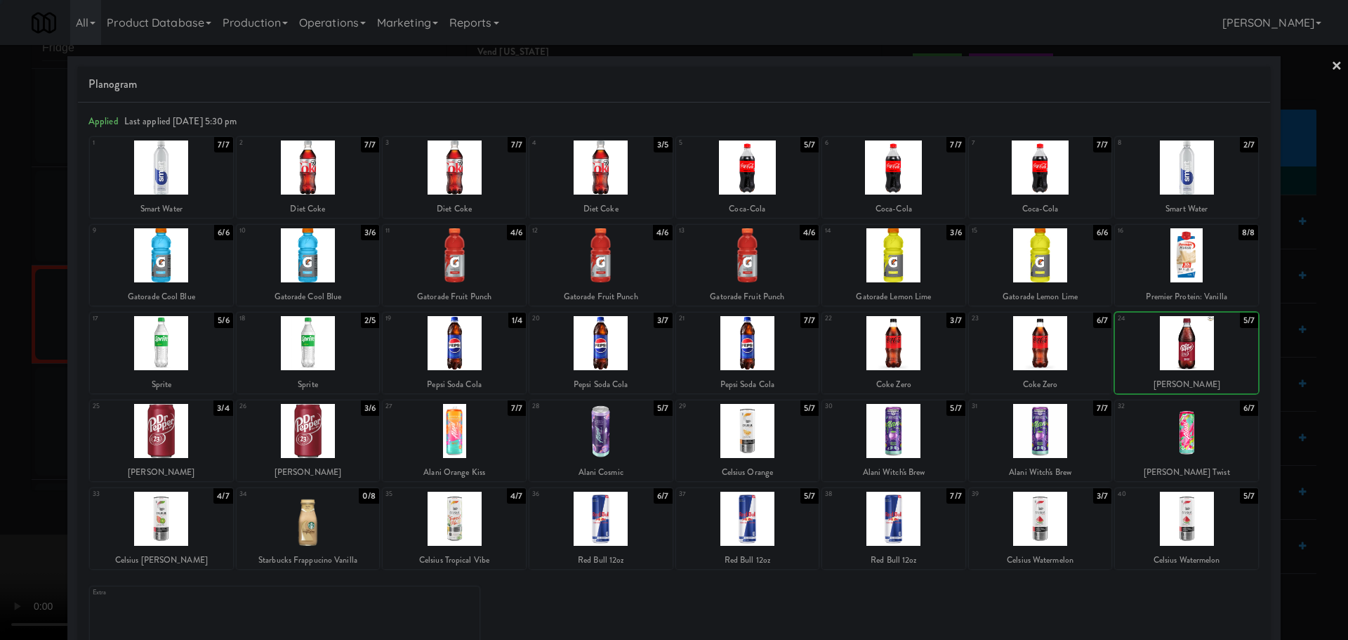
click at [0, 446] on div at bounding box center [674, 320] width 1348 height 640
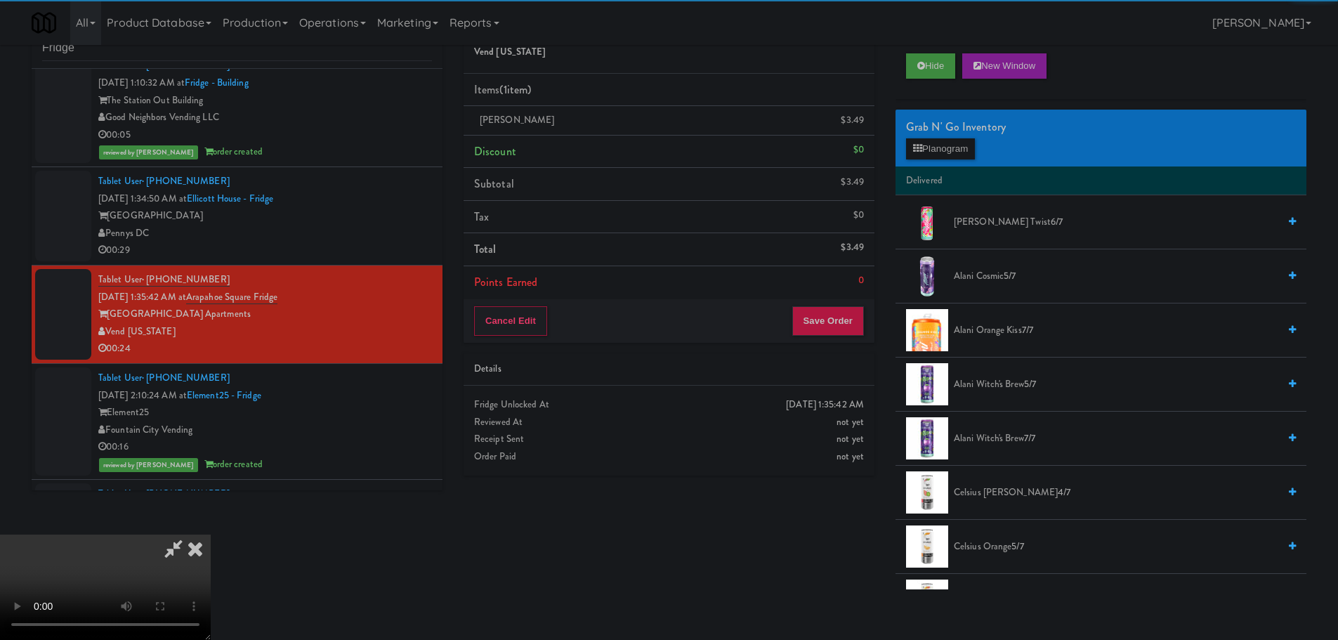
click at [211, 534] on video at bounding box center [105, 586] width 211 height 105
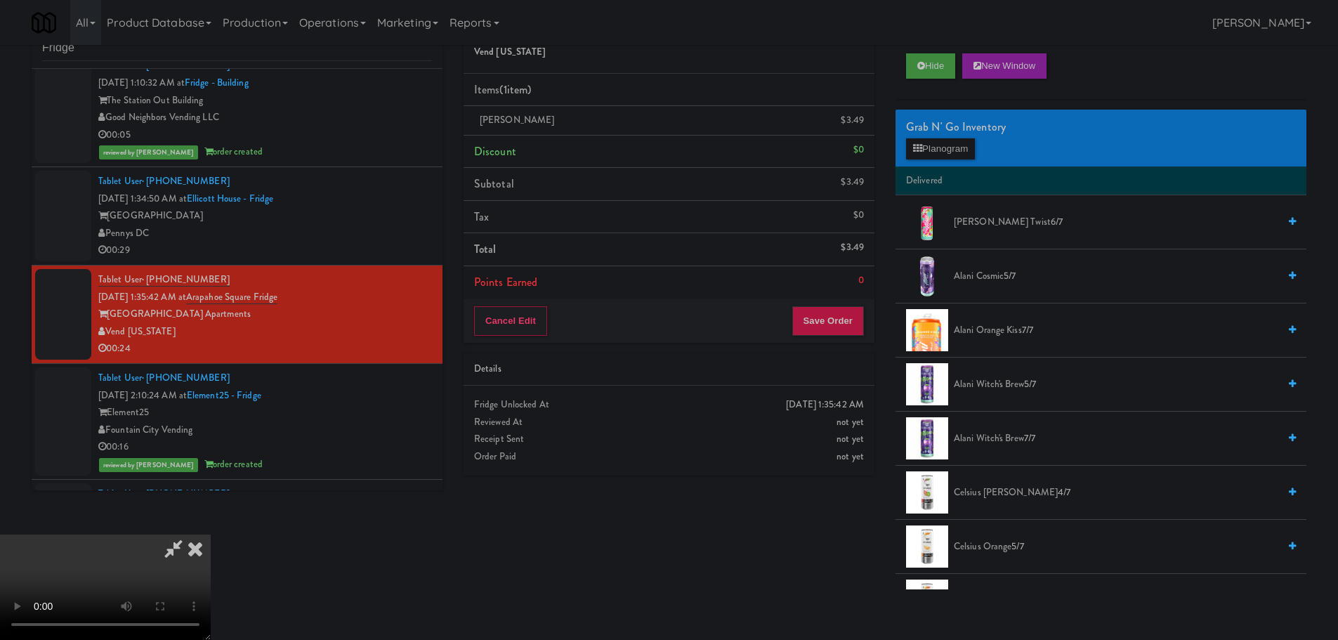
click at [211, 534] on video at bounding box center [105, 586] width 211 height 105
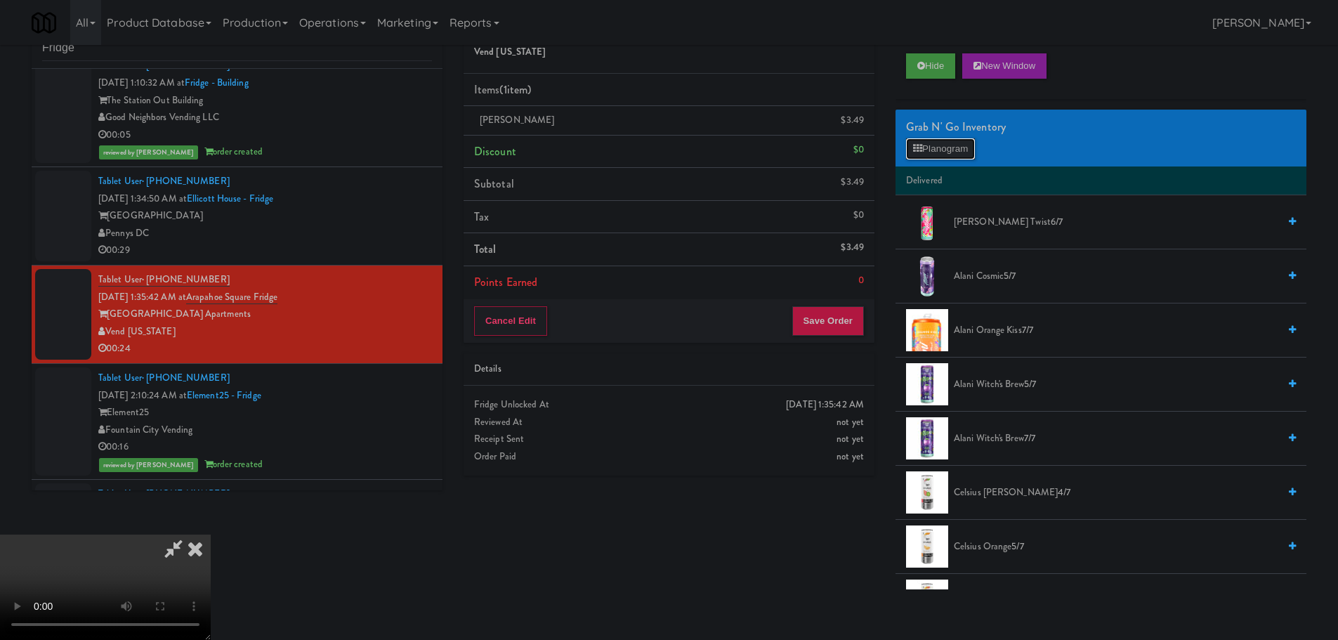
click at [932, 142] on button "Planogram" at bounding box center [940, 148] width 69 height 21
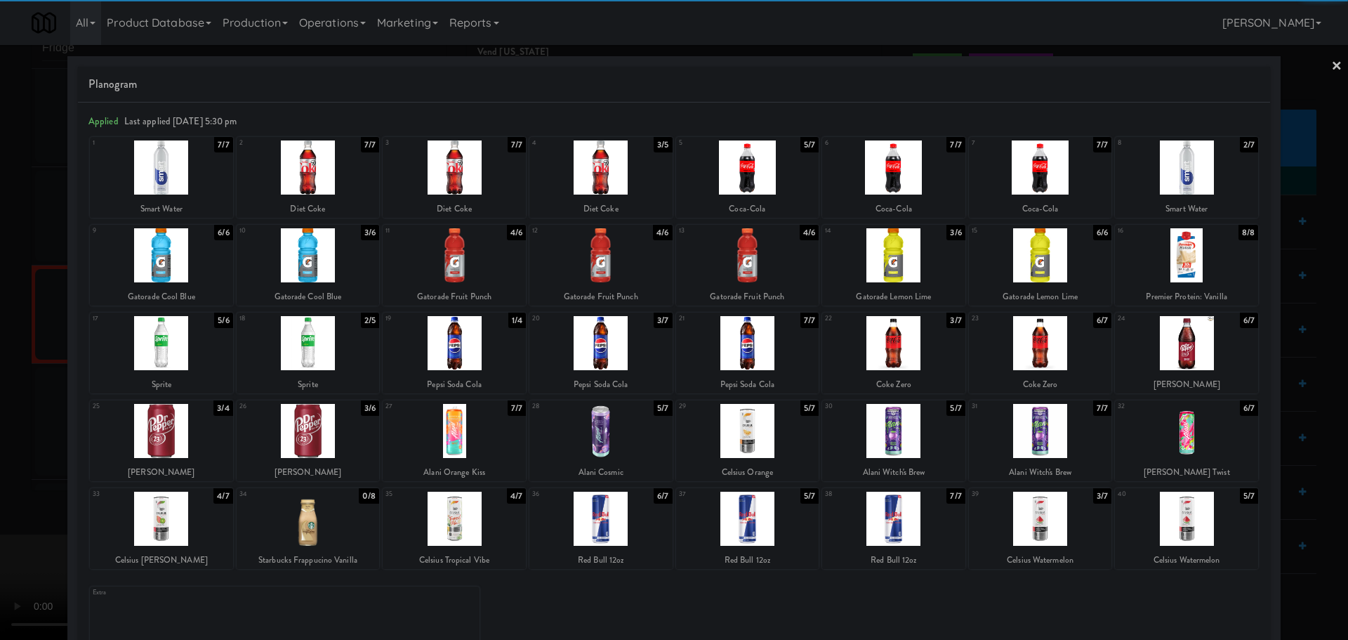
click at [329, 250] on div at bounding box center [308, 255] width 143 height 54
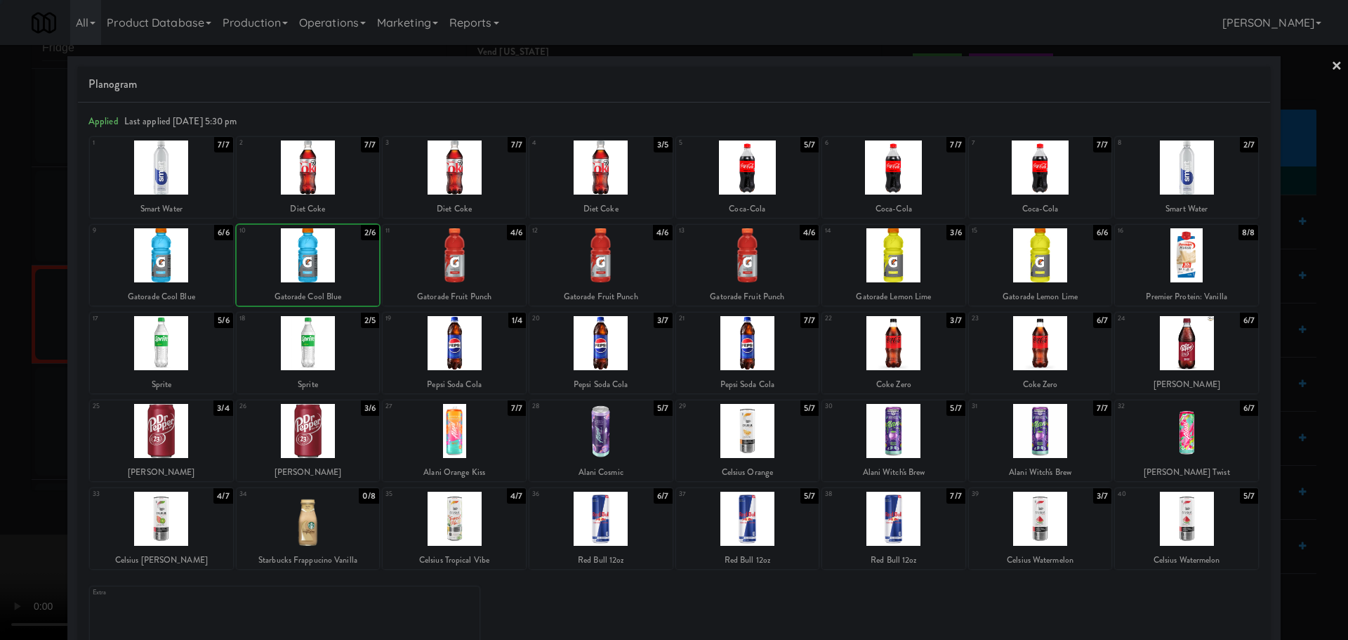
drag, startPoint x: 0, startPoint y: 411, endPoint x: 188, endPoint y: 364, distance: 193.8
click at [5, 413] on div at bounding box center [674, 320] width 1348 height 640
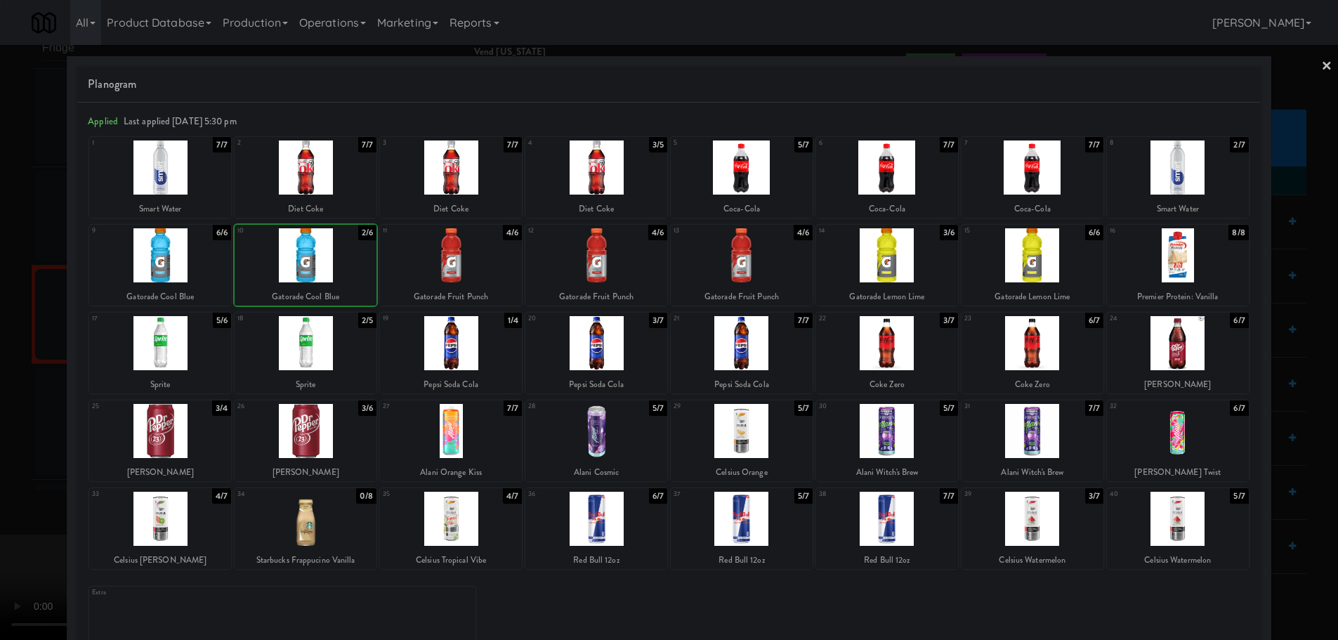
click at [211, 534] on video at bounding box center [105, 586] width 211 height 105
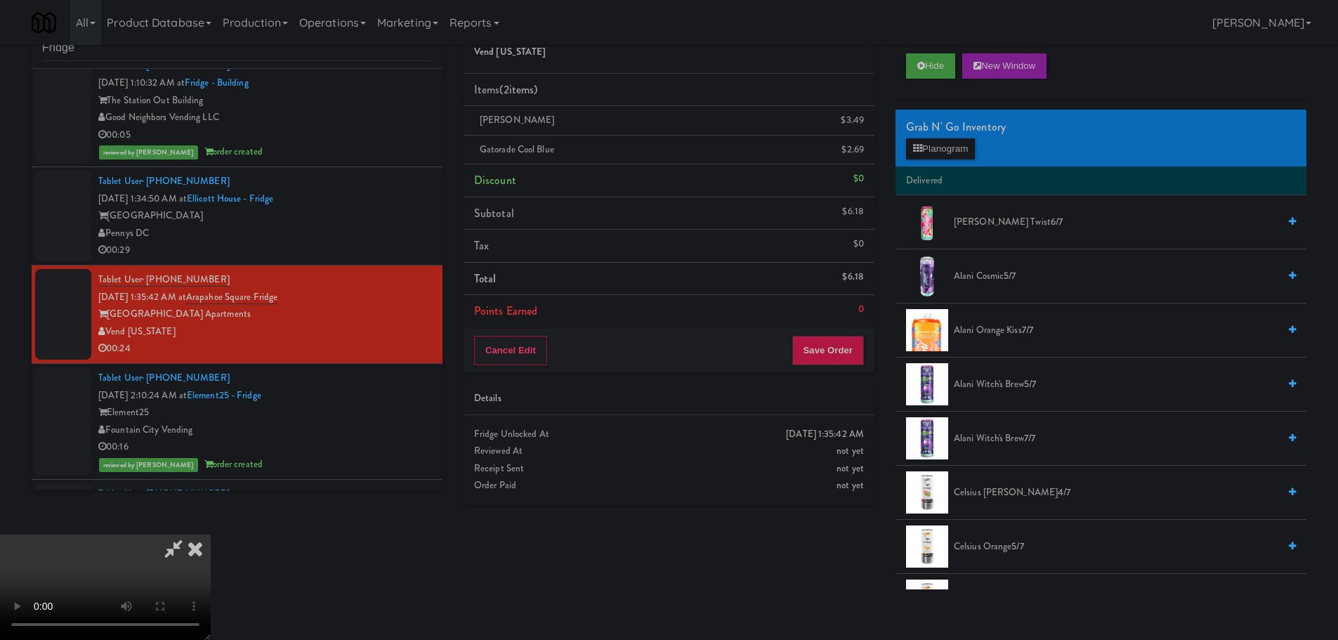
scroll to position [242, 0]
click at [838, 357] on button "Save Order" at bounding box center [828, 350] width 72 height 29
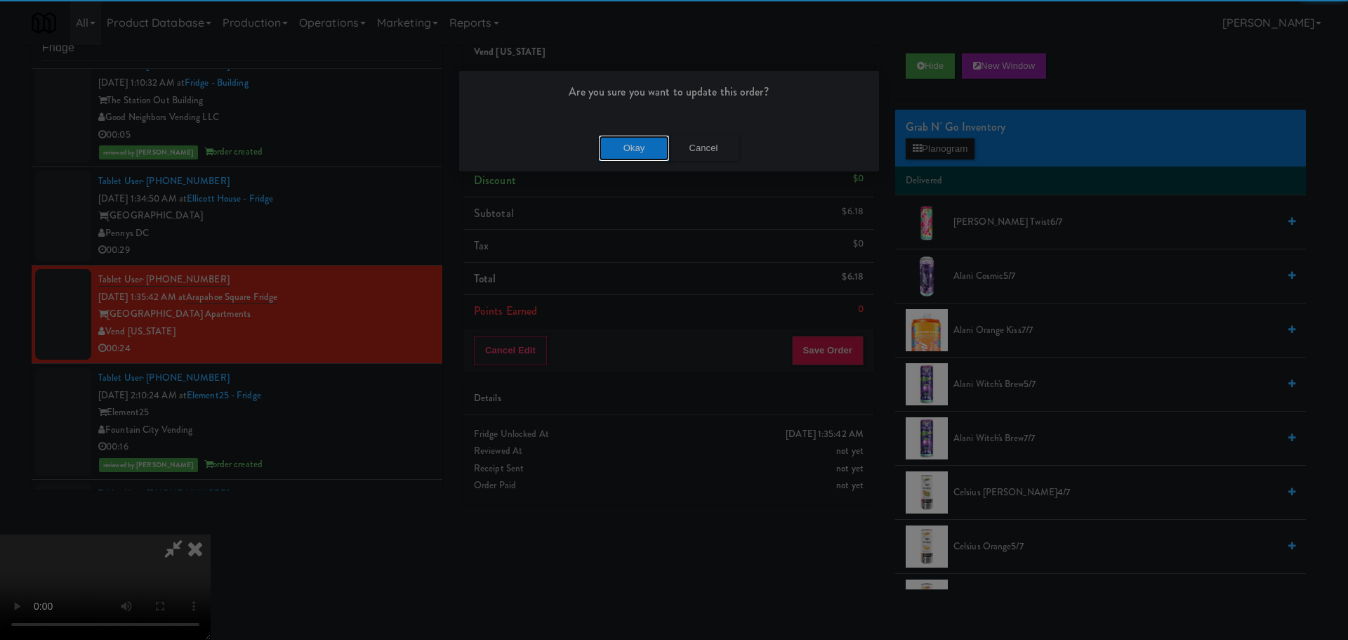
click at [645, 152] on button "Okay" at bounding box center [634, 148] width 70 height 25
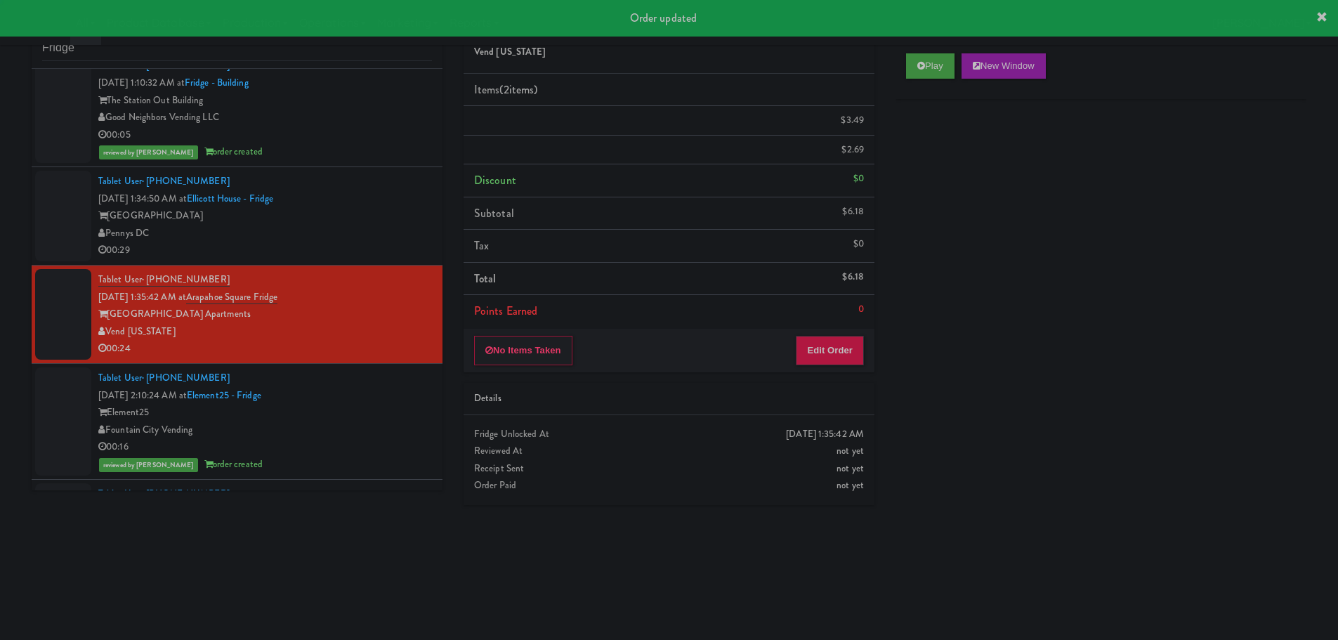
scroll to position [0, 0]
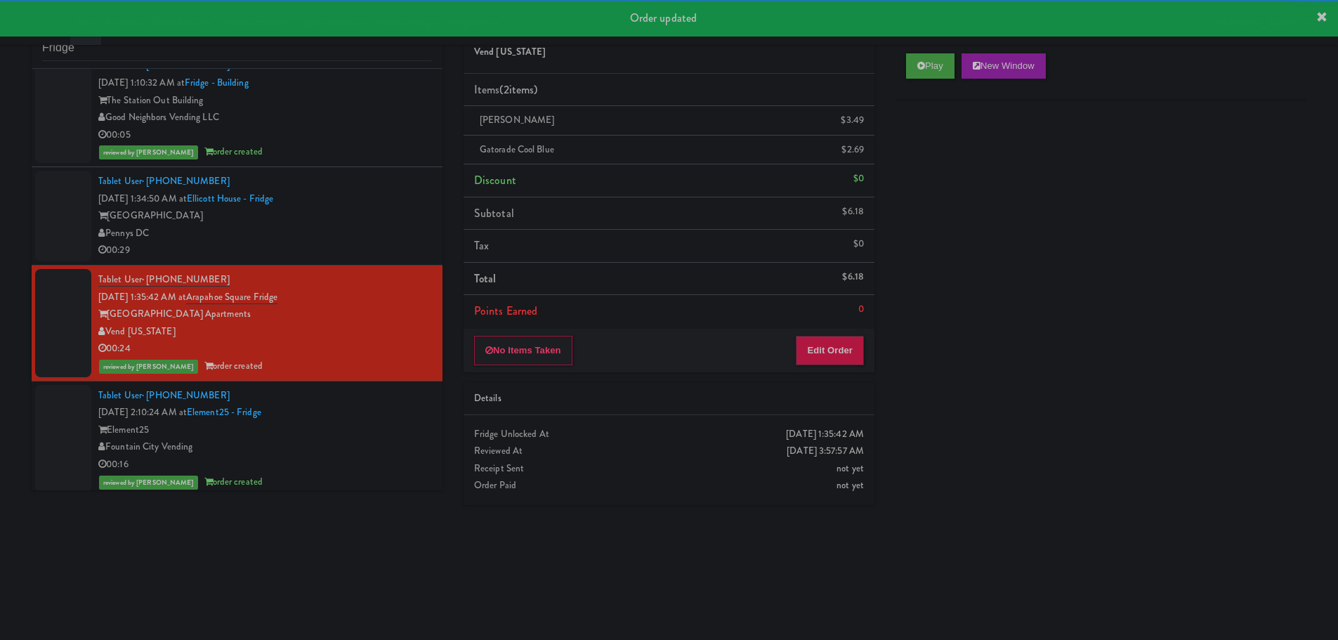
click at [339, 237] on div "Pennys DC" at bounding box center [265, 234] width 334 height 18
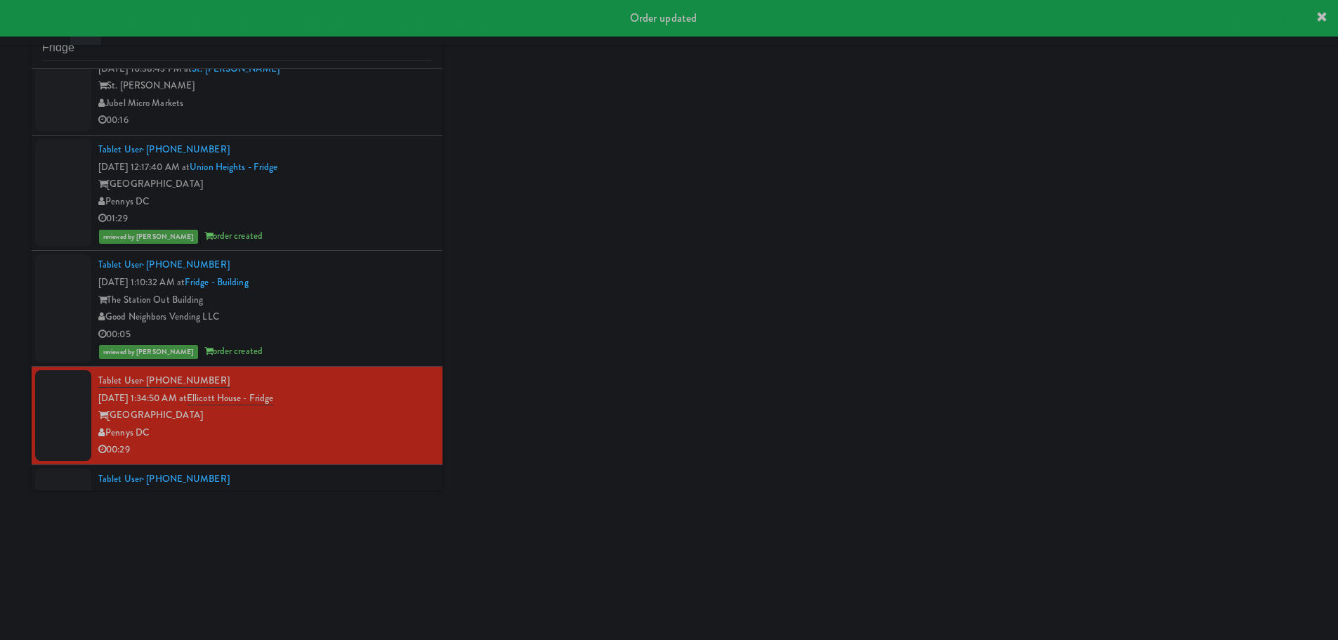
scroll to position [119, 0]
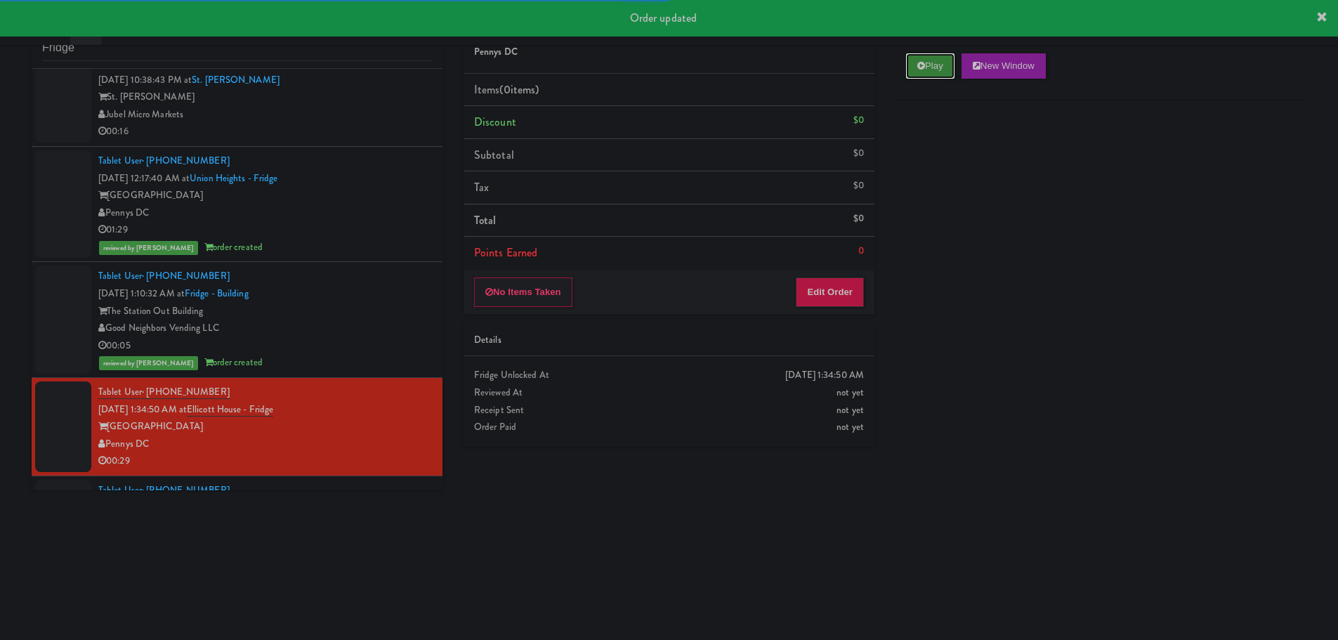
click at [928, 67] on button "Play" at bounding box center [930, 65] width 48 height 25
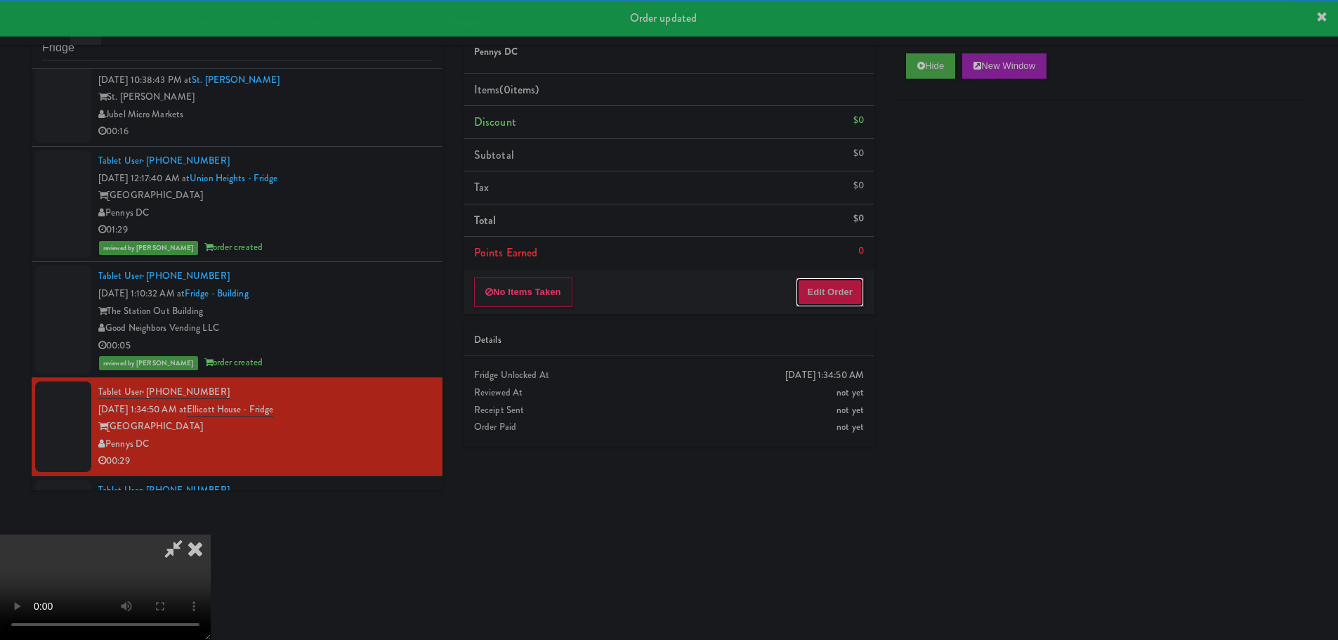
click at [836, 304] on button "Edit Order" at bounding box center [830, 291] width 68 height 29
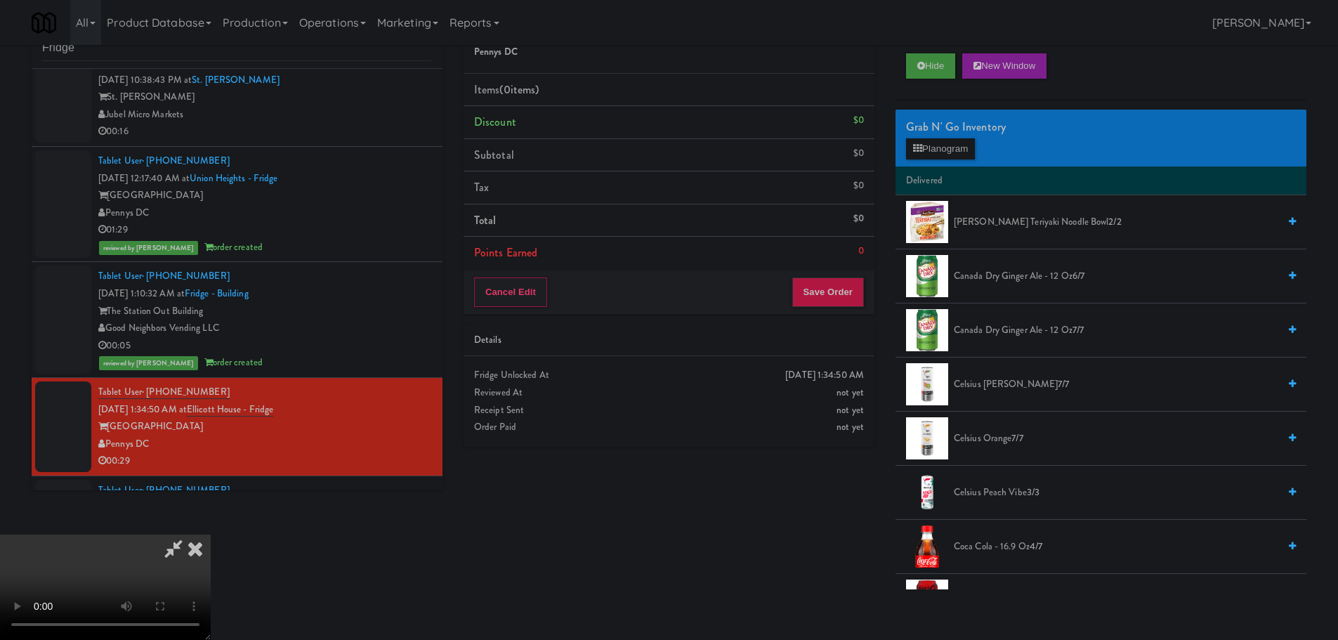
scroll to position [0, 0]
click at [211, 534] on video at bounding box center [105, 586] width 211 height 105
click at [930, 158] on div "Grab N' Go Inventory Planogram" at bounding box center [1100, 138] width 411 height 57
click at [932, 145] on button "Planogram" at bounding box center [940, 148] width 69 height 21
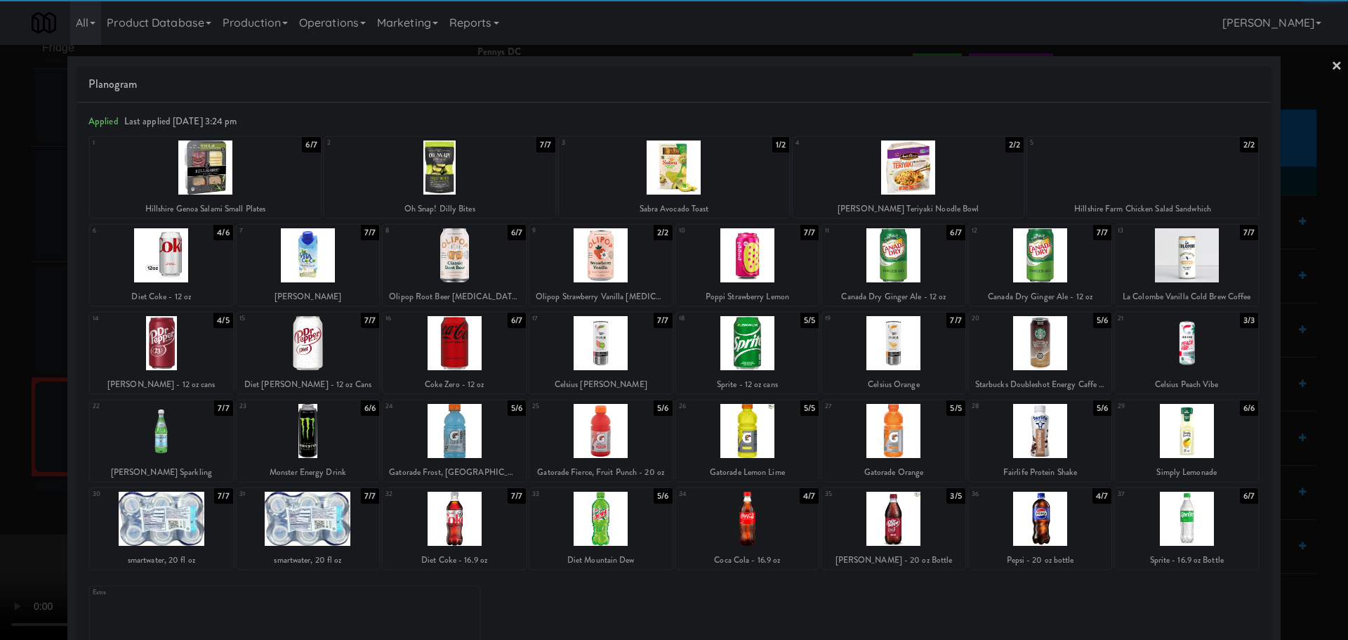
click at [890, 522] on div at bounding box center [893, 519] width 143 height 54
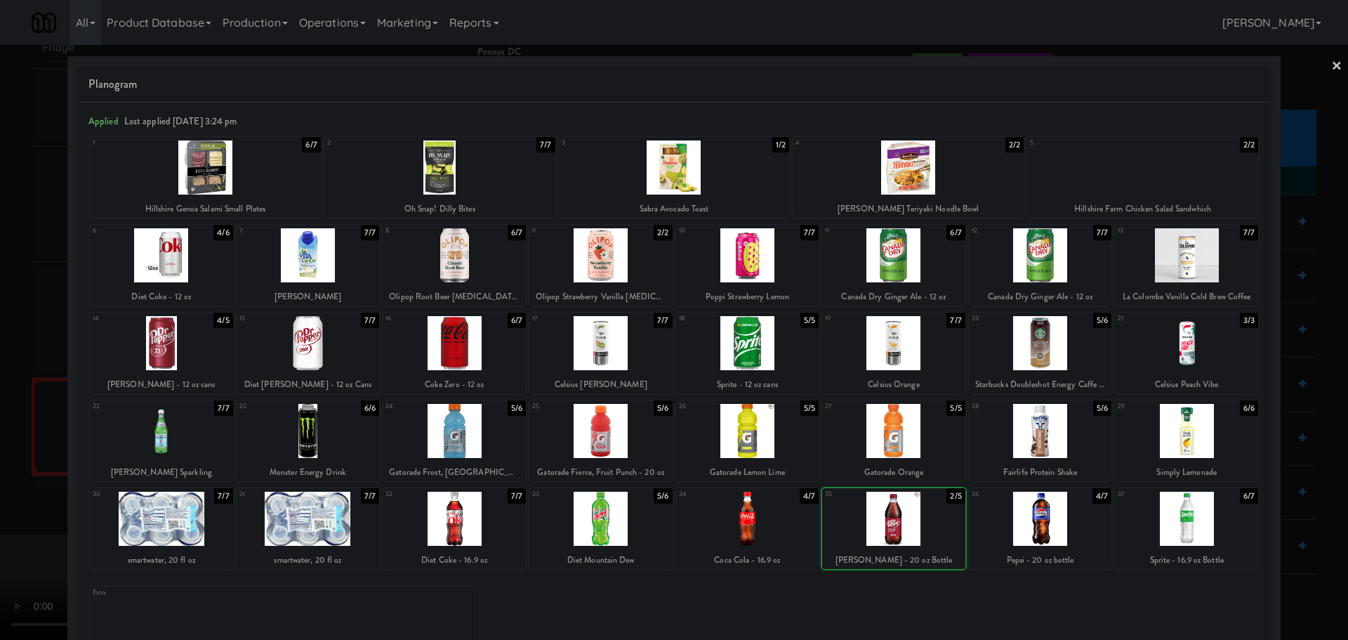
drag, startPoint x: 8, startPoint y: 462, endPoint x: 145, endPoint y: 402, distance: 149.7
click at [11, 462] on div at bounding box center [674, 320] width 1348 height 640
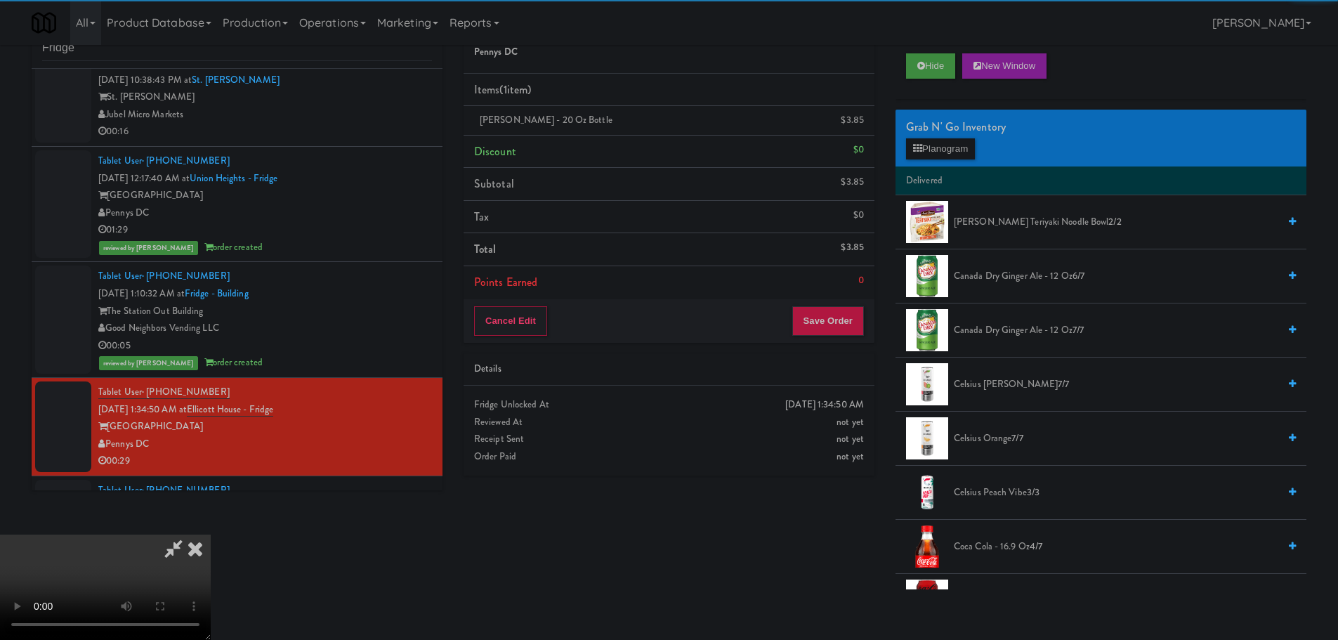
drag, startPoint x: 145, startPoint y: 402, endPoint x: 329, endPoint y: 349, distance: 191.4
click at [145, 534] on video at bounding box center [105, 586] width 211 height 105
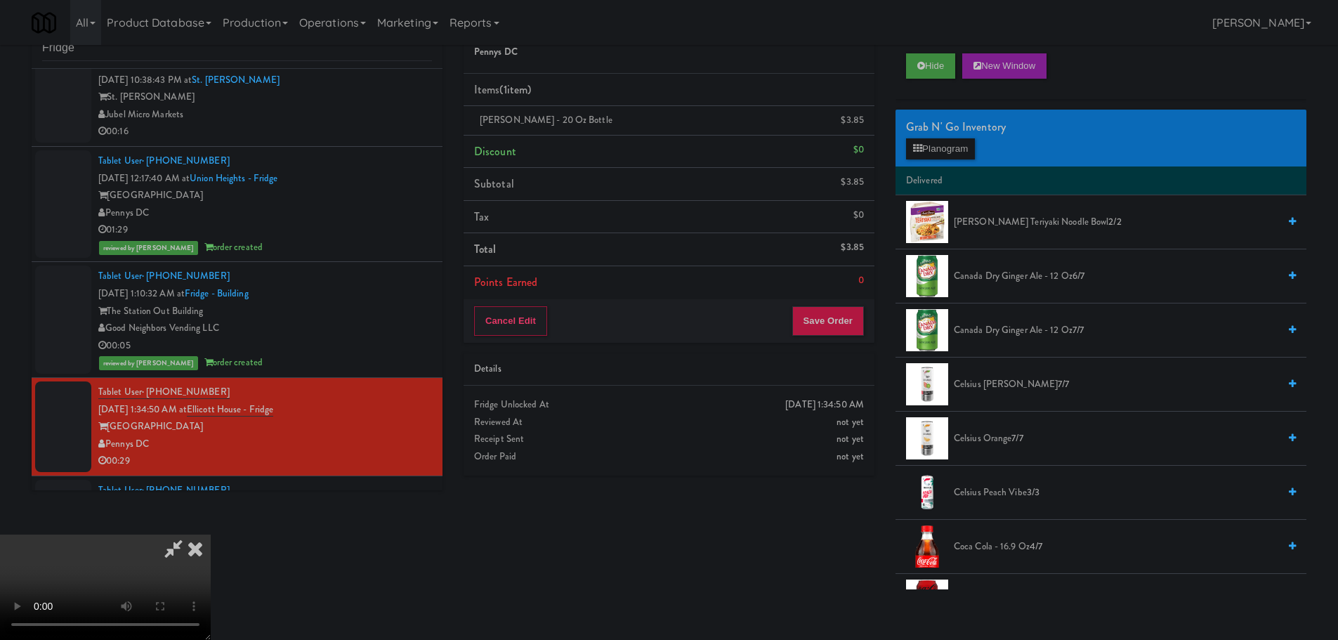
click at [211, 534] on video at bounding box center [105, 586] width 211 height 105
click at [933, 157] on button "Planogram" at bounding box center [940, 148] width 69 height 21
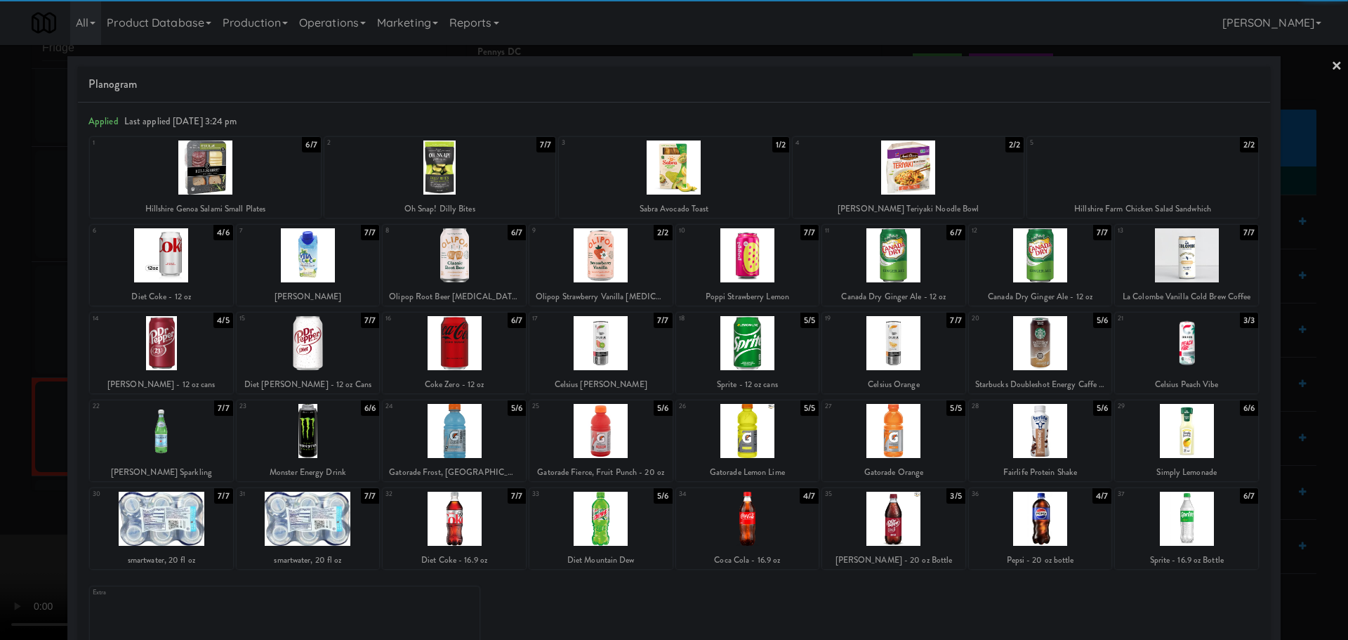
click at [760, 517] on div at bounding box center [747, 519] width 143 height 54
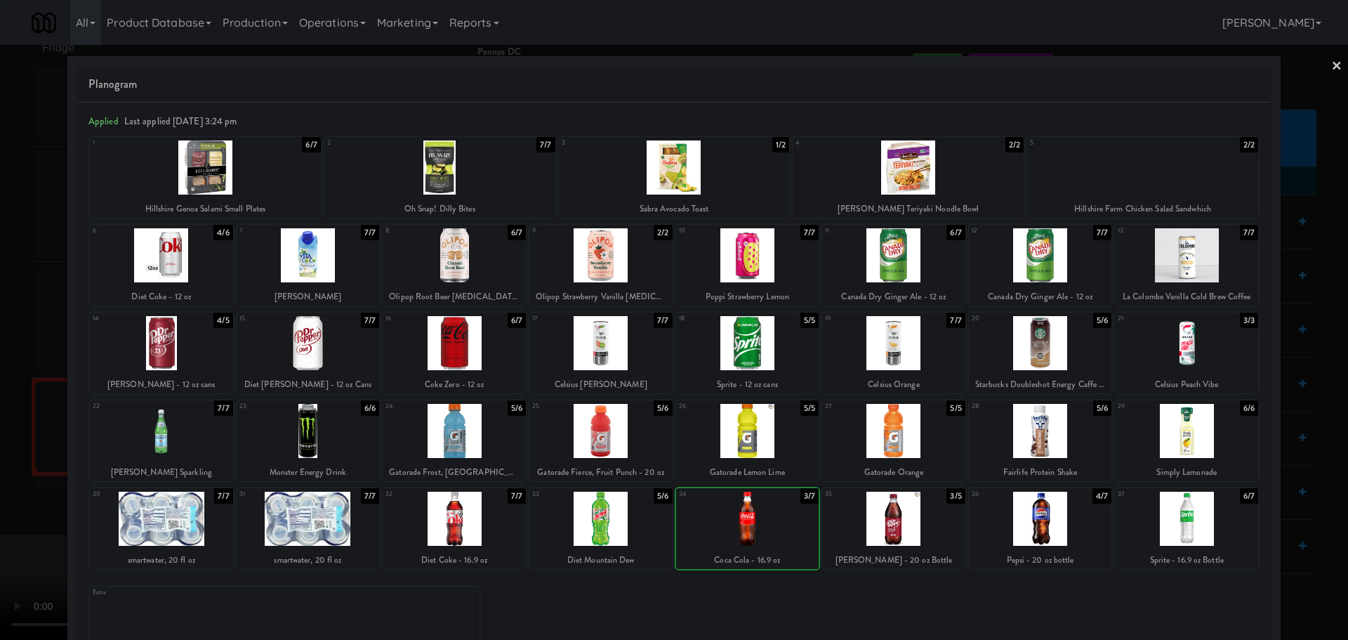
click at [0, 517] on div at bounding box center [674, 320] width 1348 height 640
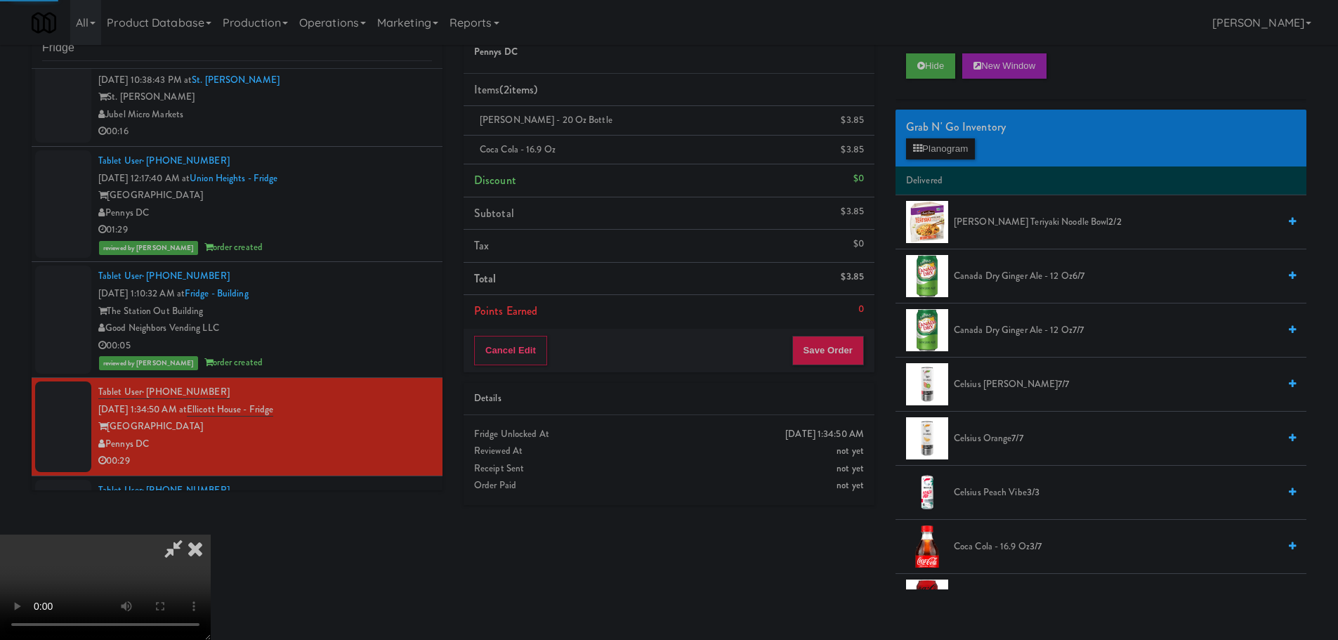
drag, startPoint x: 248, startPoint y: 454, endPoint x: 320, endPoint y: 455, distance: 72.3
click at [211, 534] on video at bounding box center [105, 586] width 211 height 105
click at [945, 145] on button "Planogram" at bounding box center [940, 148] width 69 height 21
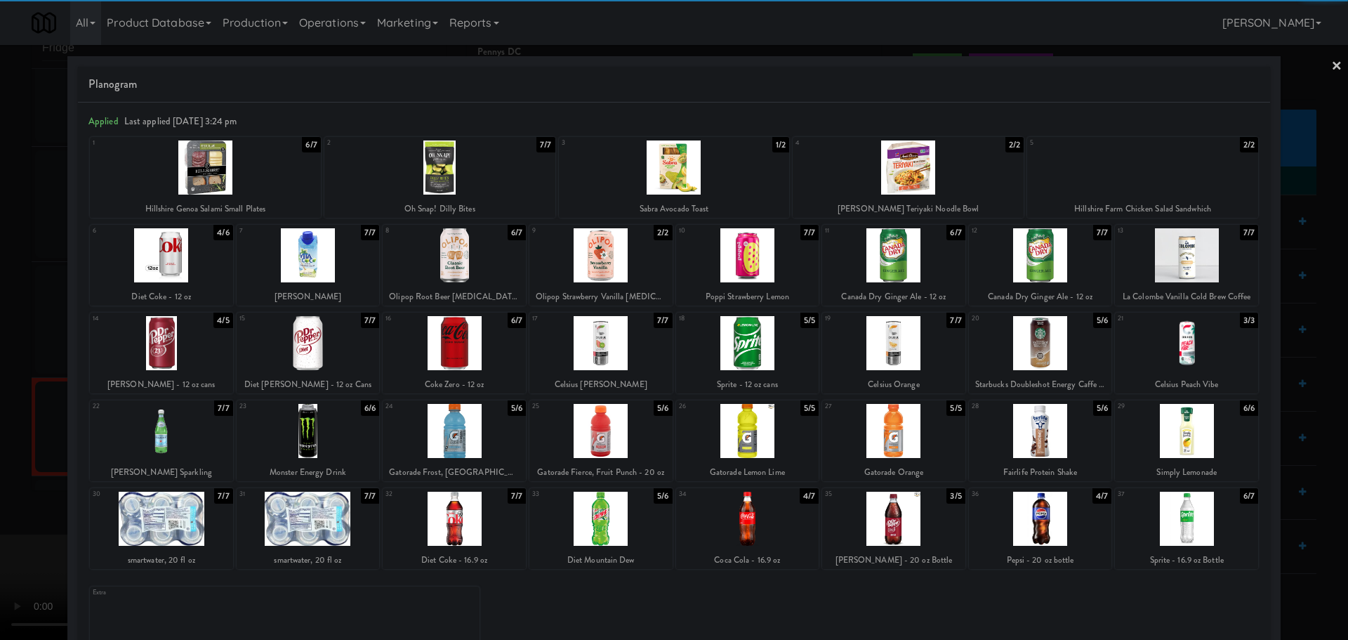
click at [1178, 428] on div at bounding box center [1186, 431] width 143 height 54
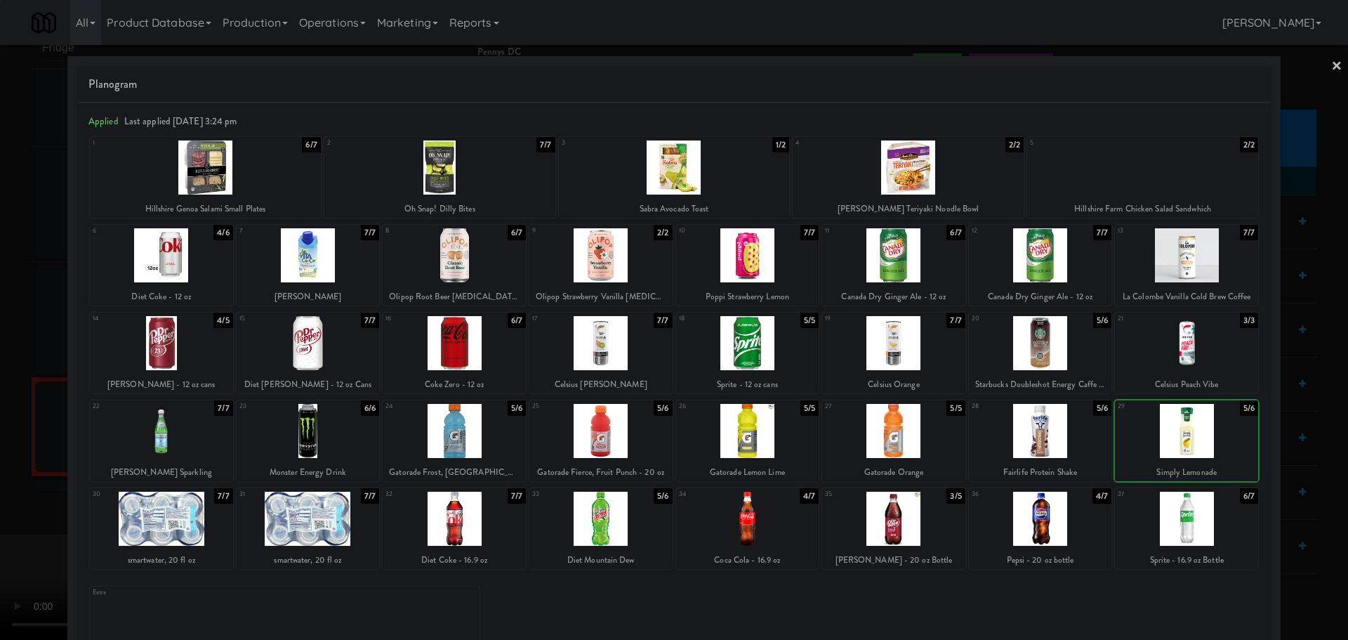
click at [0, 393] on div at bounding box center [674, 320] width 1348 height 640
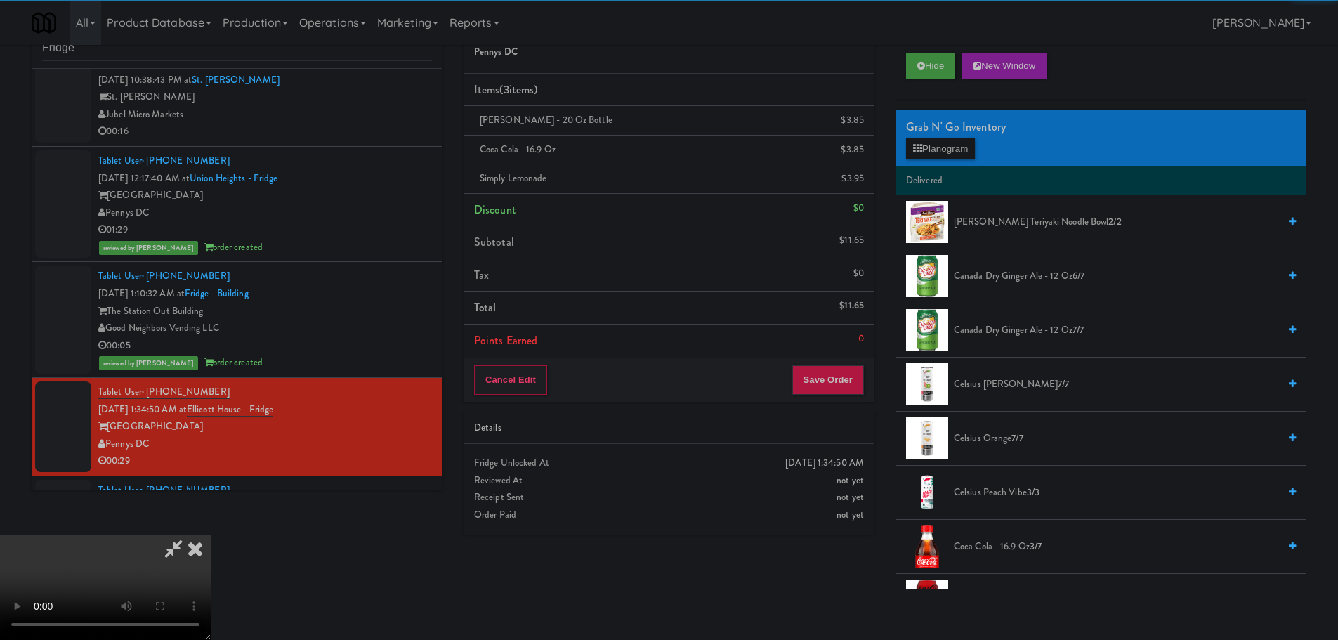
drag, startPoint x: 447, startPoint y: 313, endPoint x: 509, endPoint y: 326, distance: 63.1
click at [211, 534] on video at bounding box center [105, 586] width 211 height 105
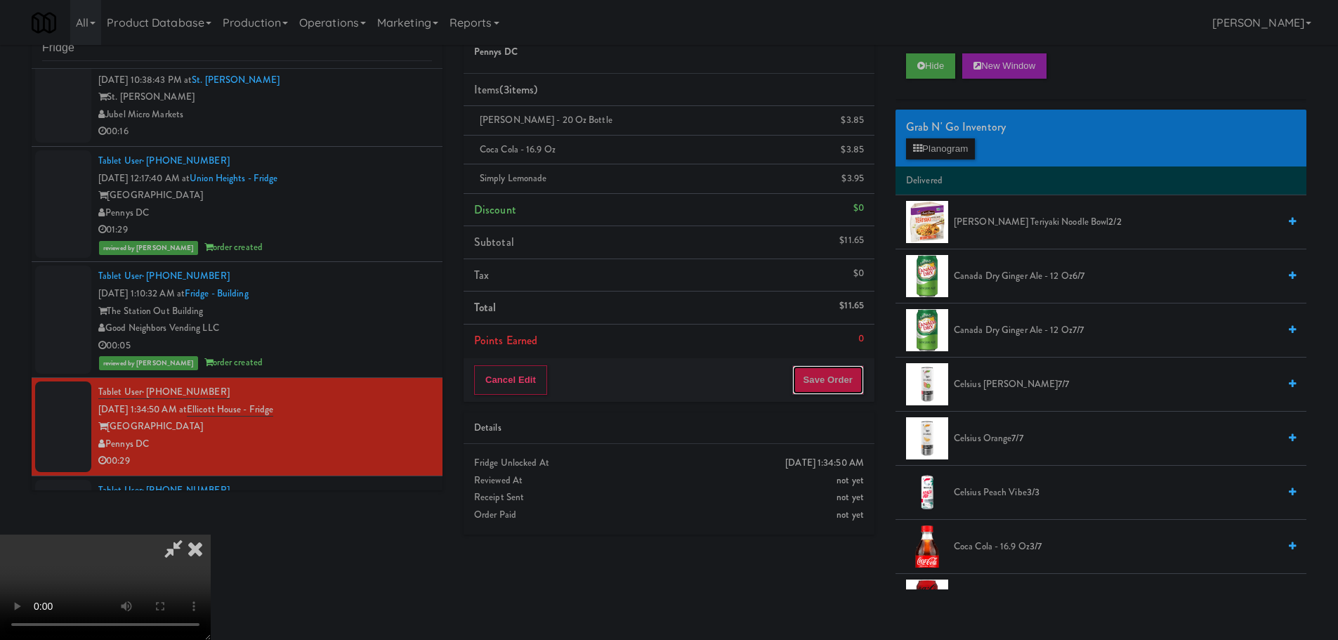
click at [820, 378] on button "Save Order" at bounding box center [828, 379] width 72 height 29
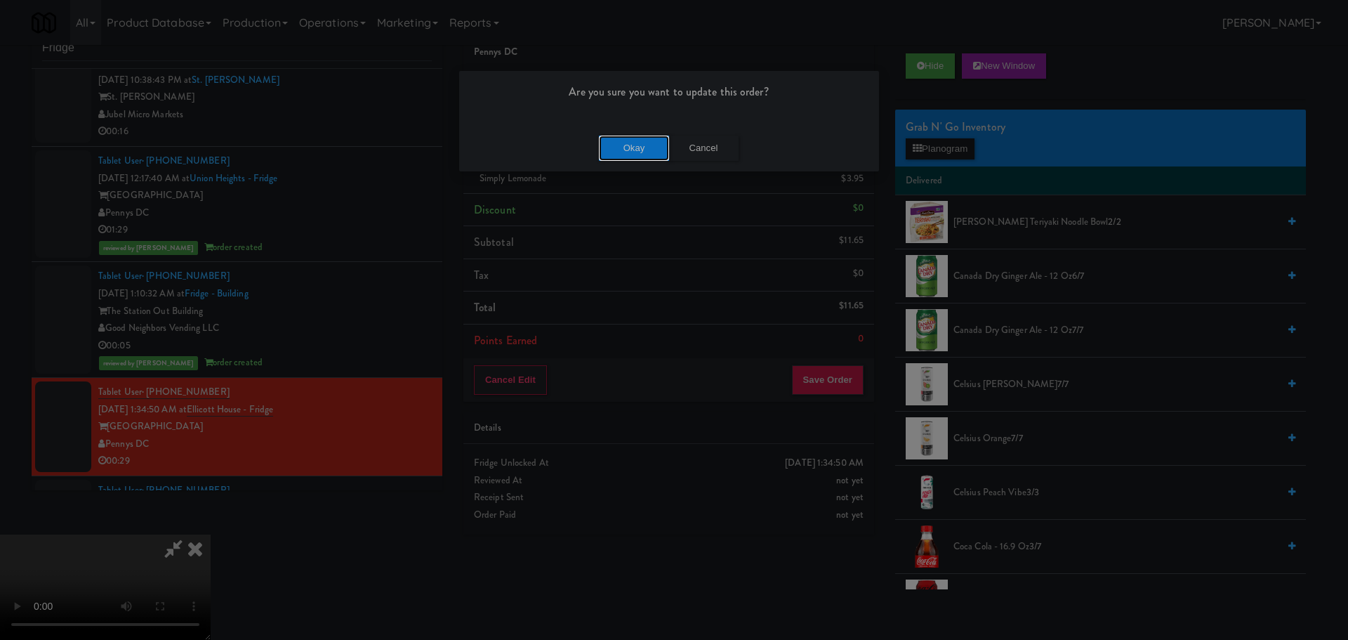
click at [631, 146] on button "Okay" at bounding box center [634, 148] width 70 height 25
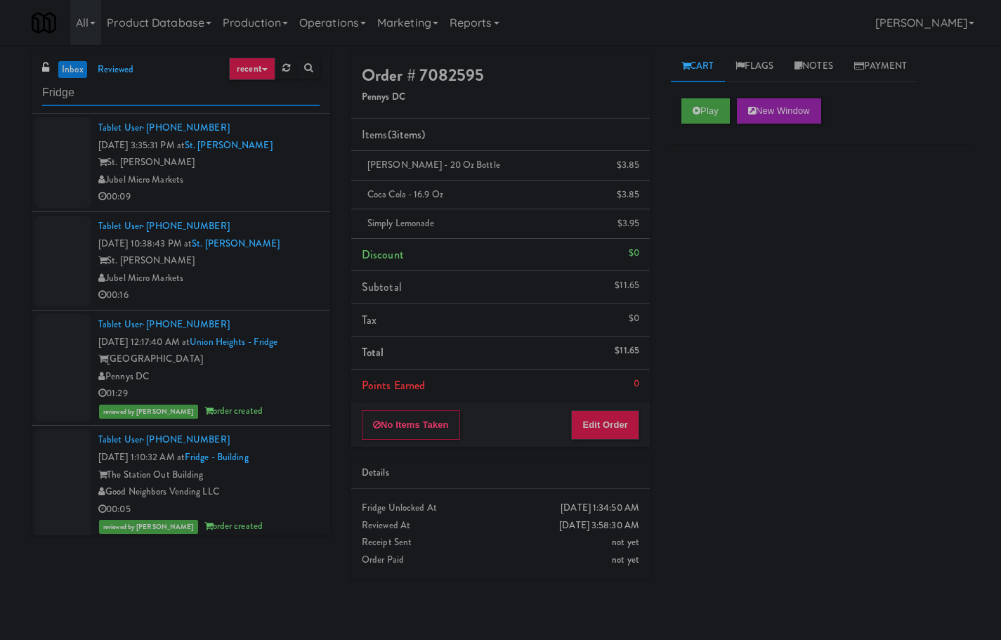
click at [95, 86] on input "Fridge" at bounding box center [180, 93] width 277 height 26
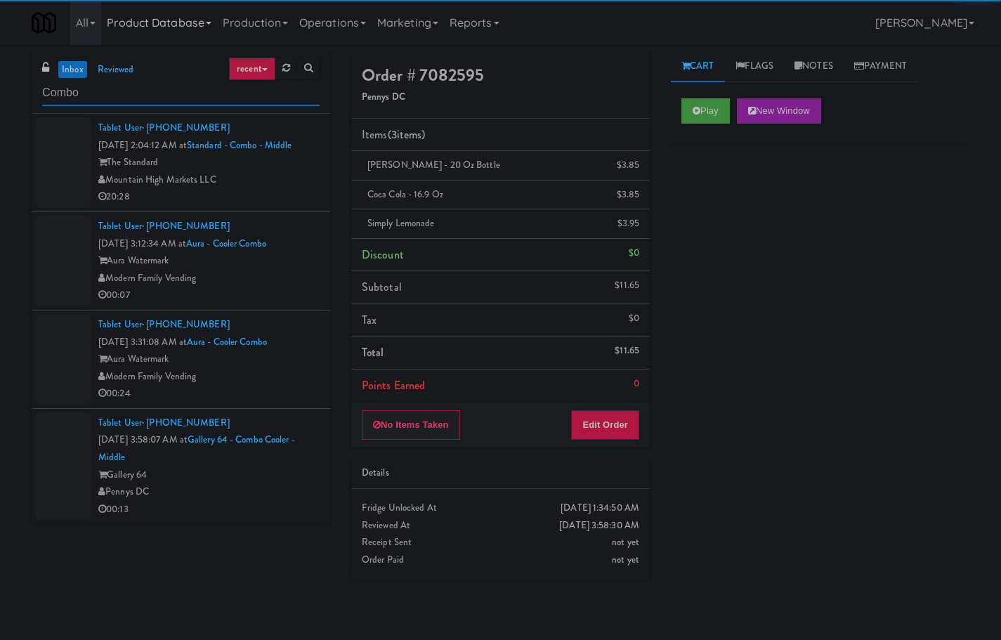
type input "Combo"
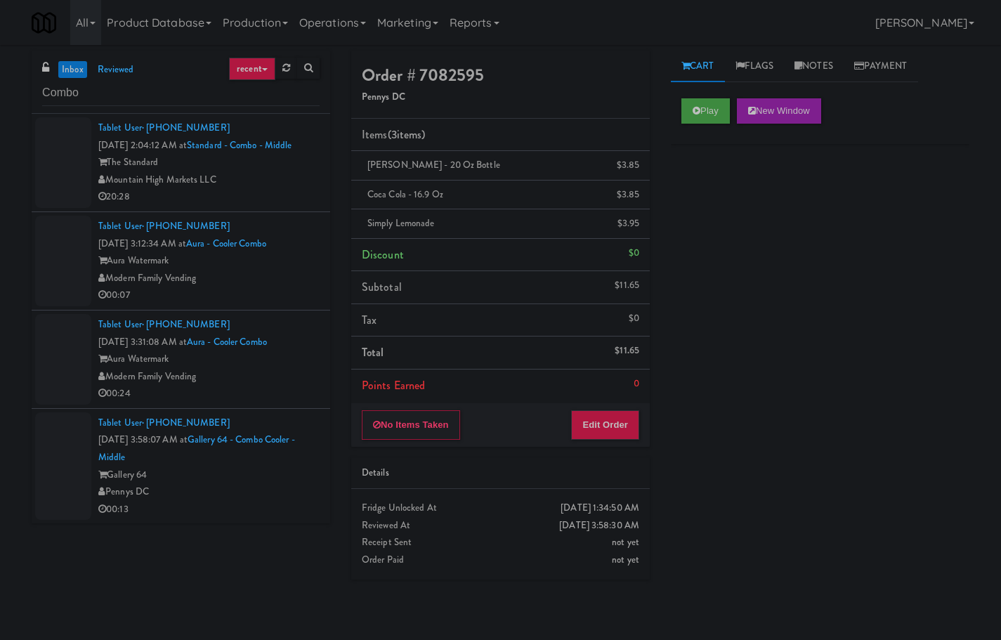
click at [287, 171] on div "The Standard" at bounding box center [208, 163] width 221 height 18
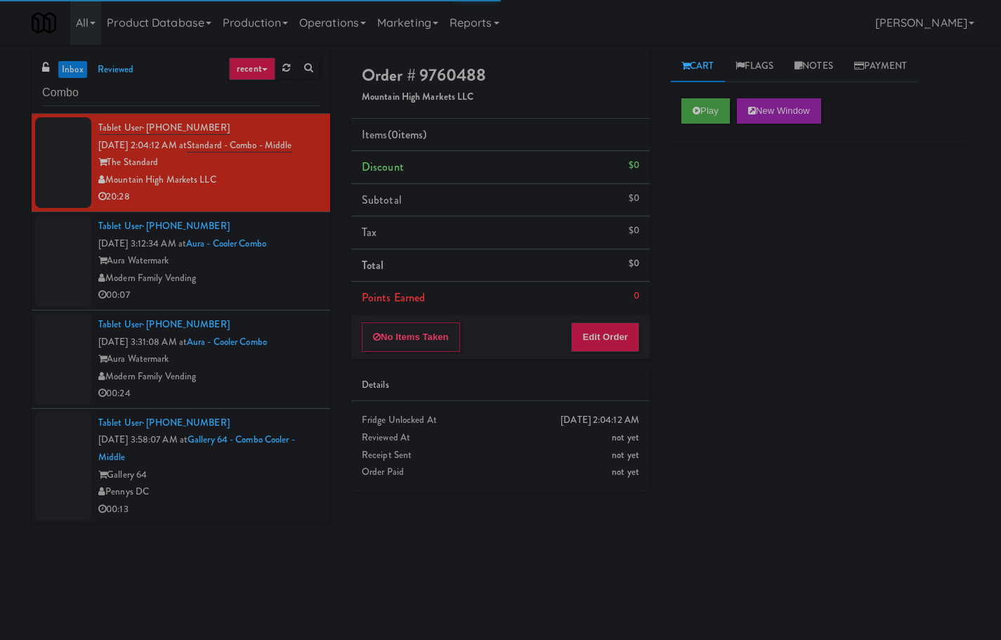
click at [288, 300] on div "00:07" at bounding box center [208, 296] width 221 height 18
